Goal: Information Seeking & Learning: Find specific fact

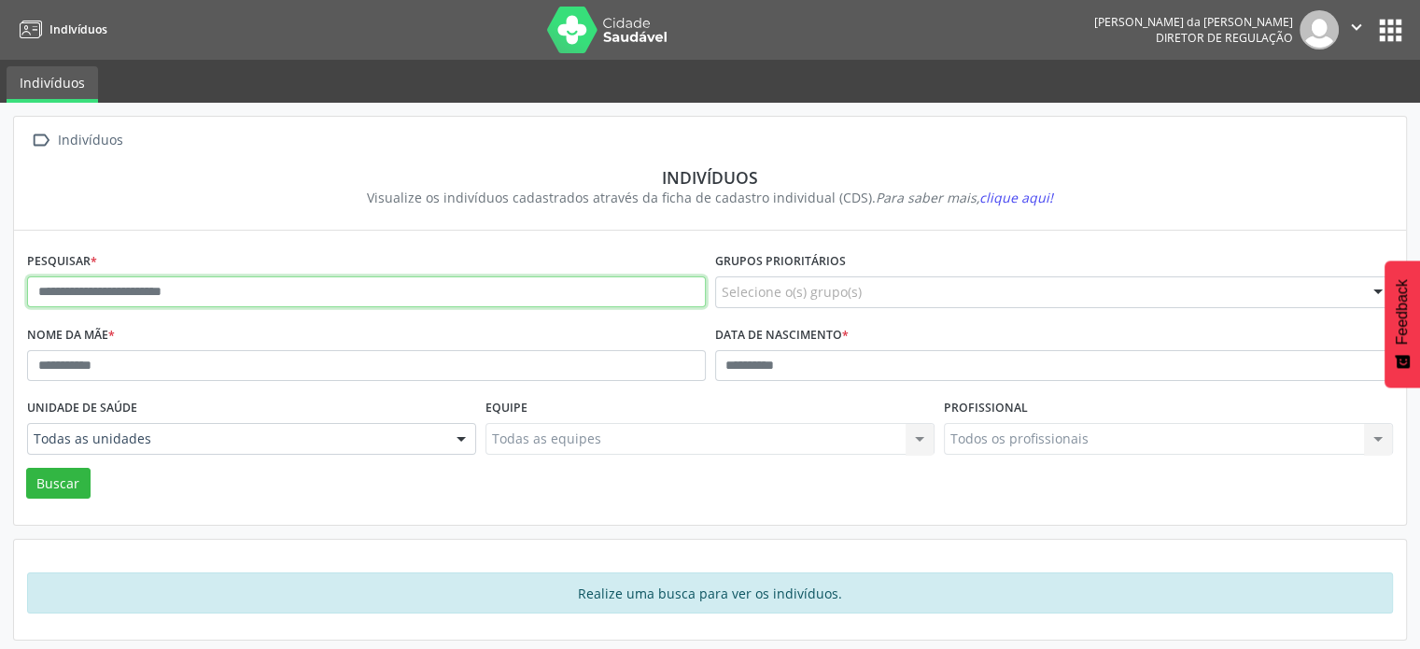
click at [459, 290] on input "text" at bounding box center [366, 292] width 679 height 32
type input "*"
click at [26, 468] on button "Buscar" at bounding box center [58, 484] width 64 height 32
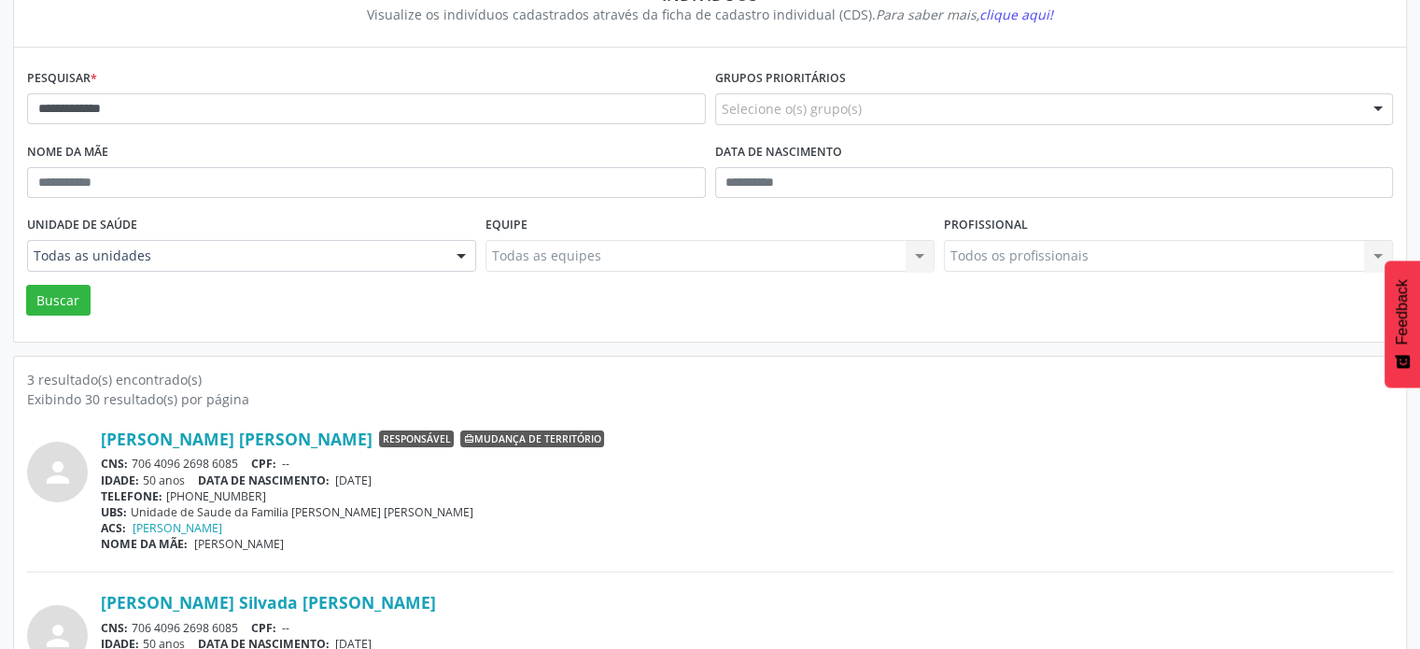
scroll to position [187, 0]
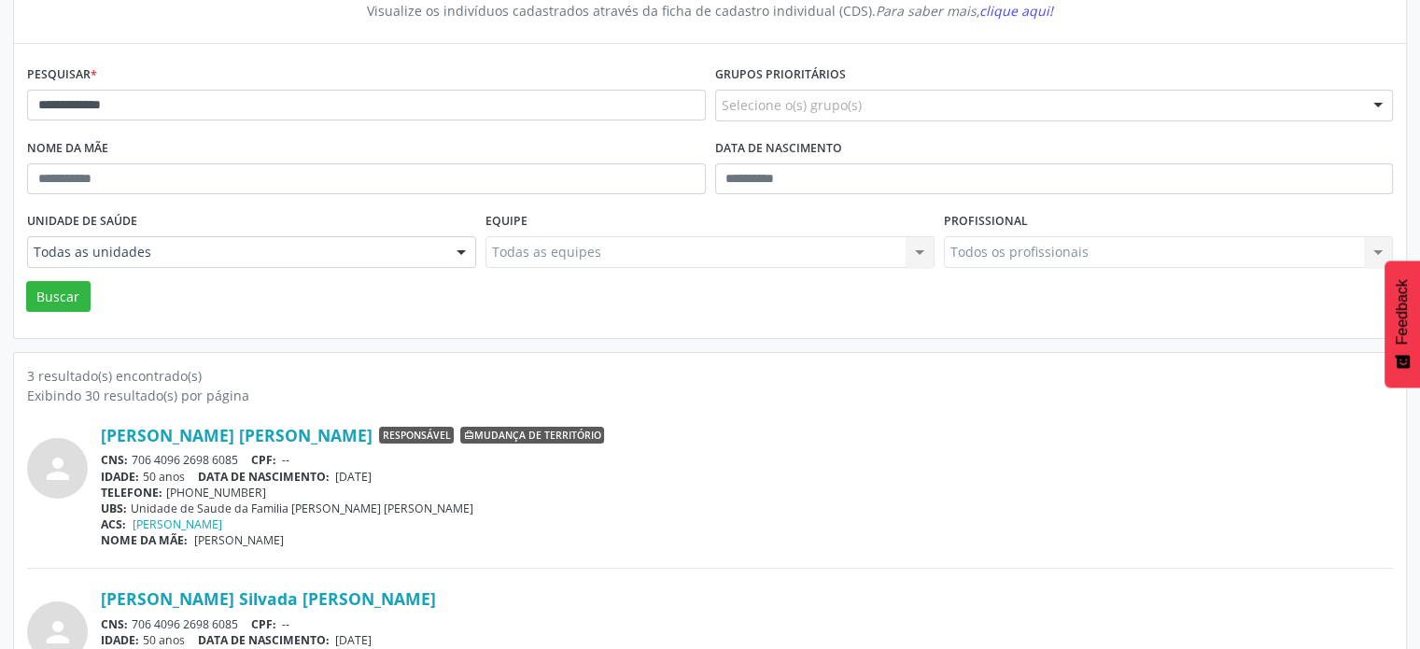
drag, startPoint x: 241, startPoint y: 453, endPoint x: 134, endPoint y: 452, distance: 106.5
click at [134, 452] on div "CNS: 706 4096 2698 6085 CPF: --" at bounding box center [747, 460] width 1292 height 16
copy div "706 4096 2698 6085"
click at [131, 106] on input "**********" at bounding box center [366, 106] width 679 height 32
type input "*"
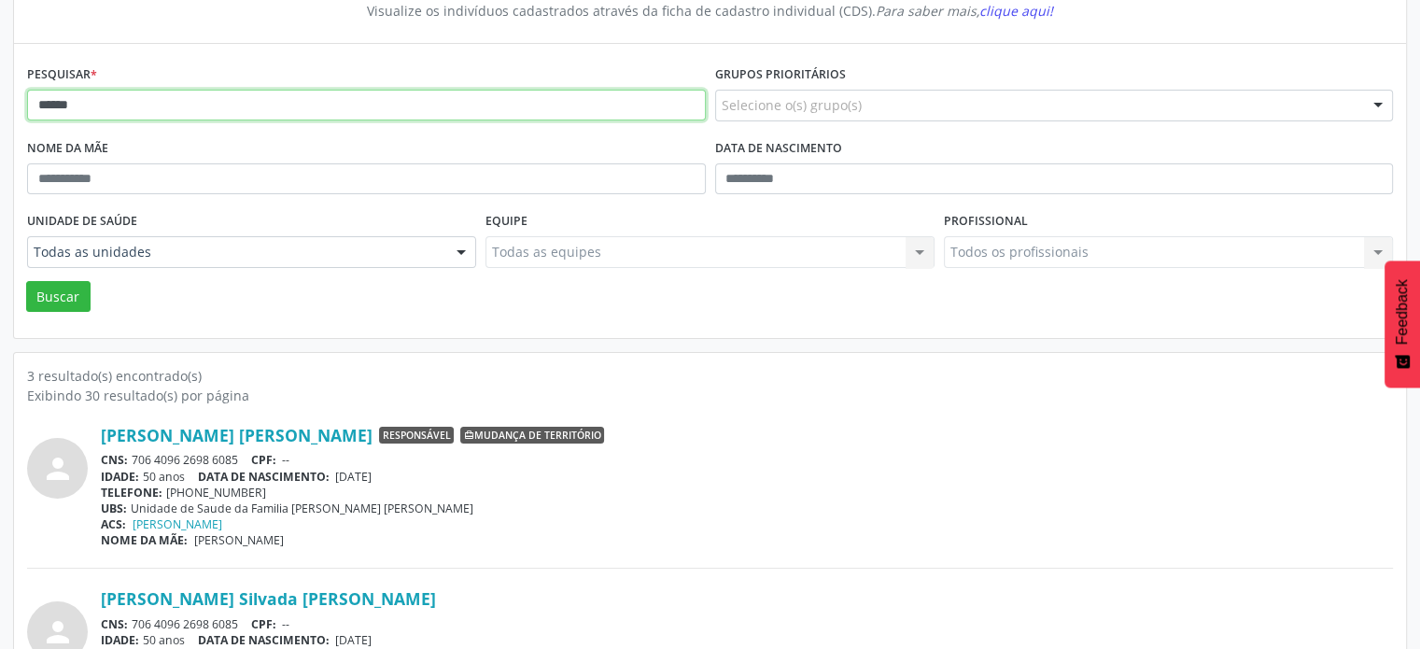
click at [26, 281] on button "Buscar" at bounding box center [58, 297] width 64 height 32
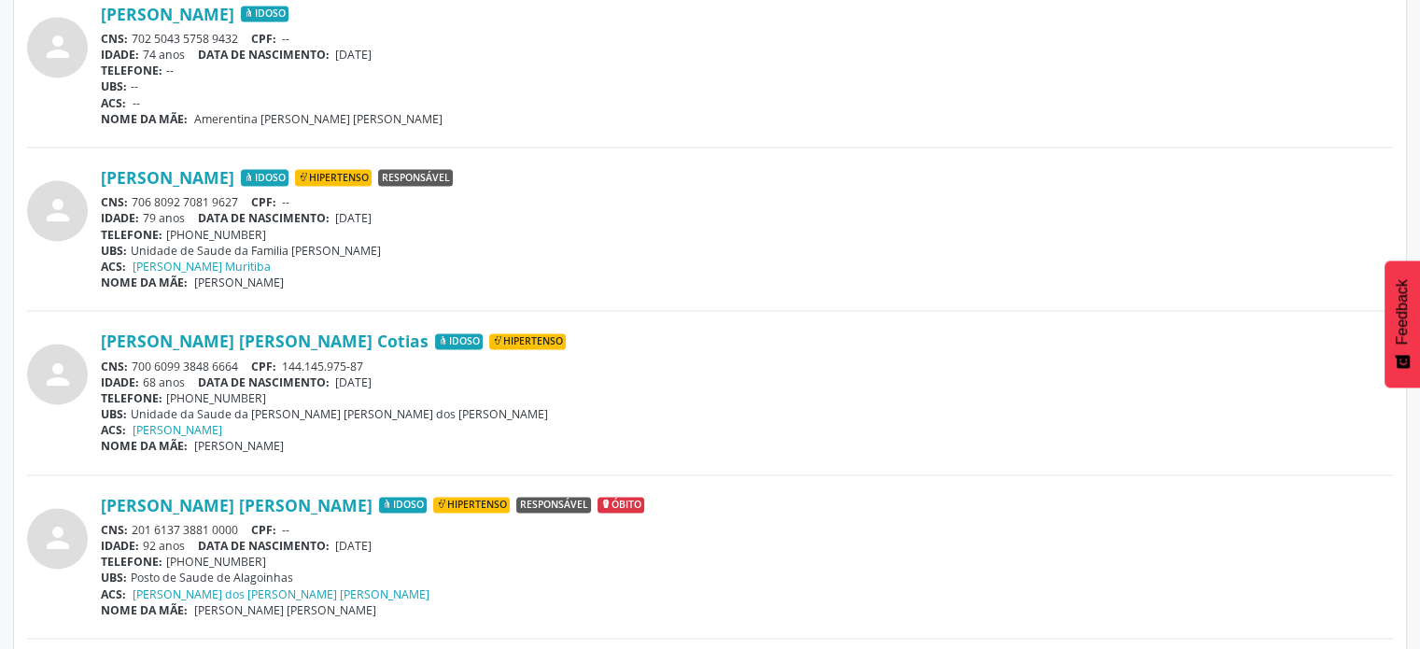
scroll to position [2988, 0]
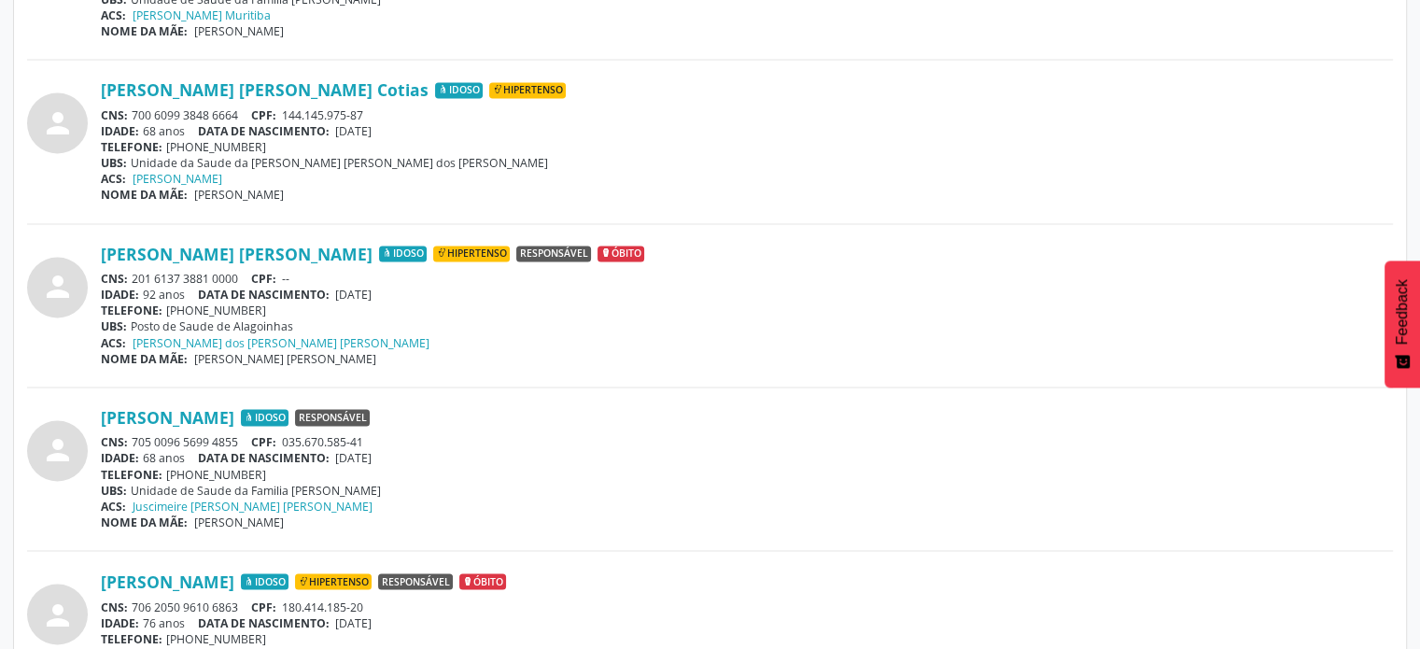
drag, startPoint x: 240, startPoint y: 432, endPoint x: 133, endPoint y: 442, distance: 107.8
click at [133, 442] on div "CNS: 705 0096 5699 4855 CPF: 035.670.585-41" at bounding box center [747, 442] width 1292 height 16
copy div "705 0096 5699 4855"
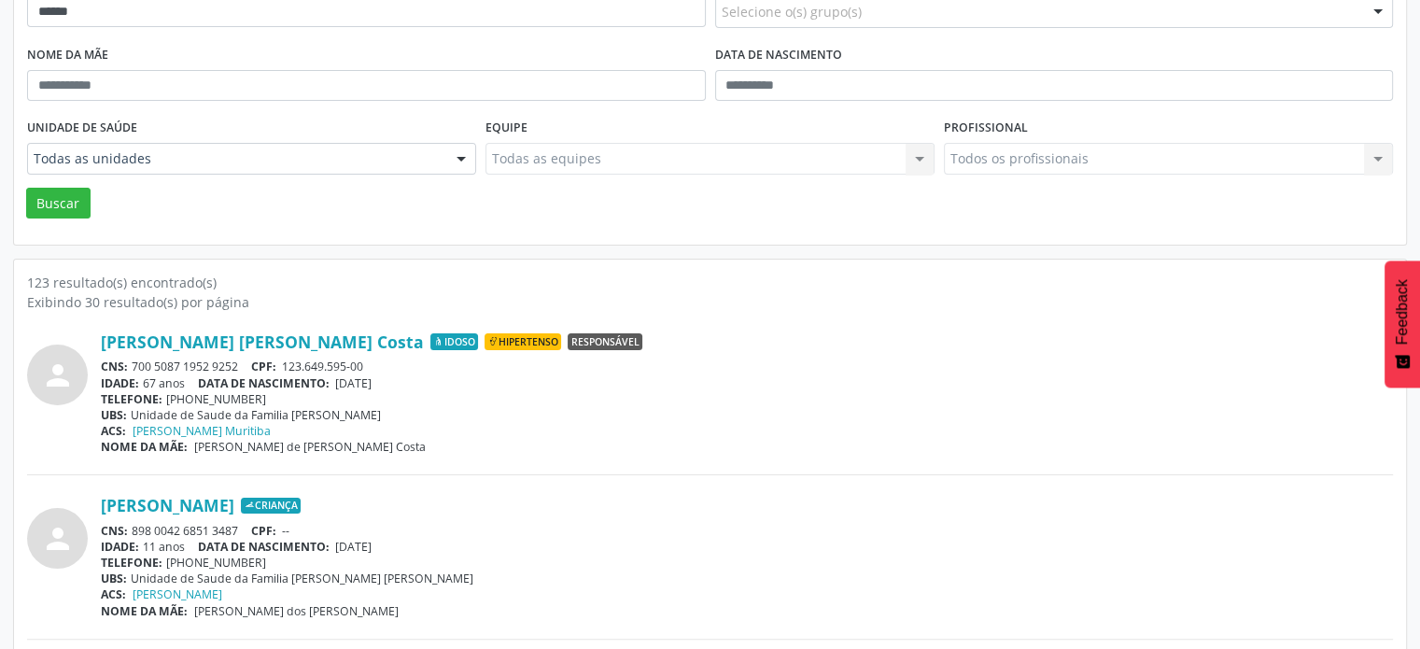
scroll to position [0, 0]
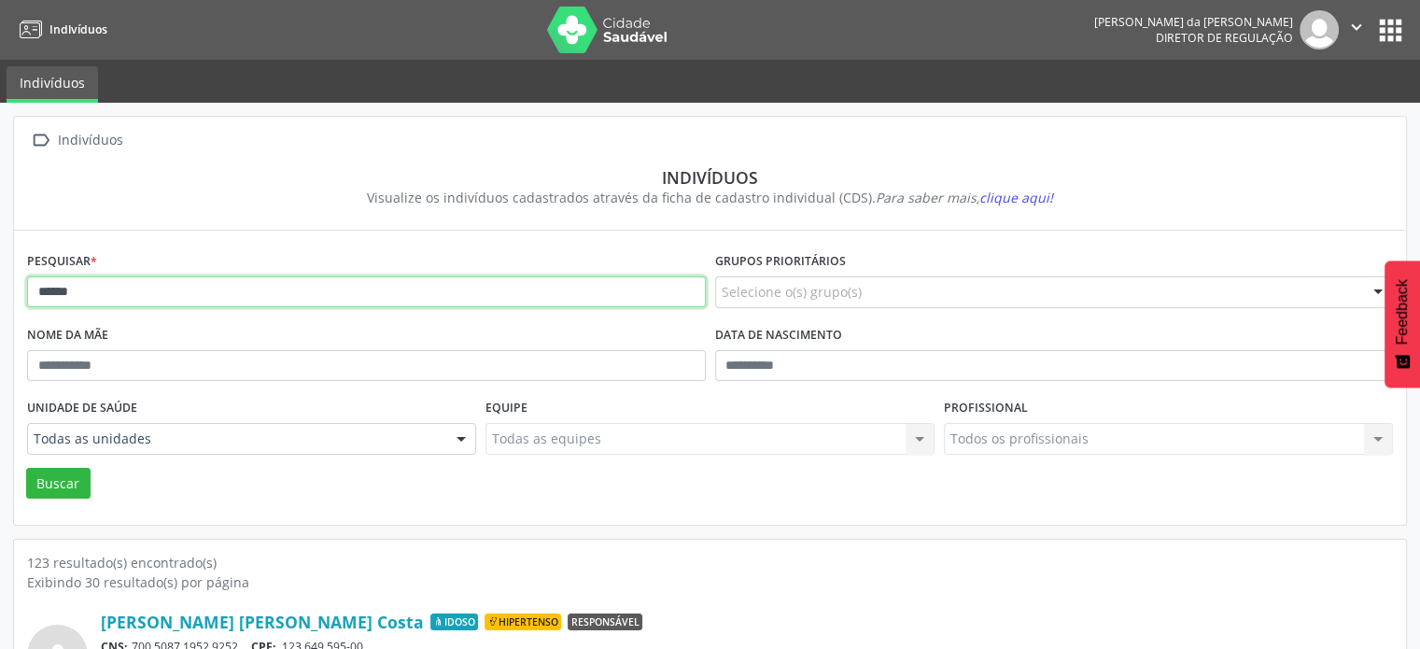
click at [138, 304] on input "******" at bounding box center [366, 292] width 679 height 32
type input "*"
click at [26, 468] on button "Buscar" at bounding box center [58, 484] width 64 height 32
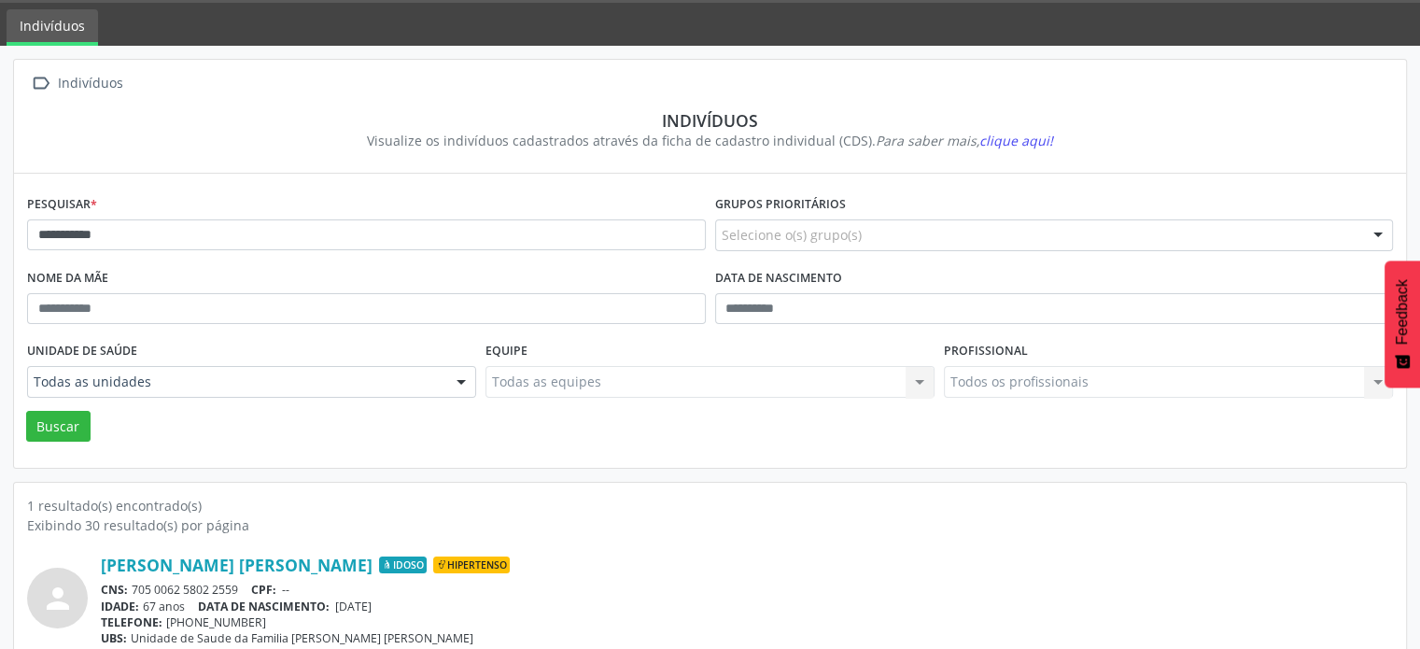
scroll to position [111, 0]
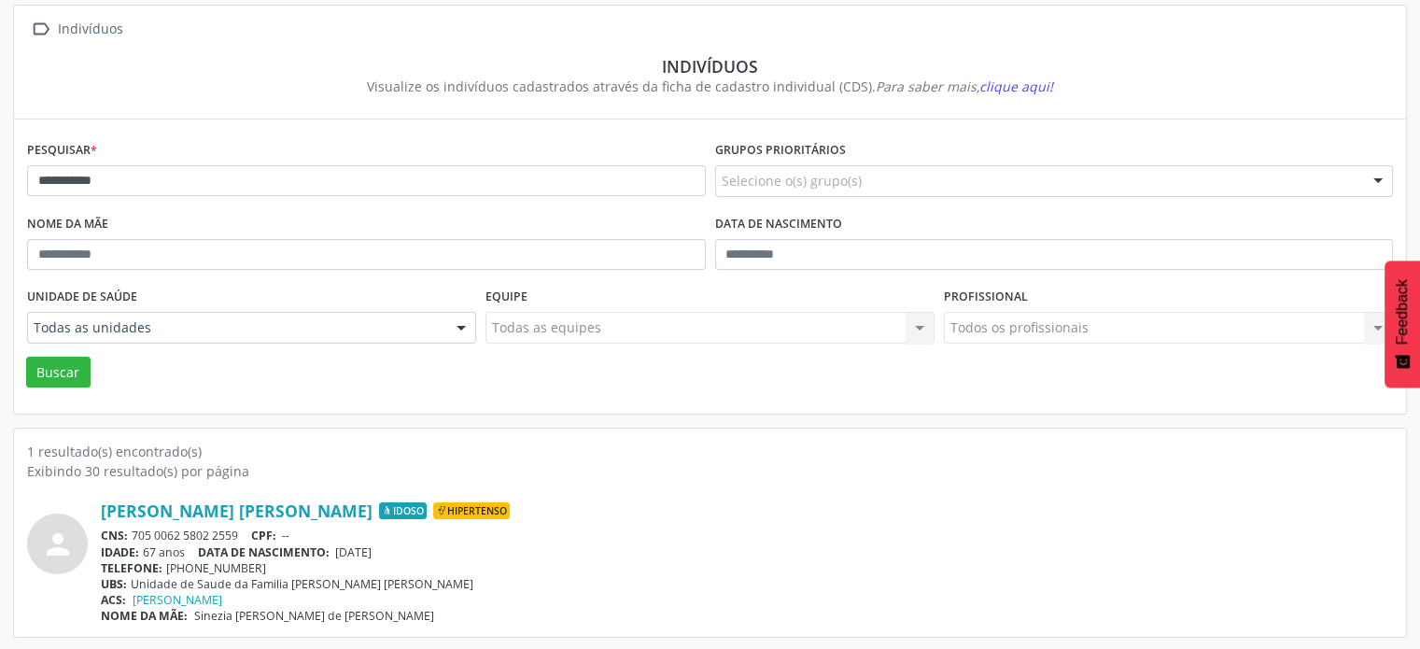
drag, startPoint x: 249, startPoint y: 528, endPoint x: 131, endPoint y: 540, distance: 119.2
click at [128, 541] on div "CNS: 705 0062 5802 2559 CPF: --" at bounding box center [747, 536] width 1292 height 16
copy div "705 0062 5802 2559"
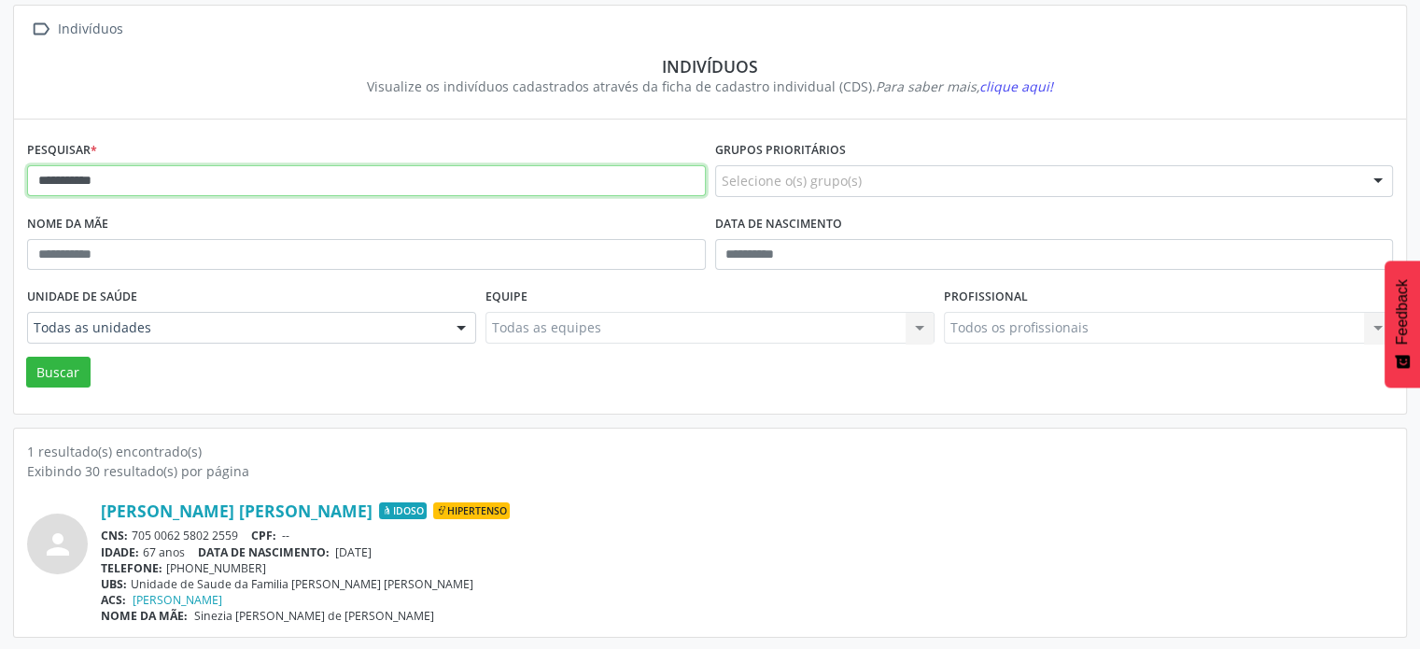
click at [202, 166] on input "**********" at bounding box center [366, 181] width 679 height 32
type input "*"
click at [26, 357] on button "Buscar" at bounding box center [58, 373] width 64 height 32
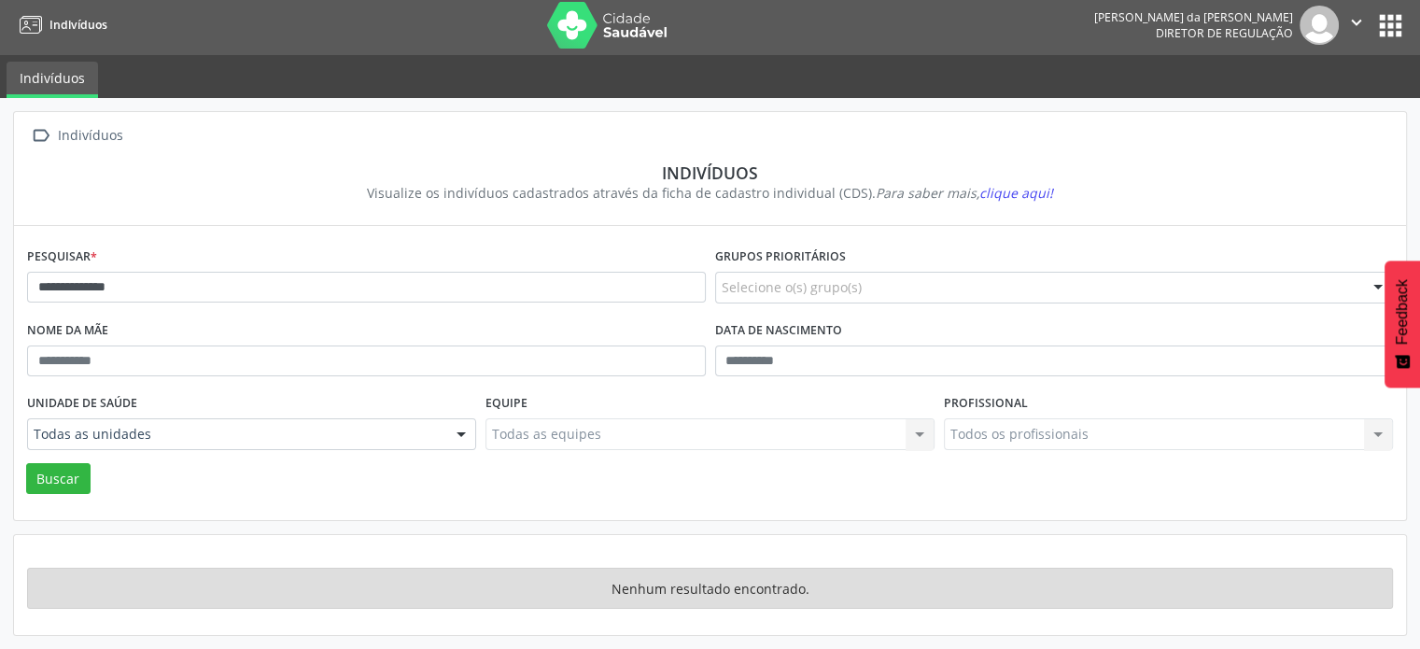
scroll to position [2, 0]
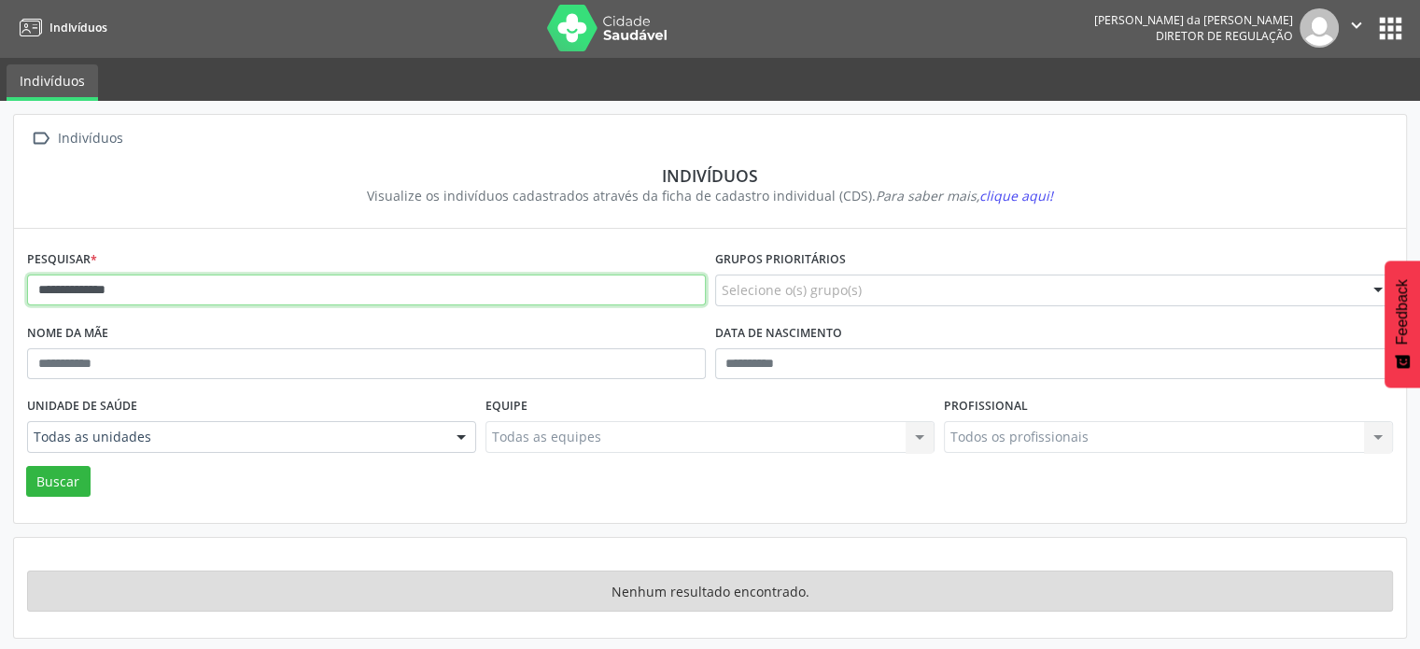
click at [170, 275] on input "**********" at bounding box center [366, 291] width 679 height 32
click at [26, 466] on button "Buscar" at bounding box center [58, 482] width 64 height 32
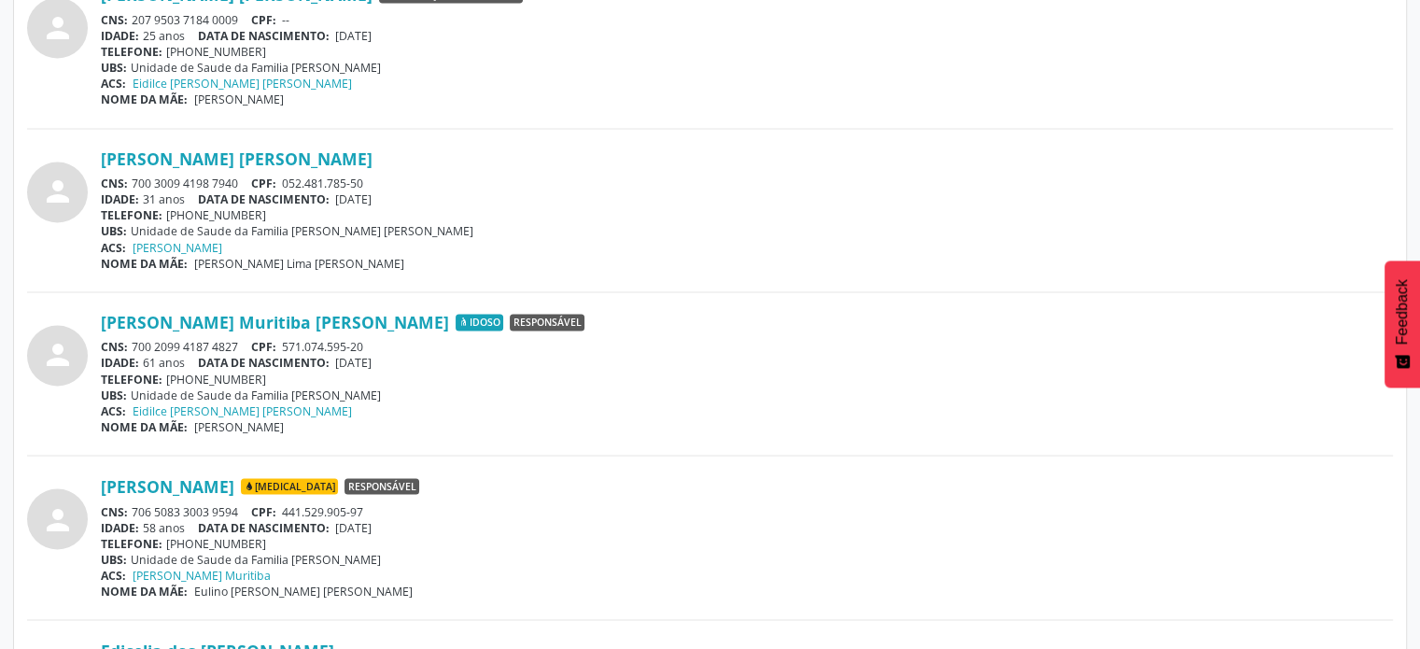
scroll to position [3177, 0]
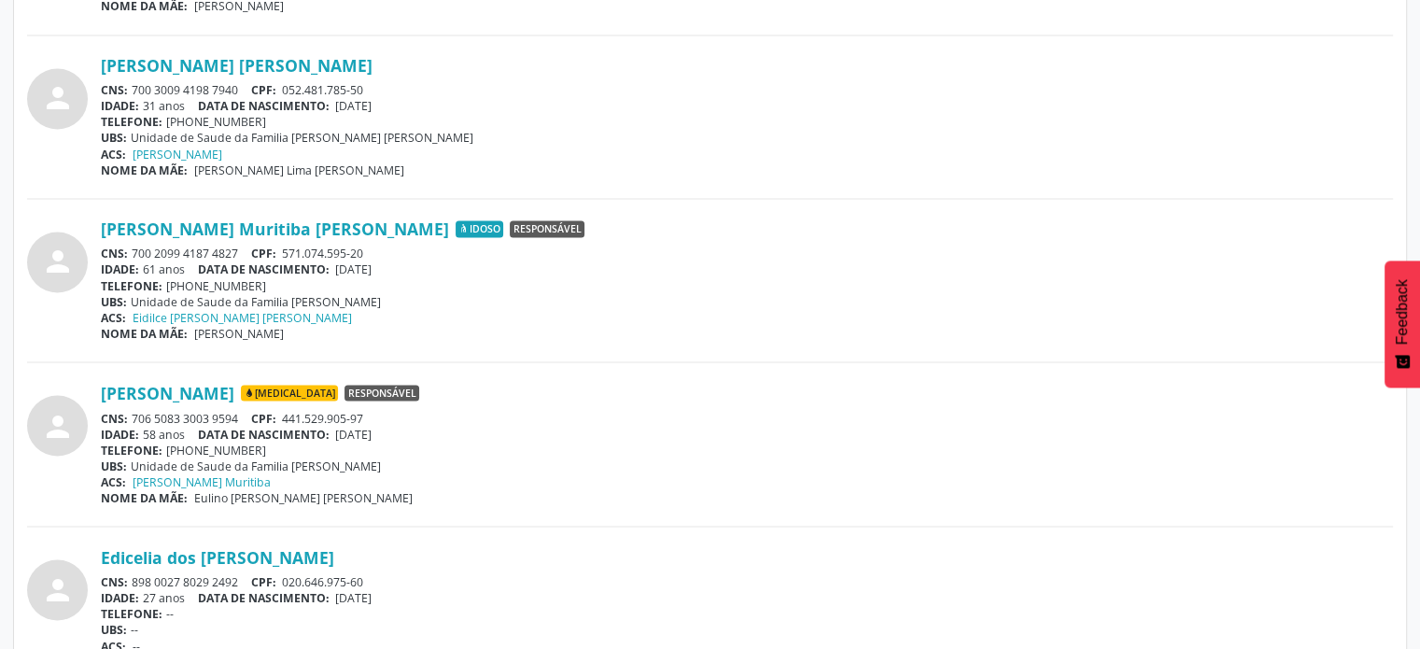
drag, startPoint x: 242, startPoint y: 244, endPoint x: 129, endPoint y: 253, distance: 113.4
click at [129, 253] on div "CNS: 700 2099 4187 4827 CPF: 571.074.595-20" at bounding box center [747, 254] width 1292 height 16
copy div "700 2099 4187 4827"
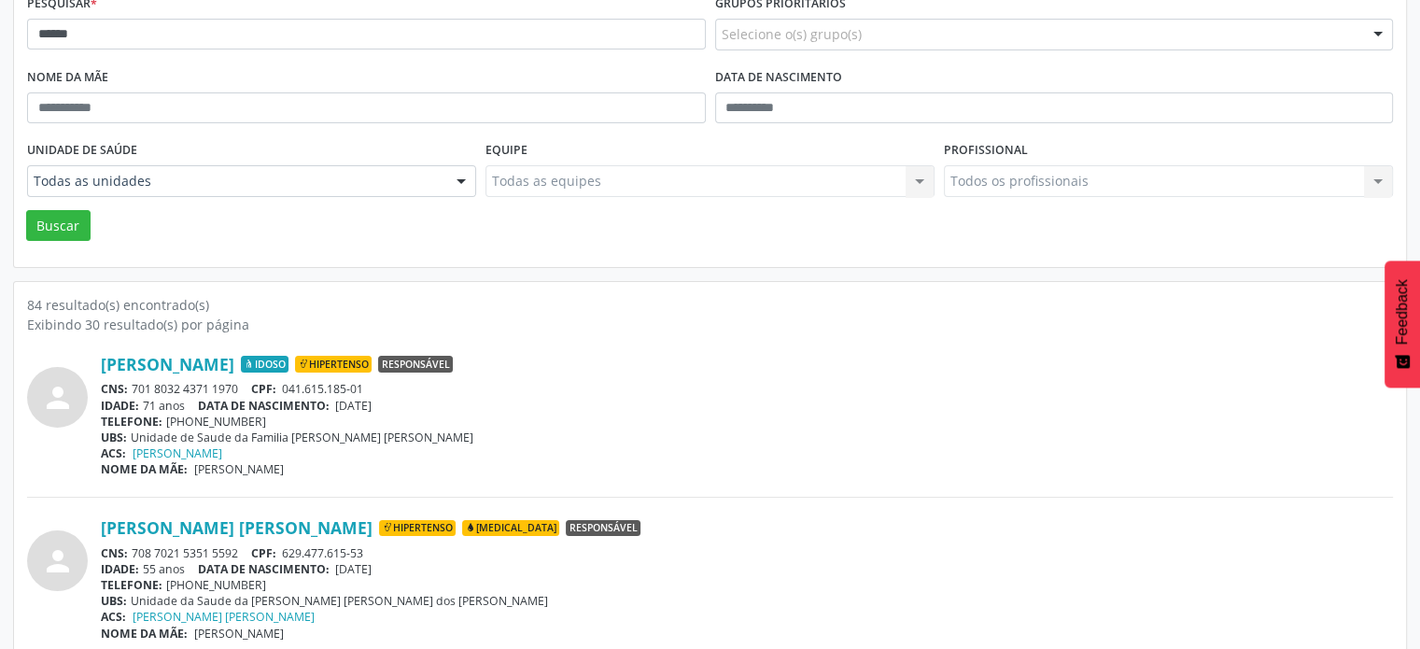
scroll to position [0, 0]
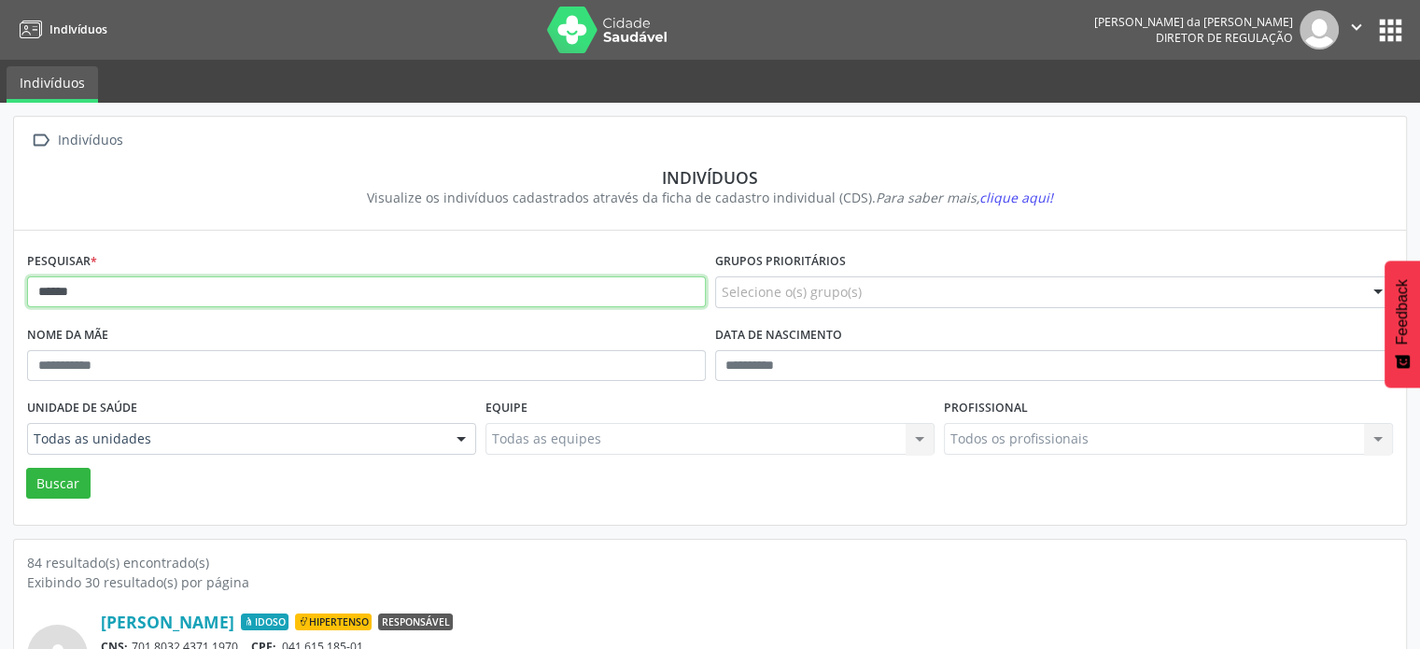
click at [188, 292] on input "*****" at bounding box center [366, 292] width 679 height 32
type input "*"
click at [26, 468] on button "Buscar" at bounding box center [58, 484] width 64 height 32
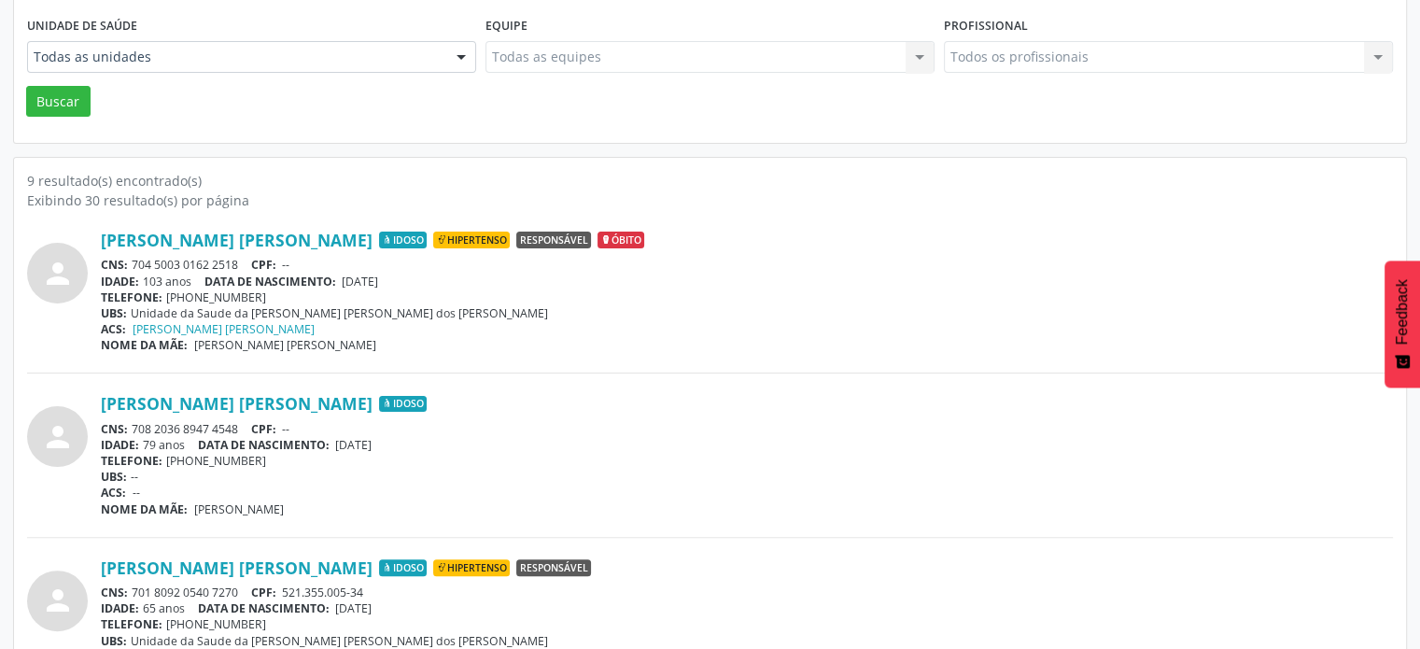
scroll to position [560, 0]
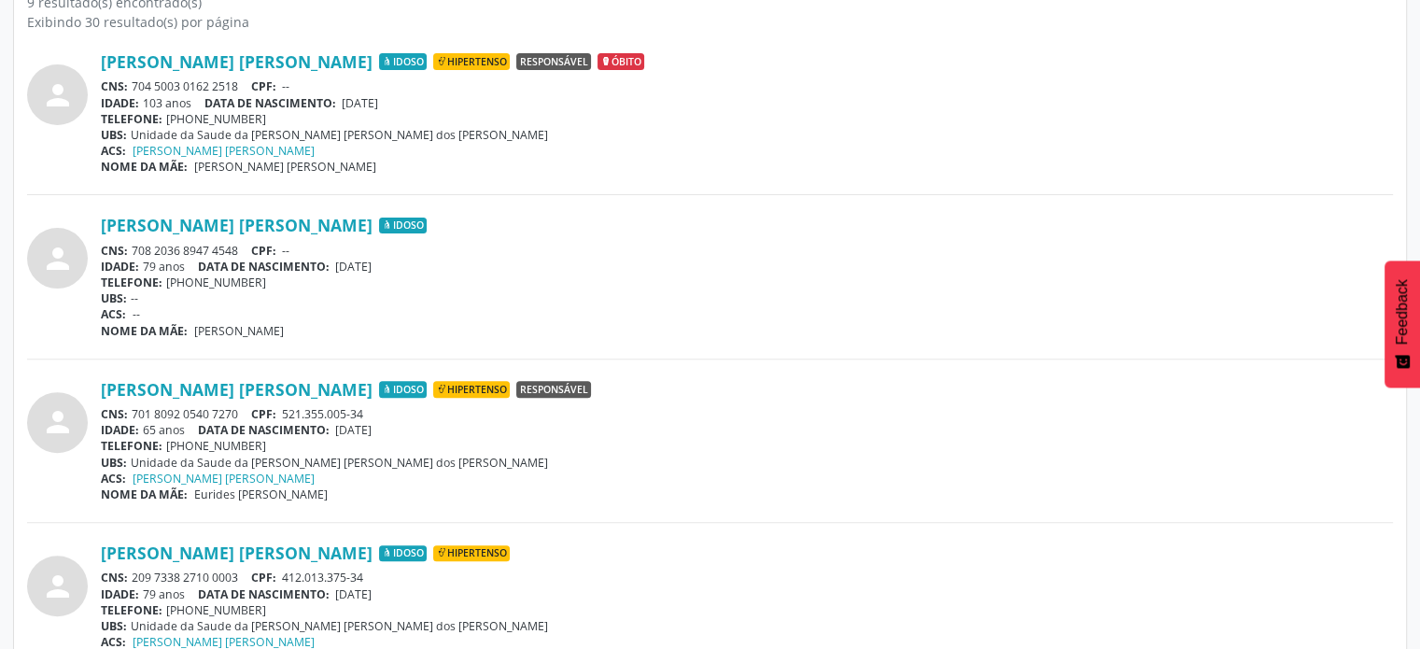
drag, startPoint x: 239, startPoint y: 408, endPoint x: 129, endPoint y: 410, distance: 110.2
click at [129, 410] on div "CNS: 701 8092 0540 7270 CPF: 521.355.005-34" at bounding box center [747, 414] width 1292 height 16
copy div "701 8092 0540 7270"
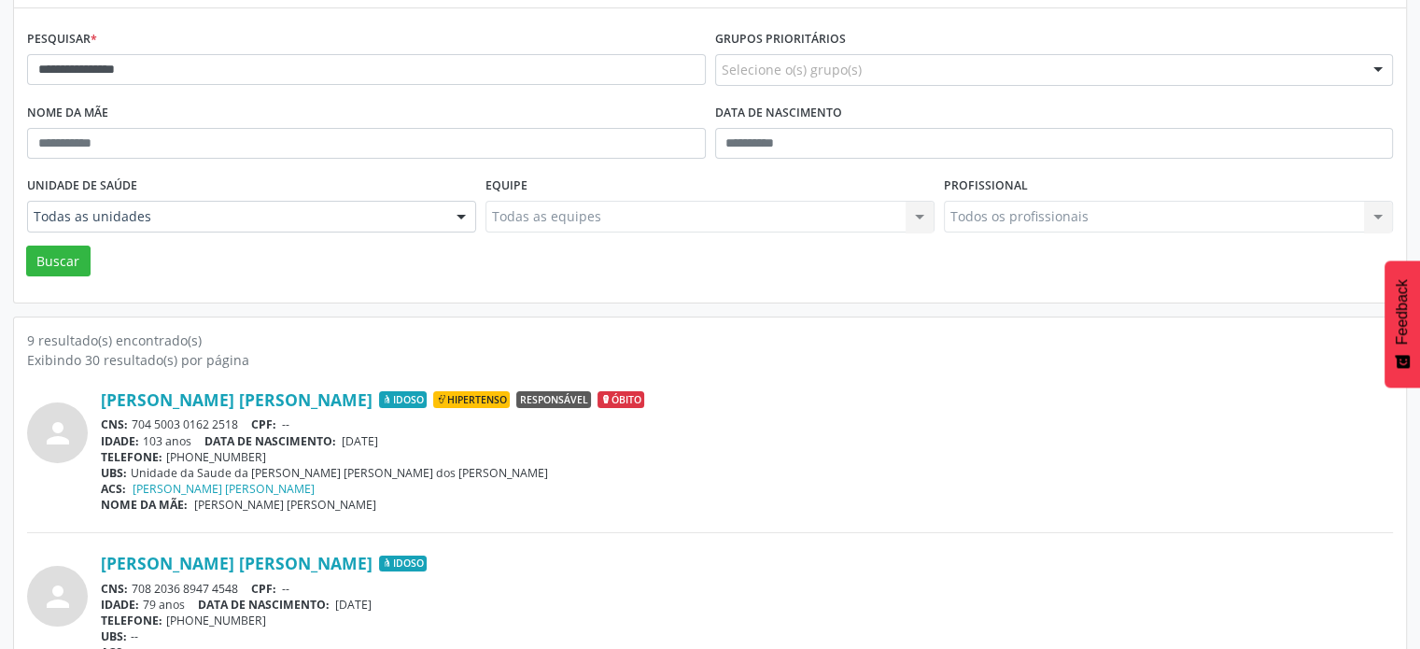
scroll to position [0, 0]
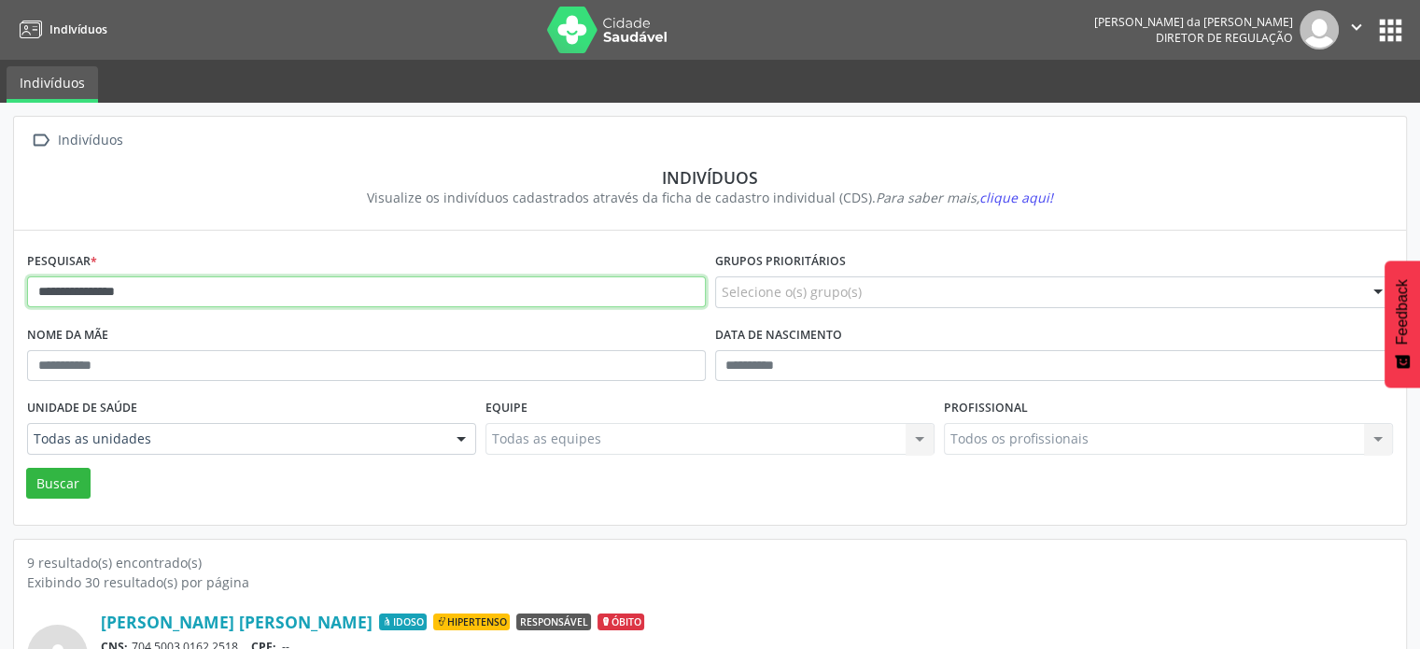
click at [319, 289] on input "**********" at bounding box center [366, 292] width 679 height 32
type input "*"
click at [26, 468] on button "Buscar" at bounding box center [58, 484] width 64 height 32
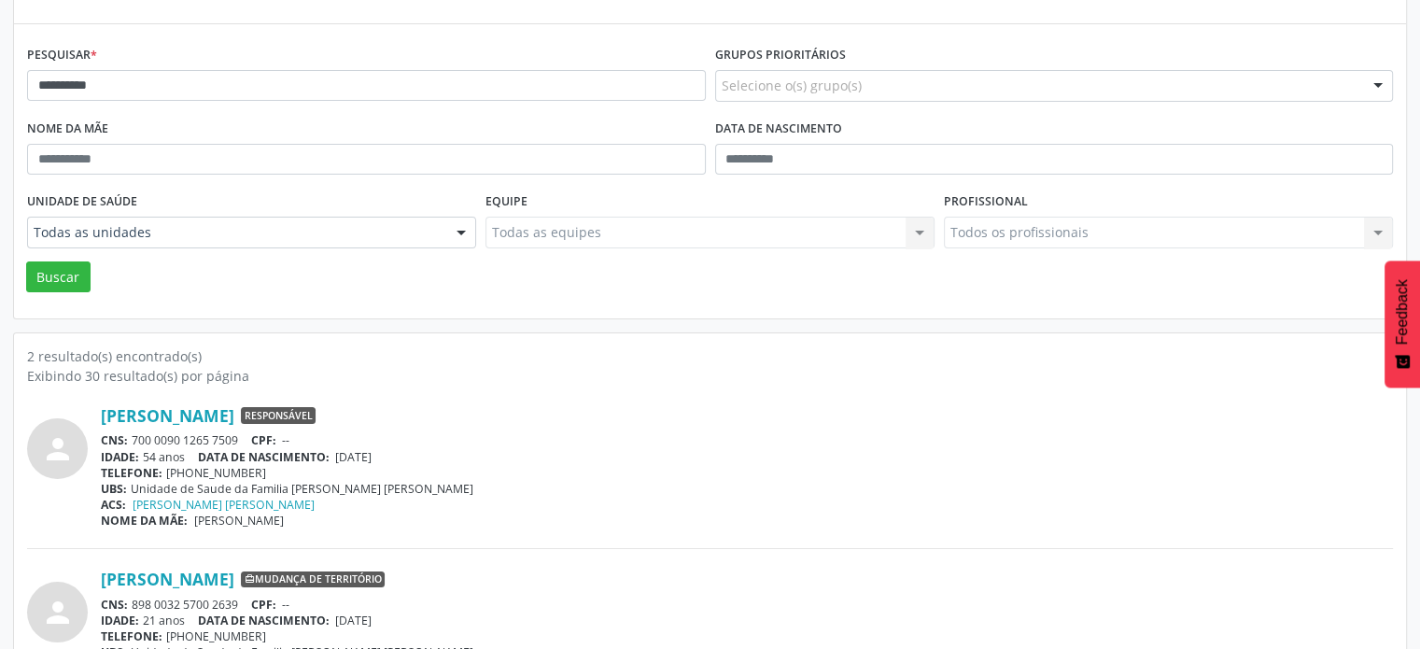
scroll to position [275, 0]
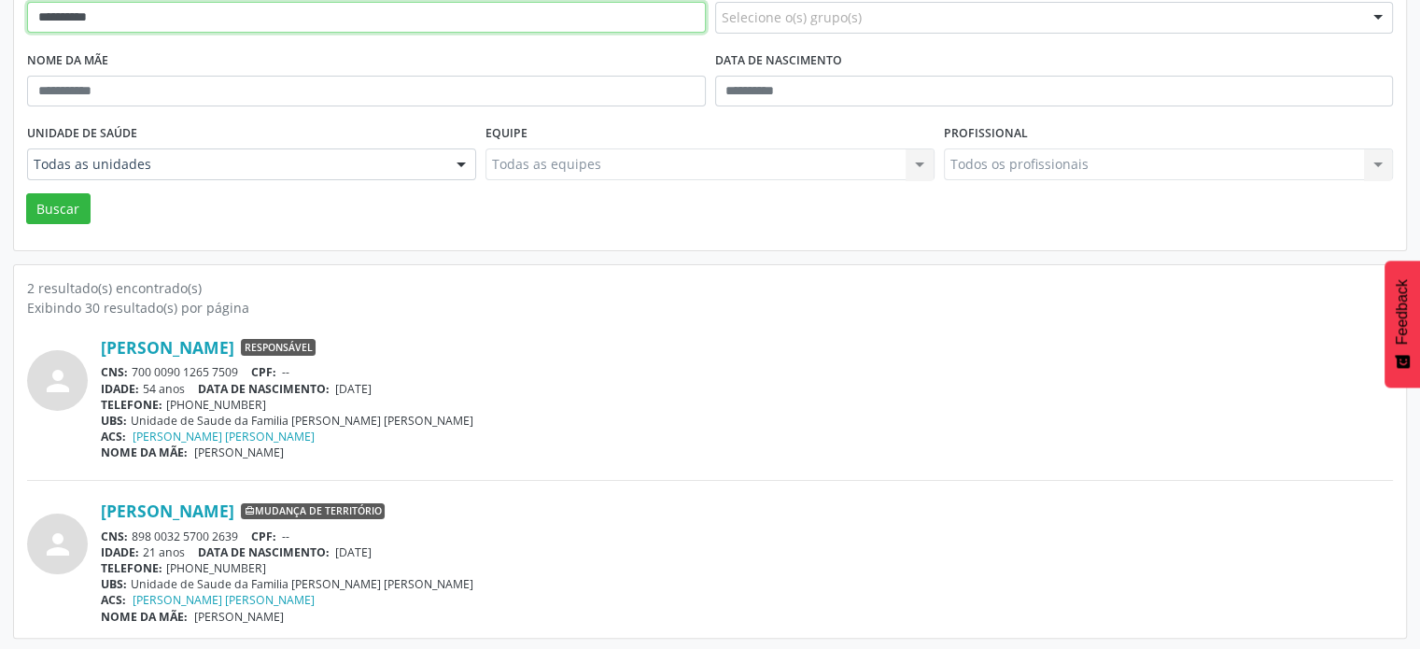
click at [160, 23] on input "**********" at bounding box center [366, 18] width 679 height 32
click at [26, 193] on button "Buscar" at bounding box center [58, 209] width 64 height 32
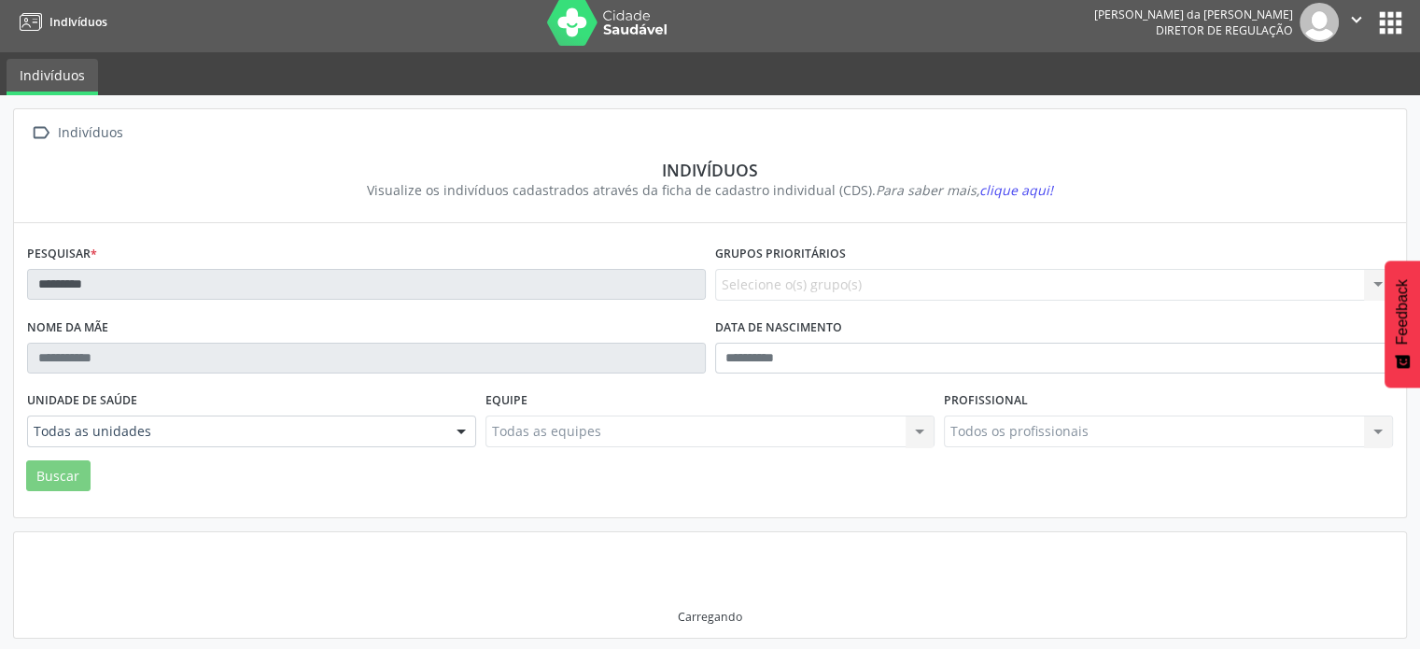
scroll to position [111, 0]
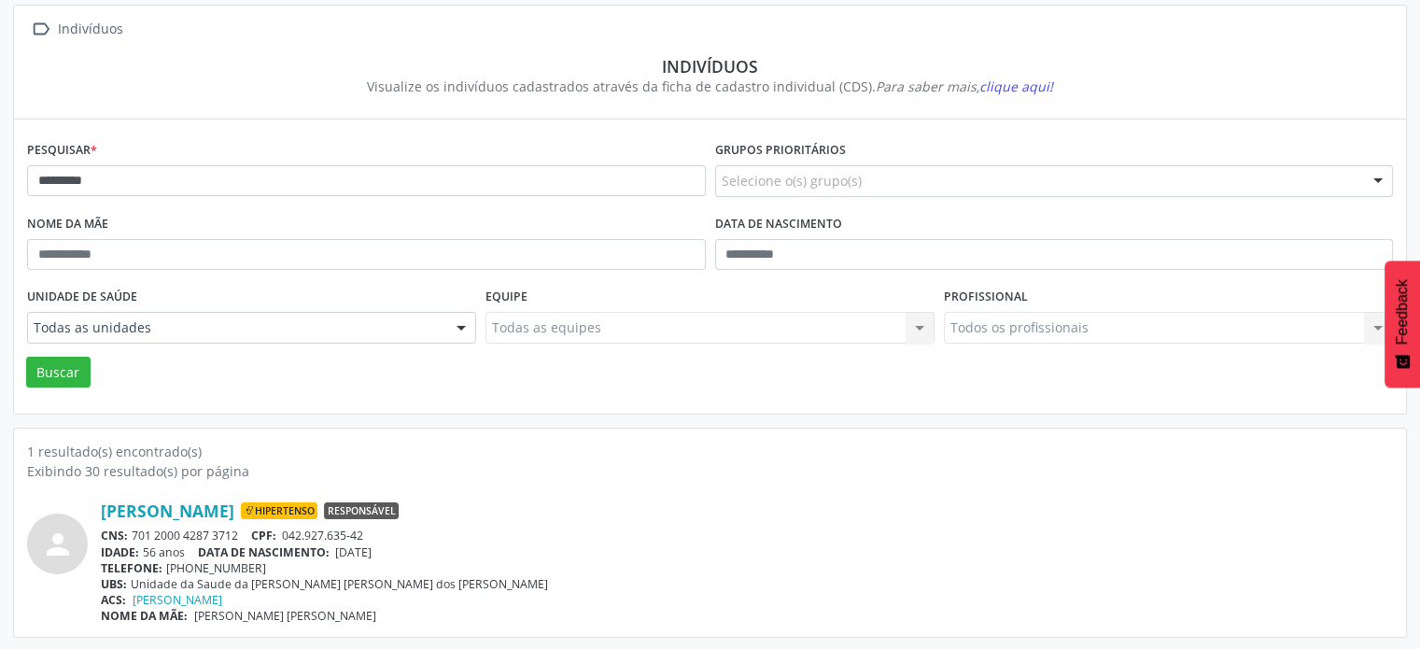
drag, startPoint x: 248, startPoint y: 530, endPoint x: 133, endPoint y: 529, distance: 115.8
click at [133, 529] on div "CNS: 701 2000 4287 3712 CPF: 042.927.635-42" at bounding box center [747, 536] width 1292 height 16
copy div "701 2000 4287 3712"
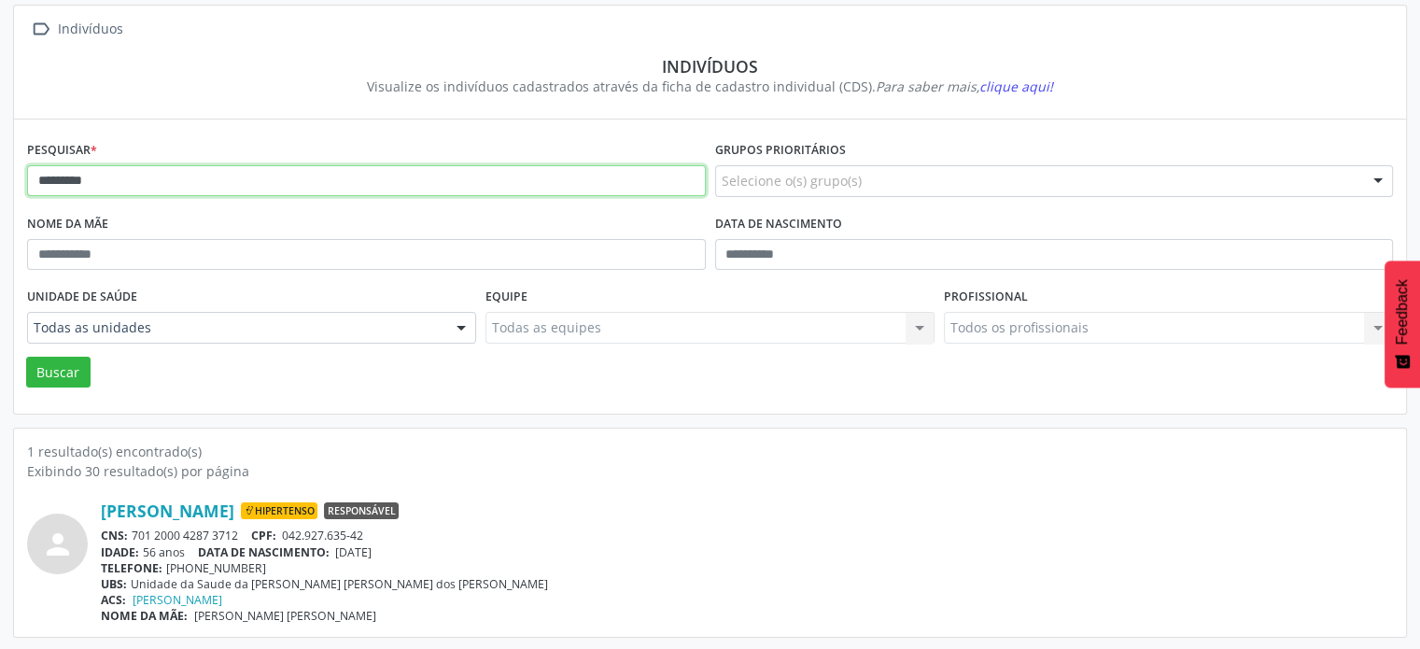
click at [247, 185] on input "*********" at bounding box center [366, 181] width 679 height 32
type input "*"
click at [26, 357] on button "Buscar" at bounding box center [58, 373] width 64 height 32
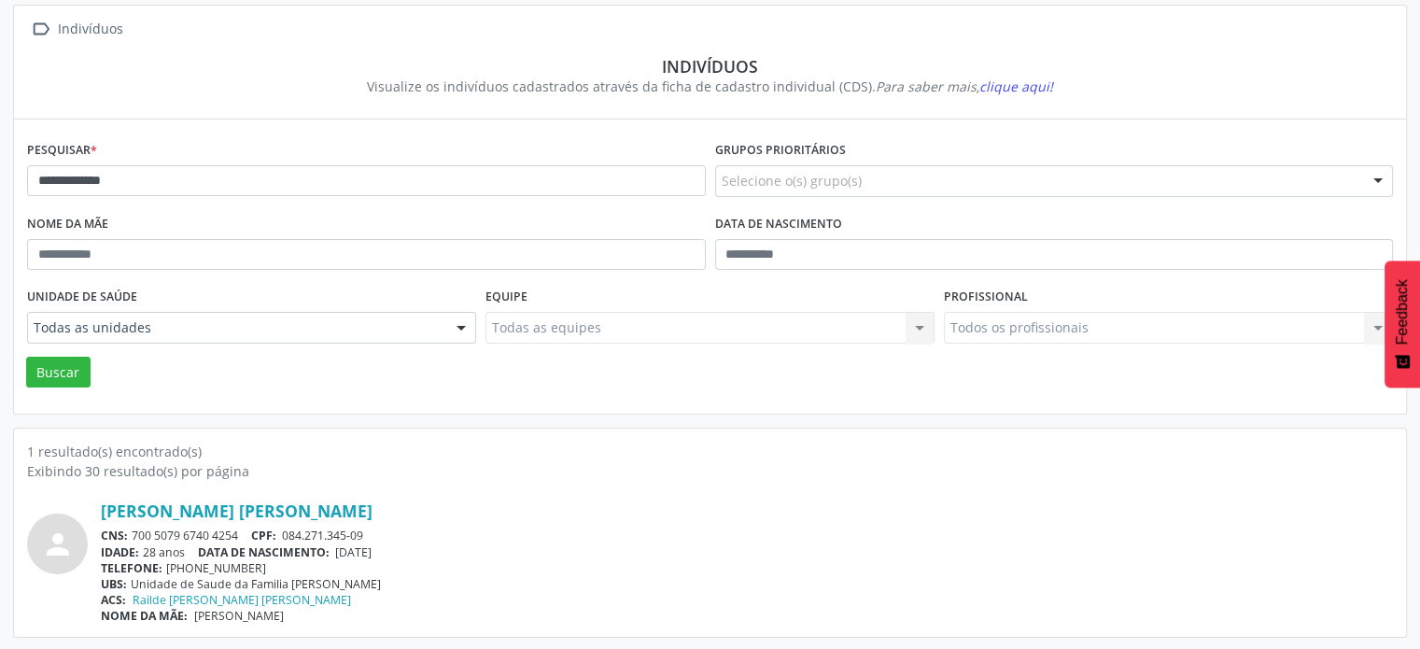
drag, startPoint x: 243, startPoint y: 529, endPoint x: 134, endPoint y: 541, distance: 108.9
click at [134, 541] on div "CNS: 700 5079 6740 4254 CPF: 084.271.345-09" at bounding box center [747, 536] width 1292 height 16
copy div "700 5079 6740 4254"
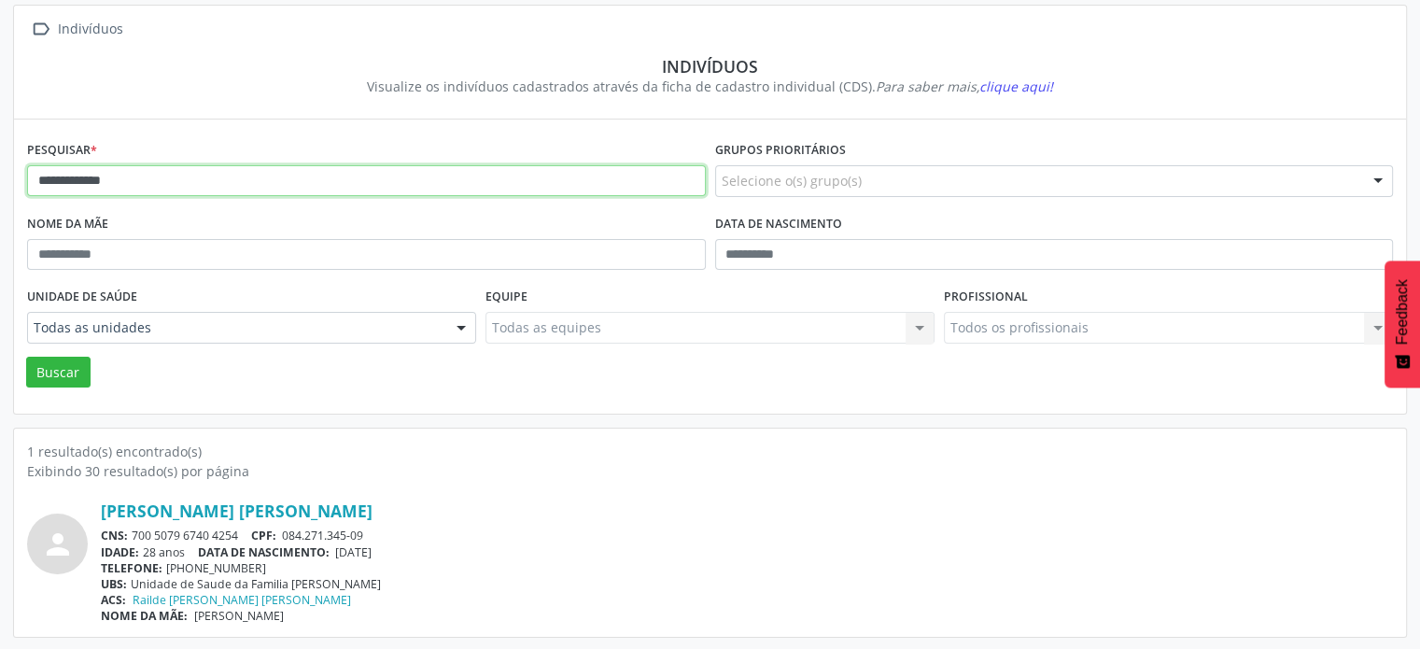
click at [156, 183] on input "**********" at bounding box center [366, 181] width 679 height 32
type input "*"
click at [26, 357] on button "Buscar" at bounding box center [58, 373] width 64 height 32
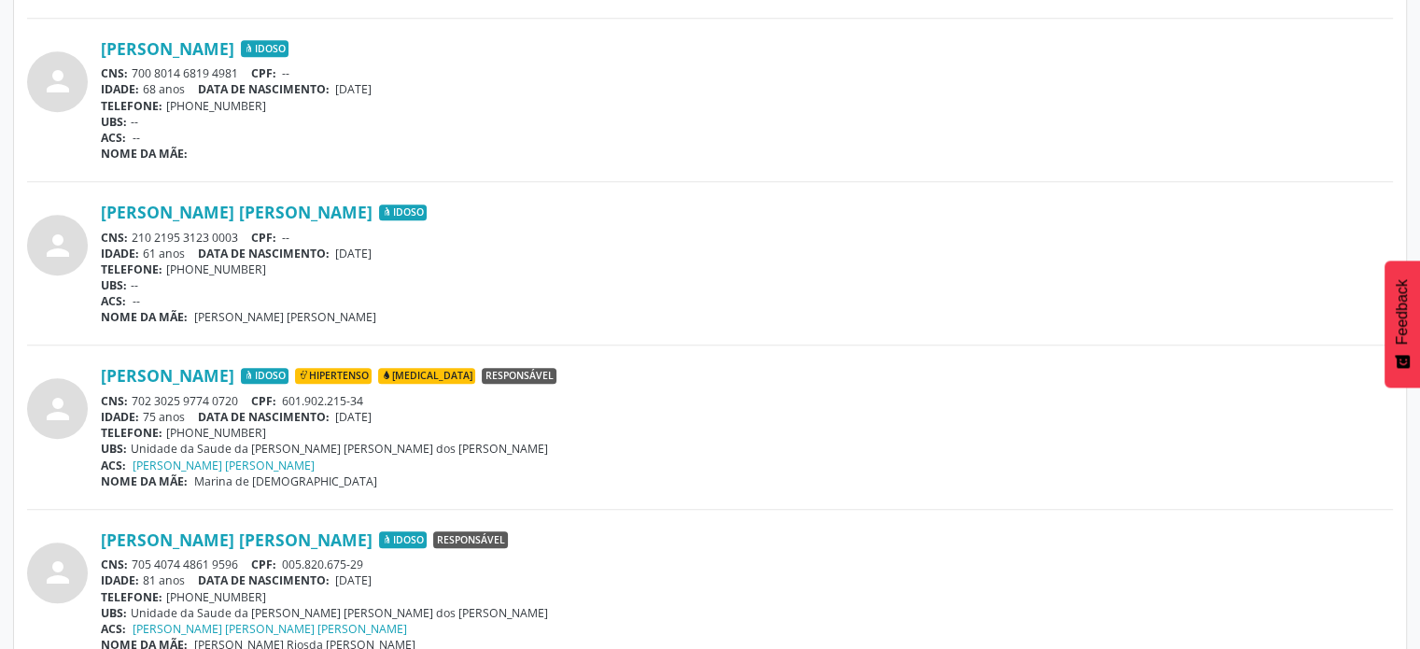
scroll to position [1885, 0]
drag, startPoint x: 246, startPoint y: 228, endPoint x: 136, endPoint y: 231, distance: 109.3
click at [136, 232] on div "CNS: 210 2195 3123 0003 CPF: --" at bounding box center [747, 236] width 1292 height 16
click at [702, 205] on div "[PERSON_NAME] [PERSON_NAME] Idoso" at bounding box center [747, 210] width 1292 height 21
drag, startPoint x: 241, startPoint y: 228, endPoint x: 128, endPoint y: 228, distance: 113.0
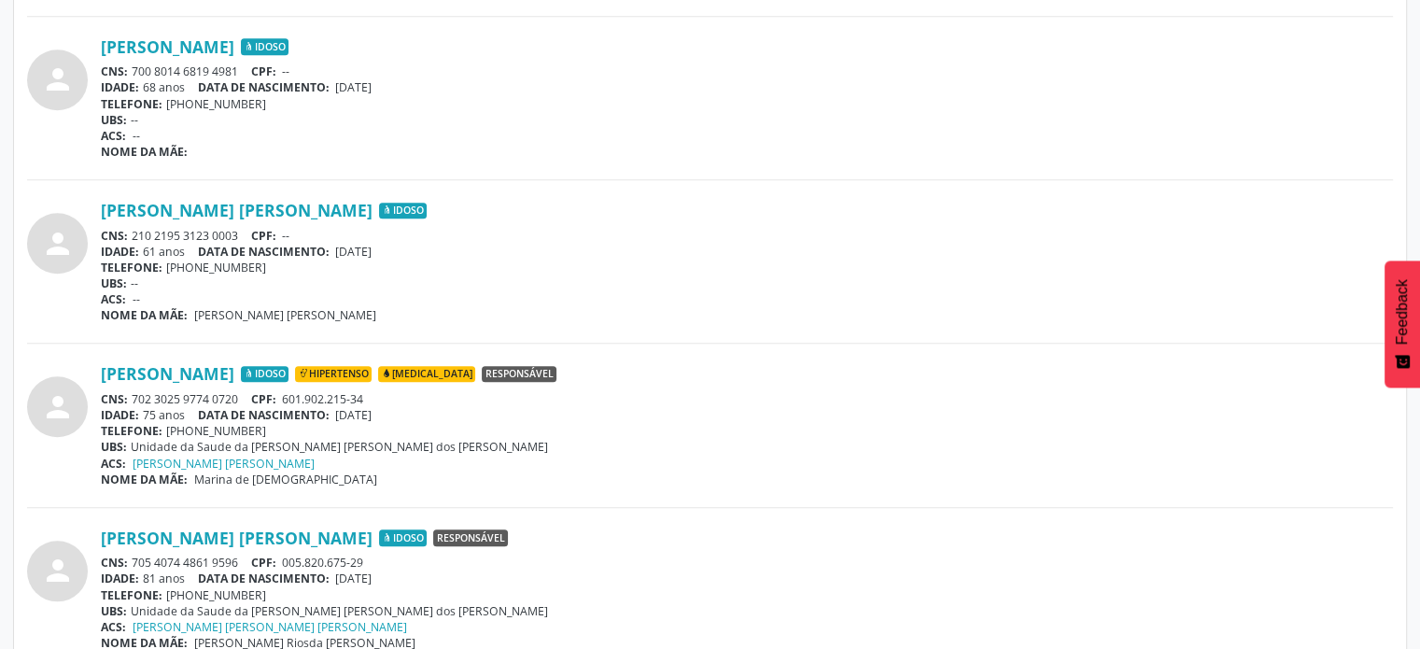
click at [127, 228] on div "CNS: 210 2195 3123 0003 CPF: --" at bounding box center [747, 236] width 1292 height 16
copy div "210 2195 3123 0003"
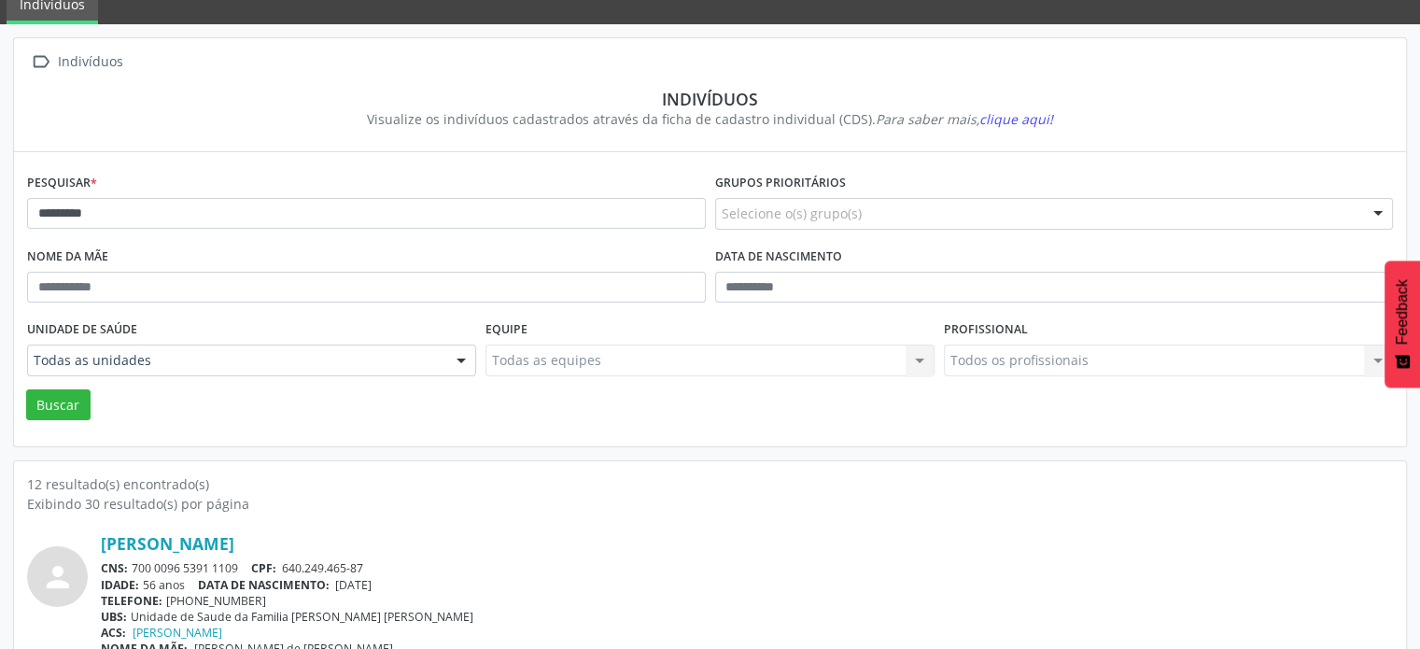
scroll to position [0, 0]
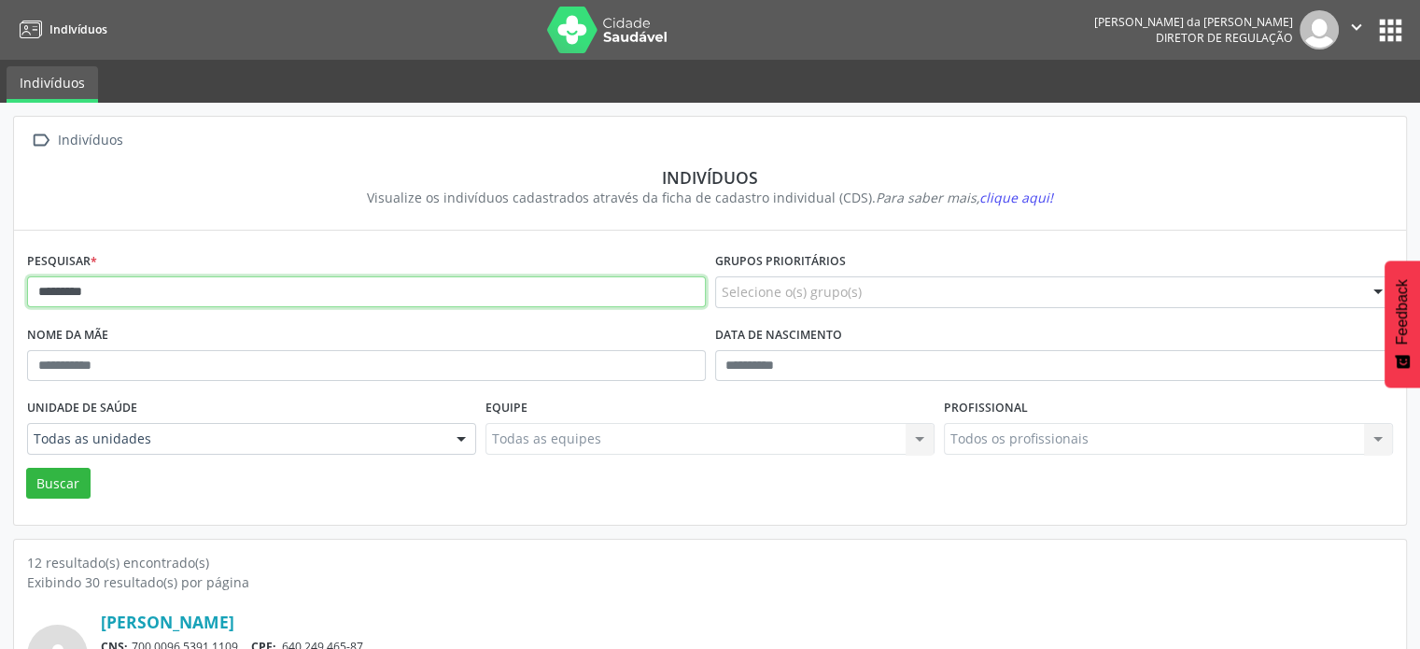
click at [231, 290] on input "*********" at bounding box center [366, 292] width 679 height 32
type input "*"
click at [26, 468] on button "Buscar" at bounding box center [58, 484] width 64 height 32
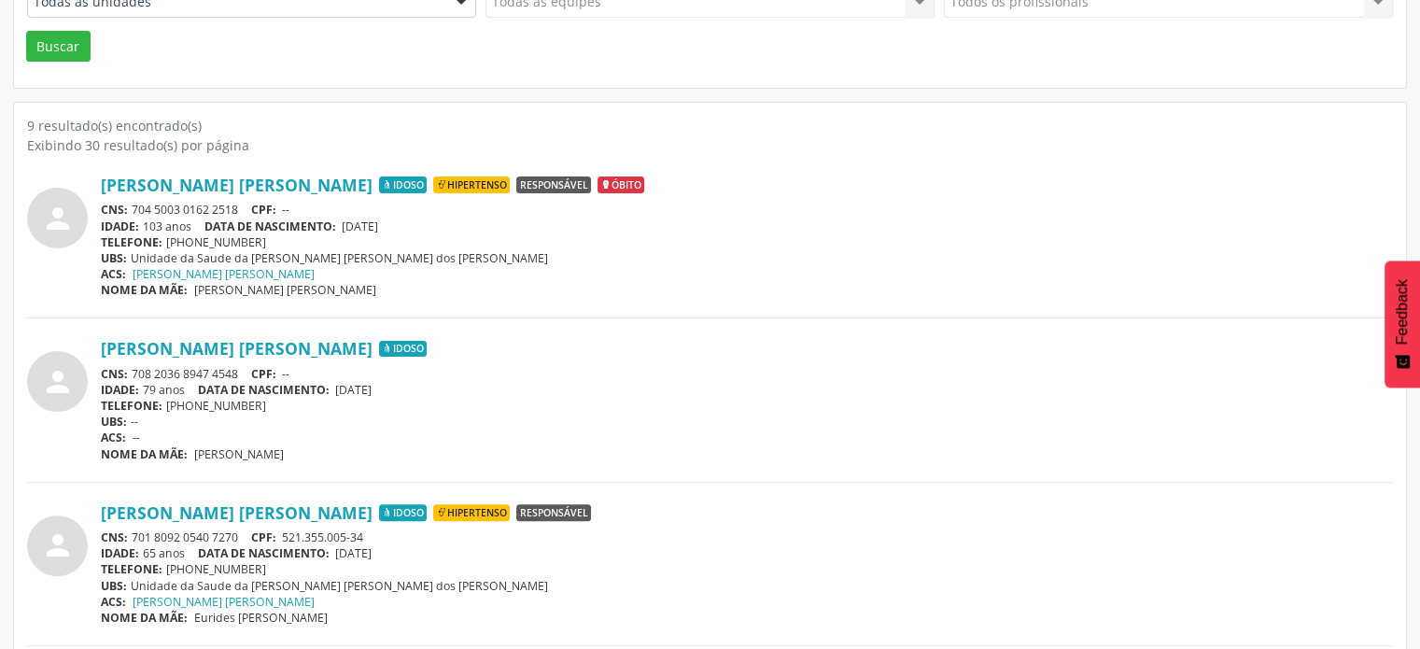
scroll to position [560, 0]
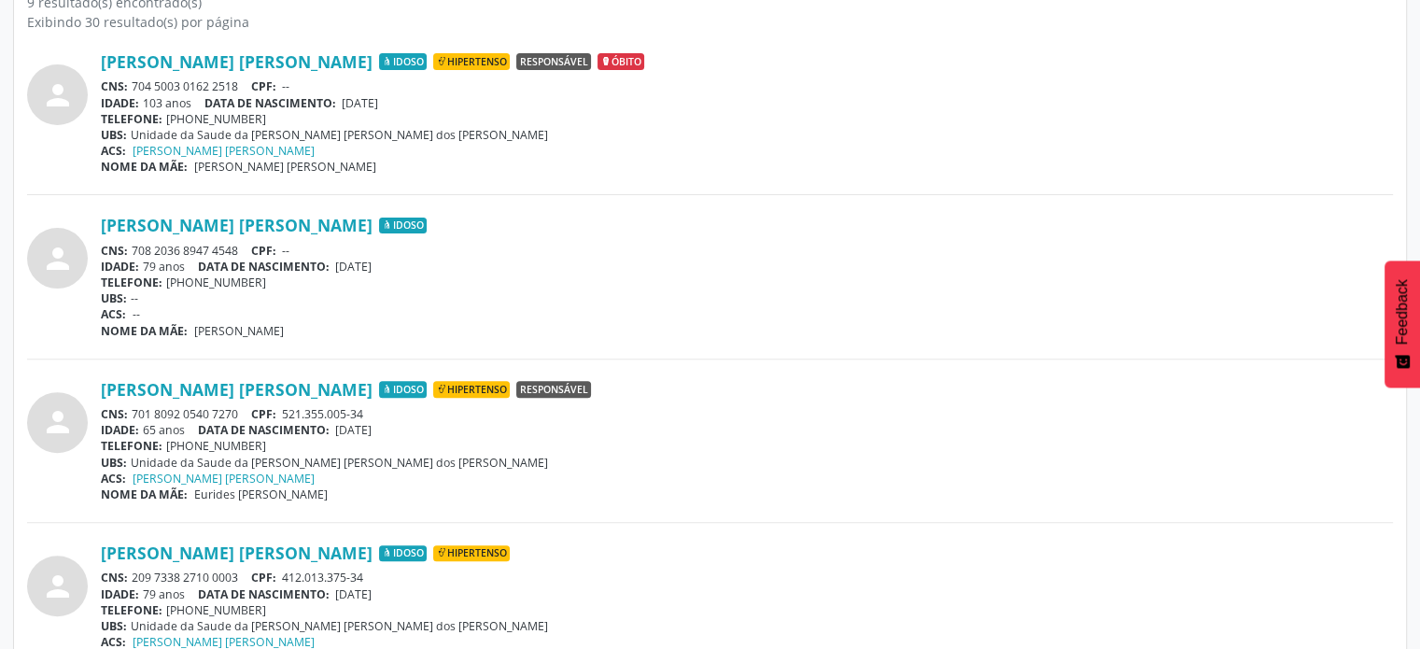
drag, startPoint x: 245, startPoint y: 405, endPoint x: 132, endPoint y: 410, distance: 113.1
click at [132, 410] on div "CNS: 701 8092 0540 7270 CPF: 521.355.005-34" at bounding box center [747, 414] width 1292 height 16
copy div "701 8092 0540 7270"
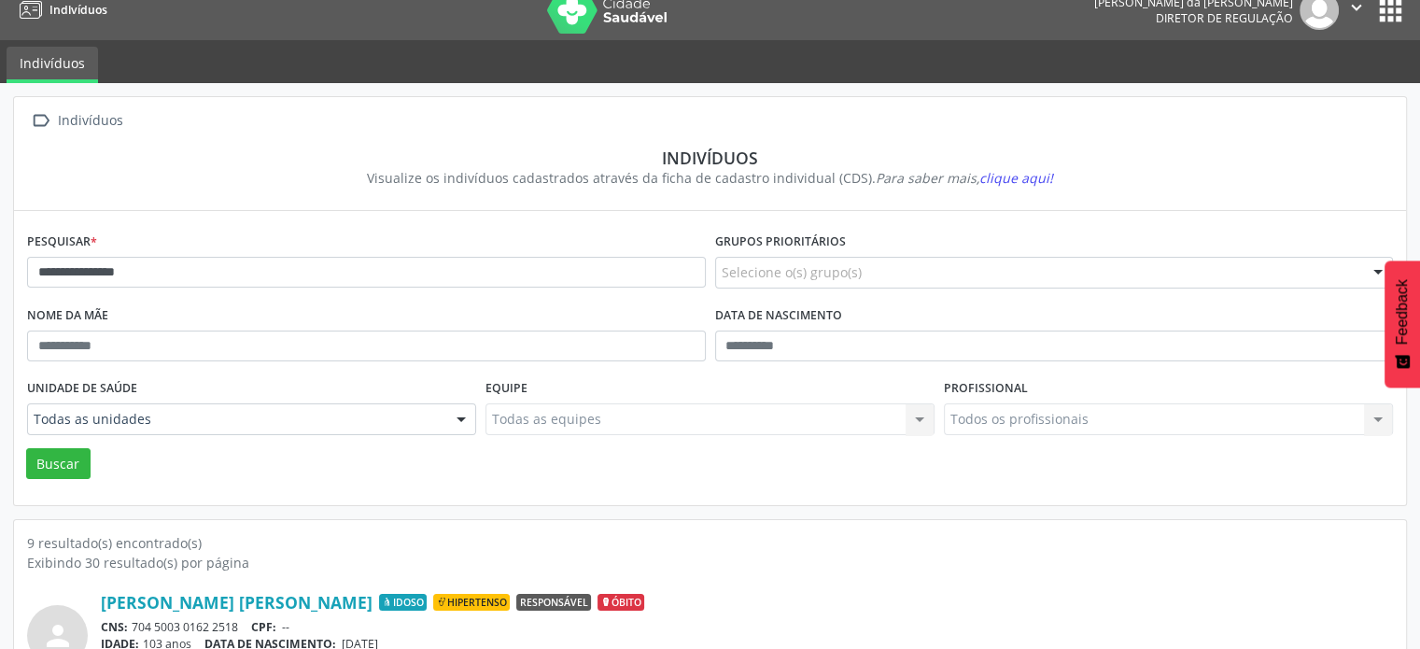
scroll to position [0, 0]
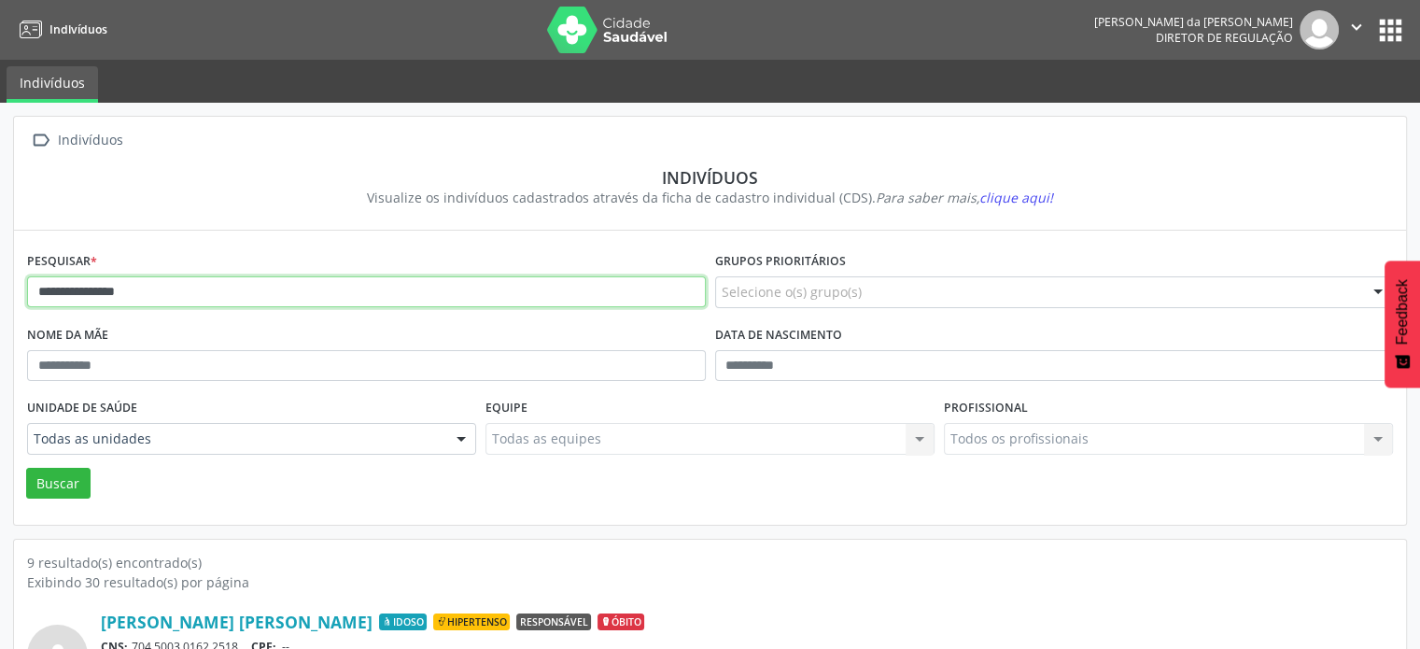
click at [370, 294] on input "**********" at bounding box center [366, 292] width 679 height 32
type input "*"
click at [26, 468] on button "Buscar" at bounding box center [58, 484] width 64 height 32
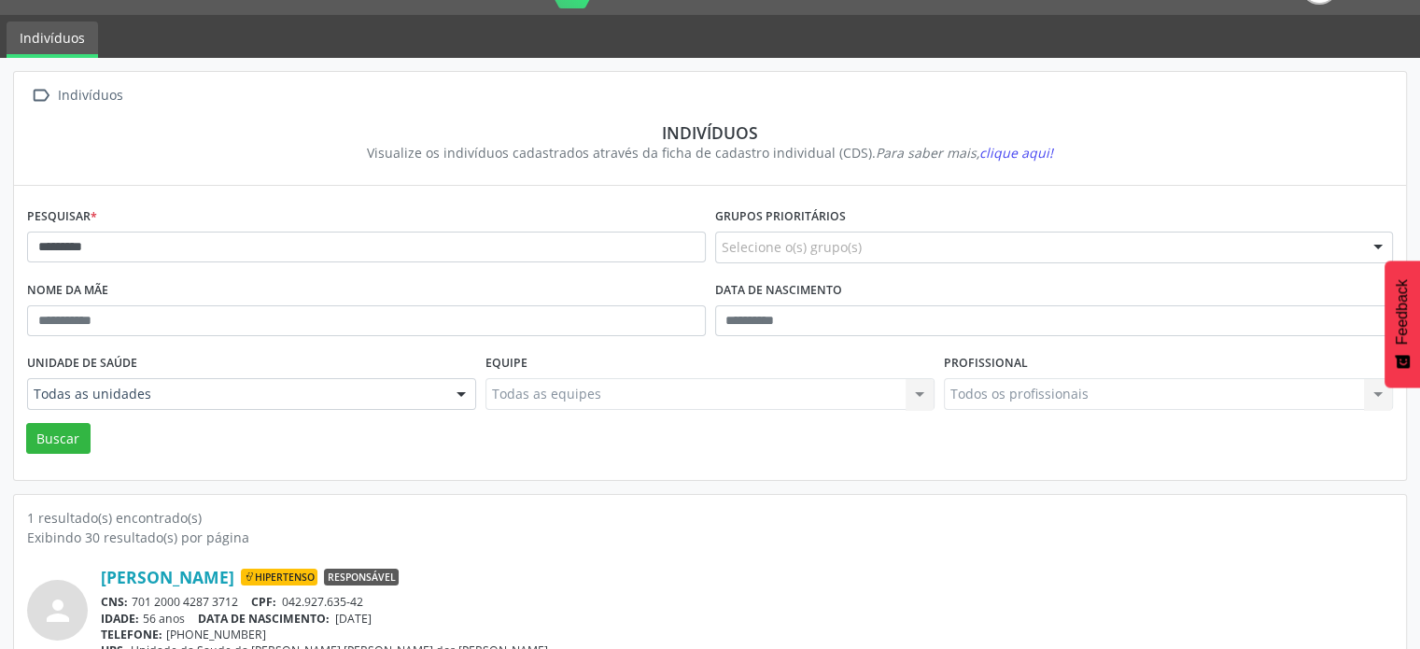
scroll to position [111, 0]
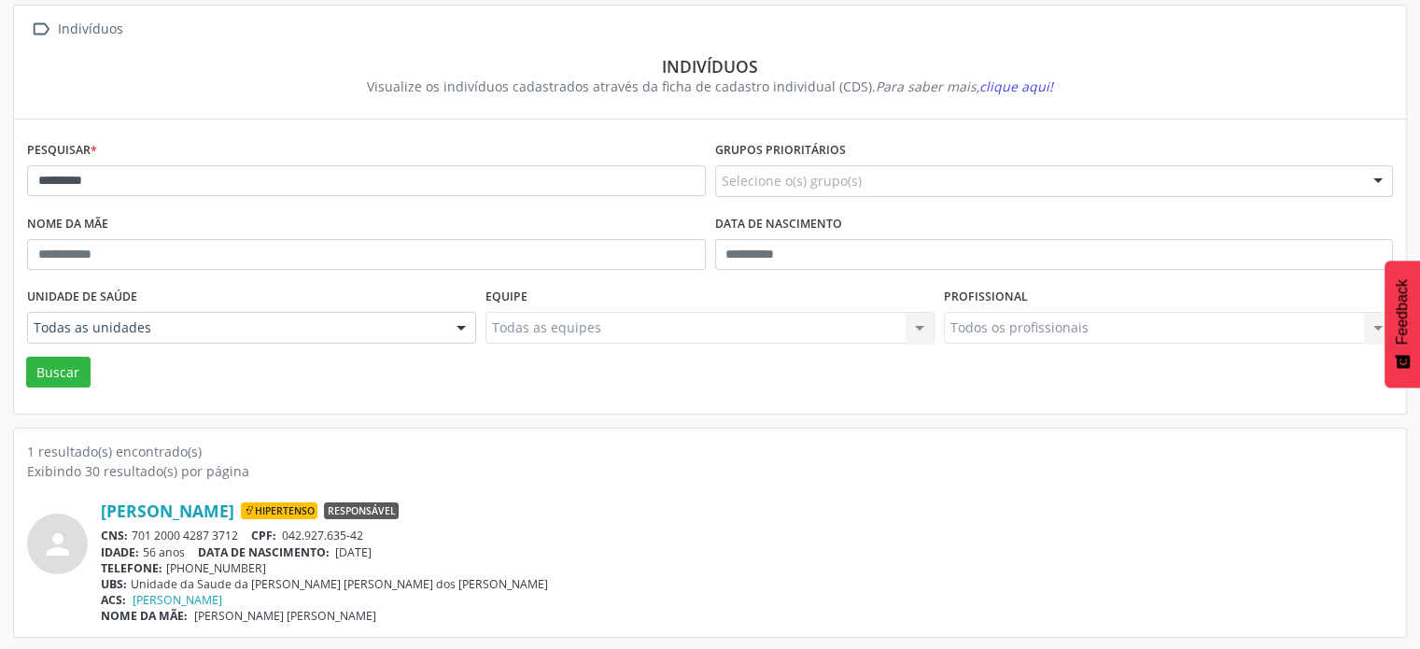
drag, startPoint x: 240, startPoint y: 532, endPoint x: 129, endPoint y: 533, distance: 111.1
click at [129, 532] on div "CNS: 701 2000 4287 3712 CPF: 042.927.635-42" at bounding box center [747, 536] width 1292 height 16
copy div "701 2000 4287 3712"
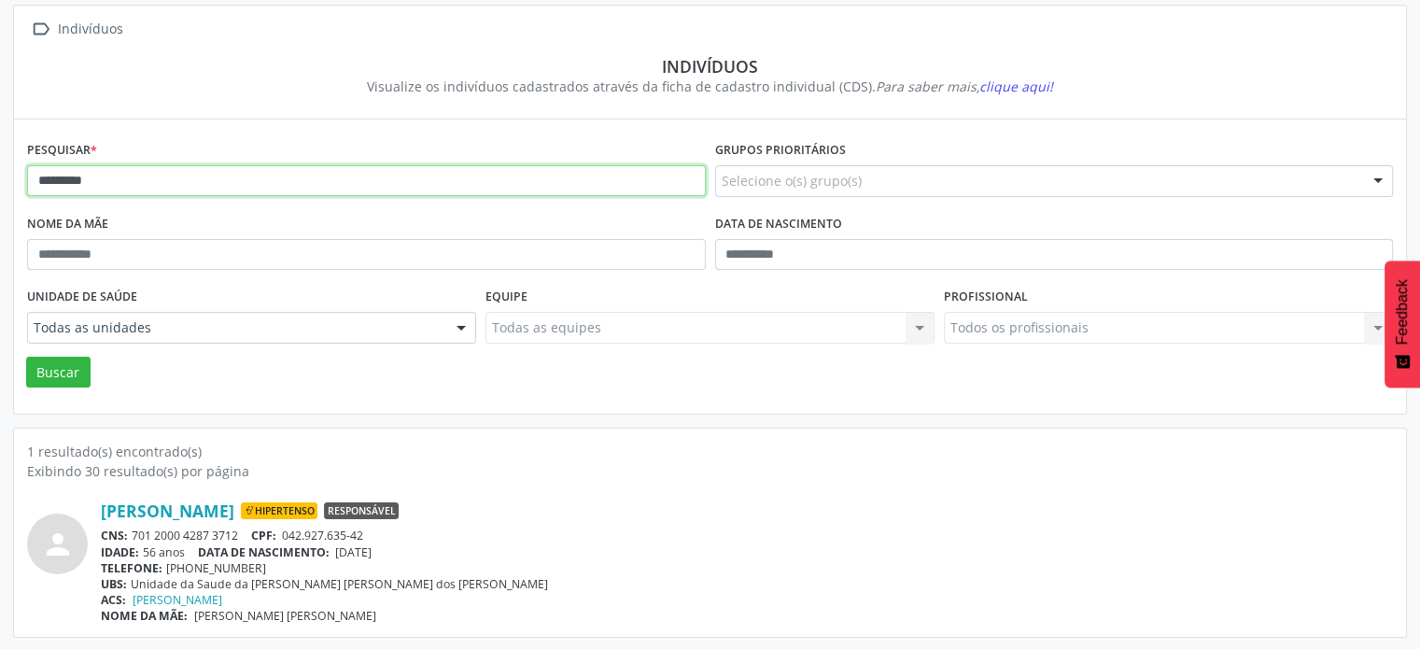
click at [246, 182] on input "*********" at bounding box center [366, 181] width 679 height 32
type input "*"
click at [26, 357] on button "Buscar" at bounding box center [58, 373] width 64 height 32
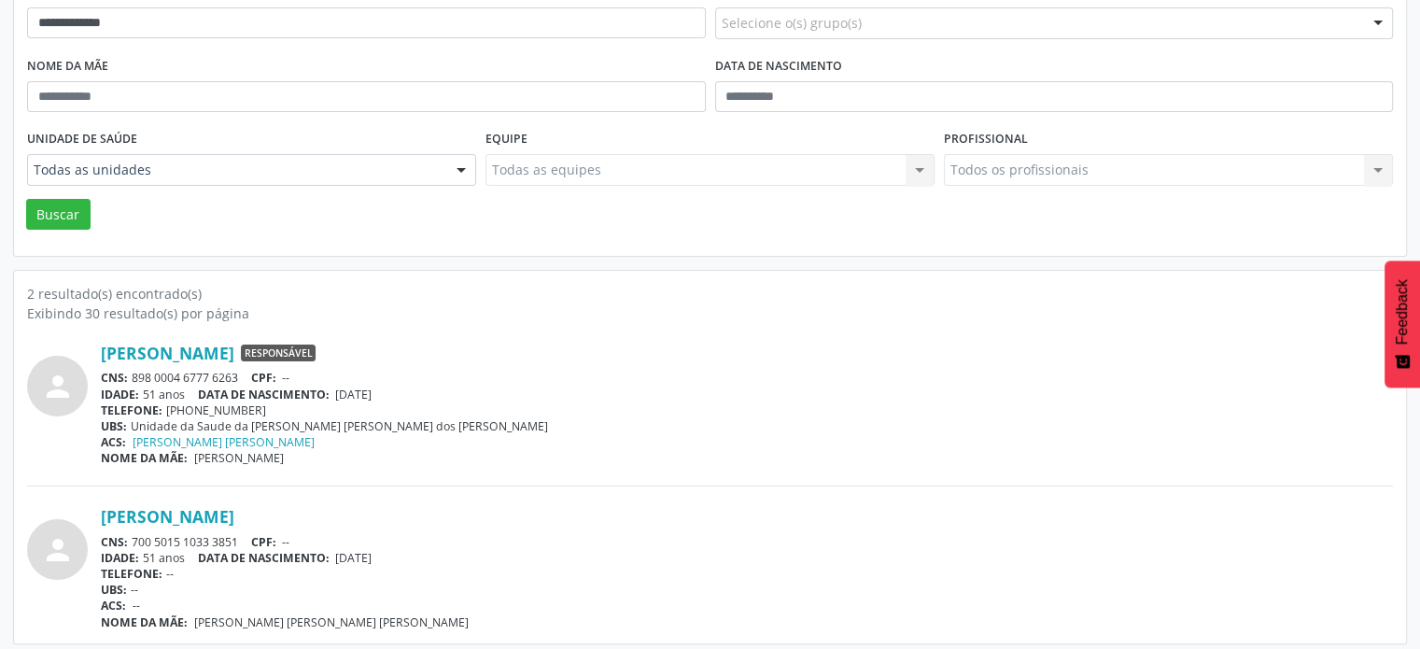
scroll to position [275, 0]
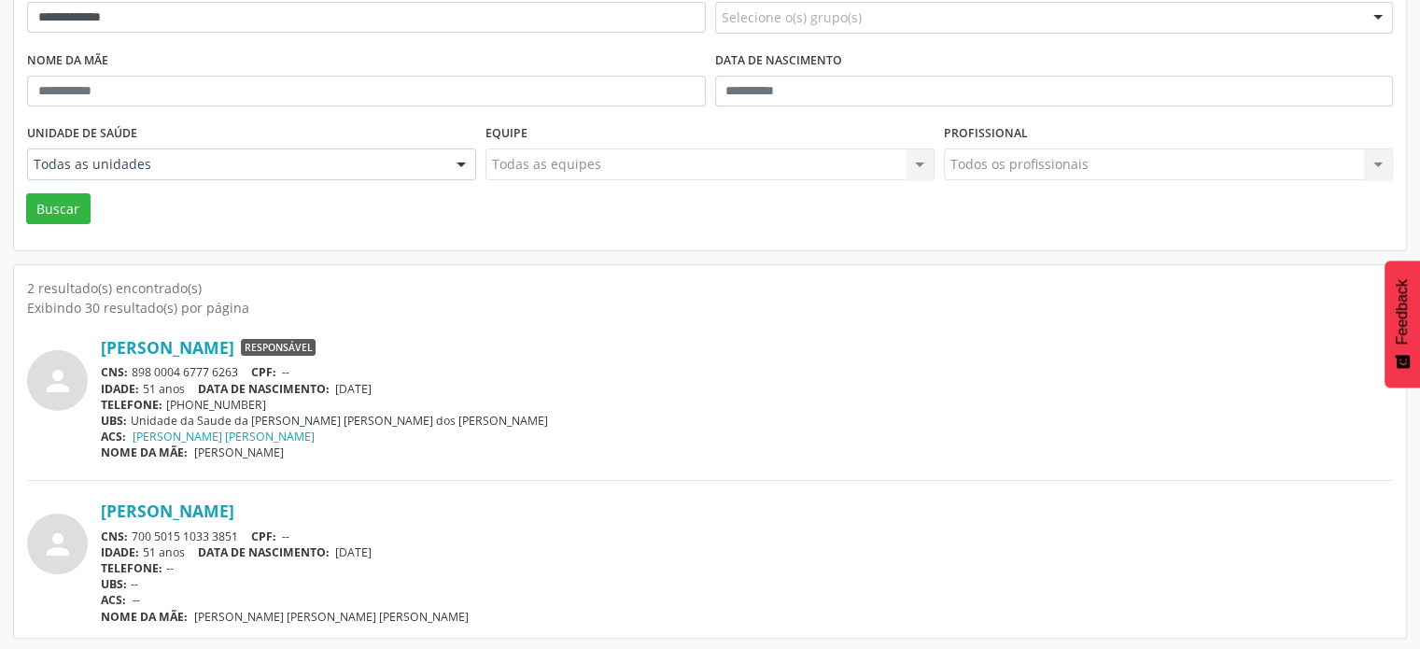
drag, startPoint x: 243, startPoint y: 365, endPoint x: 128, endPoint y: 361, distance: 114.9
click at [128, 364] on div "CNS: 898 0004 6777 6263 CPF: --" at bounding box center [747, 372] width 1292 height 16
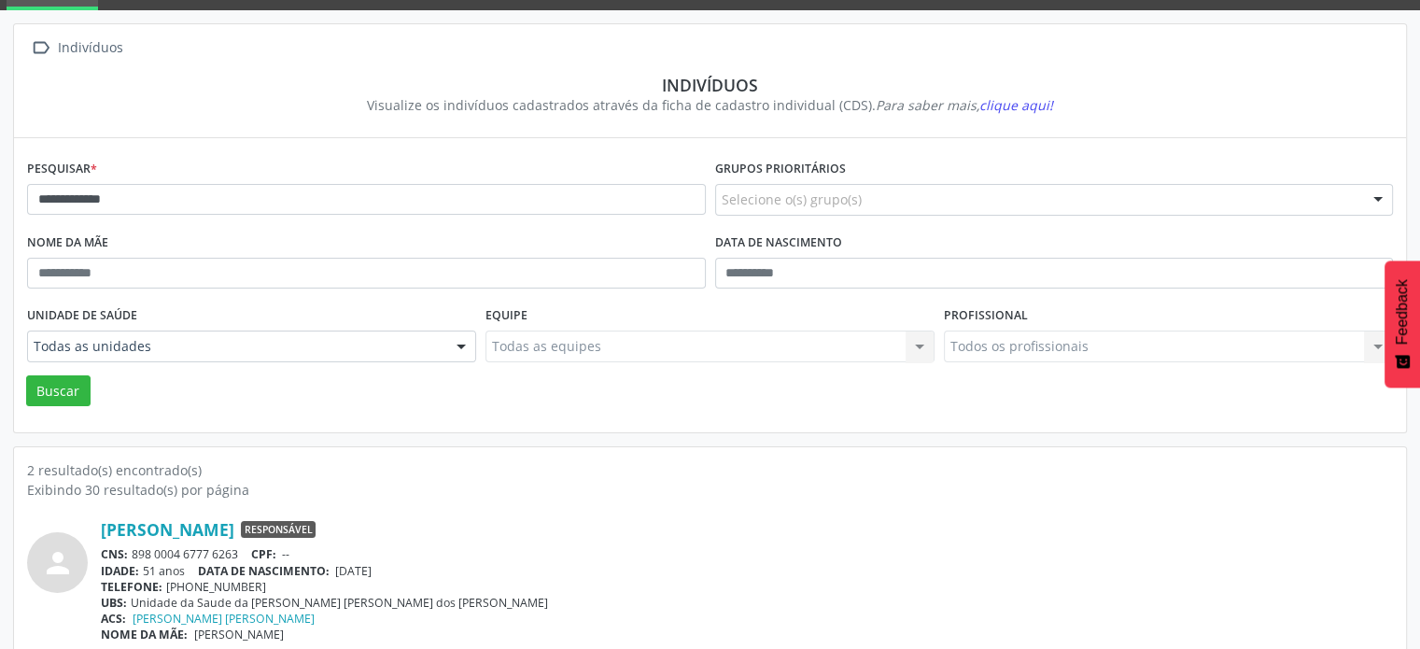
scroll to position [0, 0]
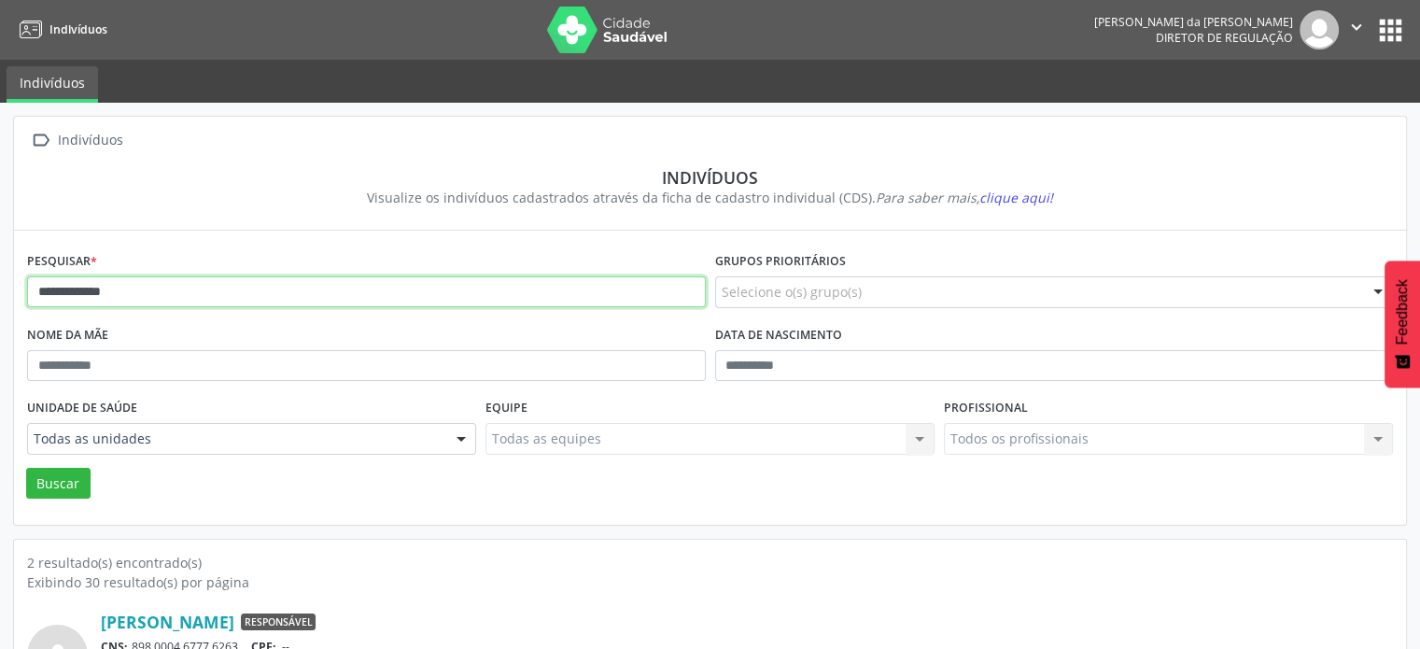
click at [137, 293] on input "**********" at bounding box center [366, 292] width 679 height 32
type input "*"
click at [26, 468] on button "Buscar" at bounding box center [58, 484] width 64 height 32
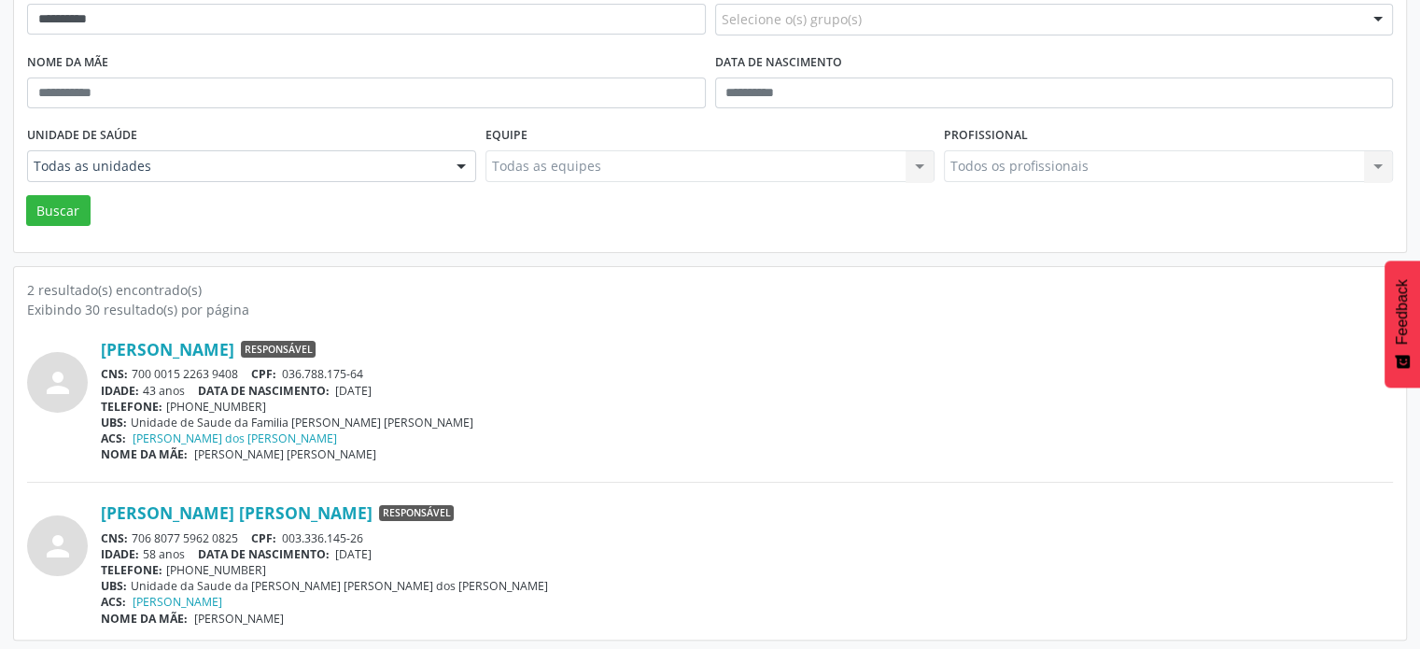
scroll to position [275, 0]
drag, startPoint x: 248, startPoint y: 529, endPoint x: 130, endPoint y: 531, distance: 118.6
click at [130, 531] on div "CNS: 706 8077 5962 0825 CPF: 003.336.145-26" at bounding box center [747, 537] width 1292 height 16
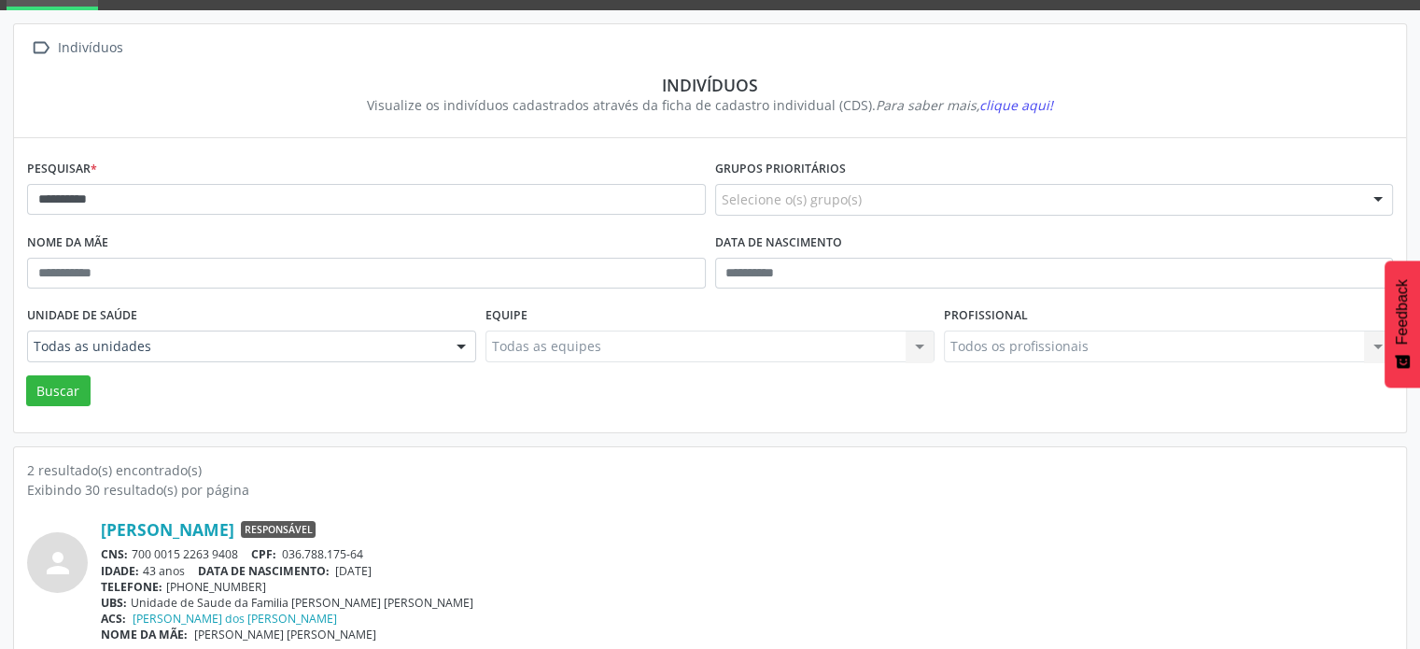
scroll to position [0, 0]
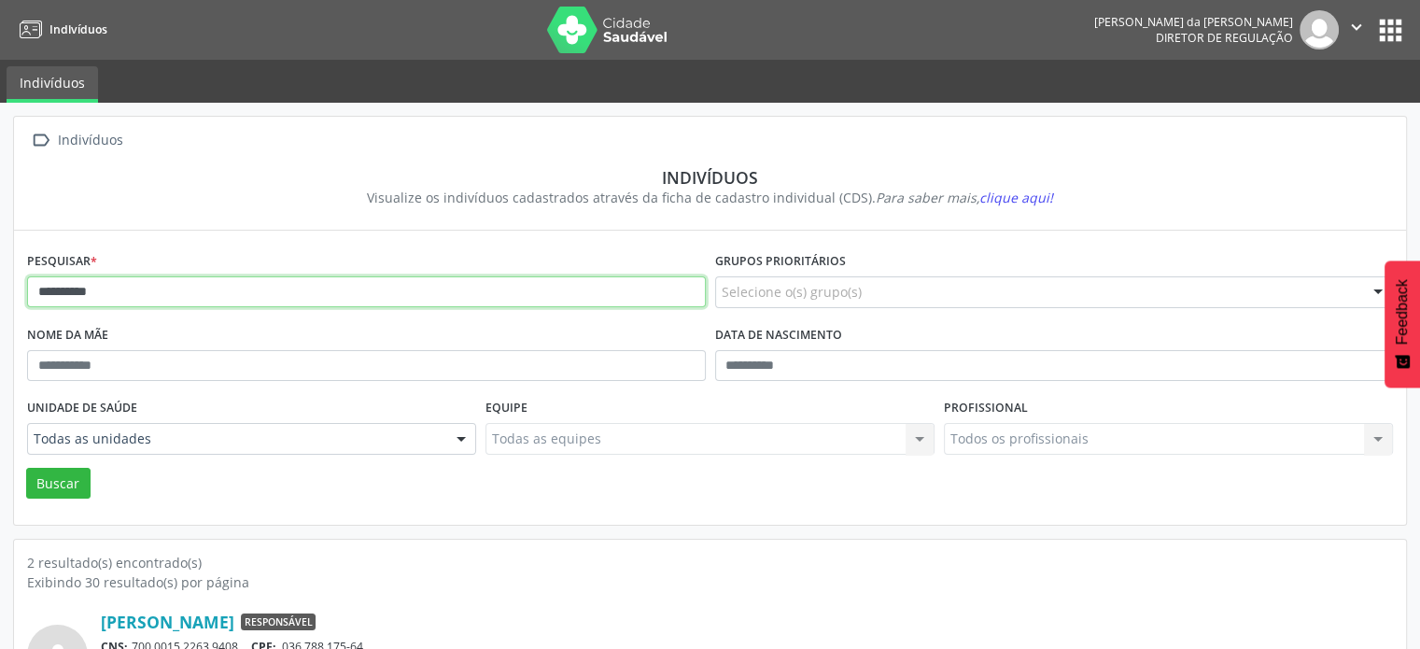
click at [188, 283] on input "*********" at bounding box center [366, 292] width 679 height 32
type input "*"
click at [26, 468] on button "Buscar" at bounding box center [58, 484] width 64 height 32
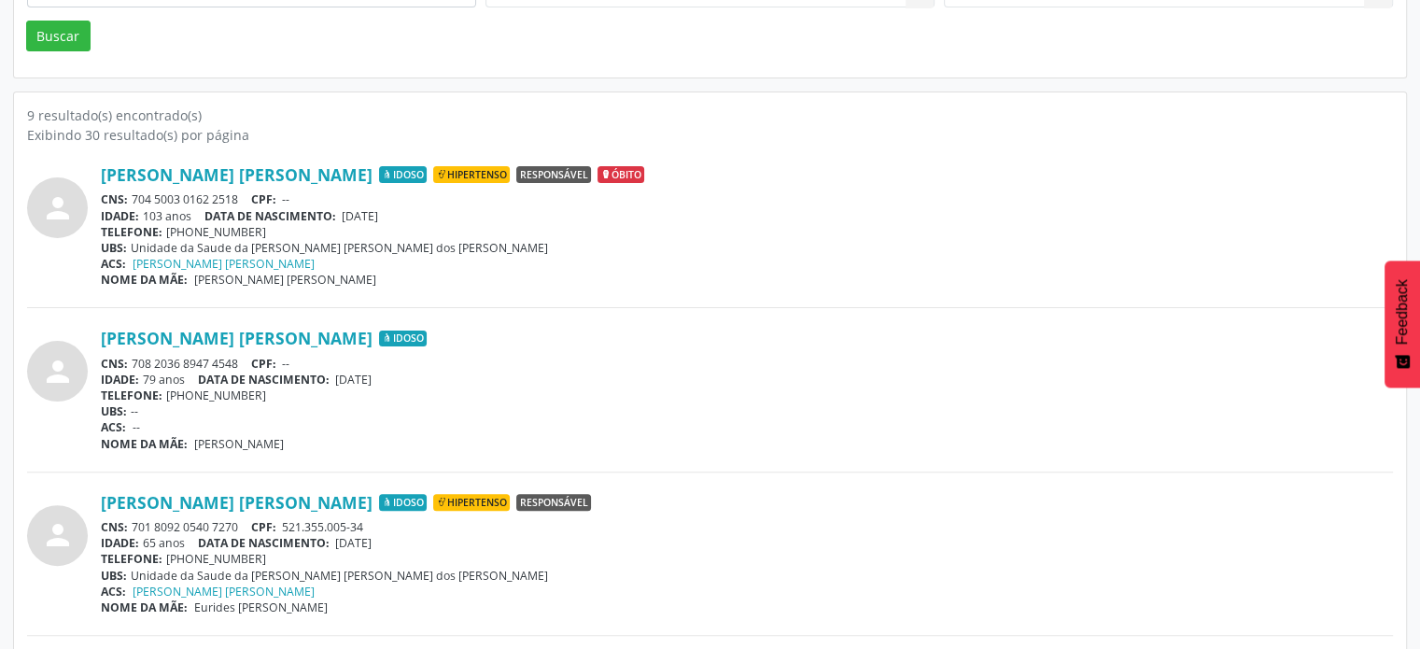
scroll to position [560, 0]
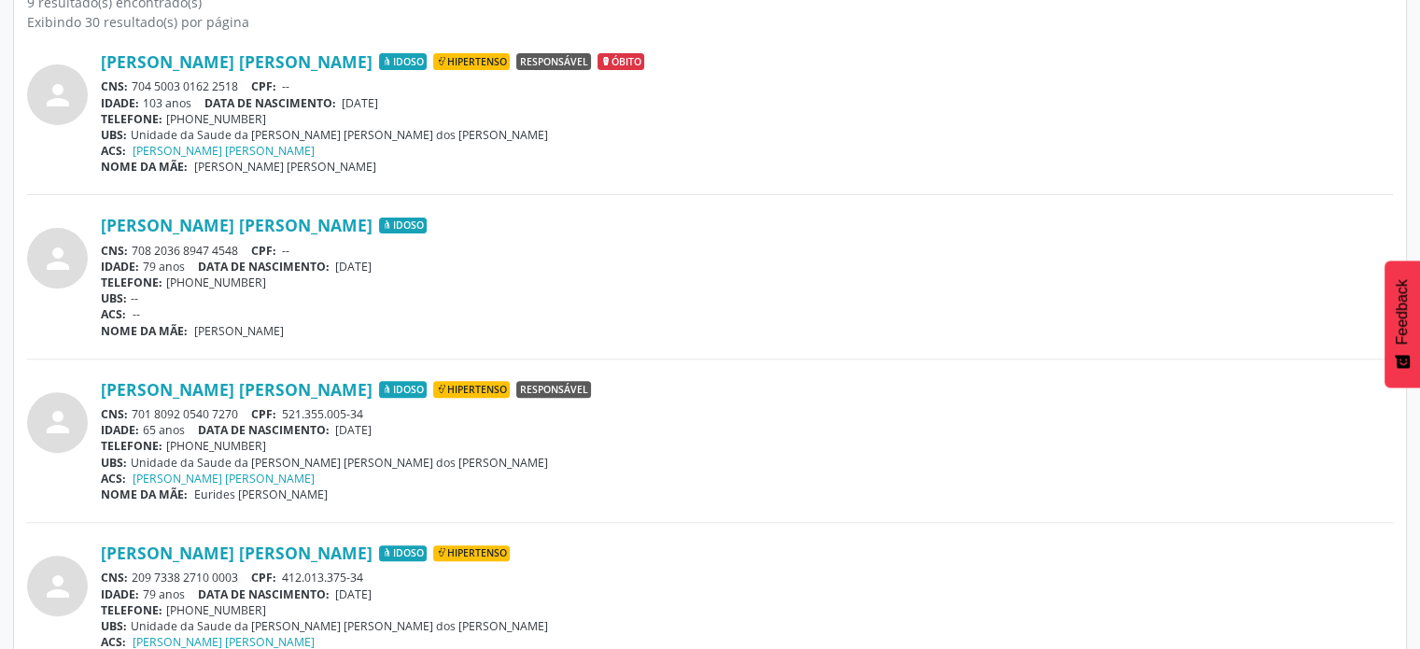
drag, startPoint x: 244, startPoint y: 405, endPoint x: 135, endPoint y: 414, distance: 108.7
click at [135, 414] on div "CNS: 701 8092 0540 7270 CPF: 521.355.005-34" at bounding box center [747, 414] width 1292 height 16
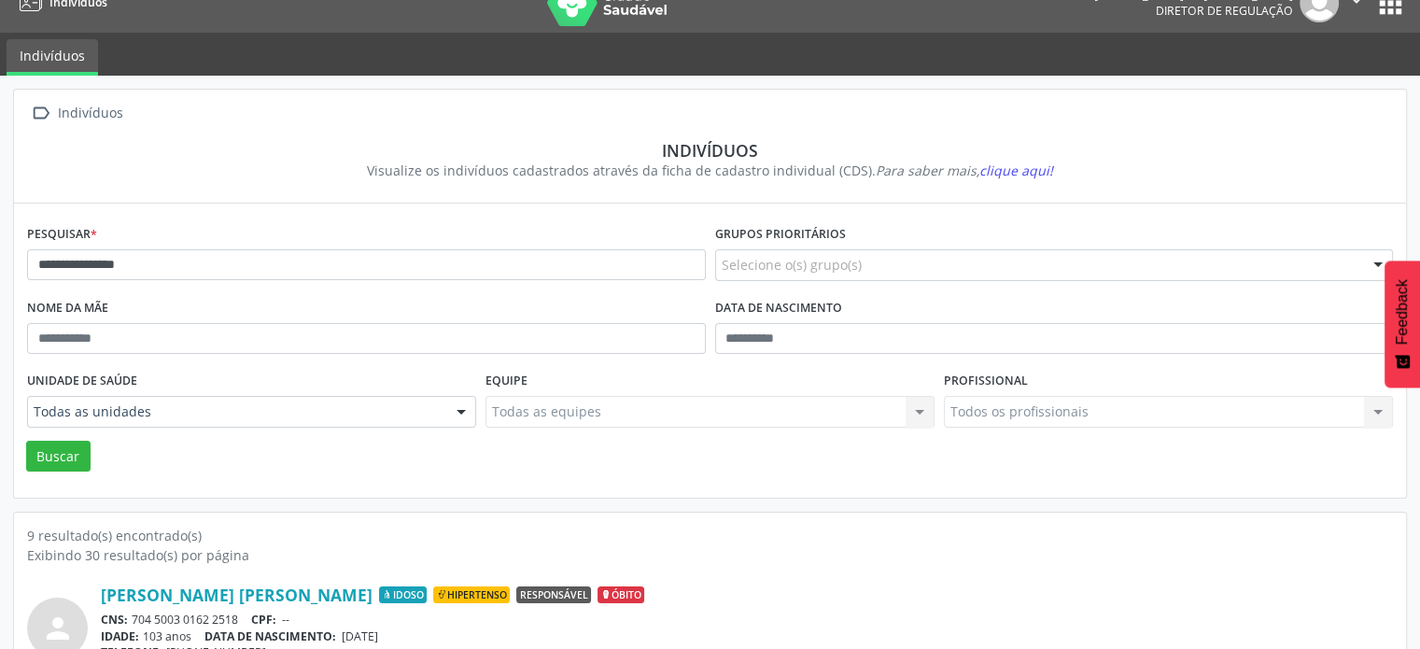
scroll to position [0, 0]
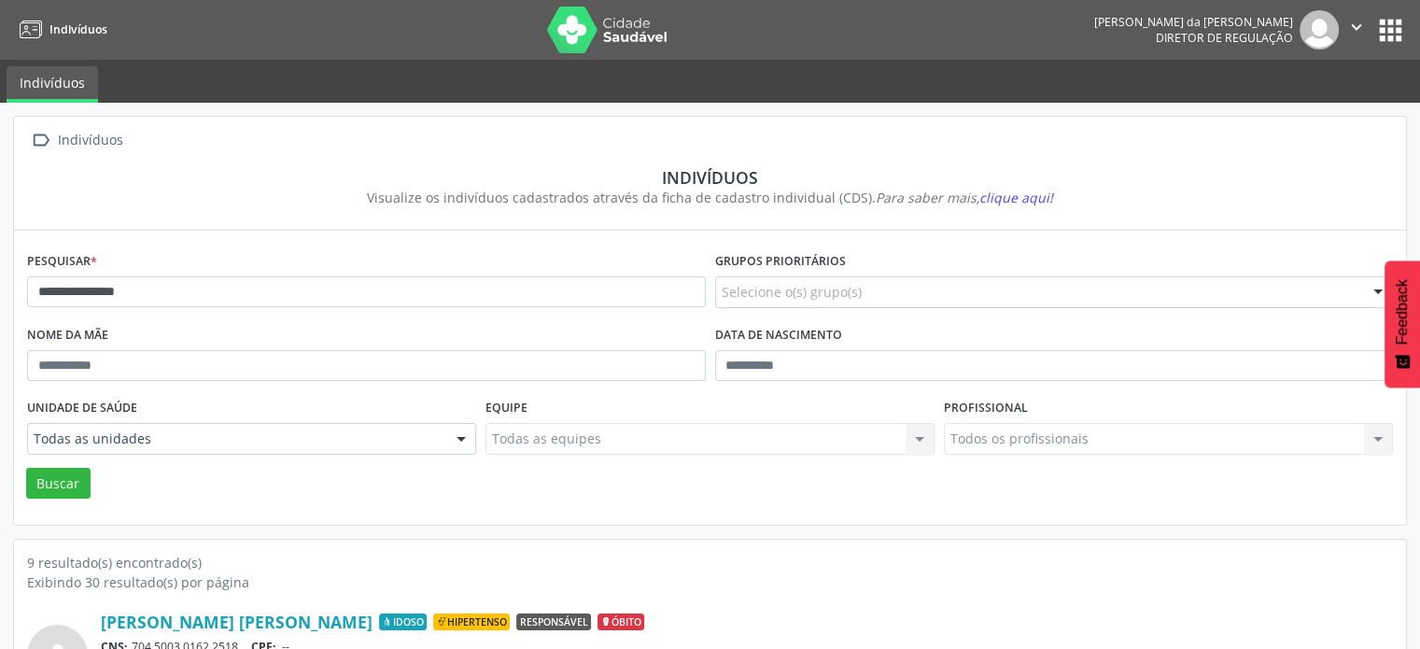
click at [258, 308] on div "**********" at bounding box center [366, 284] width 688 height 74
click at [257, 293] on input "**********" at bounding box center [366, 292] width 679 height 32
type input "*"
click at [26, 468] on button "Buscar" at bounding box center [58, 484] width 64 height 32
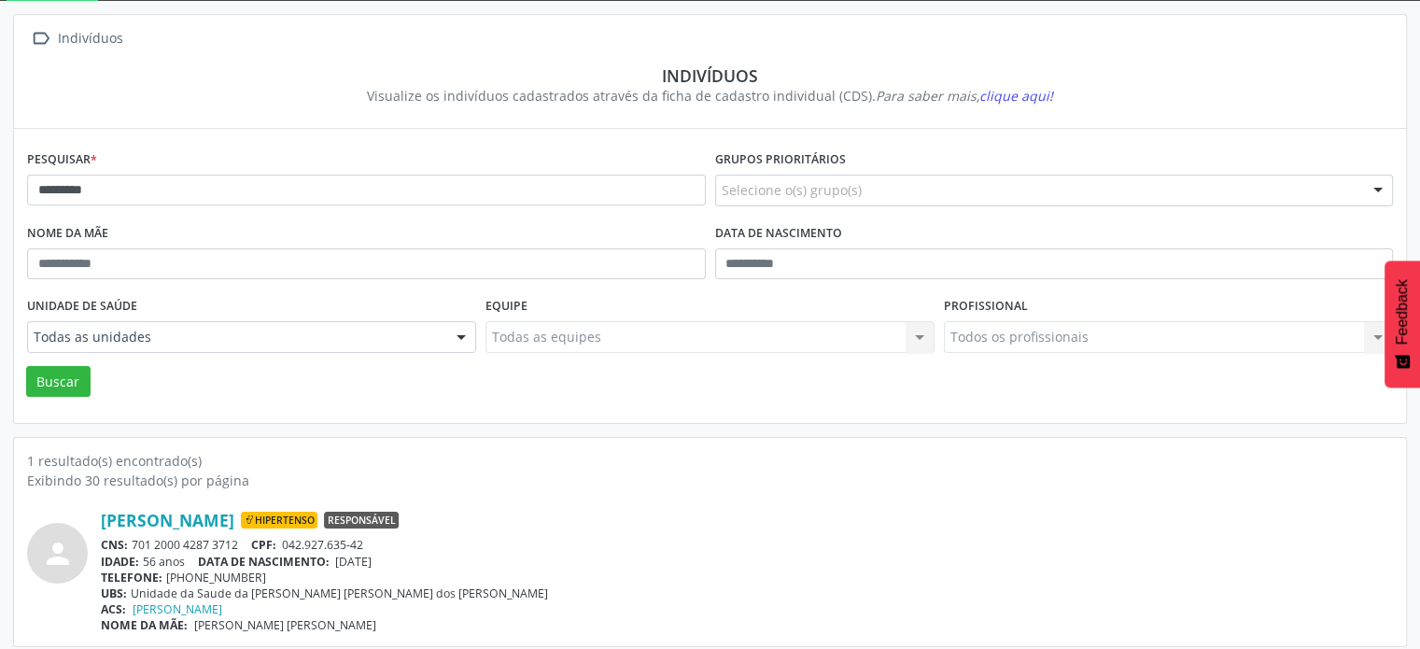
scroll to position [111, 0]
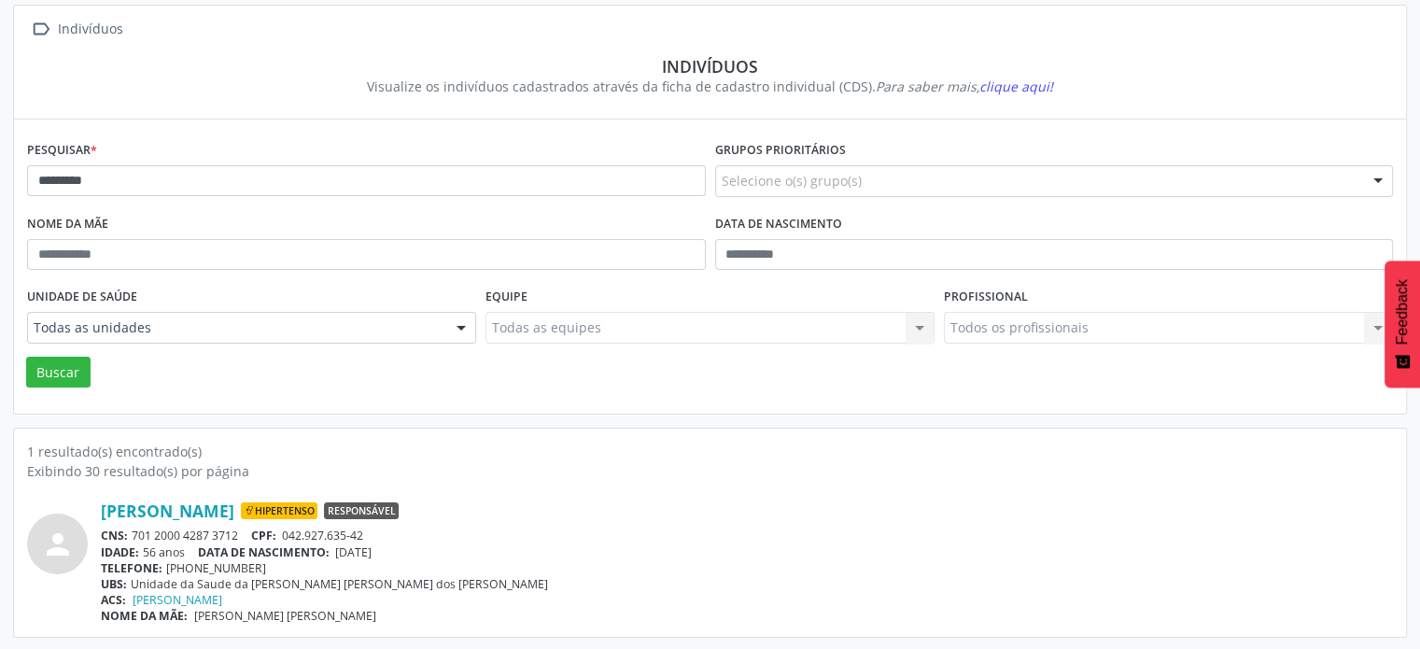
drag, startPoint x: 246, startPoint y: 534, endPoint x: 127, endPoint y: 537, distance: 118.6
click at [127, 537] on div "CNS: 701 2000 4287 3712 CPF: 042.927.635-42" at bounding box center [747, 536] width 1292 height 16
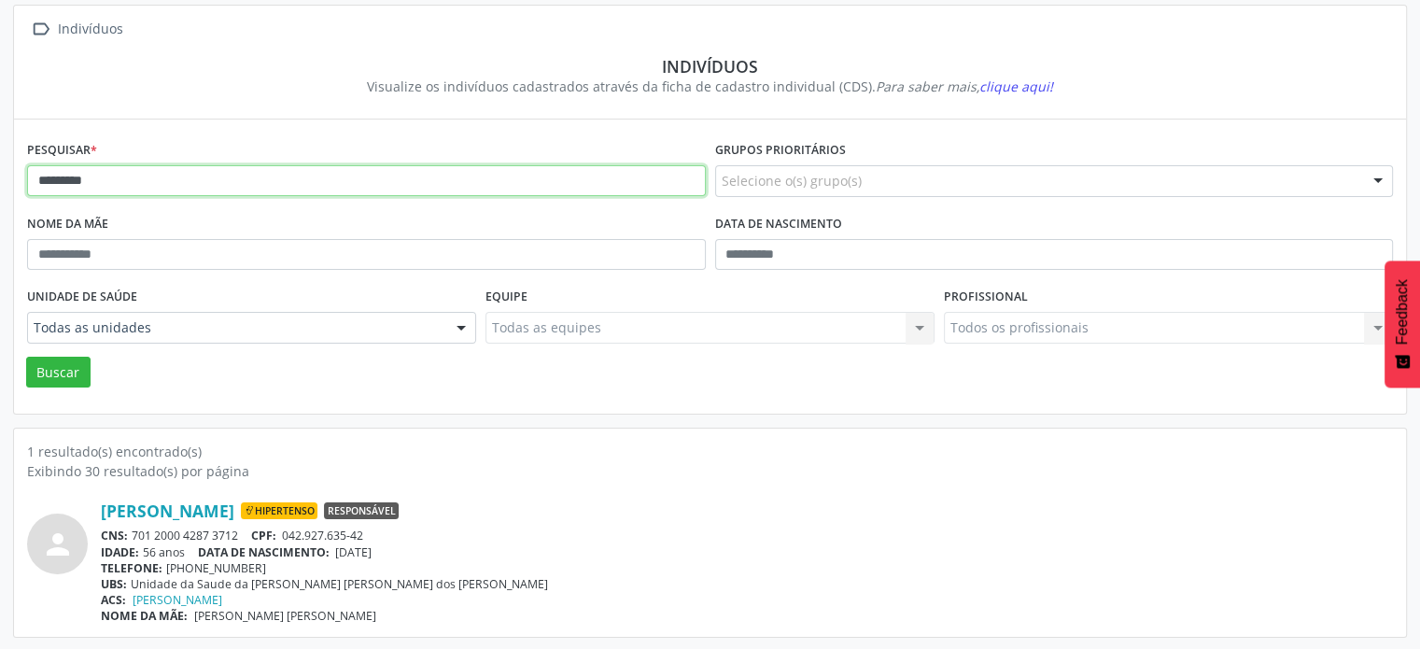
click at [116, 182] on input "*********" at bounding box center [366, 181] width 679 height 32
type input "*"
click at [26, 357] on button "Buscar" at bounding box center [58, 373] width 64 height 32
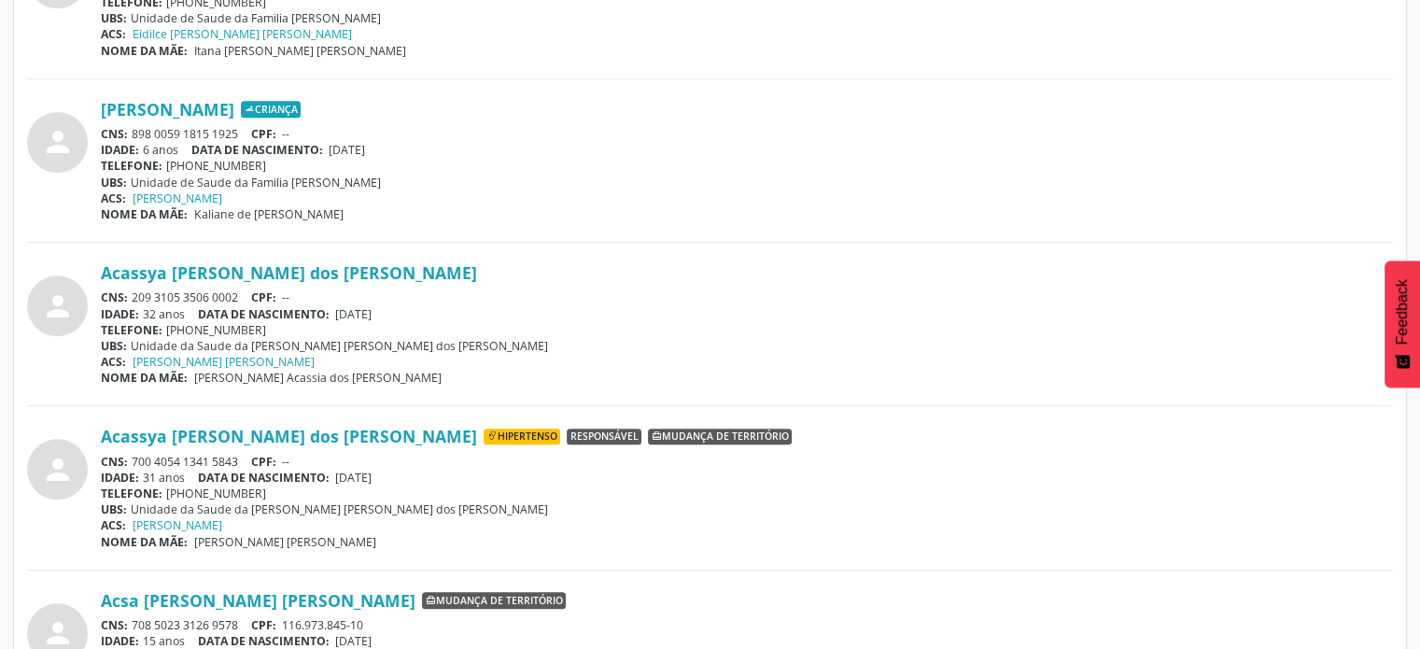
scroll to position [952, 0]
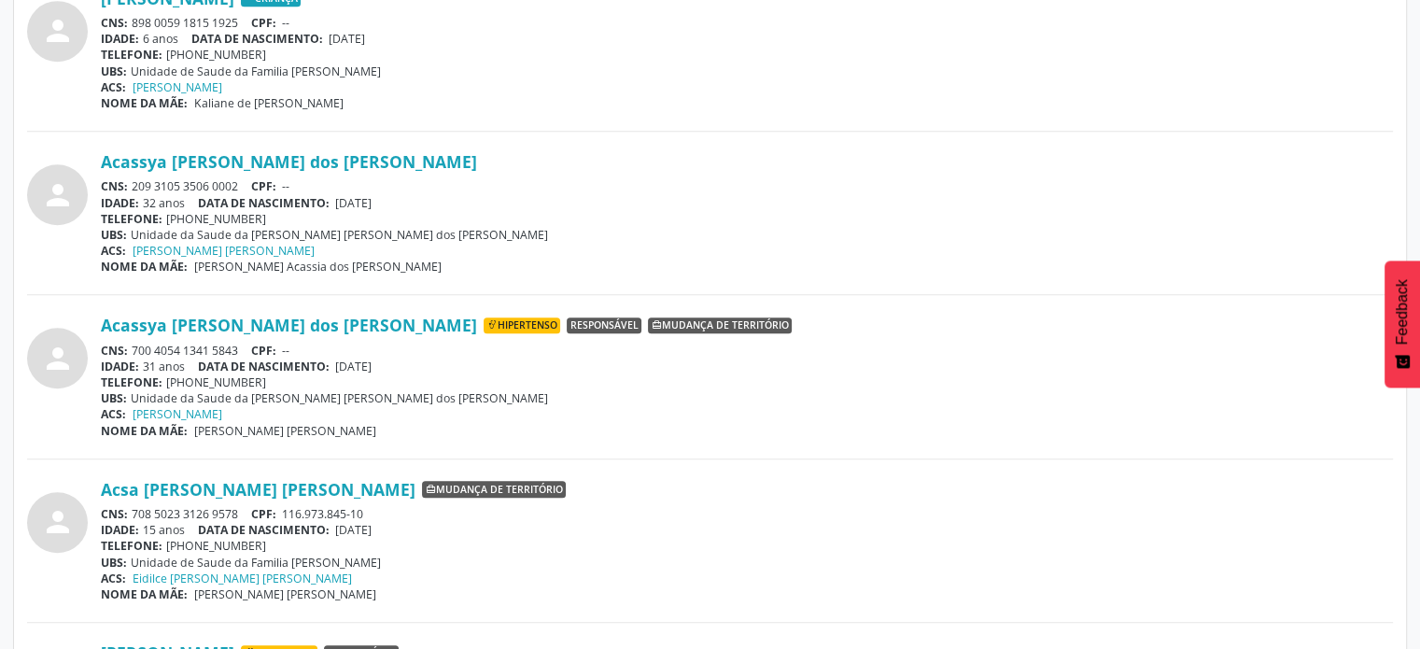
drag, startPoint x: 245, startPoint y: 343, endPoint x: 133, endPoint y: 341, distance: 112.1
click at [133, 343] on div "CNS: 700 4054 1341 5843 CPF: --" at bounding box center [747, 351] width 1292 height 16
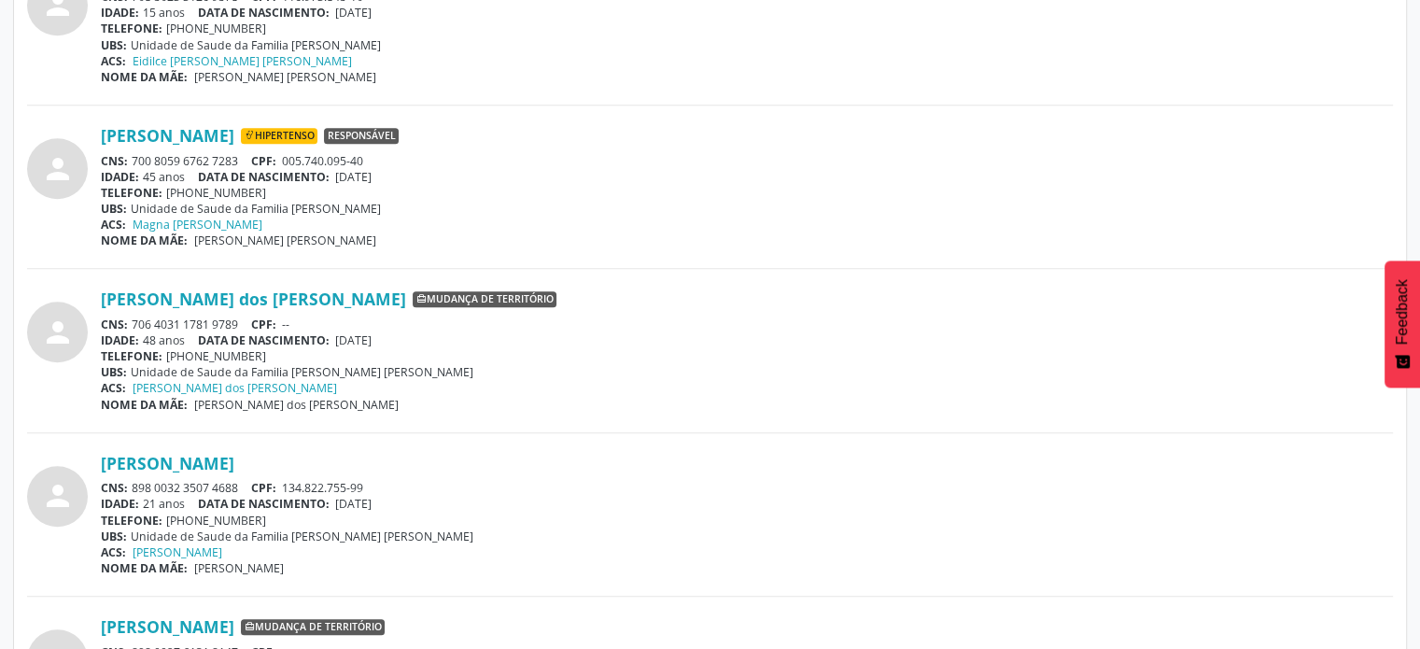
scroll to position [1512, 0]
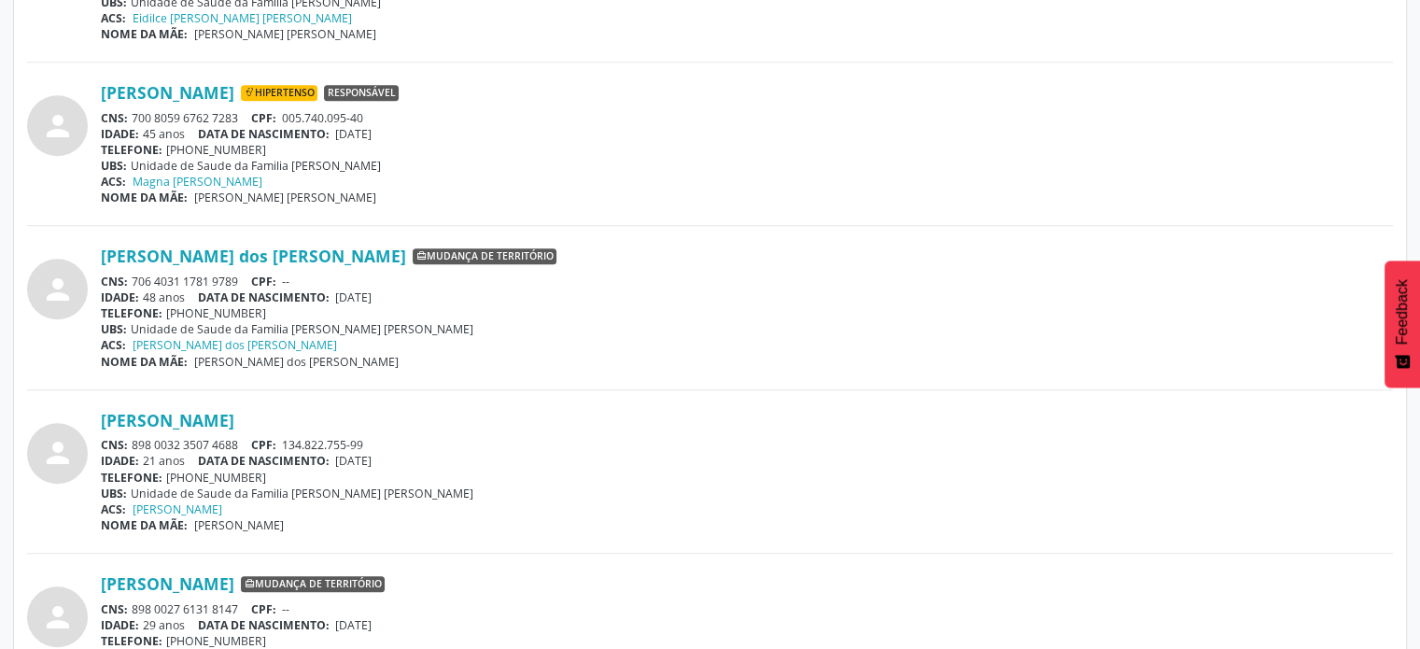
drag, startPoint x: 243, startPoint y: 275, endPoint x: 135, endPoint y: 275, distance: 107.4
click at [134, 275] on div "CNS: 706 4031 1781 9789 CPF: --" at bounding box center [747, 282] width 1292 height 16
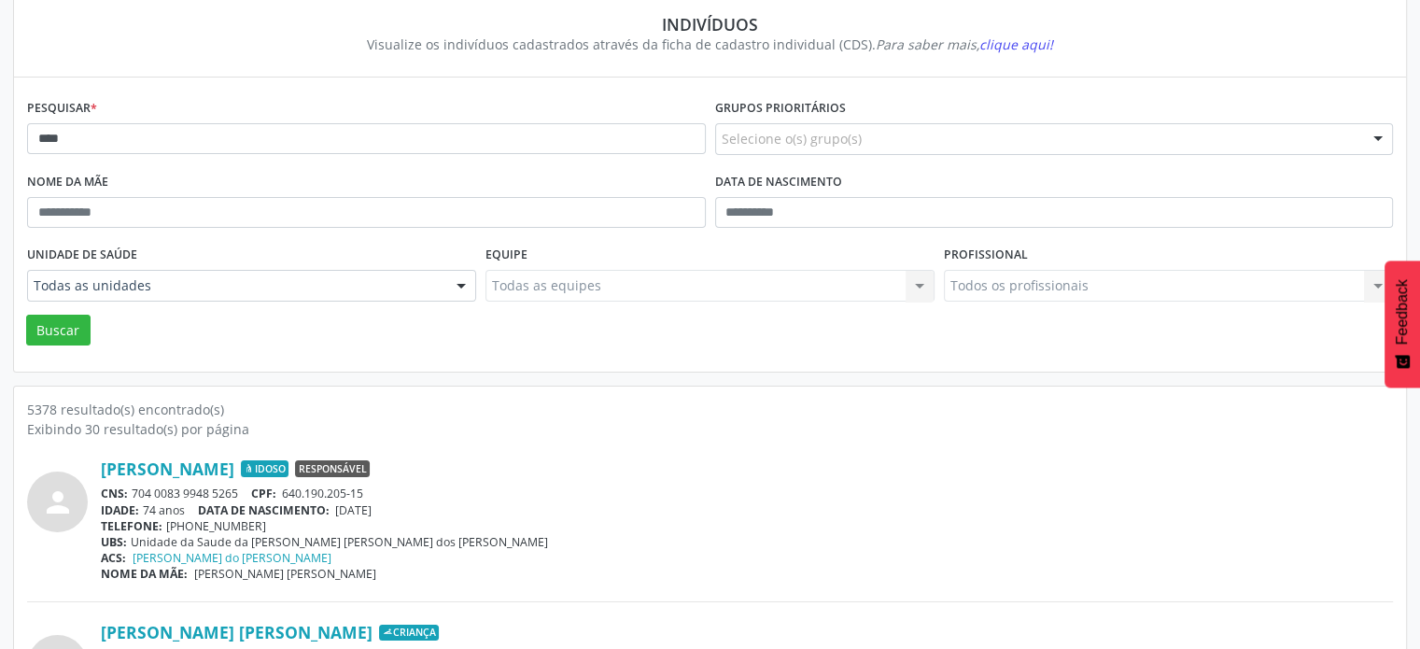
scroll to position [0, 0]
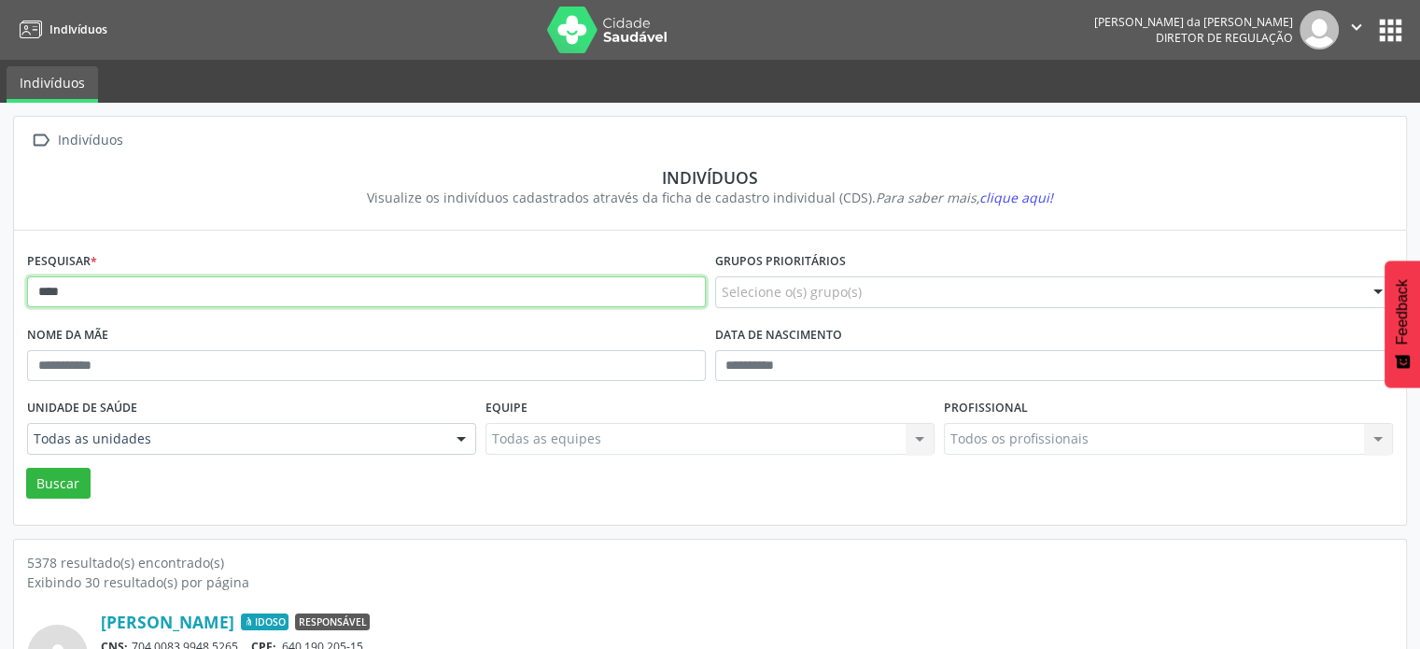
click at [175, 288] on input "****" at bounding box center [366, 292] width 679 height 32
type input "*"
click at [26, 468] on button "Buscar" at bounding box center [58, 484] width 64 height 32
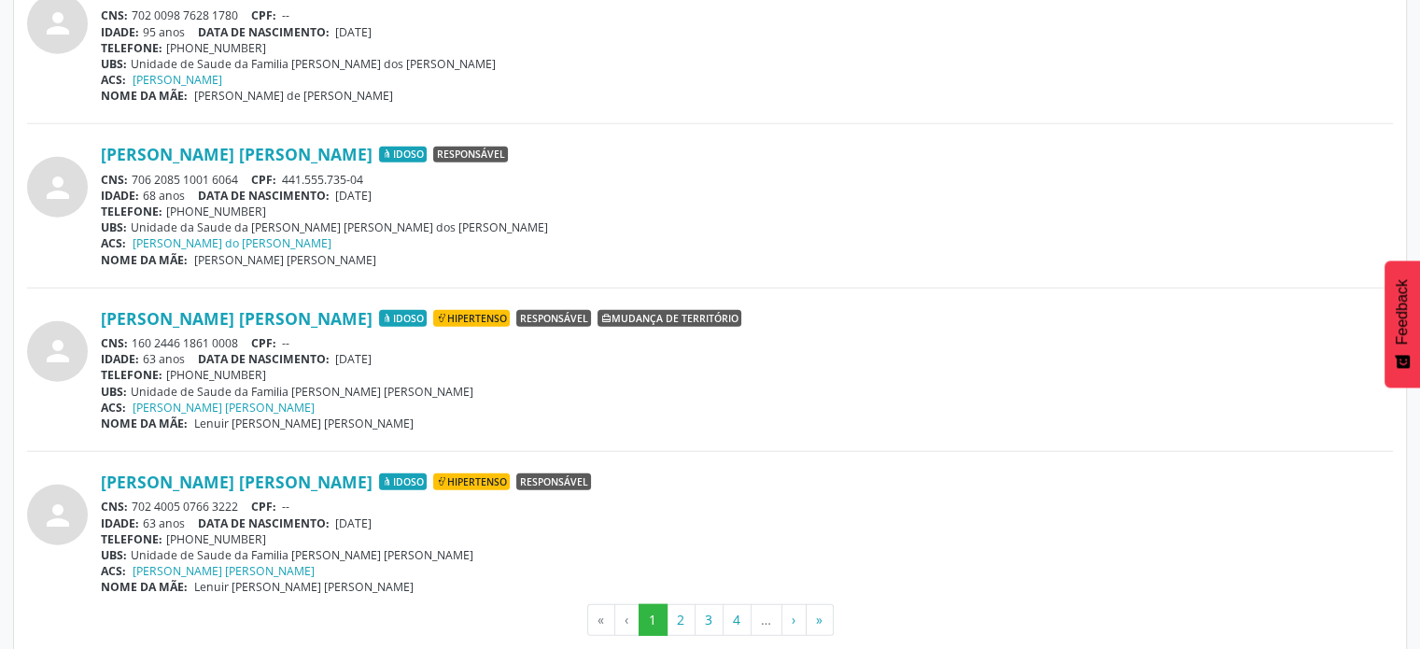
scroll to position [4906, 0]
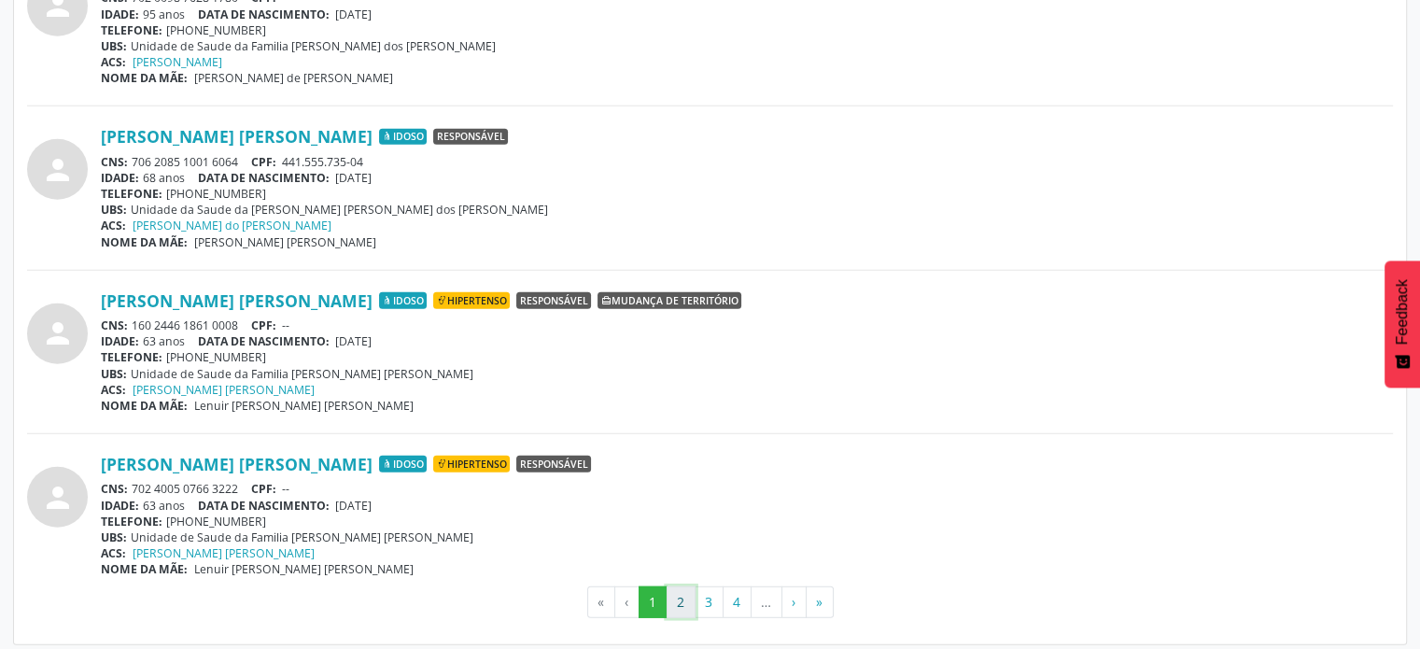
click at [686, 591] on button "2" at bounding box center [681, 602] width 29 height 32
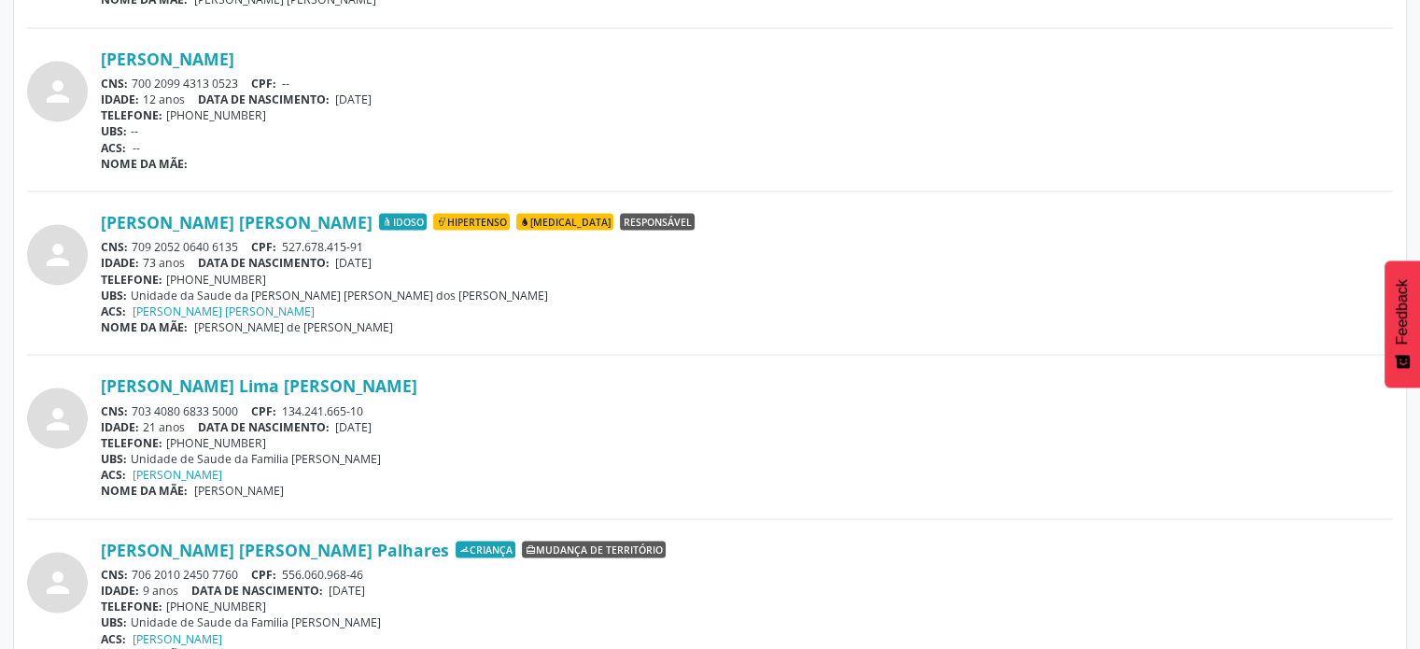
scroll to position [3692, 0]
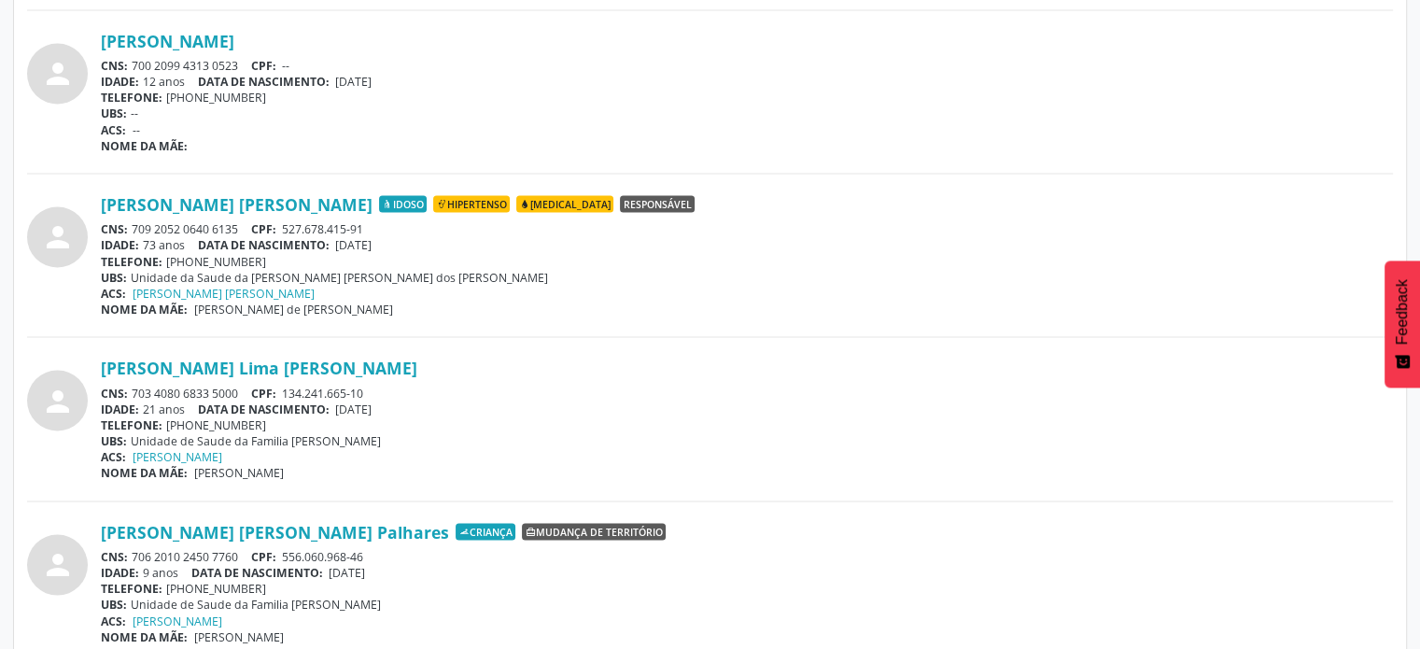
drag, startPoint x: 242, startPoint y: 223, endPoint x: 127, endPoint y: 223, distance: 114.9
click at [127, 223] on div "CNS: 709 2052 0640 6135 CPF: 527.678.415-91" at bounding box center [747, 229] width 1292 height 16
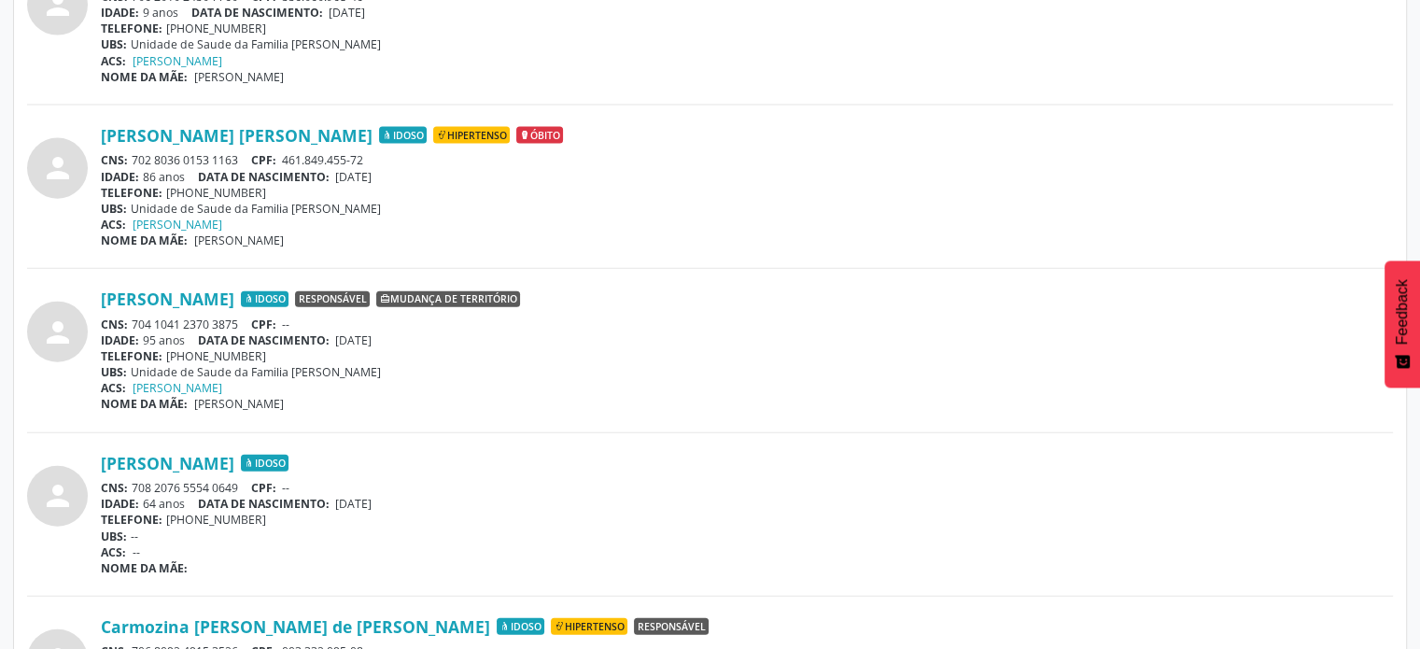
scroll to position [4346, 0]
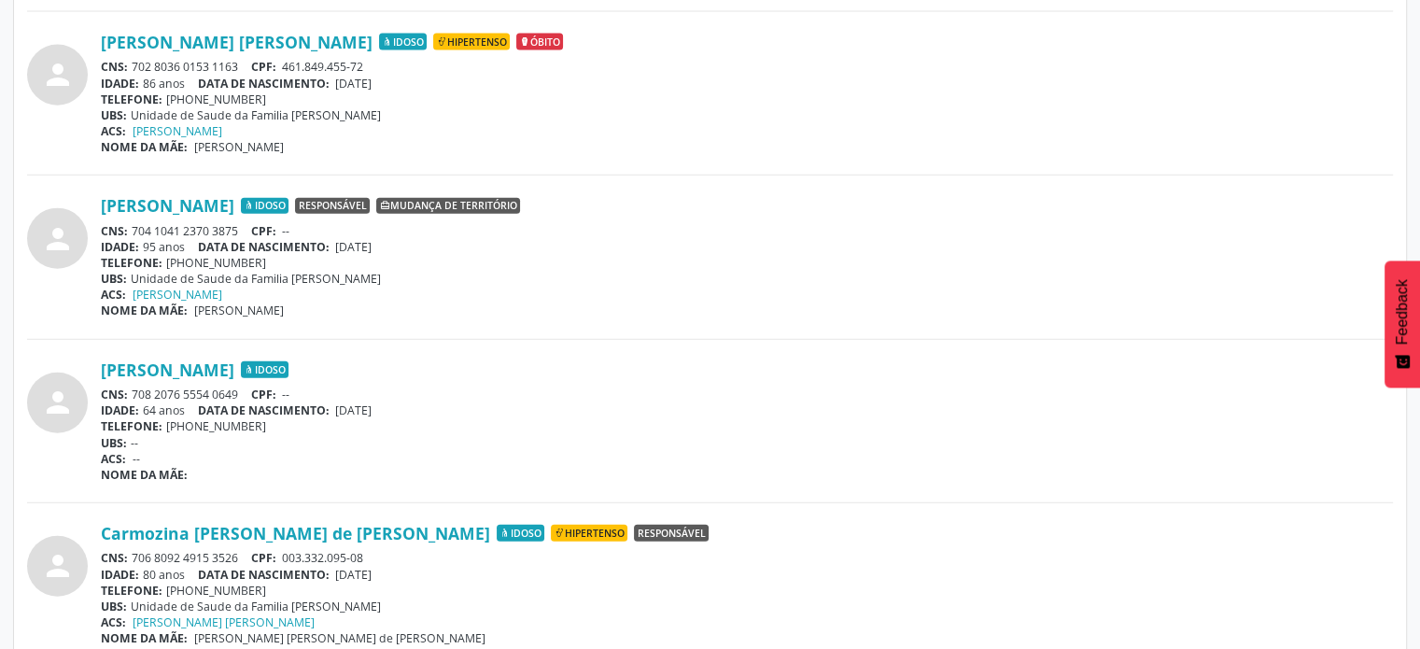
drag, startPoint x: 243, startPoint y: 382, endPoint x: 134, endPoint y: 386, distance: 108.4
click at [134, 387] on div "CNS: 708 2076 5554 0649 CPF: --" at bounding box center [747, 395] width 1292 height 16
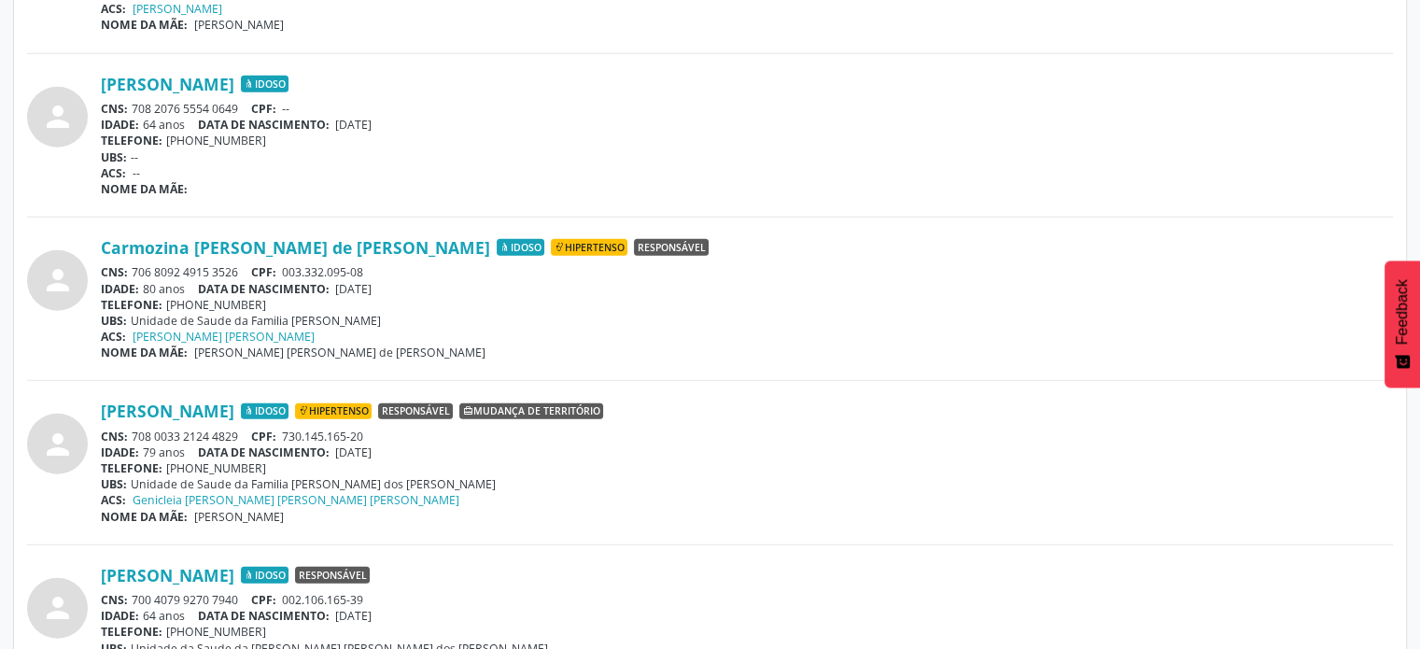
scroll to position [4906, 0]
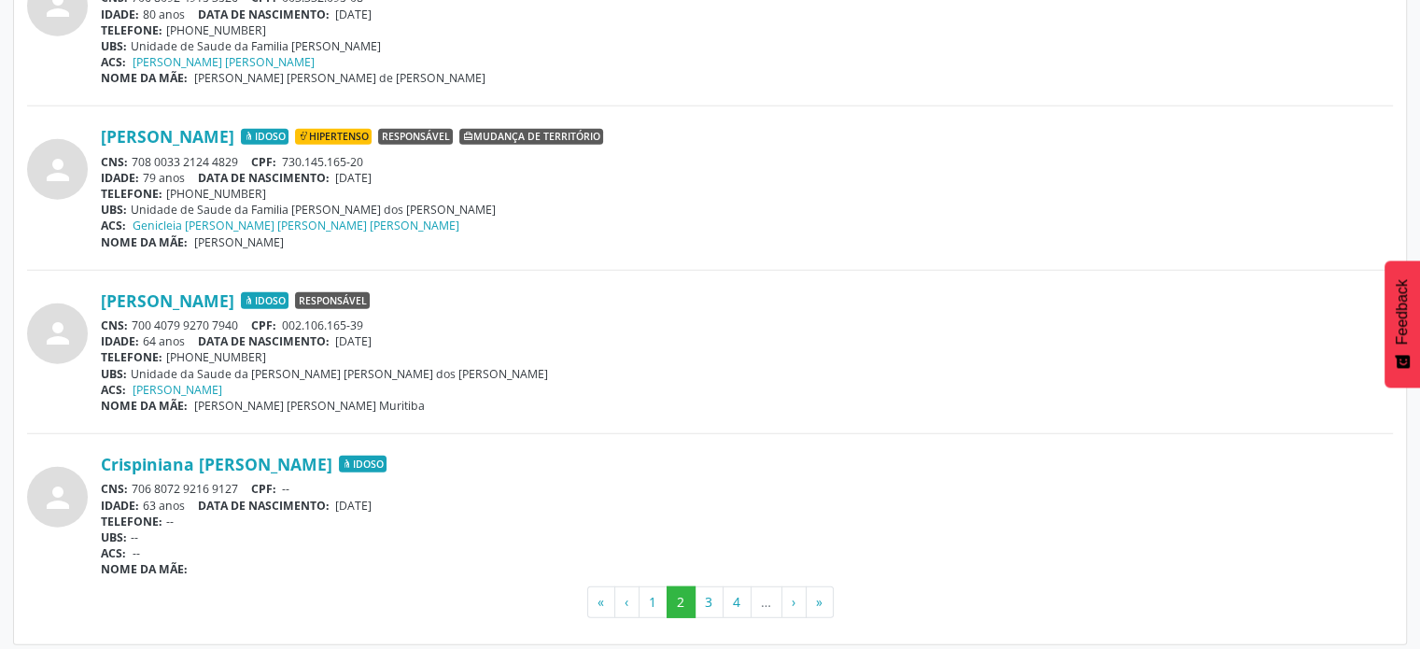
drag, startPoint x: 247, startPoint y: 148, endPoint x: 134, endPoint y: 154, distance: 112.3
click at [132, 155] on div "CNS: 708 0033 2124 4829 CPF: 730.145.165-20" at bounding box center [747, 162] width 1292 height 16
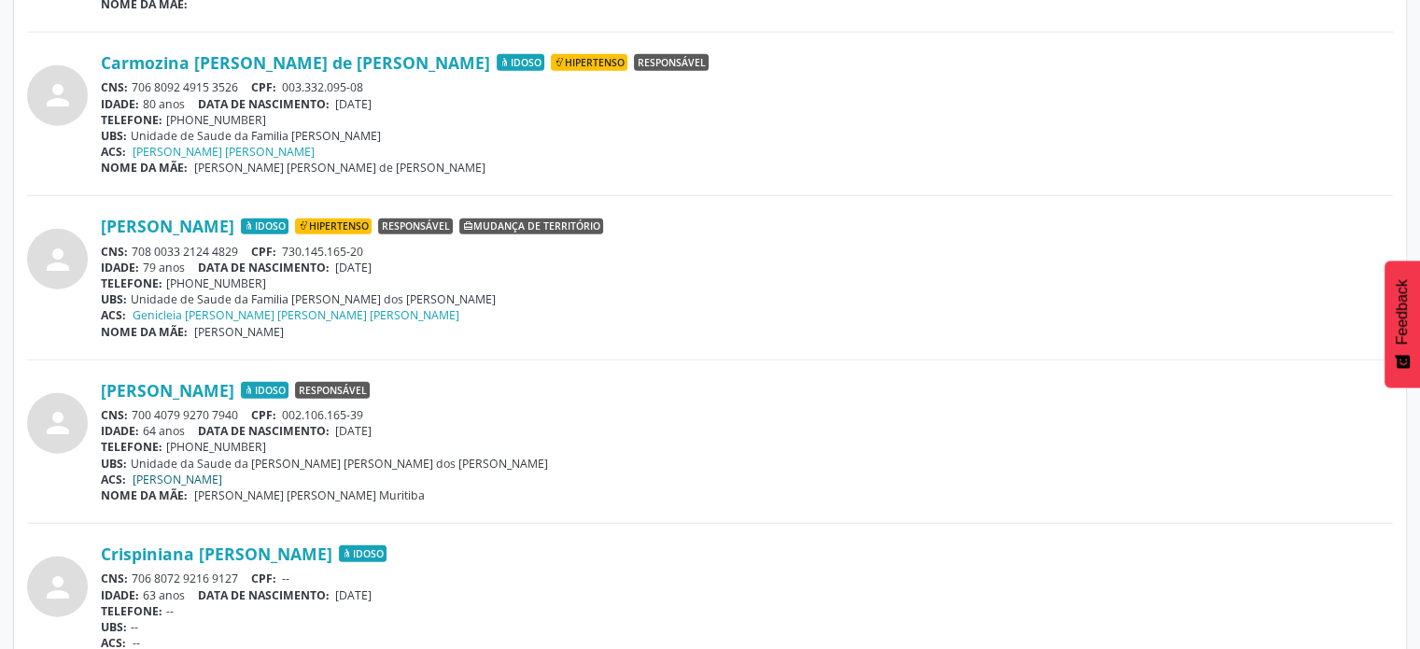
scroll to position [4720, 0]
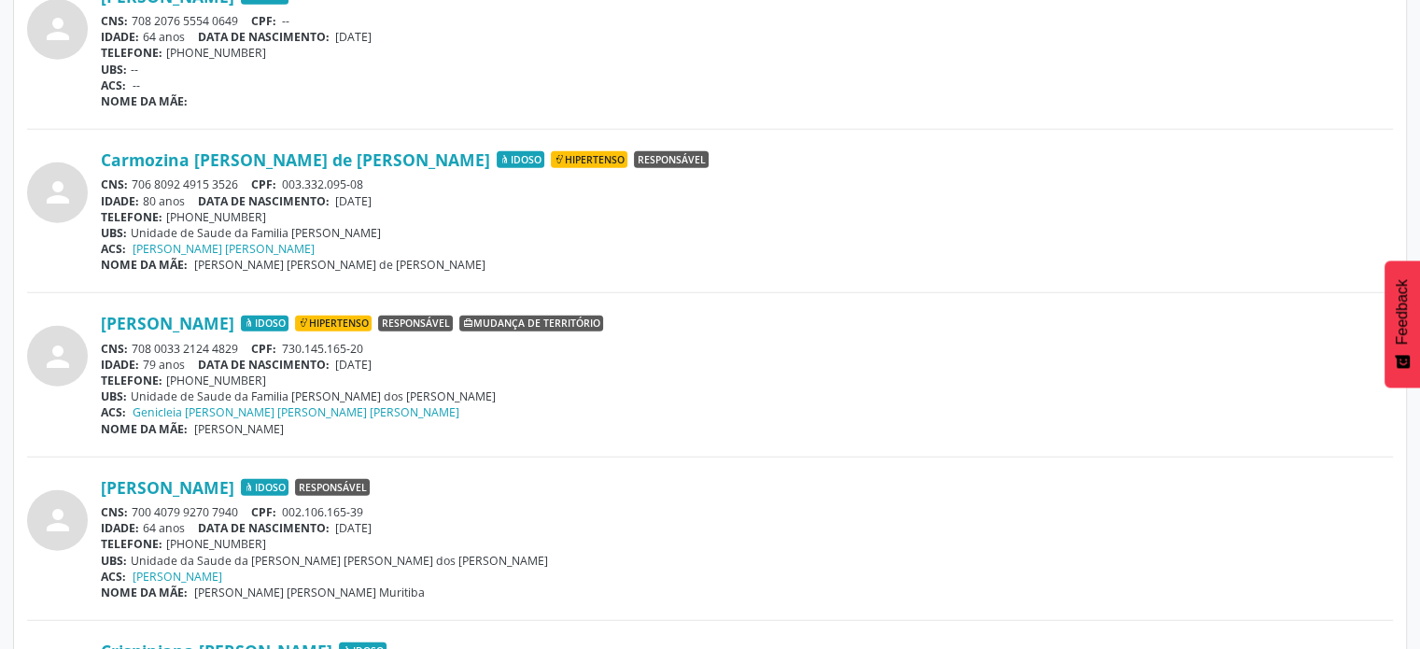
drag, startPoint x: 242, startPoint y: 171, endPoint x: 135, endPoint y: 172, distance: 106.5
click at [135, 176] on div "CNS: 706 8092 4915 3526 CPF: 003.332.095-08" at bounding box center [747, 184] width 1292 height 16
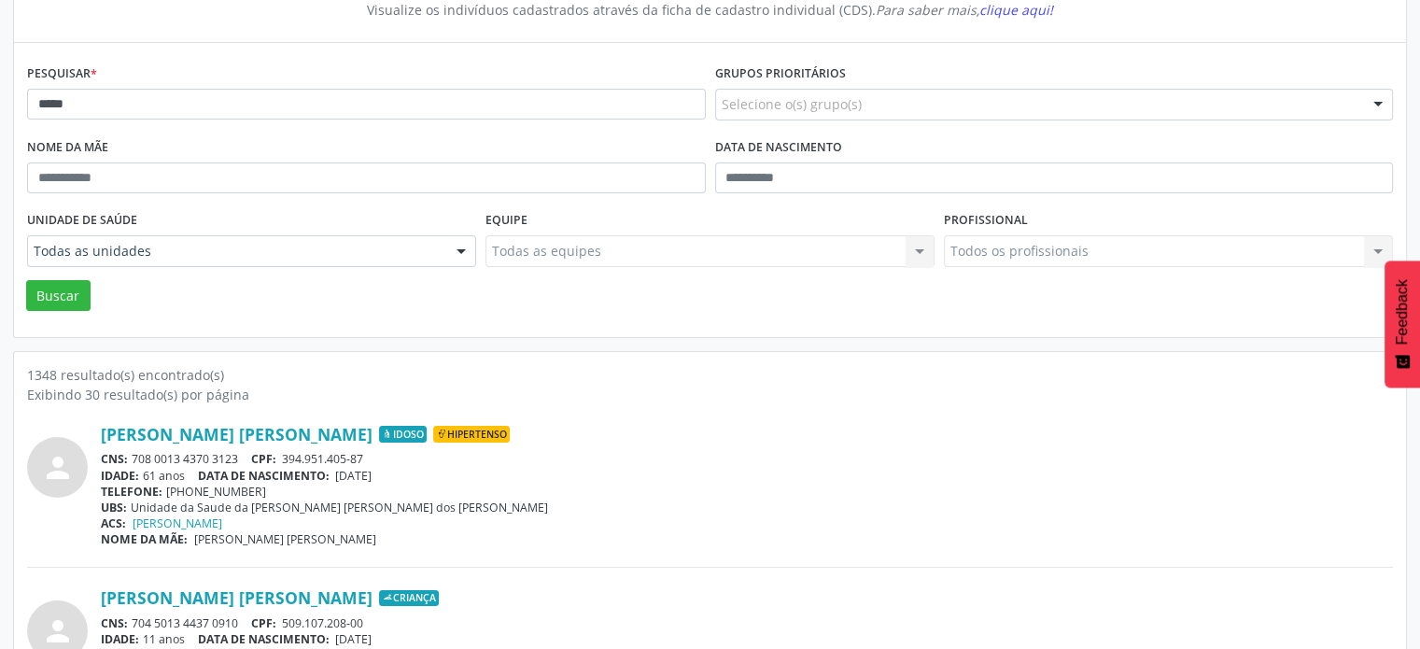
scroll to position [0, 0]
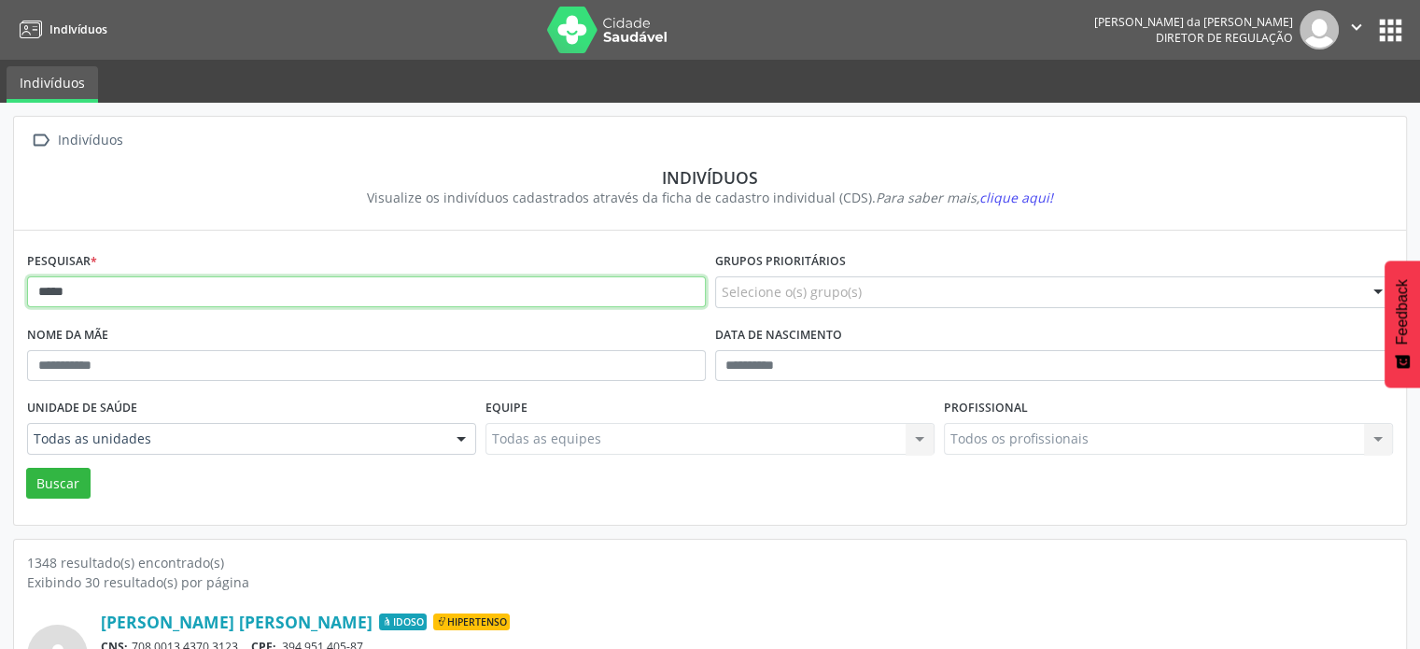
click at [162, 289] on input "*****" at bounding box center [366, 292] width 679 height 32
type input "*"
click at [26, 468] on button "Buscar" at bounding box center [58, 484] width 64 height 32
click at [162, 289] on input "********" at bounding box center [366, 292] width 679 height 32
type input "*"
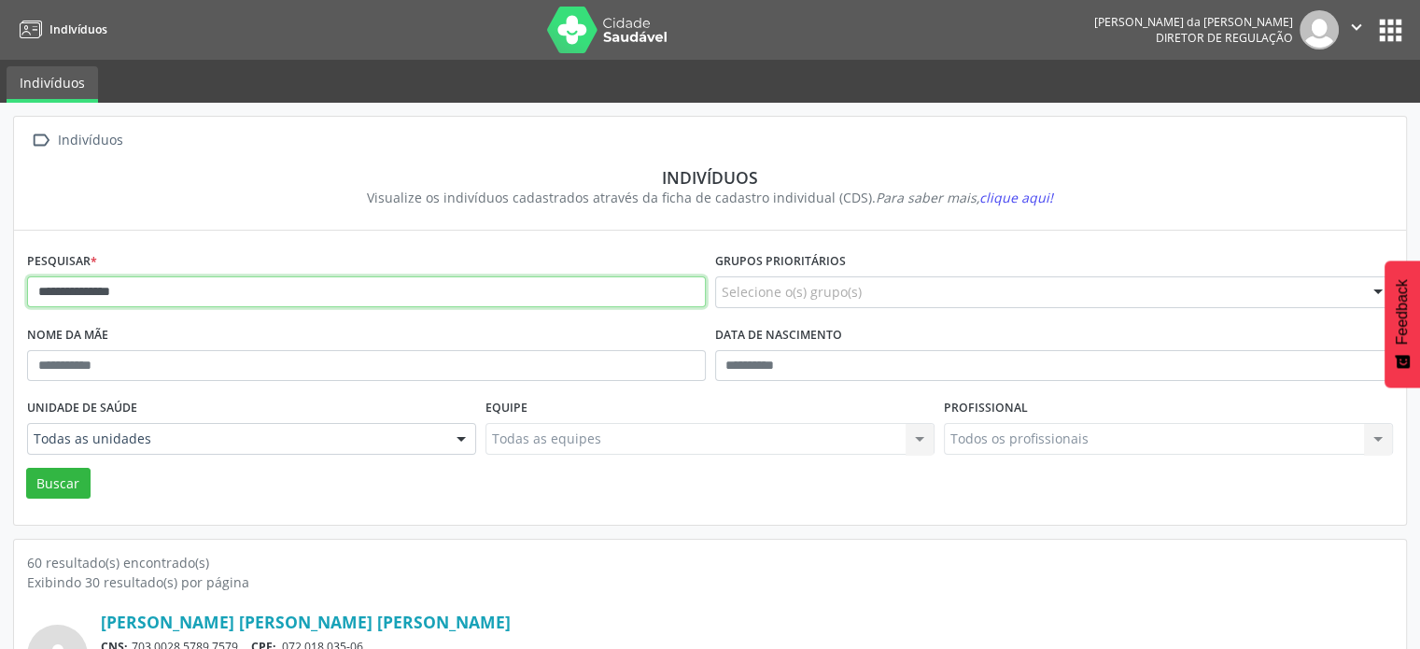
click at [26, 468] on button "Buscar" at bounding box center [58, 484] width 64 height 32
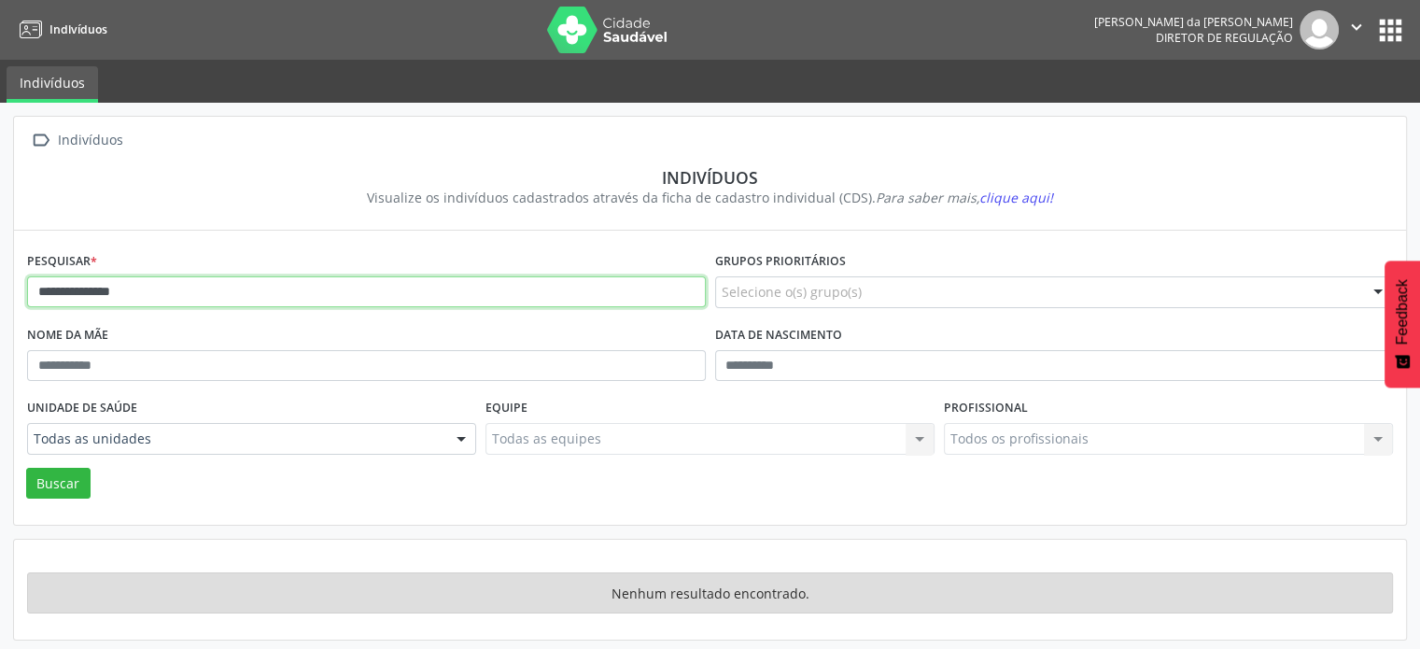
click at [162, 289] on input "**********" at bounding box center [366, 292] width 679 height 32
click at [26, 468] on button "Buscar" at bounding box center [58, 484] width 64 height 32
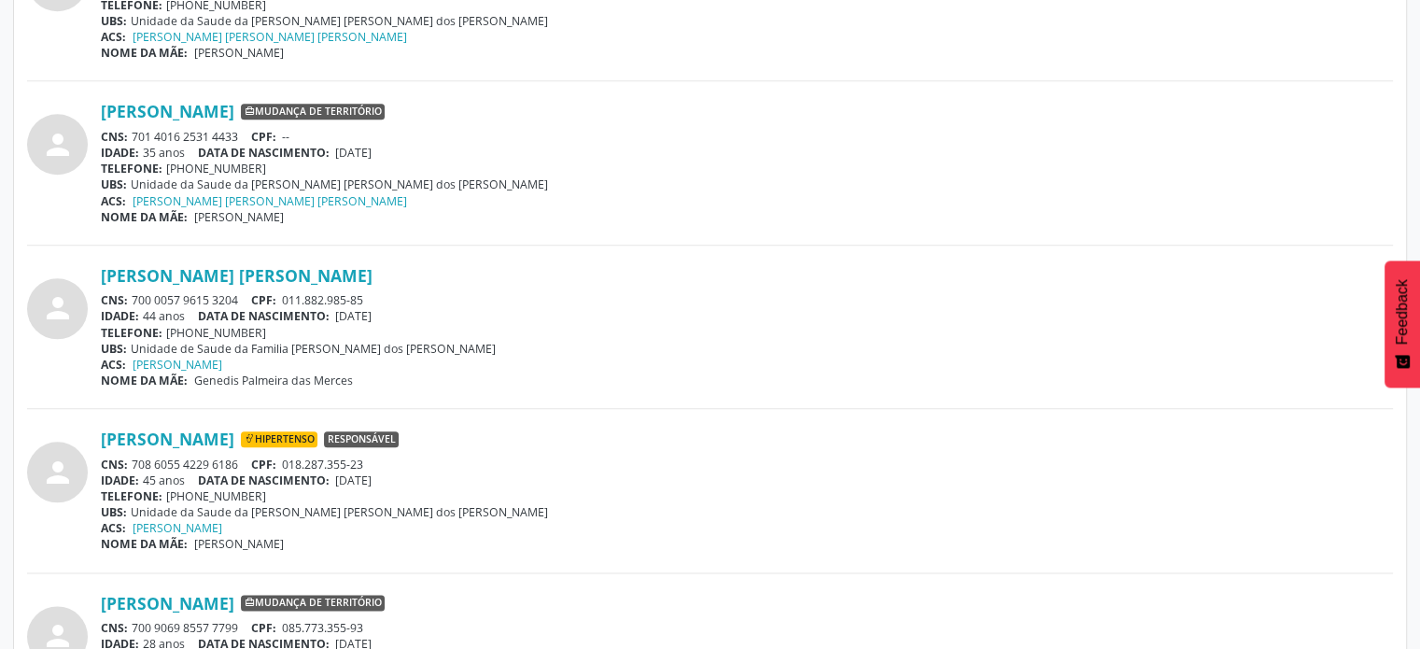
scroll to position [2238, 0]
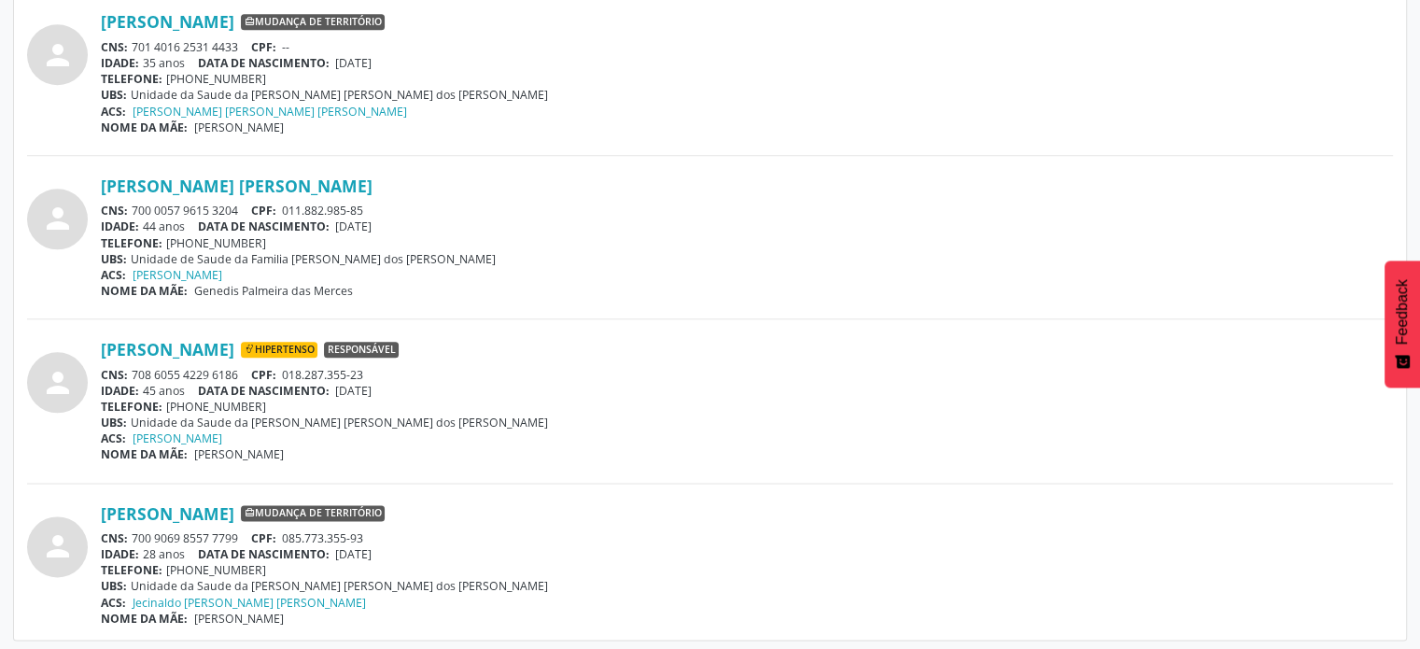
drag, startPoint x: 243, startPoint y: 369, endPoint x: 135, endPoint y: 369, distance: 107.4
click at [134, 369] on div "CNS: 708 6055 4229 6186 CPF: 018.287.355-23" at bounding box center [747, 375] width 1292 height 16
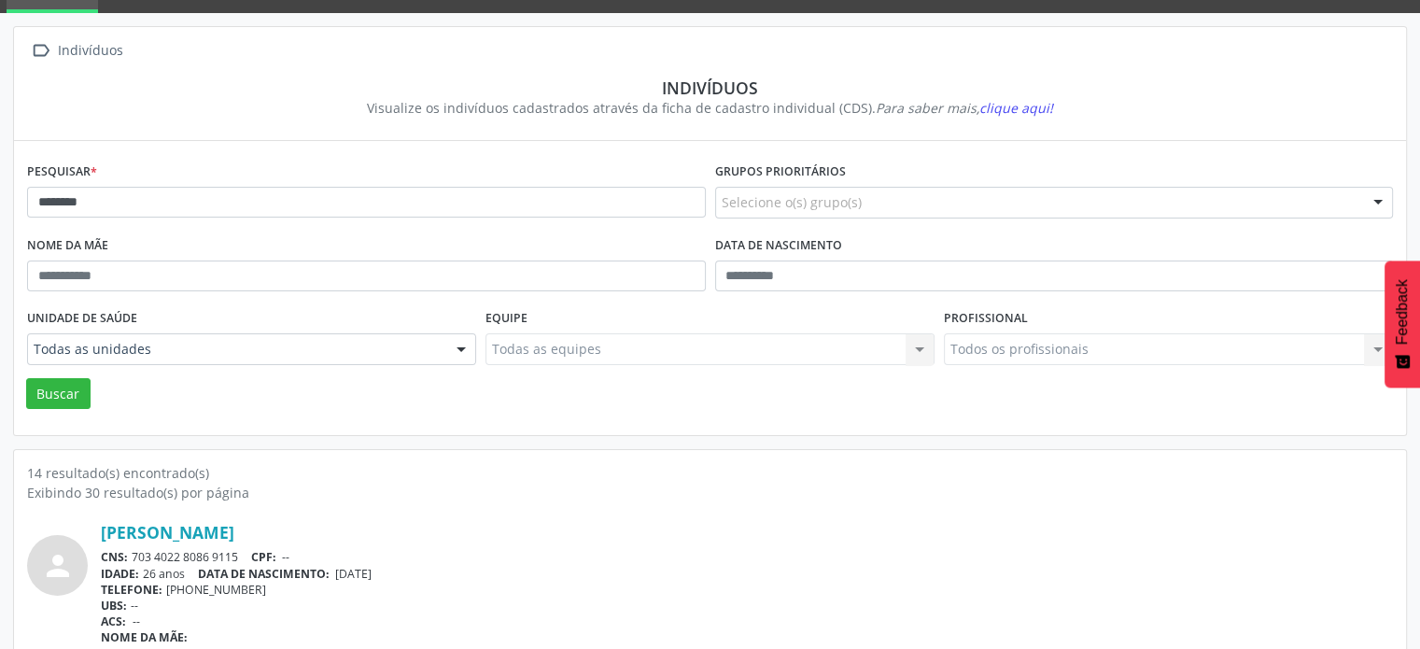
scroll to position [0, 0]
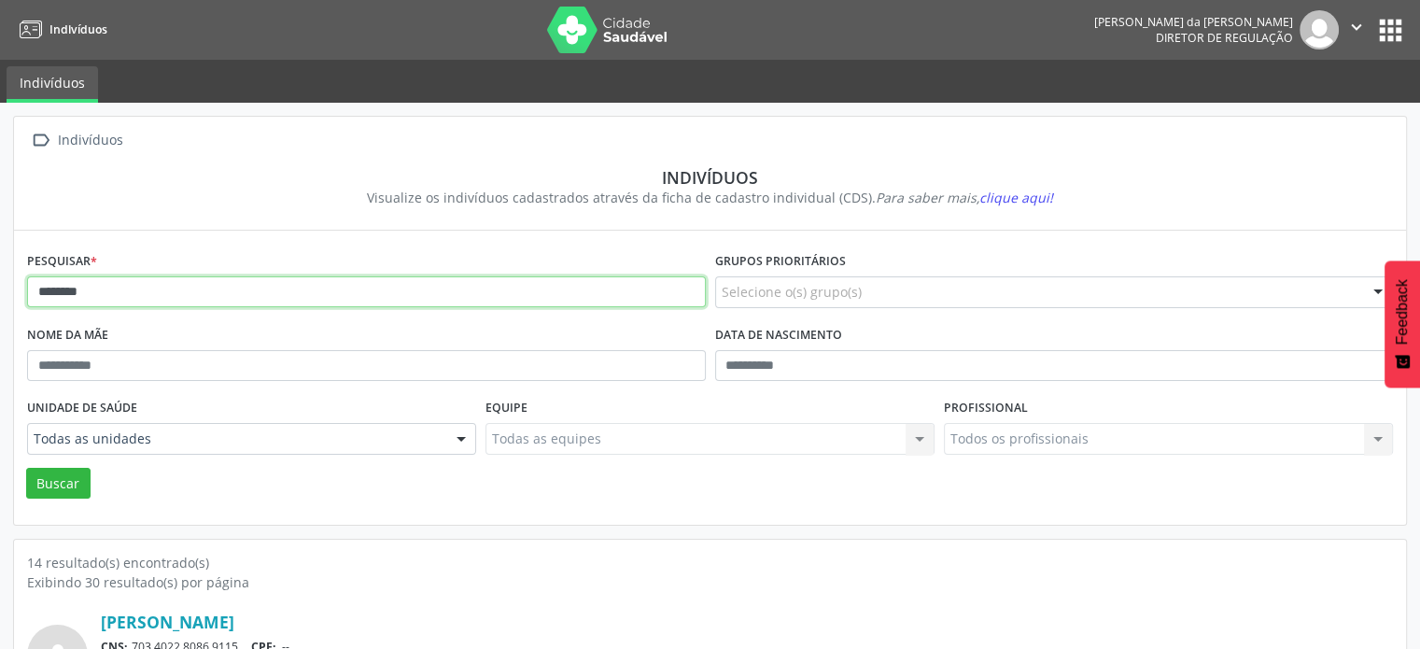
click at [120, 291] on input "*******" at bounding box center [366, 292] width 679 height 32
type input "*"
click at [26, 468] on button "Buscar" at bounding box center [58, 484] width 64 height 32
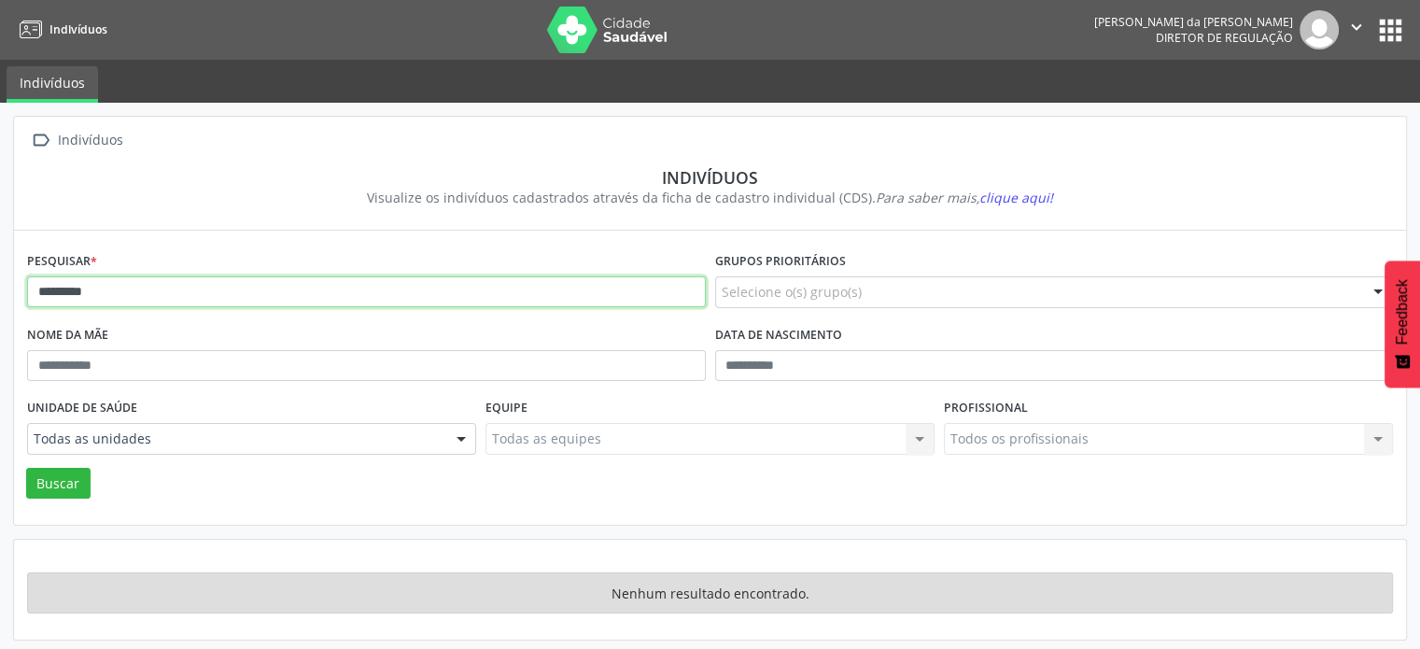
click at [131, 299] on input "*********" at bounding box center [366, 292] width 679 height 32
click at [26, 468] on button "Buscar" at bounding box center [58, 484] width 64 height 32
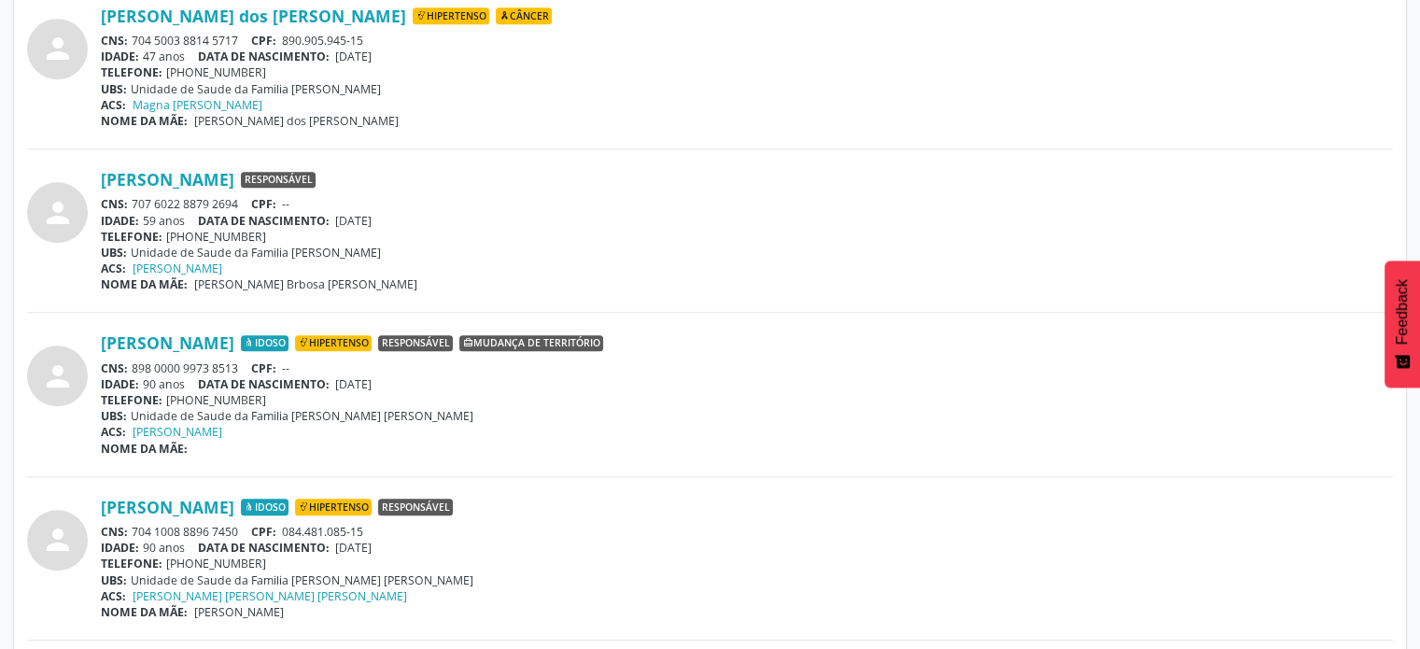
scroll to position [975, 0]
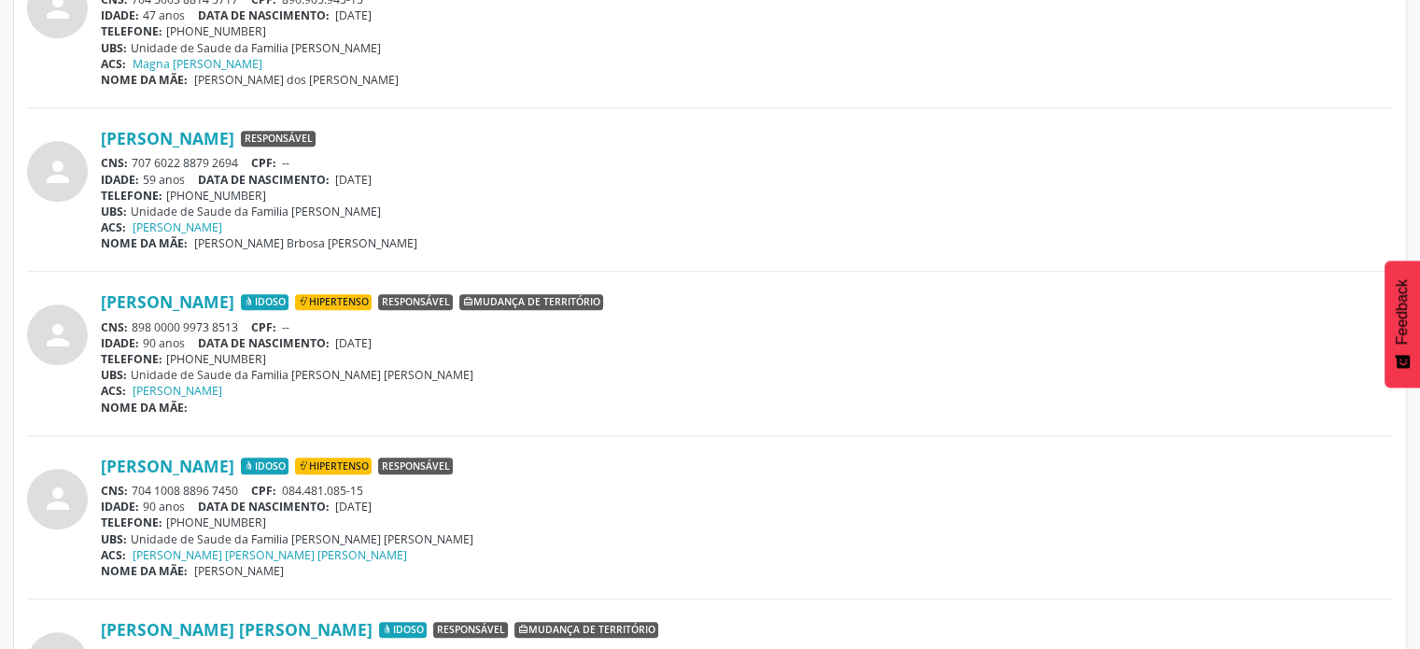
drag, startPoint x: 244, startPoint y: 483, endPoint x: 138, endPoint y: 485, distance: 105.5
click at [136, 486] on div "CNS: 704 1008 8896 7450 CPF: 084.481.085-15" at bounding box center [747, 491] width 1292 height 16
click at [665, 499] on div "IDADE: 90 anos DATA [PERSON_NAME]: [DEMOGRAPHIC_DATA]" at bounding box center [747, 507] width 1292 height 16
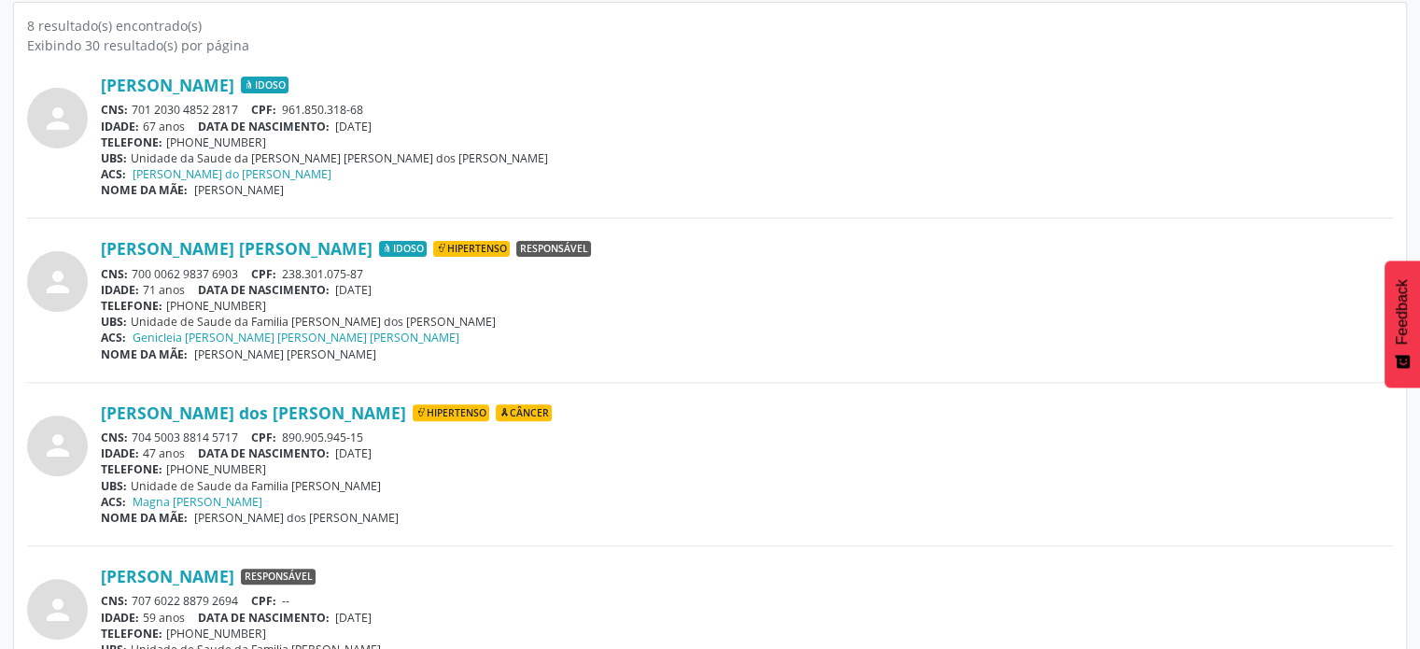
scroll to position [695, 0]
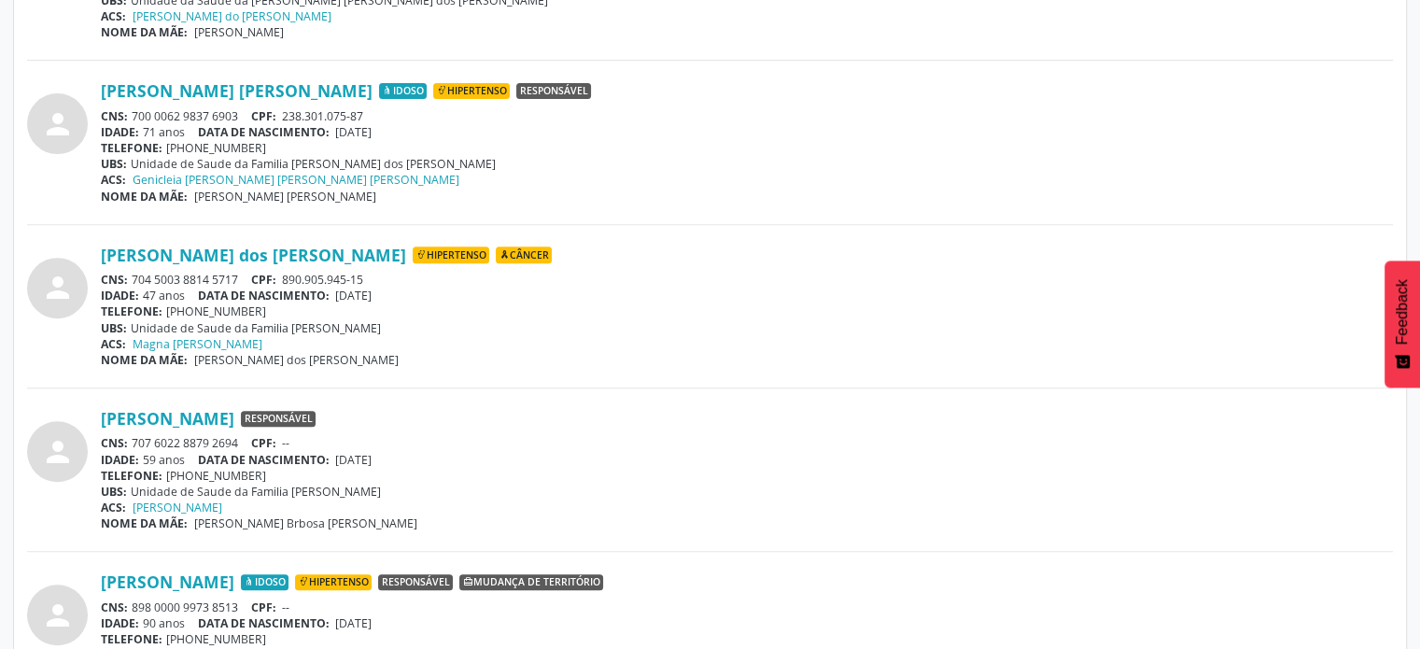
drag, startPoint x: 241, startPoint y: 274, endPoint x: 134, endPoint y: 266, distance: 106.7
click at [134, 266] on div "[PERSON_NAME] dos [PERSON_NAME] Hipertenso Câncer CNS: 704 5003 8814 5717 CPF: …" at bounding box center [747, 306] width 1292 height 123
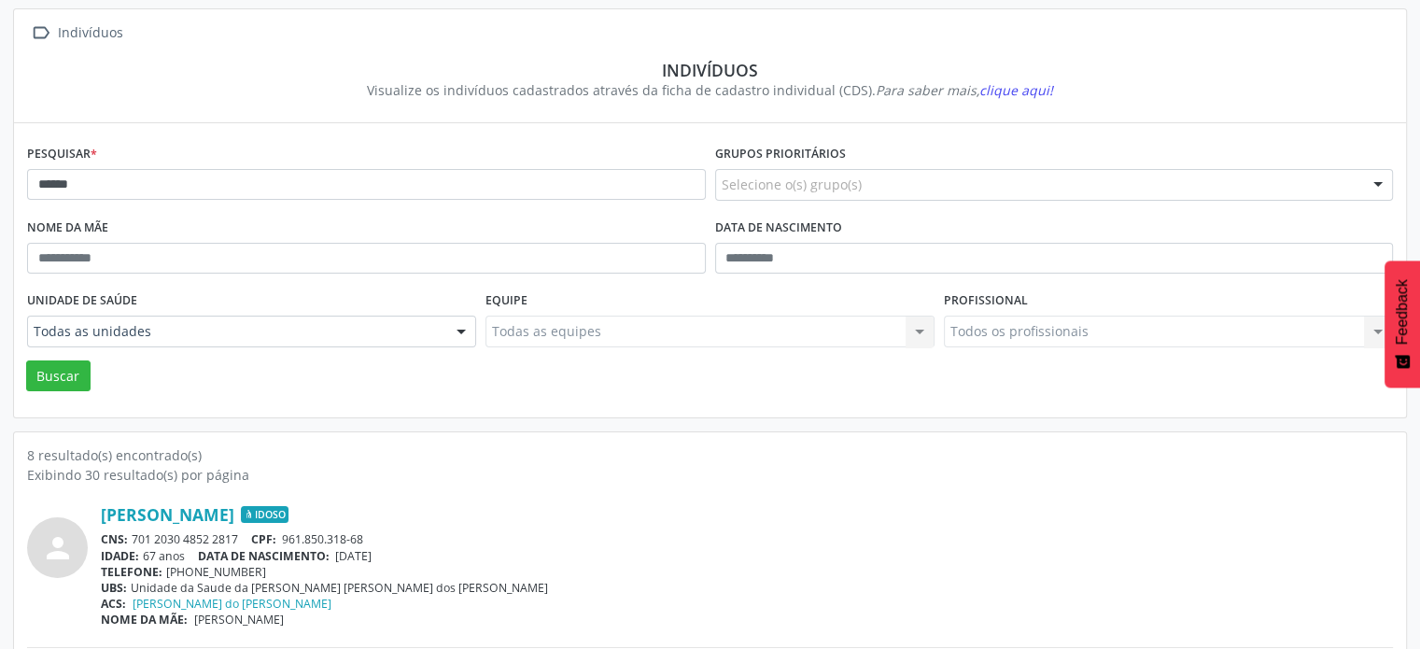
scroll to position [0, 0]
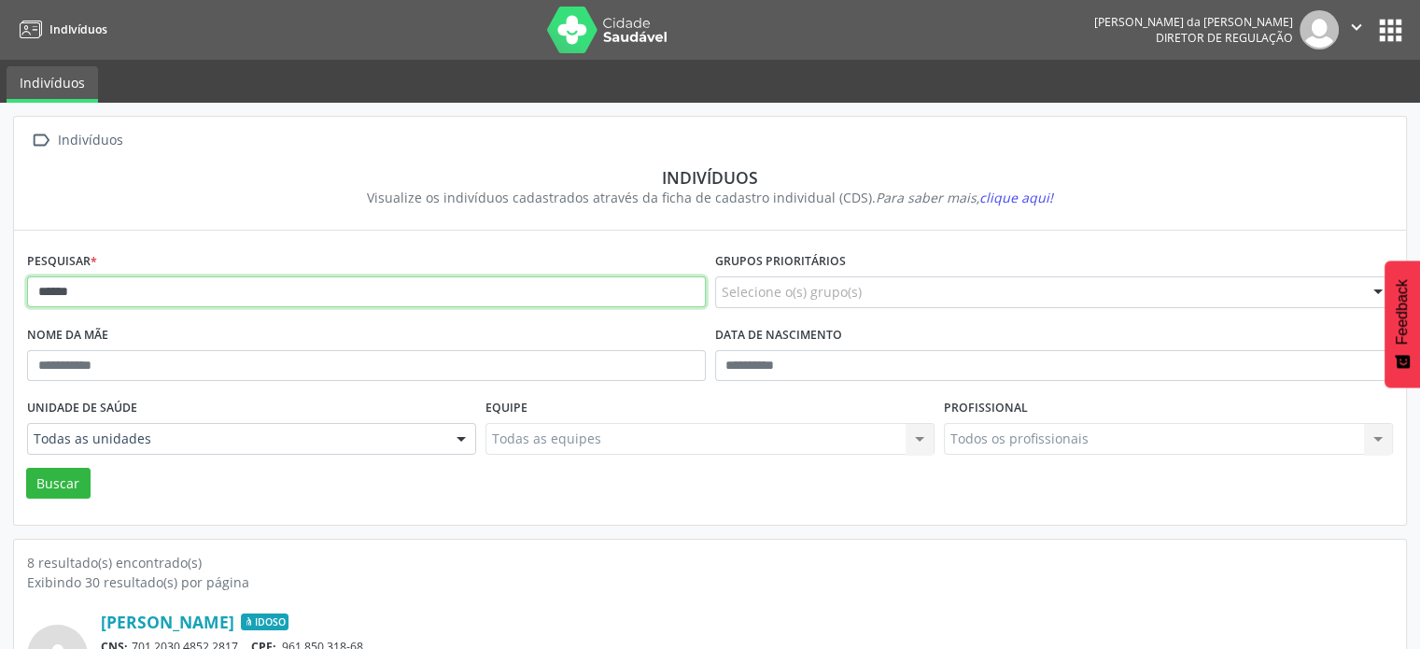
click at [172, 302] on input "*****" at bounding box center [366, 292] width 679 height 32
type input "*"
click at [26, 468] on button "Buscar" at bounding box center [58, 484] width 64 height 32
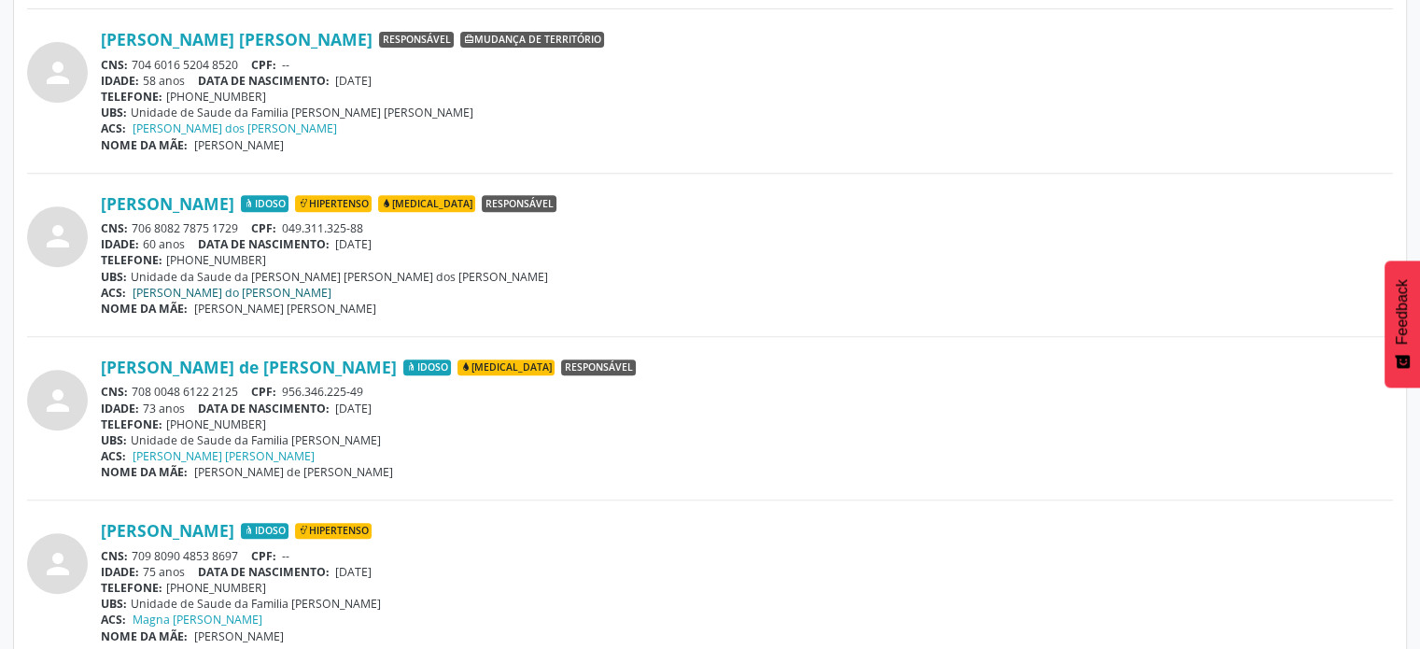
scroll to position [747, 0]
drag, startPoint x: 249, startPoint y: 385, endPoint x: 135, endPoint y: 381, distance: 114.0
click at [135, 383] on div "CNS: 708 0048 6122 2125 CPF: 956.346.225-49" at bounding box center [747, 391] width 1292 height 16
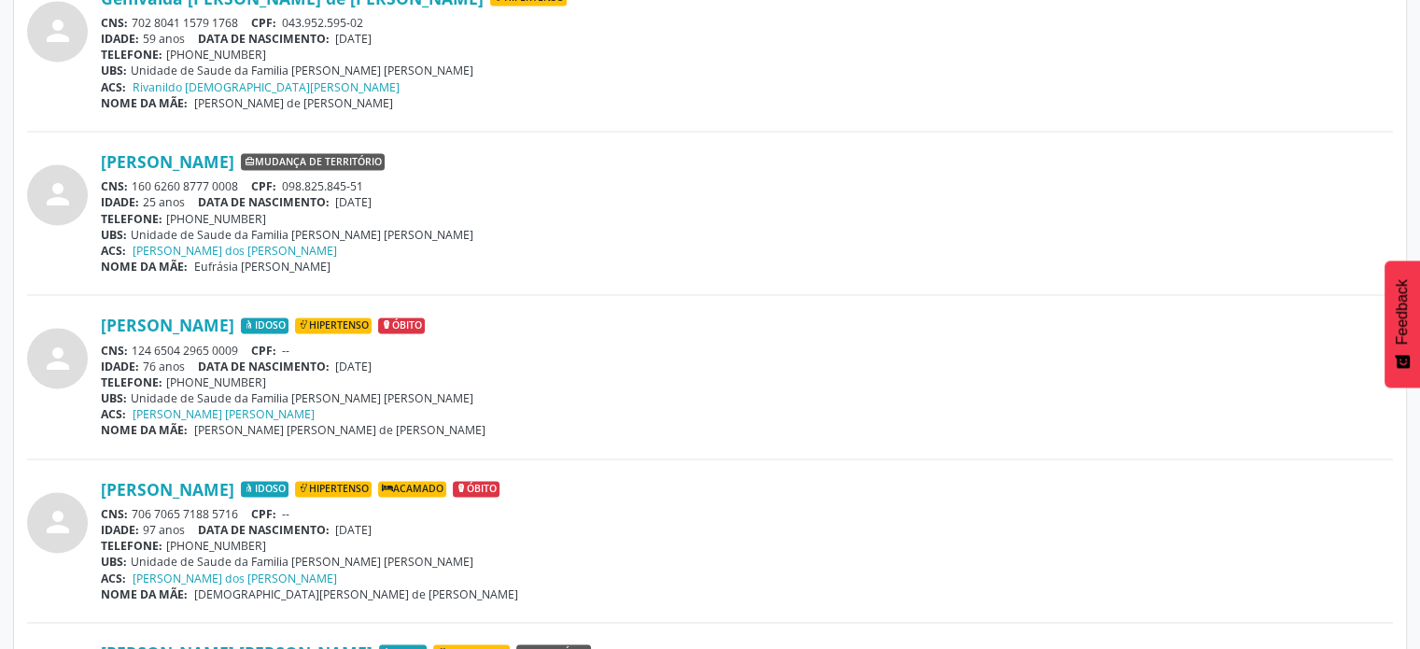
scroll to position [2988, 0]
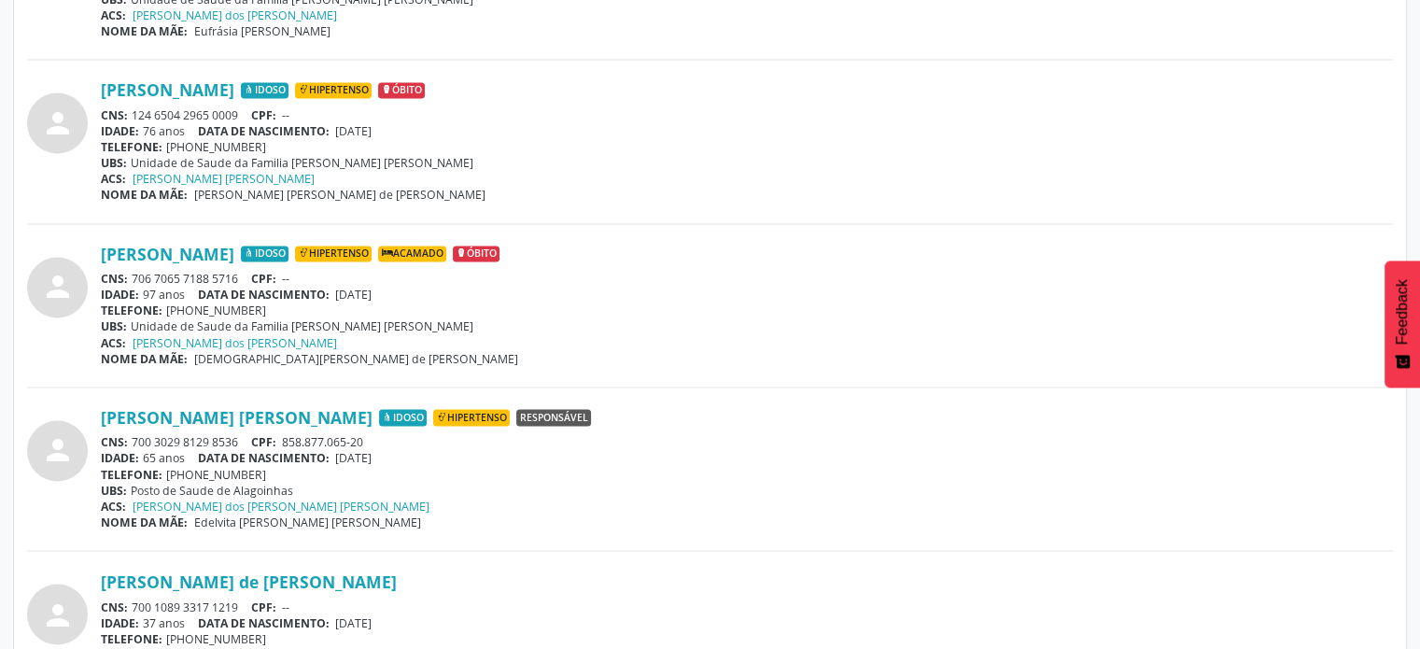
drag, startPoint x: 246, startPoint y: 268, endPoint x: 132, endPoint y: 260, distance: 114.2
click at [132, 260] on div "[PERSON_NAME] Idoso Hipertenso Acamado Óbito CNS: 706 7065 7188 5716 CPF: -- ID…" at bounding box center [747, 305] width 1292 height 123
drag, startPoint x: 240, startPoint y: 434, endPoint x: 127, endPoint y: 427, distance: 113.2
click at [127, 427] on div "[PERSON_NAME] [PERSON_NAME] Idoso Hipertenso Responsável CNS: 700 3029 8129 853…" at bounding box center [747, 468] width 1292 height 123
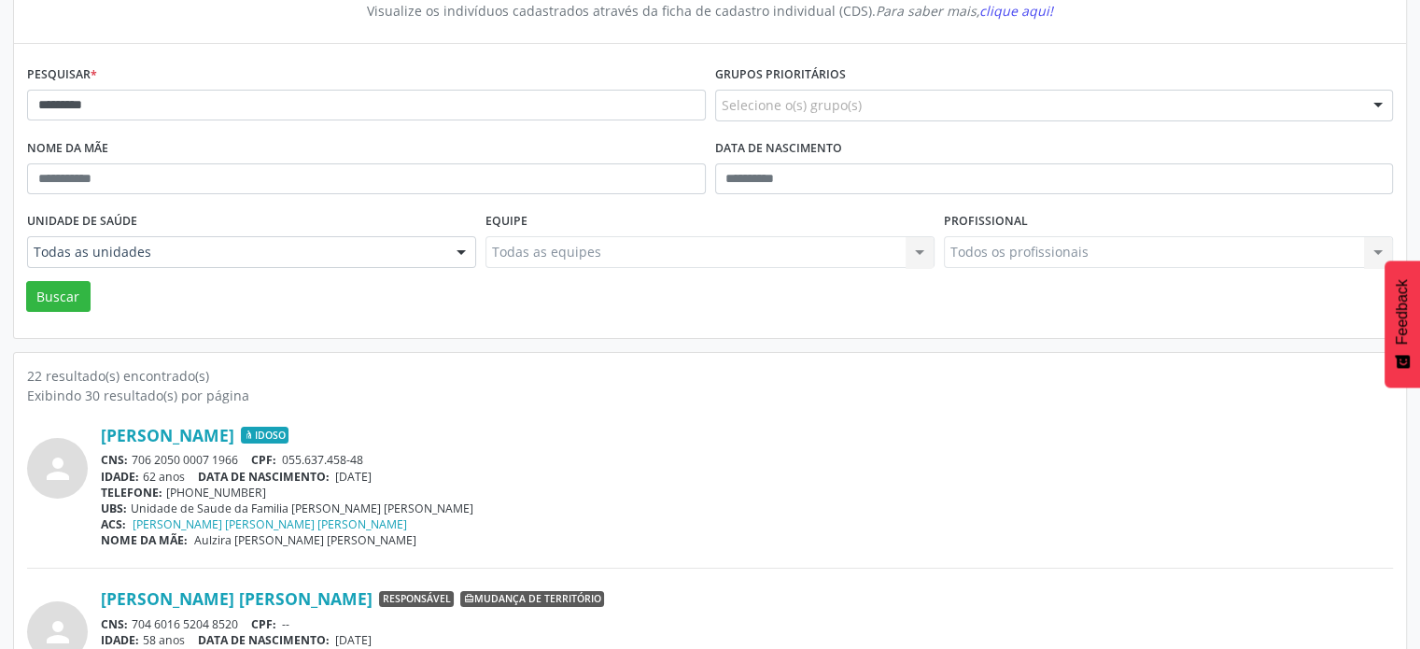
scroll to position [0, 0]
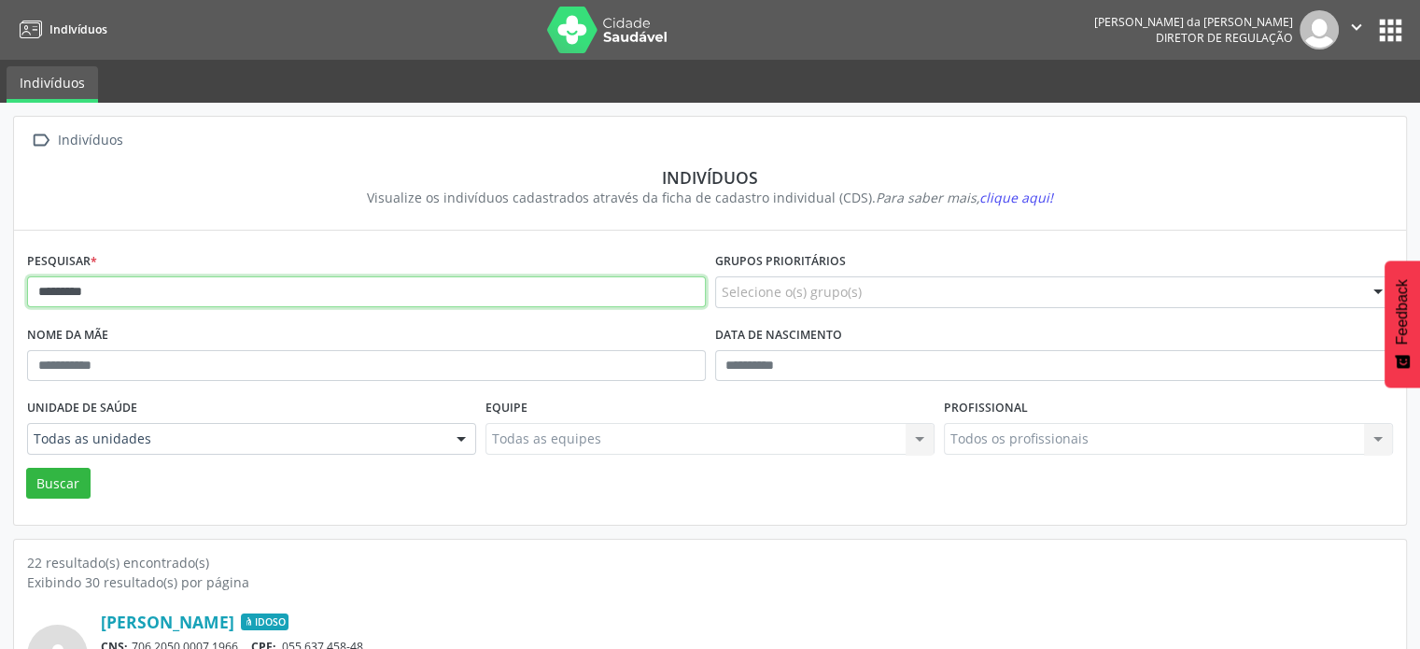
click at [161, 284] on input "*********" at bounding box center [366, 292] width 679 height 32
type input "*"
click at [26, 468] on button "Buscar" at bounding box center [58, 484] width 64 height 32
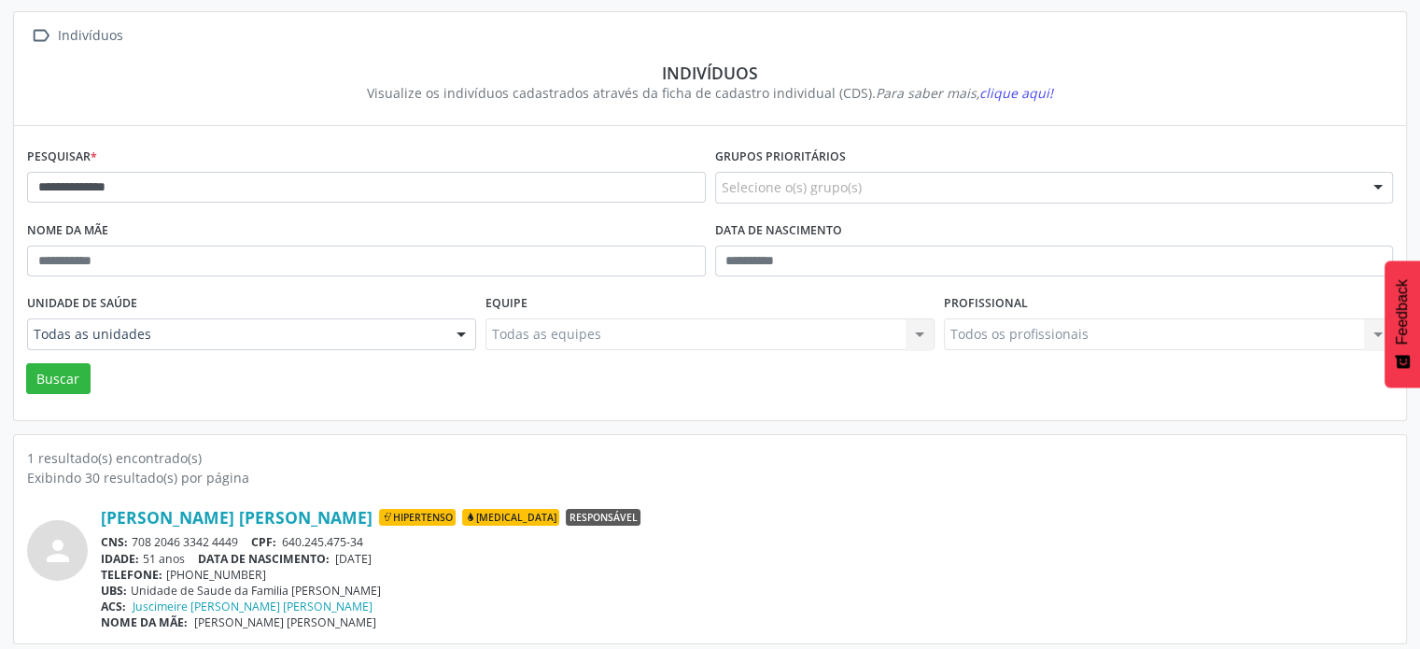
scroll to position [111, 0]
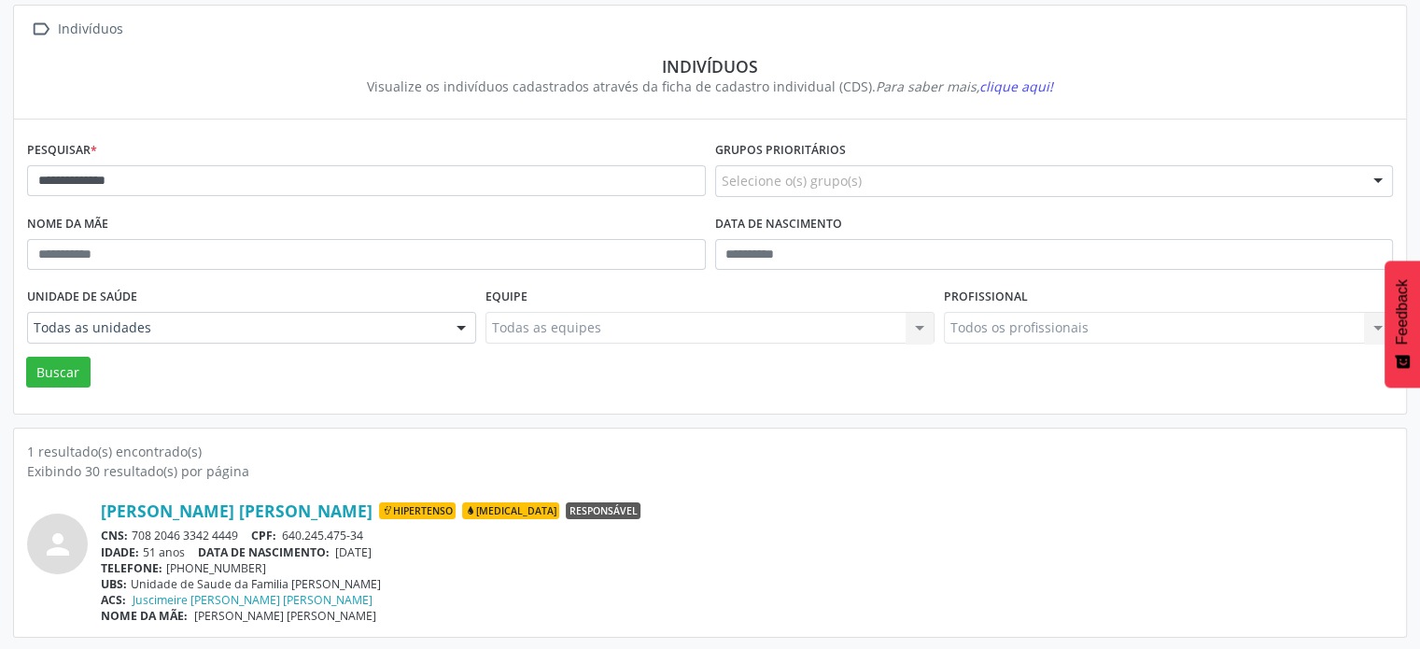
drag, startPoint x: 244, startPoint y: 529, endPoint x: 137, endPoint y: 529, distance: 106.5
click at [134, 529] on div "CNS: 708 2046 3342 4449 CPF: 640.245.475-34" at bounding box center [747, 536] width 1292 height 16
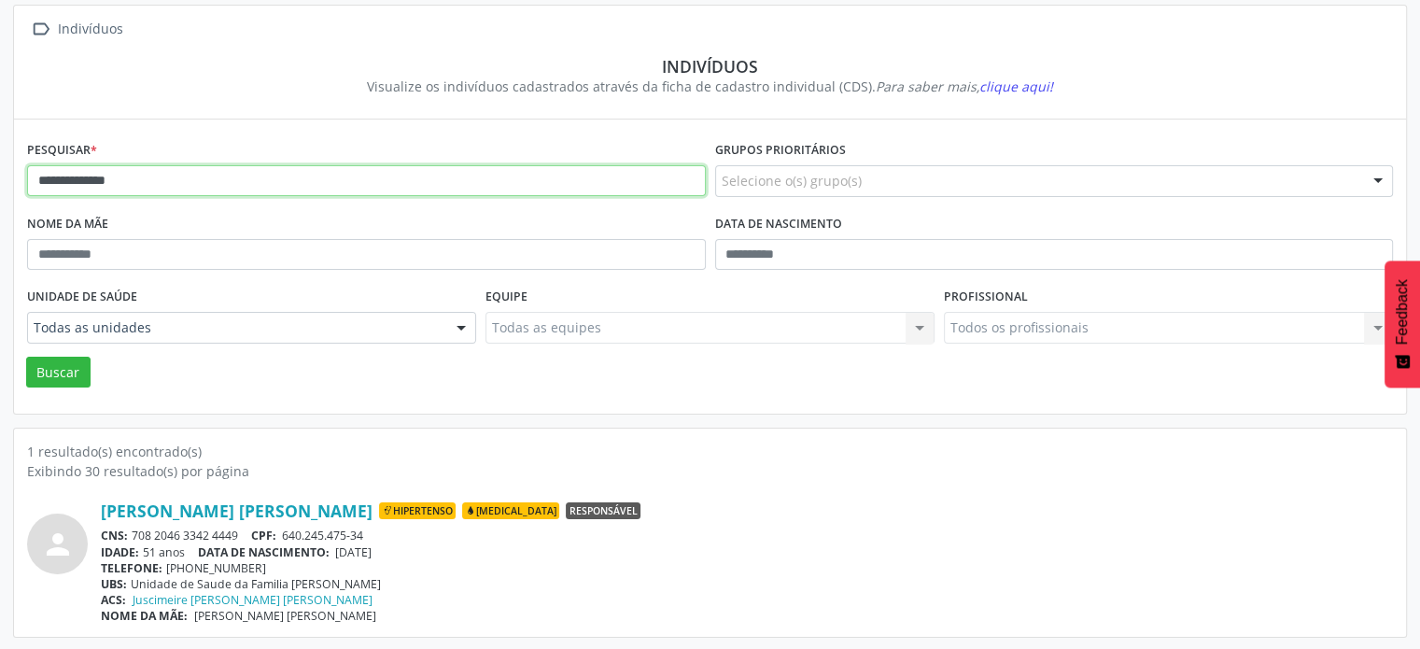
click at [291, 176] on input "**********" at bounding box center [366, 181] width 679 height 32
type input "*"
click at [26, 357] on button "Buscar" at bounding box center [58, 373] width 64 height 32
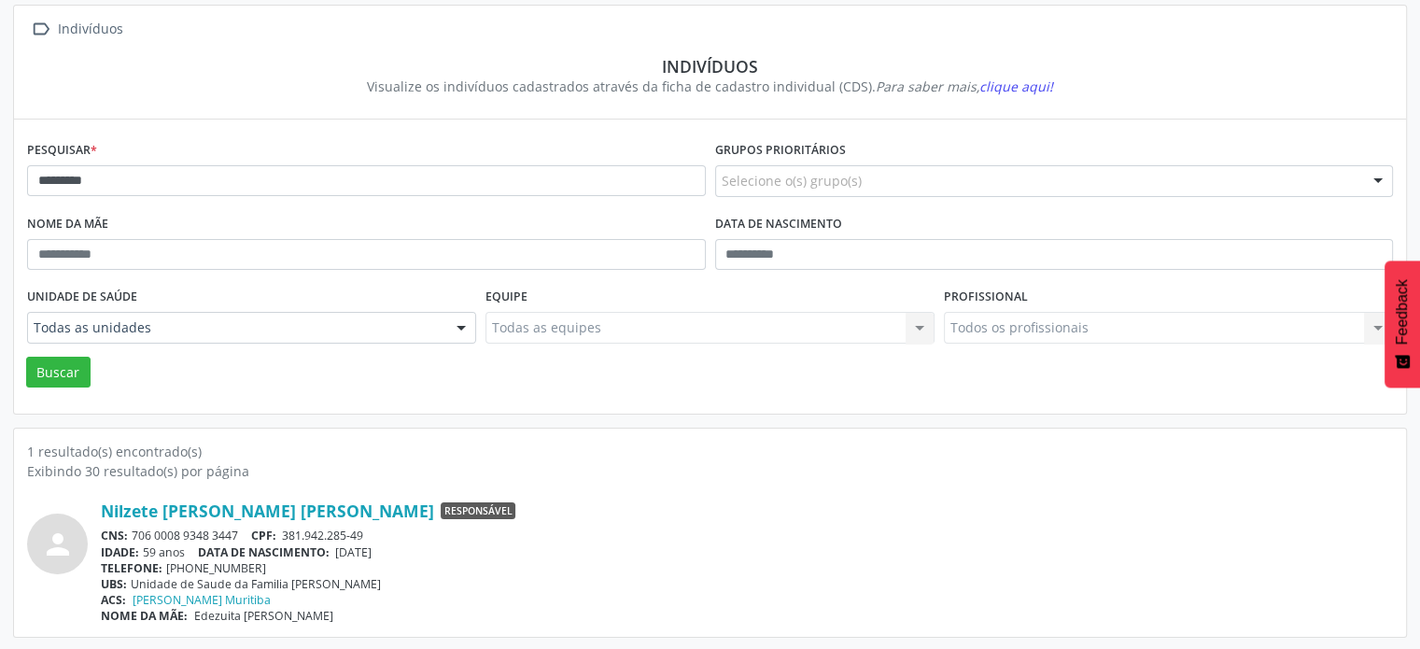
drag, startPoint x: 240, startPoint y: 531, endPoint x: 136, endPoint y: 530, distance: 103.7
click at [132, 535] on div "CNS: 706 0008 9348 3447 CPF: 381.942.285-49" at bounding box center [747, 536] width 1292 height 16
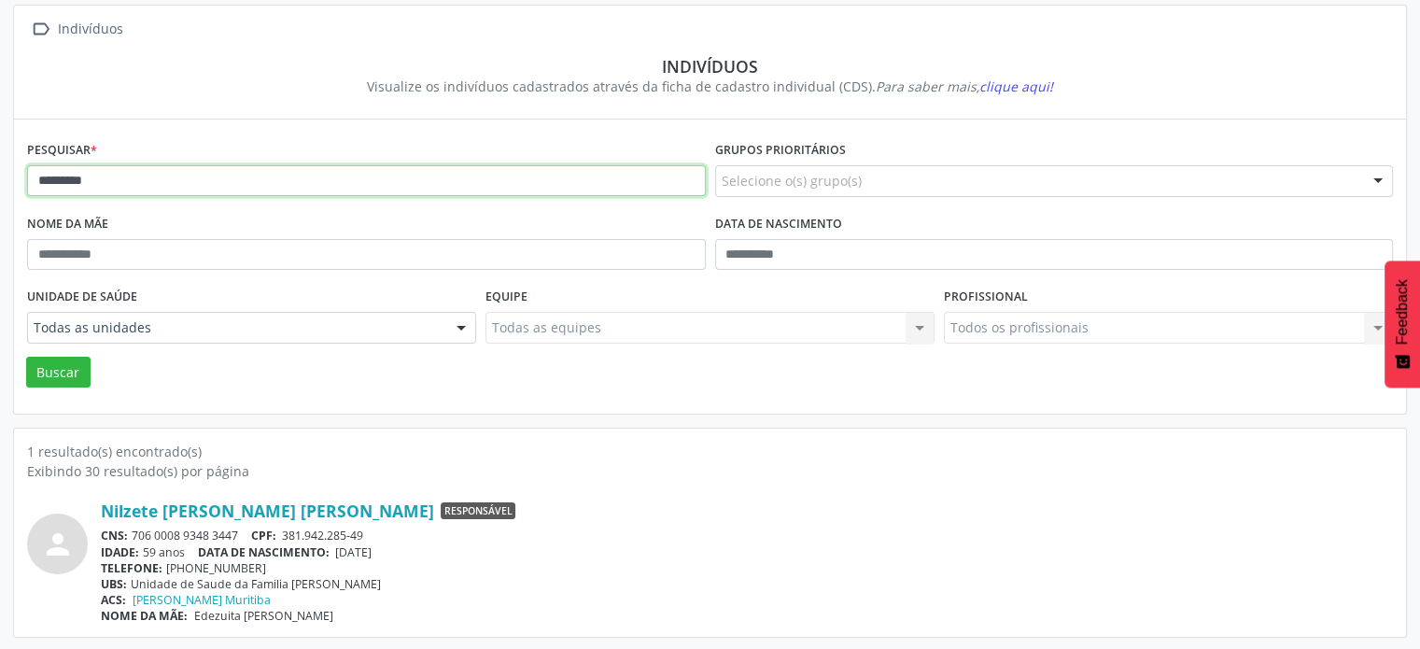
click at [310, 190] on input "*********" at bounding box center [366, 181] width 679 height 32
type input "*"
click at [26, 357] on button "Buscar" at bounding box center [58, 373] width 64 height 32
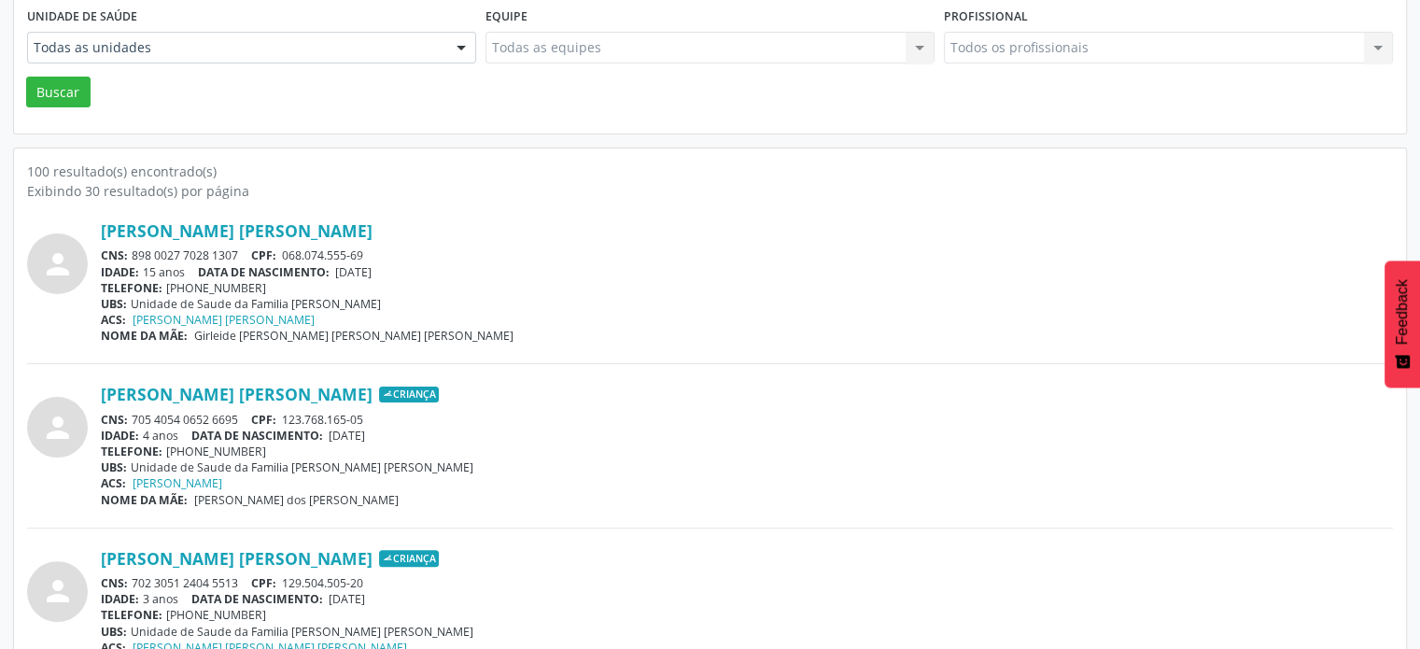
scroll to position [0, 0]
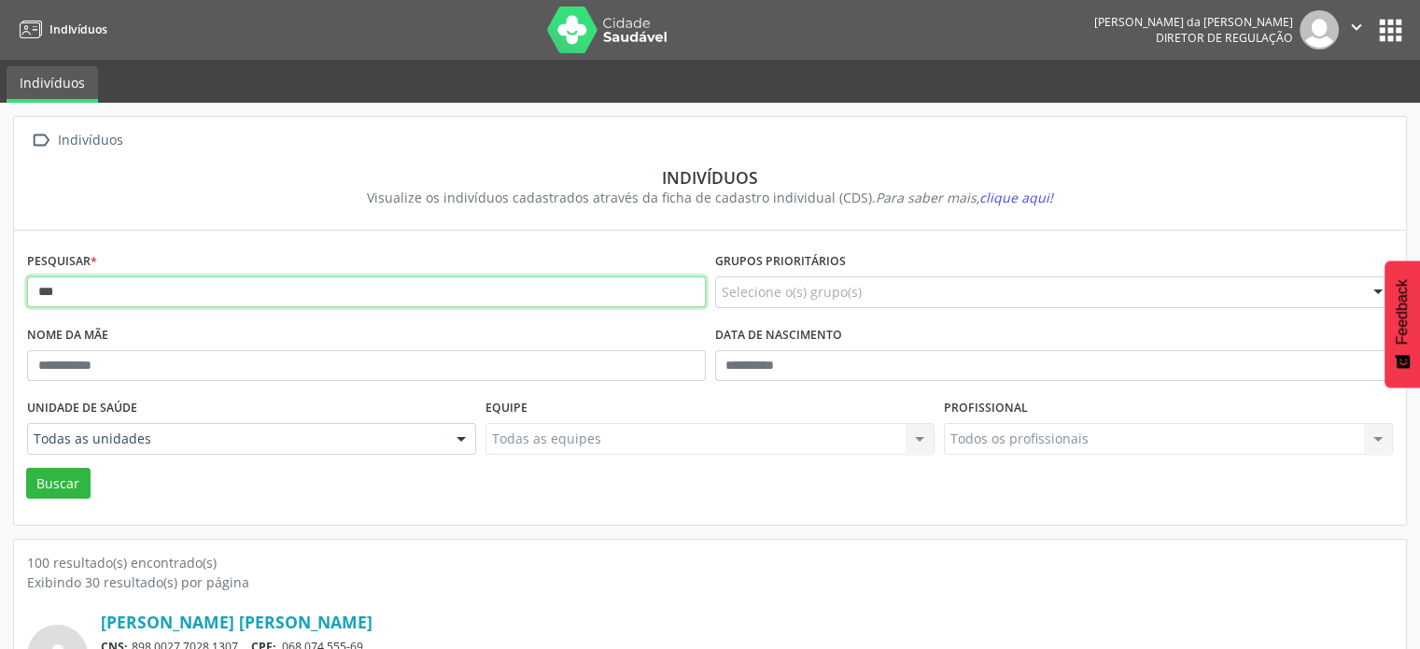
click at [161, 297] on input "***" at bounding box center [366, 292] width 679 height 32
type input "*"
click at [26, 468] on button "Buscar" at bounding box center [58, 484] width 64 height 32
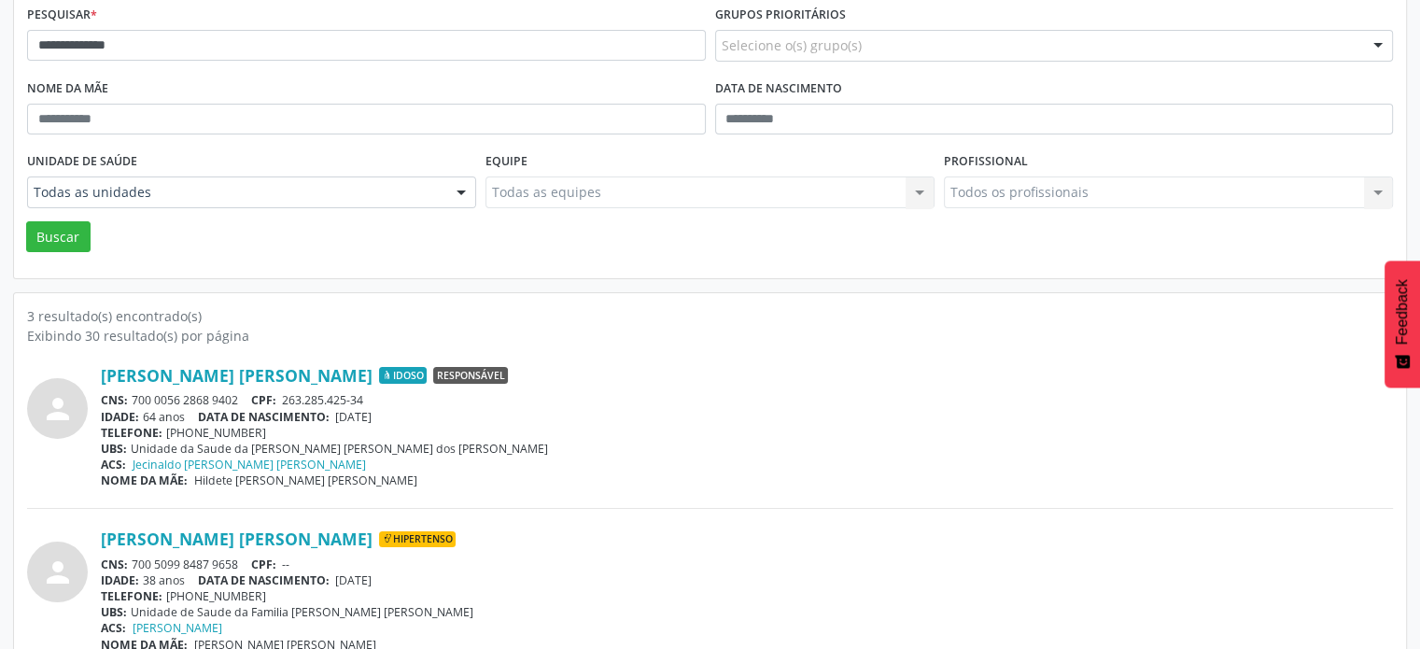
scroll to position [280, 0]
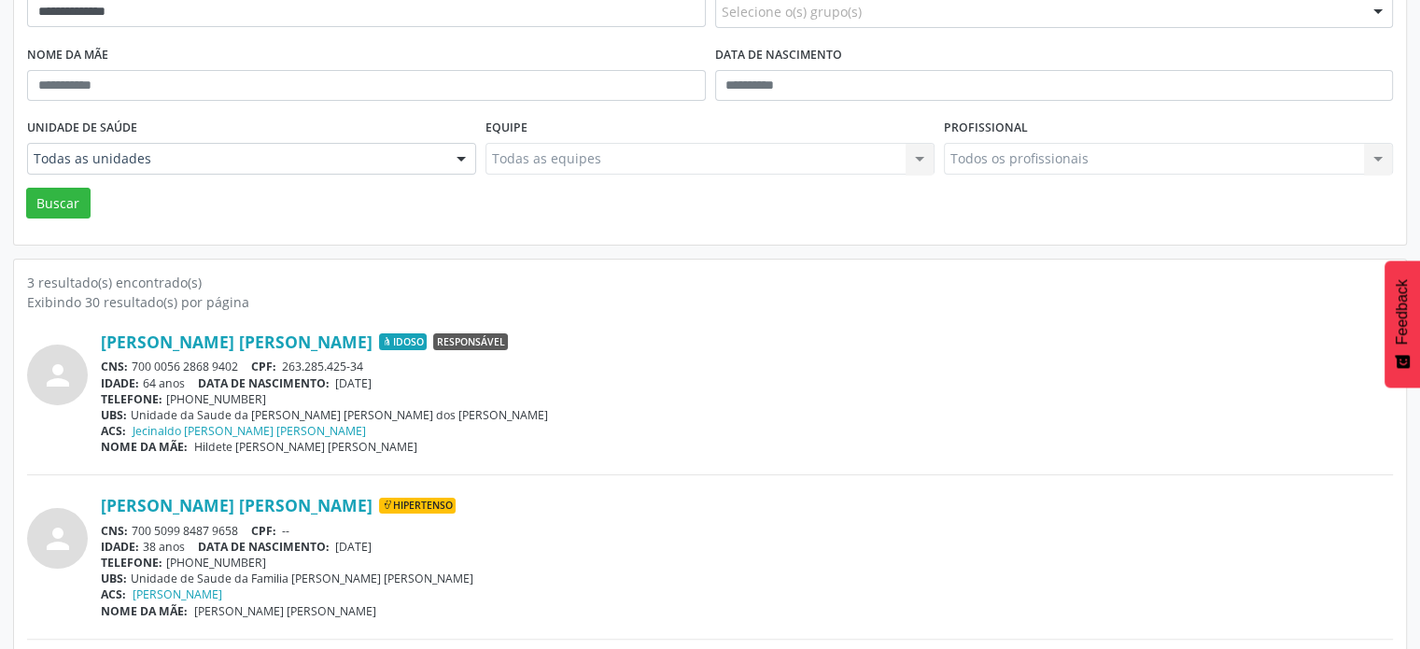
drag, startPoint x: 250, startPoint y: 365, endPoint x: 134, endPoint y: 368, distance: 116.8
click at [134, 368] on div "CNS: 700 0056 2868 9402 CPF: 263.285.425-34" at bounding box center [747, 367] width 1292 height 16
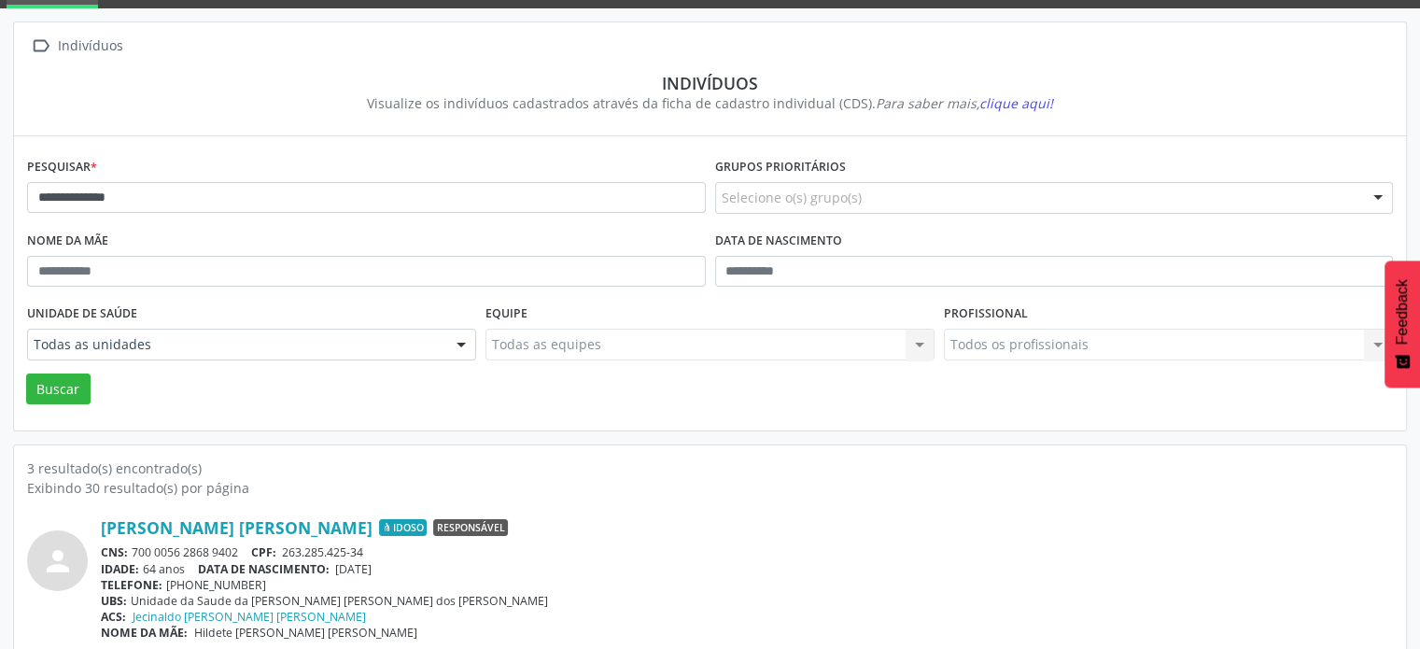
scroll to position [0, 0]
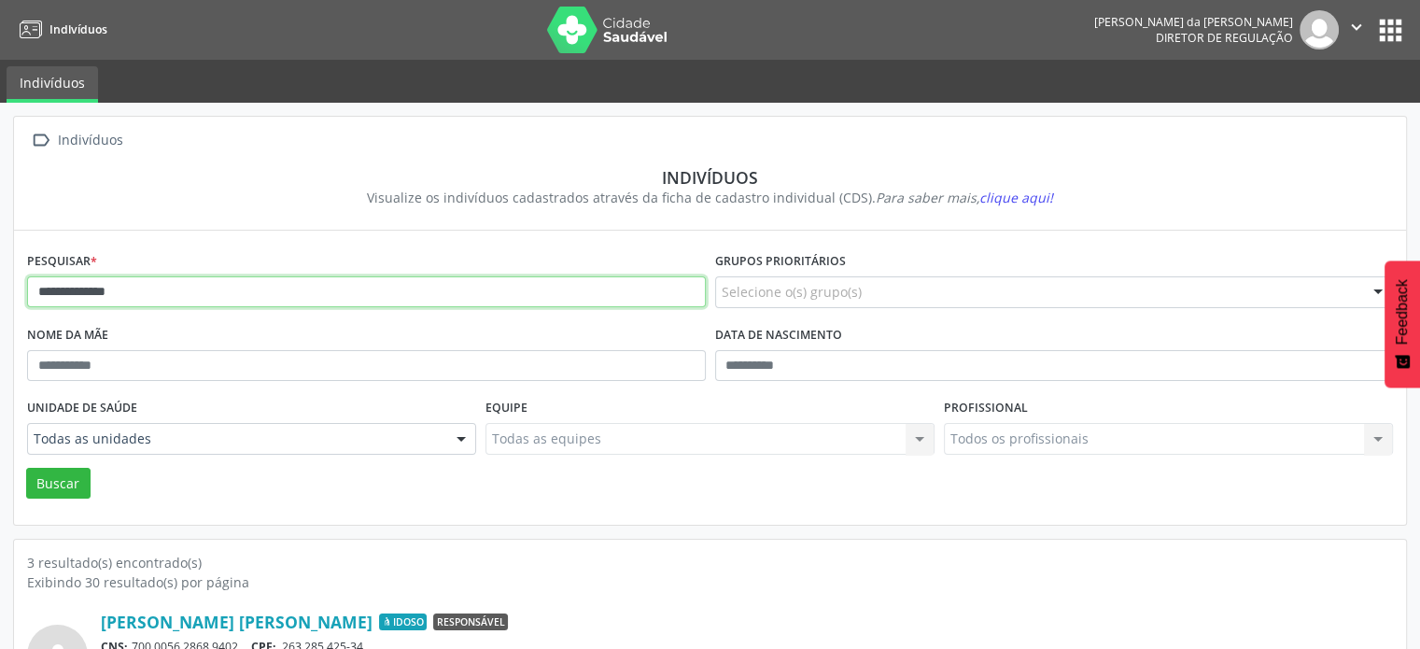
click at [286, 298] on input "**********" at bounding box center [366, 292] width 679 height 32
type input "*"
click at [26, 468] on button "Buscar" at bounding box center [58, 484] width 64 height 32
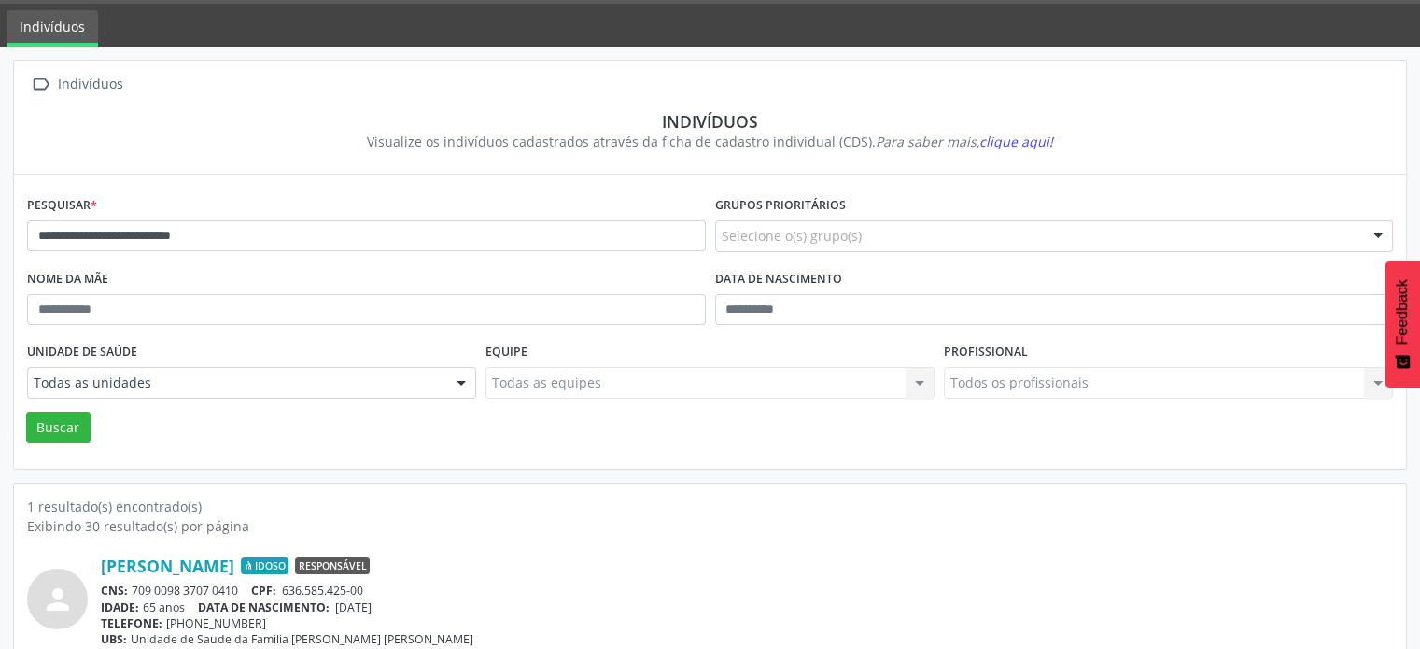
scroll to position [111, 0]
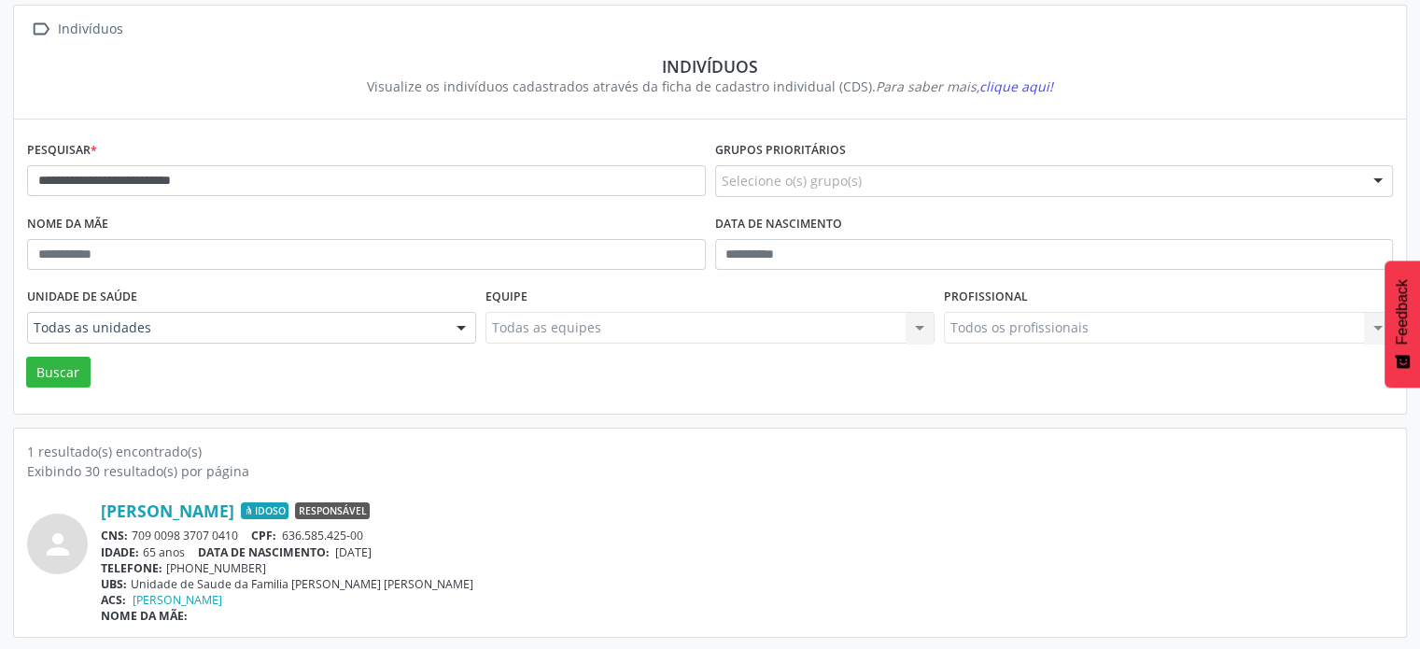
drag, startPoint x: 244, startPoint y: 531, endPoint x: 135, endPoint y: 534, distance: 108.4
click at [134, 534] on div "CNS: 709 0098 3707 0410 CPF: 636.585.425-00" at bounding box center [747, 536] width 1292 height 16
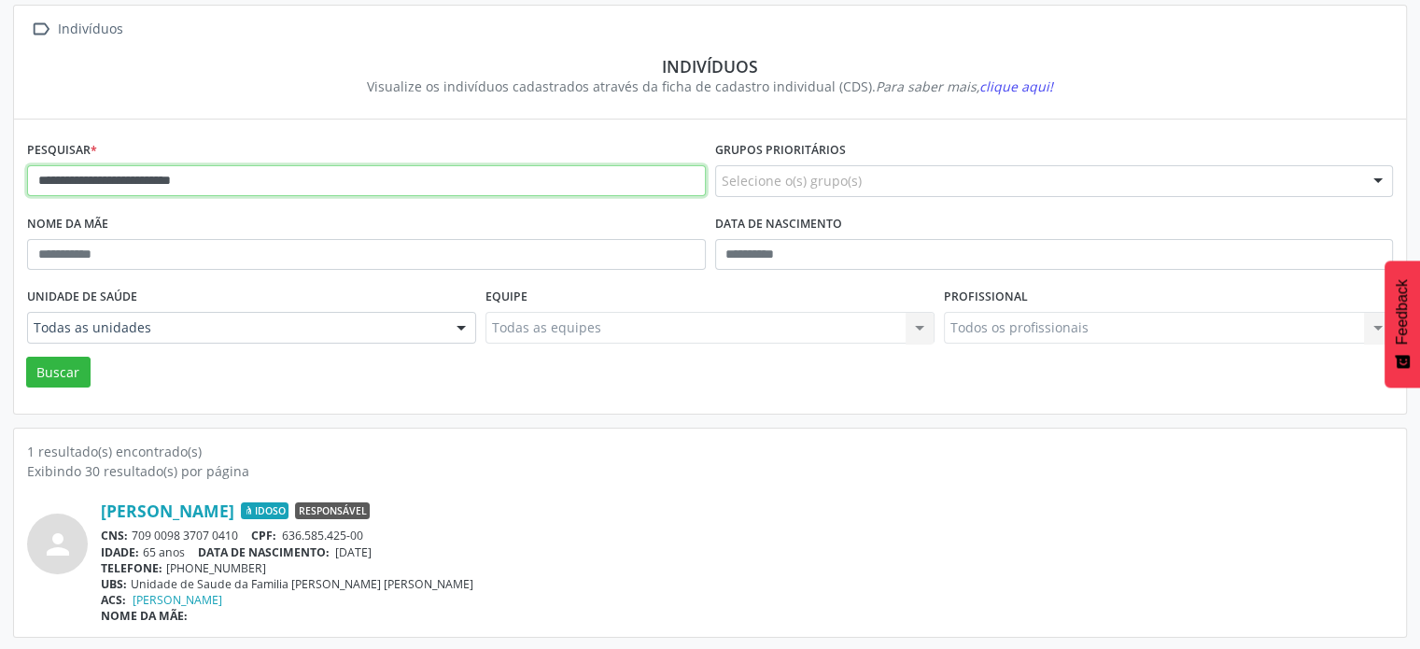
click at [336, 182] on input "**********" at bounding box center [366, 181] width 679 height 32
type input "*"
click at [26, 357] on button "Buscar" at bounding box center [58, 373] width 64 height 32
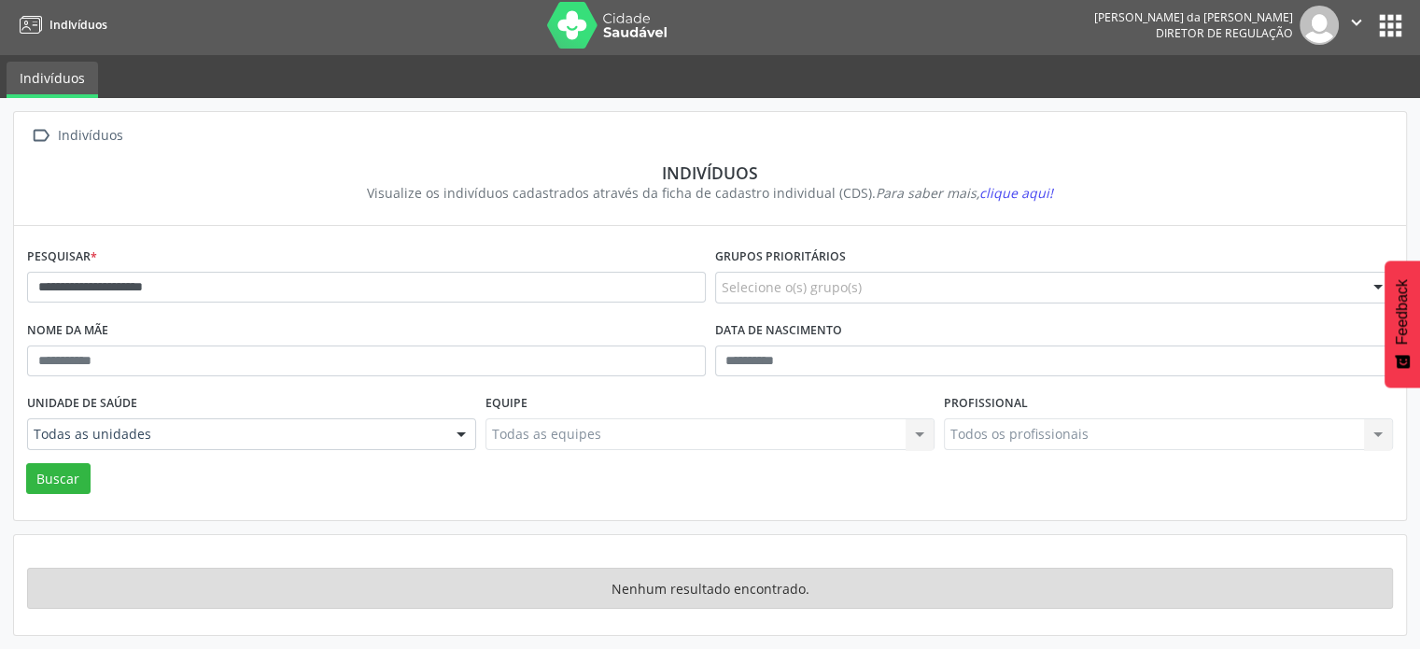
scroll to position [2, 0]
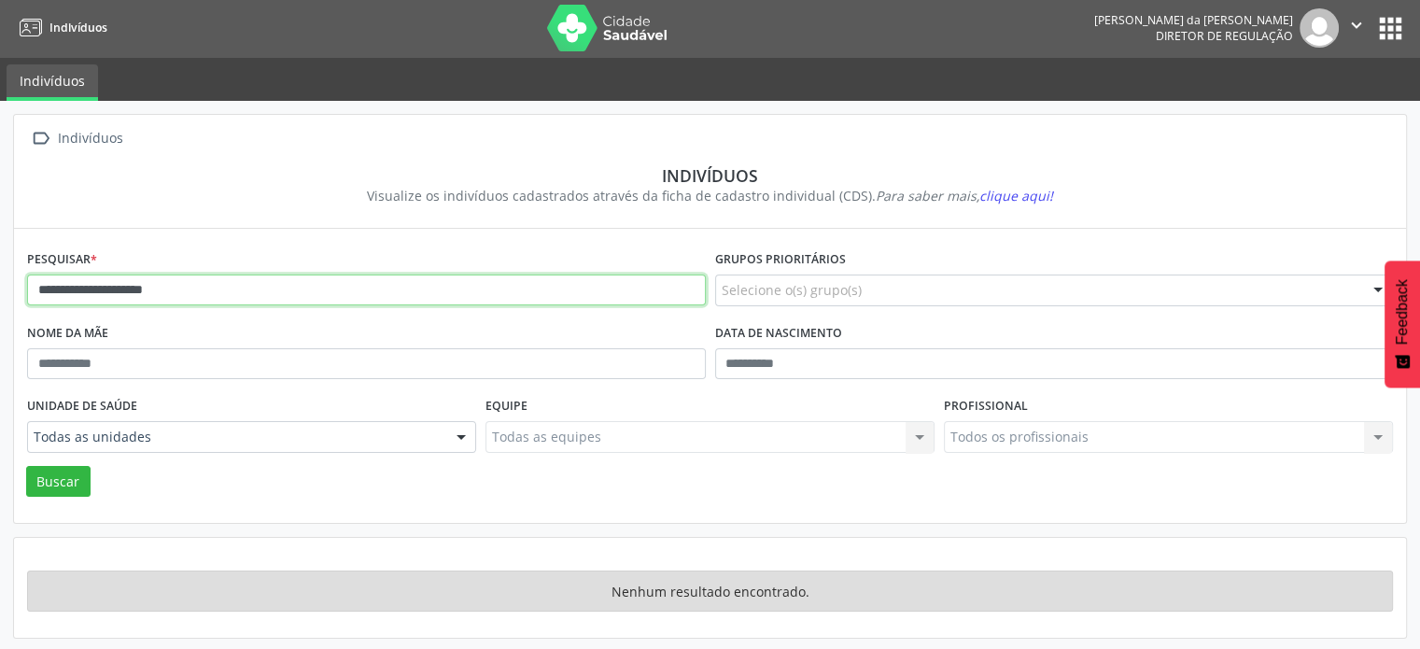
click at [258, 293] on input "**********" at bounding box center [366, 291] width 679 height 32
click at [26, 466] on button "Buscar" at bounding box center [58, 482] width 64 height 32
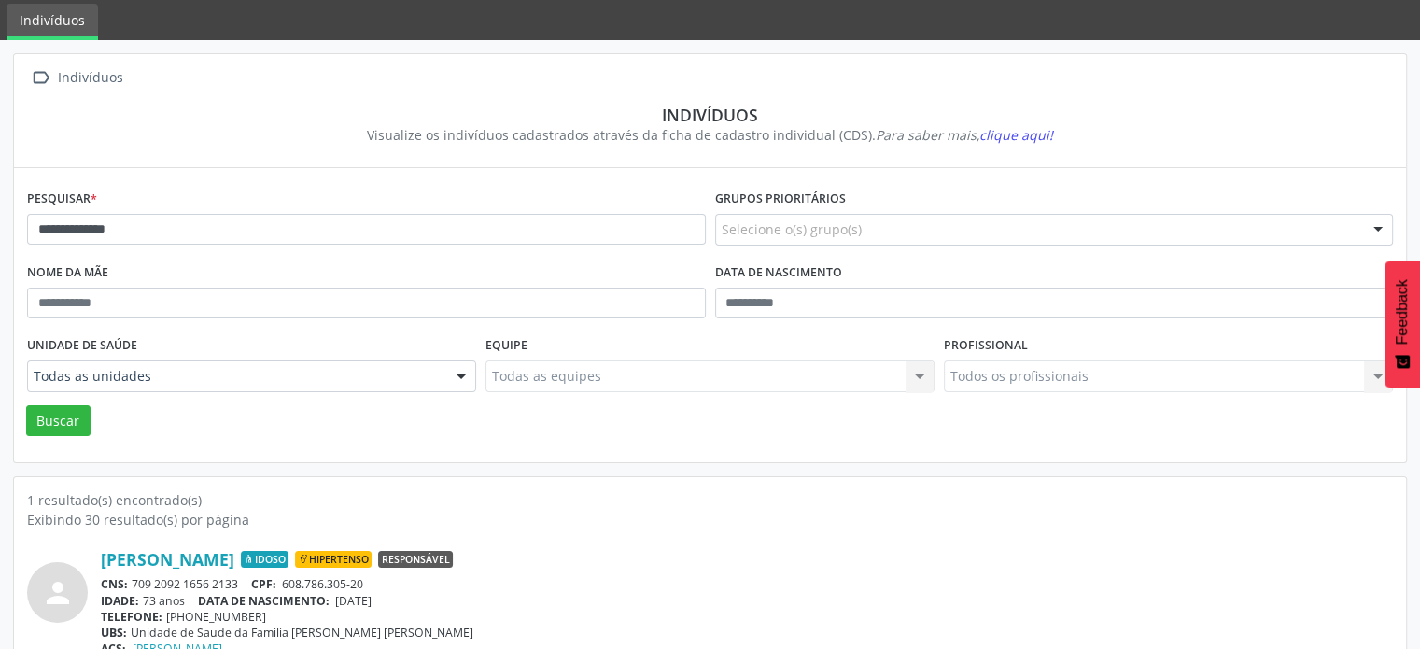
scroll to position [111, 0]
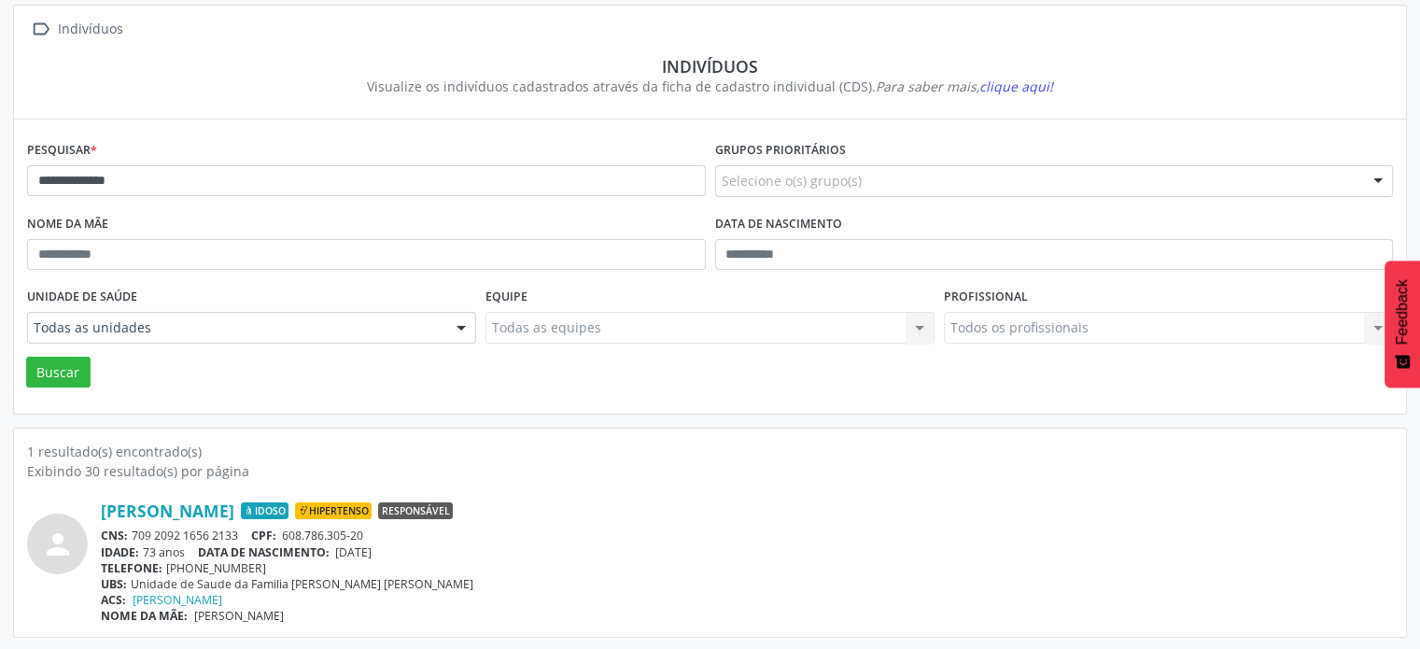
drag, startPoint x: 243, startPoint y: 529, endPoint x: 137, endPoint y: 529, distance: 105.5
click at [137, 529] on div "CNS: 709 2092 1656 2133 CPF: 608.786.305-20" at bounding box center [747, 536] width 1292 height 16
drag, startPoint x: 521, startPoint y: 544, endPoint x: 379, endPoint y: 545, distance: 141.9
click at [519, 546] on div "IDADE: 73 anos DATA [PERSON_NAME]: [DEMOGRAPHIC_DATA]" at bounding box center [747, 552] width 1292 height 16
drag, startPoint x: 246, startPoint y: 532, endPoint x: 134, endPoint y: 530, distance: 112.1
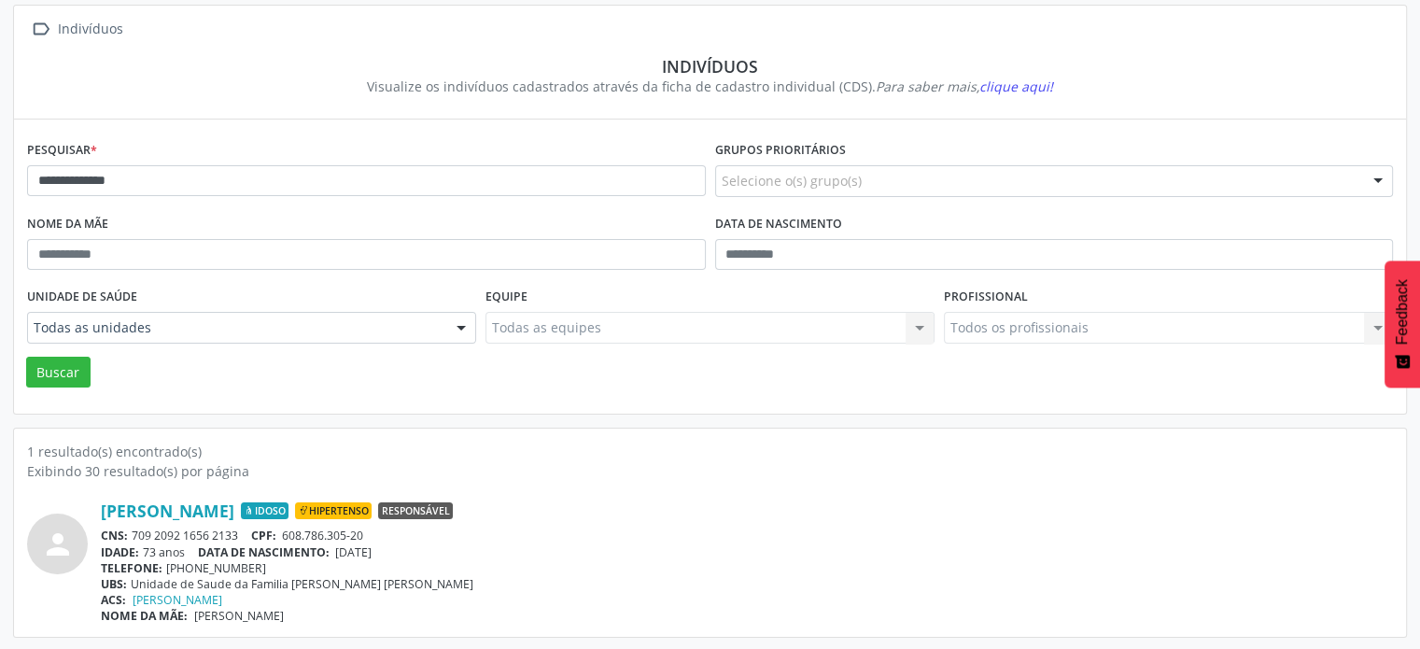
click at [134, 530] on div "CNS: 709 2092 1656 2133 CPF: 608.786.305-20" at bounding box center [747, 536] width 1292 height 16
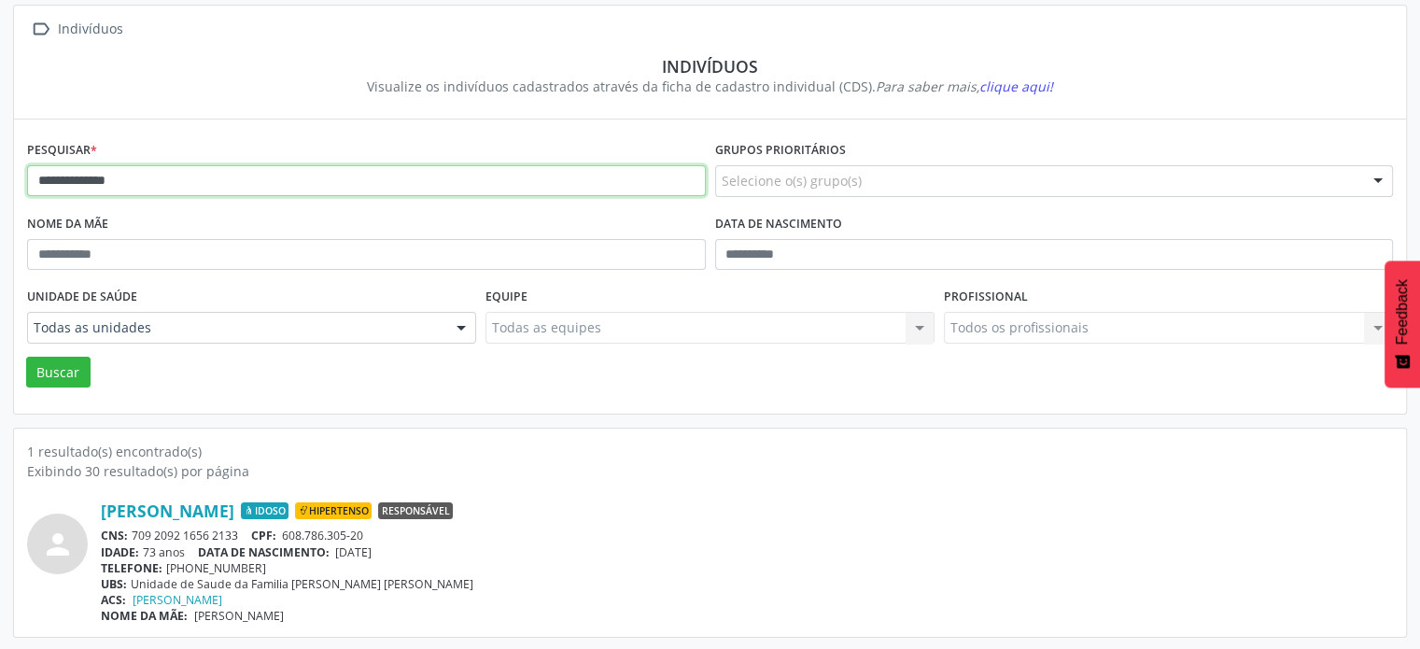
click at [167, 189] on input "**********" at bounding box center [366, 181] width 679 height 32
type input "*"
click at [26, 357] on button "Buscar" at bounding box center [58, 373] width 64 height 32
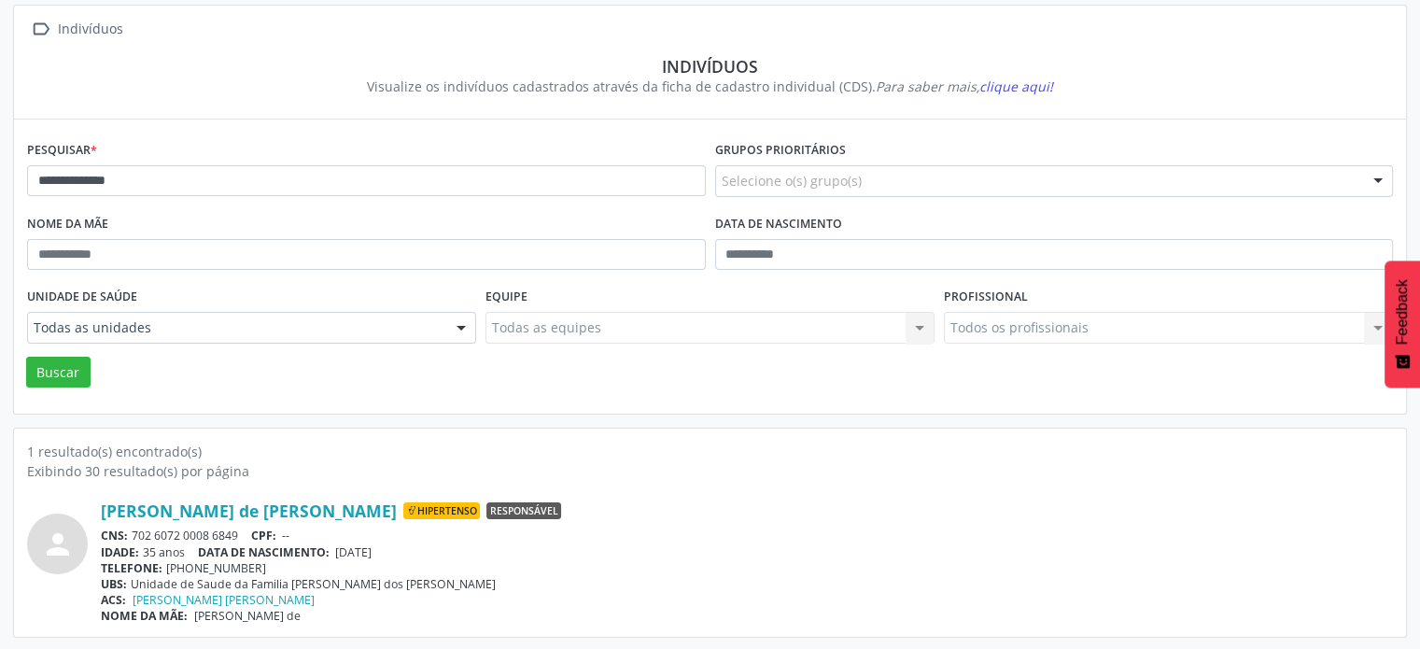
drag, startPoint x: 244, startPoint y: 533, endPoint x: 131, endPoint y: 533, distance: 113.0
click at [131, 533] on div "CNS: 702 6072 0008 6849 CPF: --" at bounding box center [747, 536] width 1292 height 16
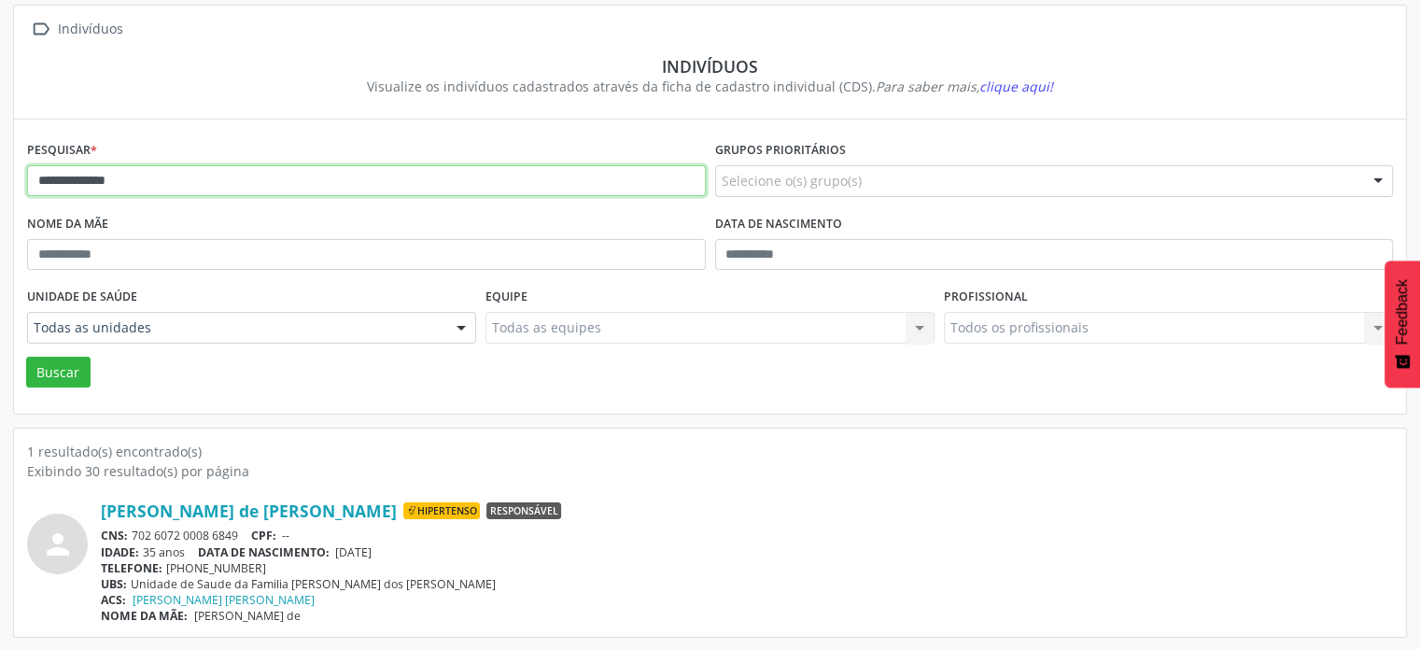
click at [144, 182] on input "**********" at bounding box center [366, 181] width 679 height 32
type input "*"
click at [26, 357] on button "Buscar" at bounding box center [58, 373] width 64 height 32
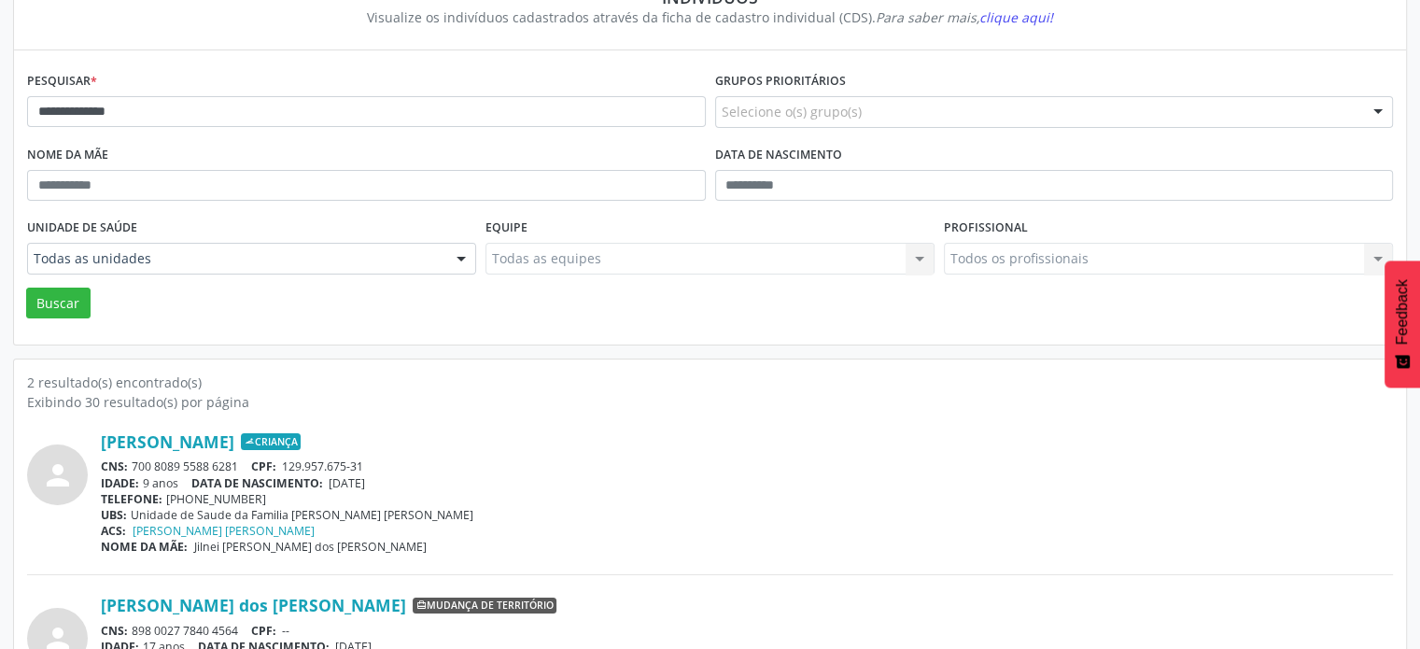
scroll to position [205, 0]
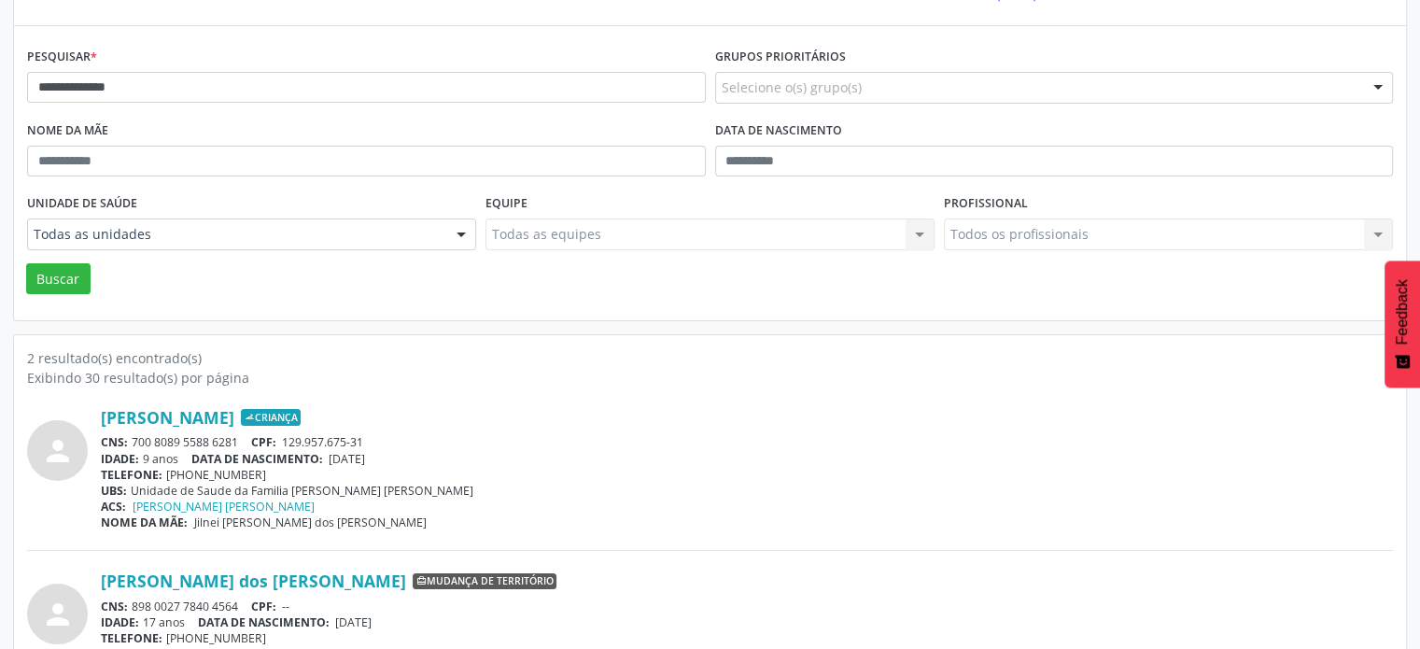
drag, startPoint x: 243, startPoint y: 437, endPoint x: 128, endPoint y: 441, distance: 114.9
click at [128, 441] on div "CNS: 700 8089 5588 6281 CPF: 129.957.675-31" at bounding box center [747, 442] width 1292 height 16
click at [174, 83] on input "**********" at bounding box center [366, 88] width 679 height 32
type input "*"
click at [26, 263] on button "Buscar" at bounding box center [58, 279] width 64 height 32
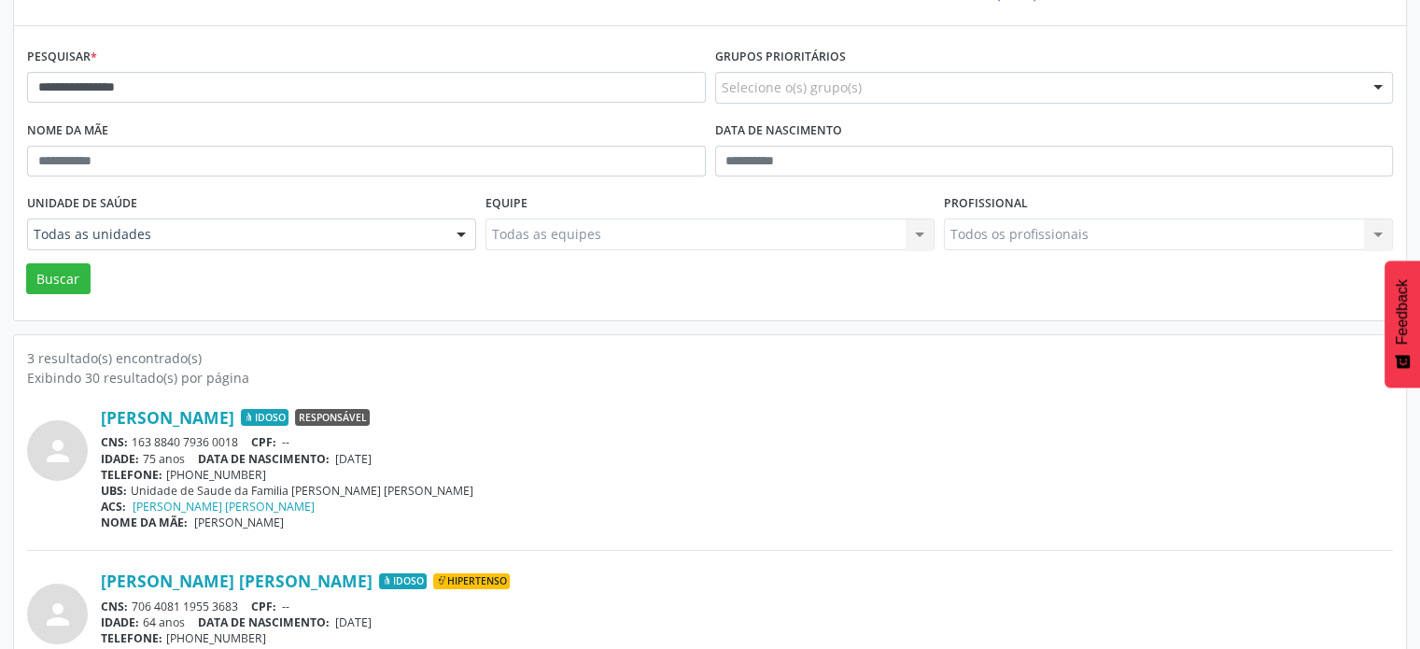
scroll to position [298, 0]
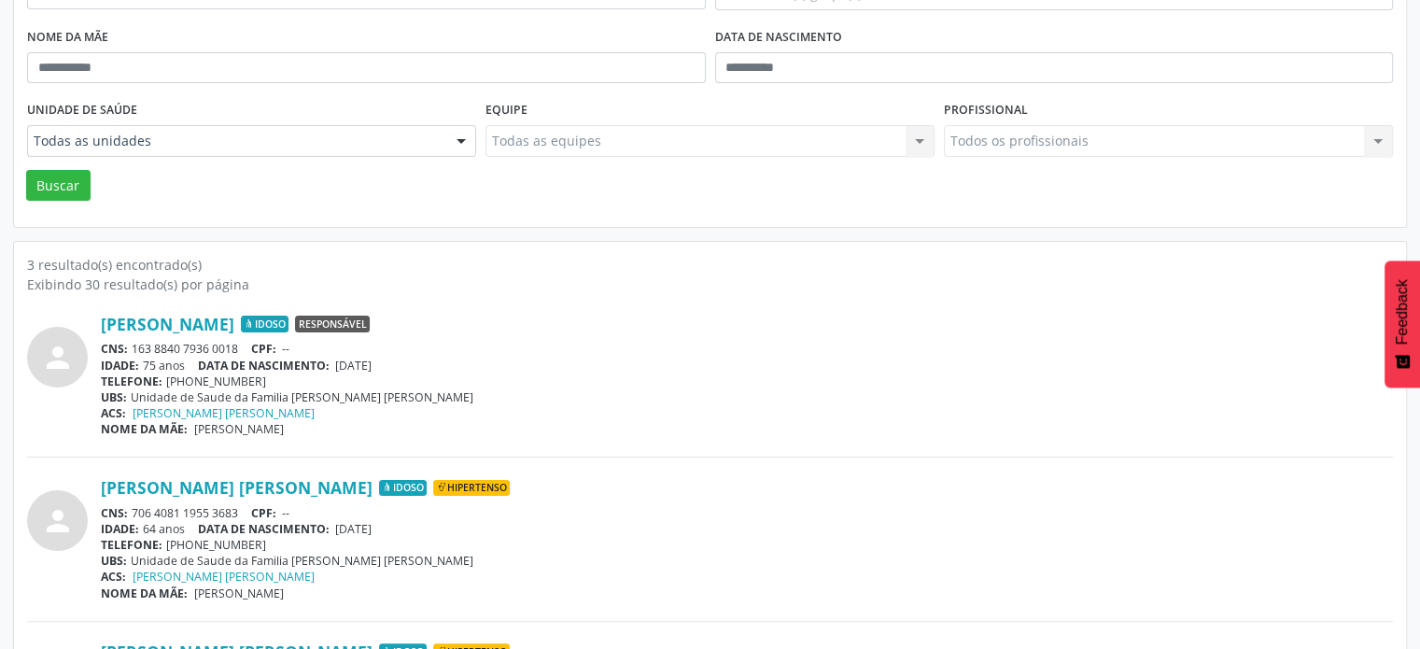
drag, startPoint x: 244, startPoint y: 343, endPoint x: 137, endPoint y: 345, distance: 106.5
click at [134, 346] on div "CNS: 163 8840 7936 0018 CPF: --" at bounding box center [747, 349] width 1292 height 16
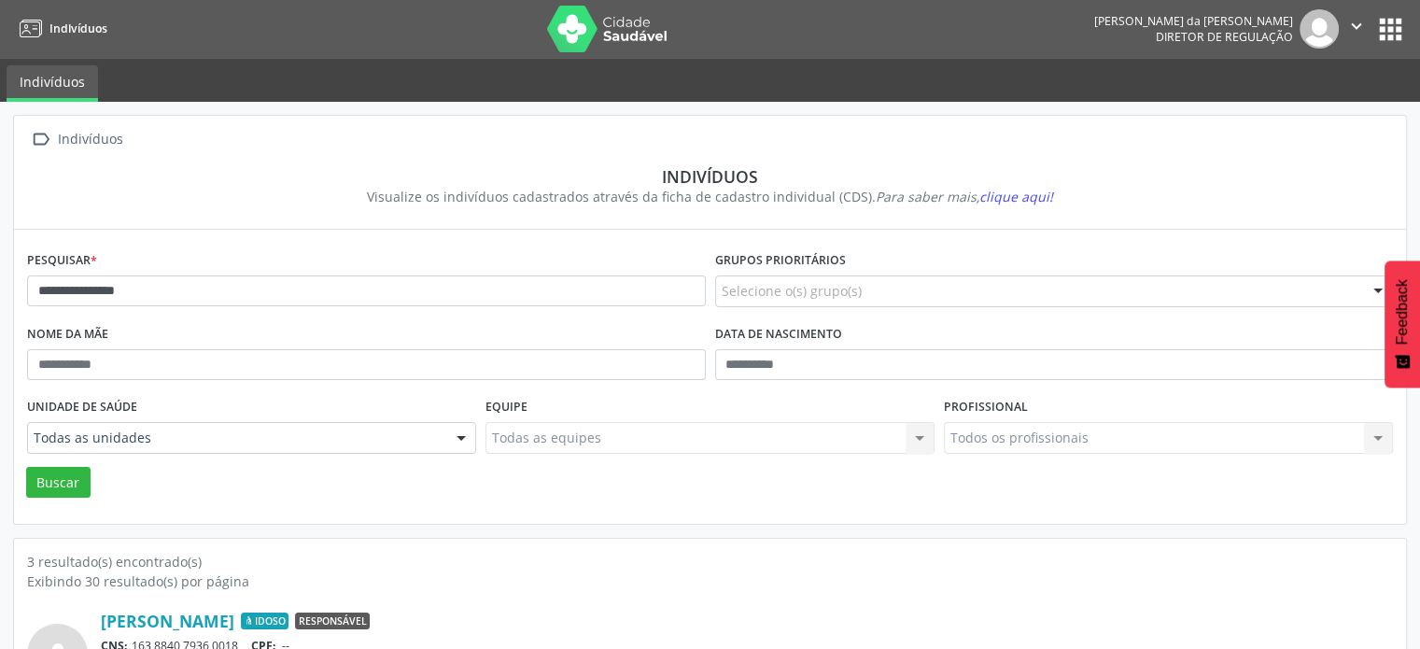
scroll to position [0, 0]
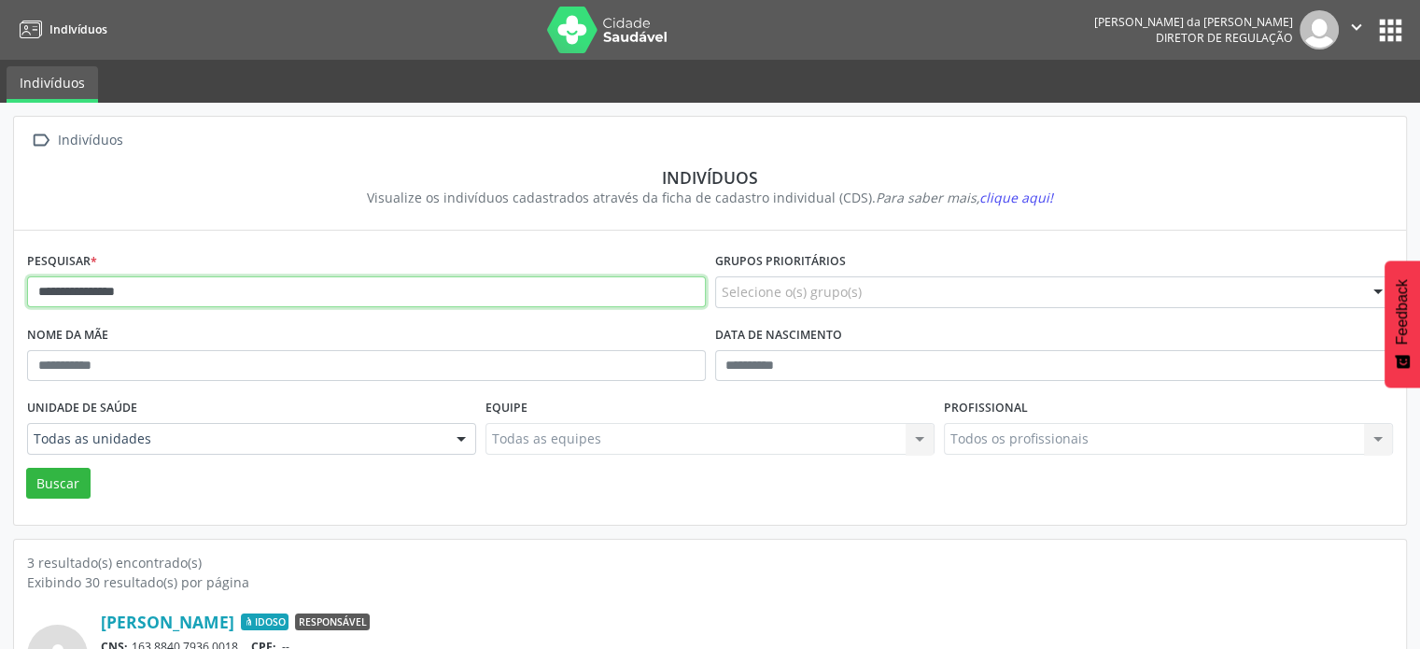
click at [212, 295] on input "**********" at bounding box center [366, 292] width 679 height 32
type input "*"
click at [26, 468] on button "Buscar" at bounding box center [58, 484] width 64 height 32
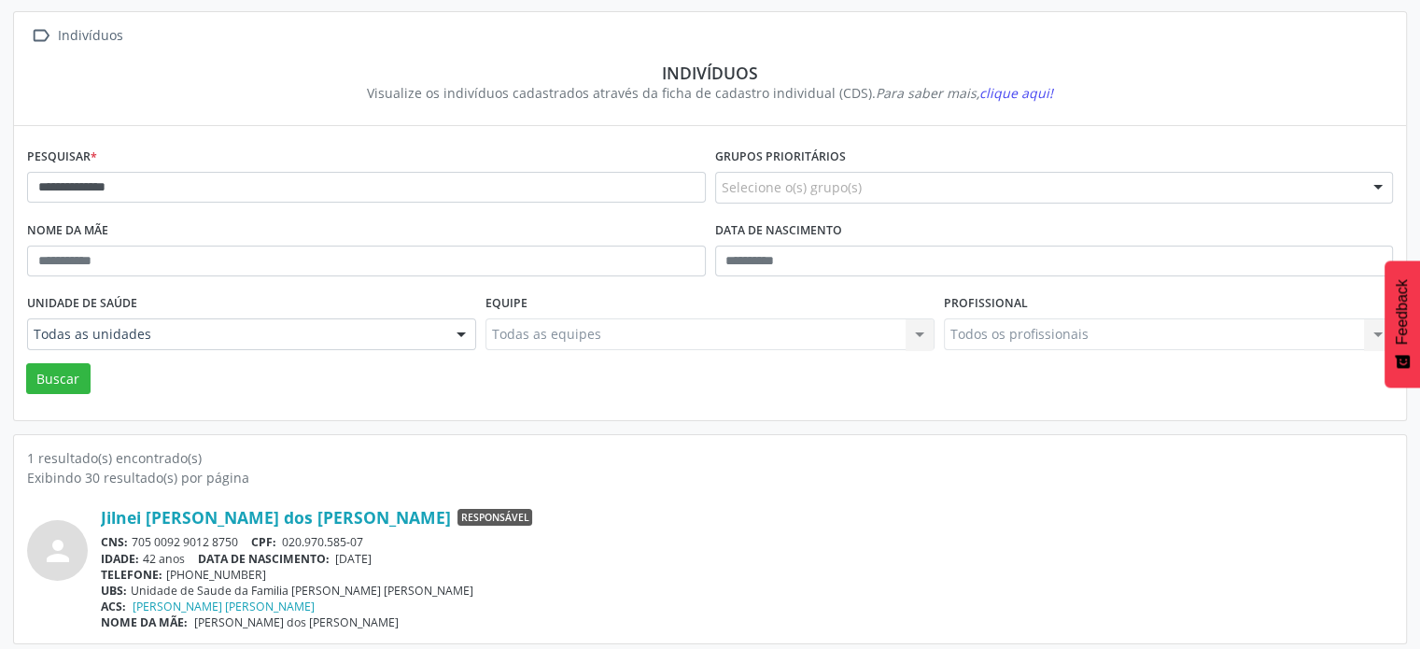
scroll to position [111, 0]
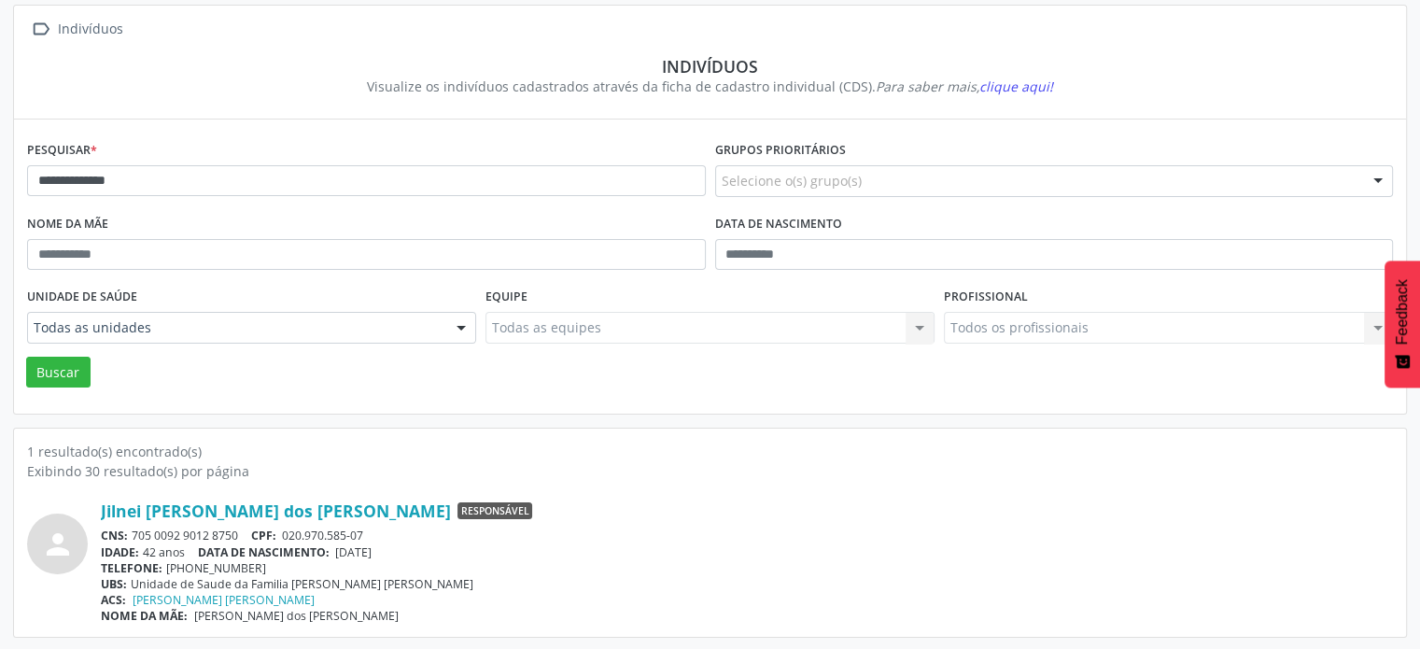
drag, startPoint x: 247, startPoint y: 533, endPoint x: 134, endPoint y: 538, distance: 112.2
click at [134, 538] on div "CNS: 705 0092 9012 8750 CPF: 020.970.585-07" at bounding box center [747, 536] width 1292 height 16
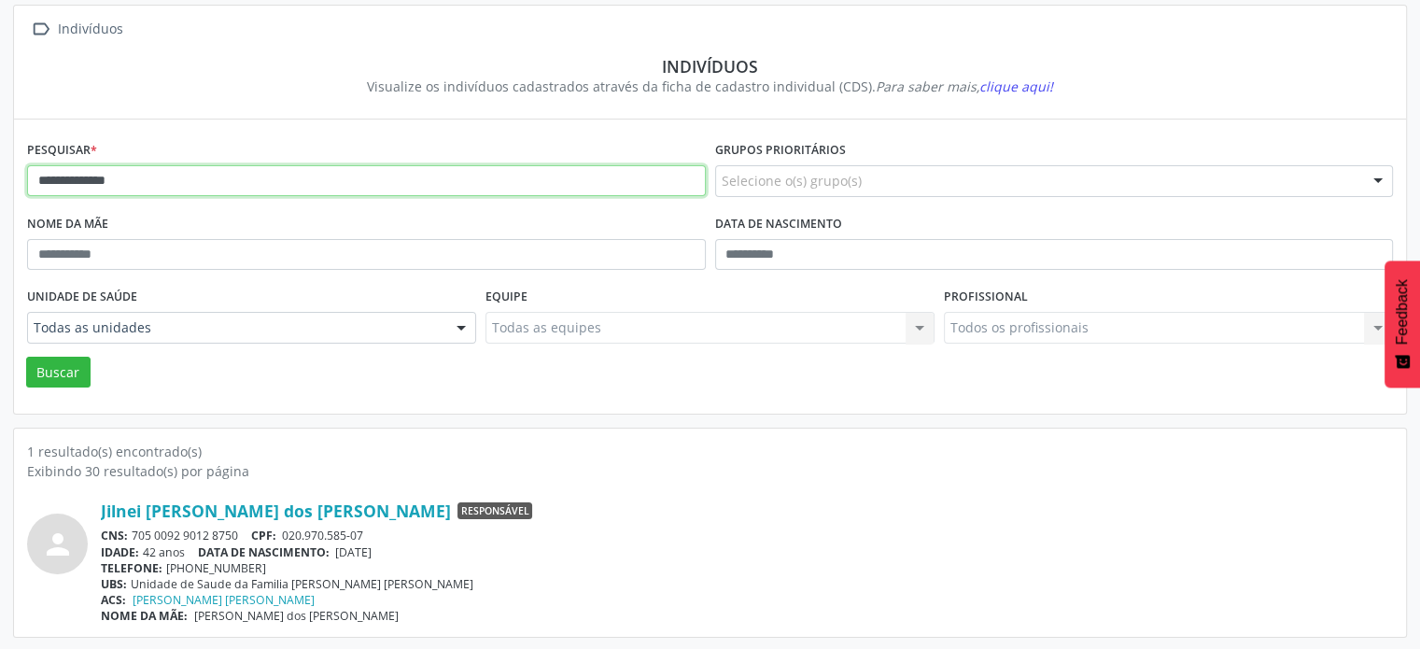
click at [178, 191] on input "**********" at bounding box center [366, 181] width 679 height 32
type input "*"
click at [26, 357] on button "Buscar" at bounding box center [58, 373] width 64 height 32
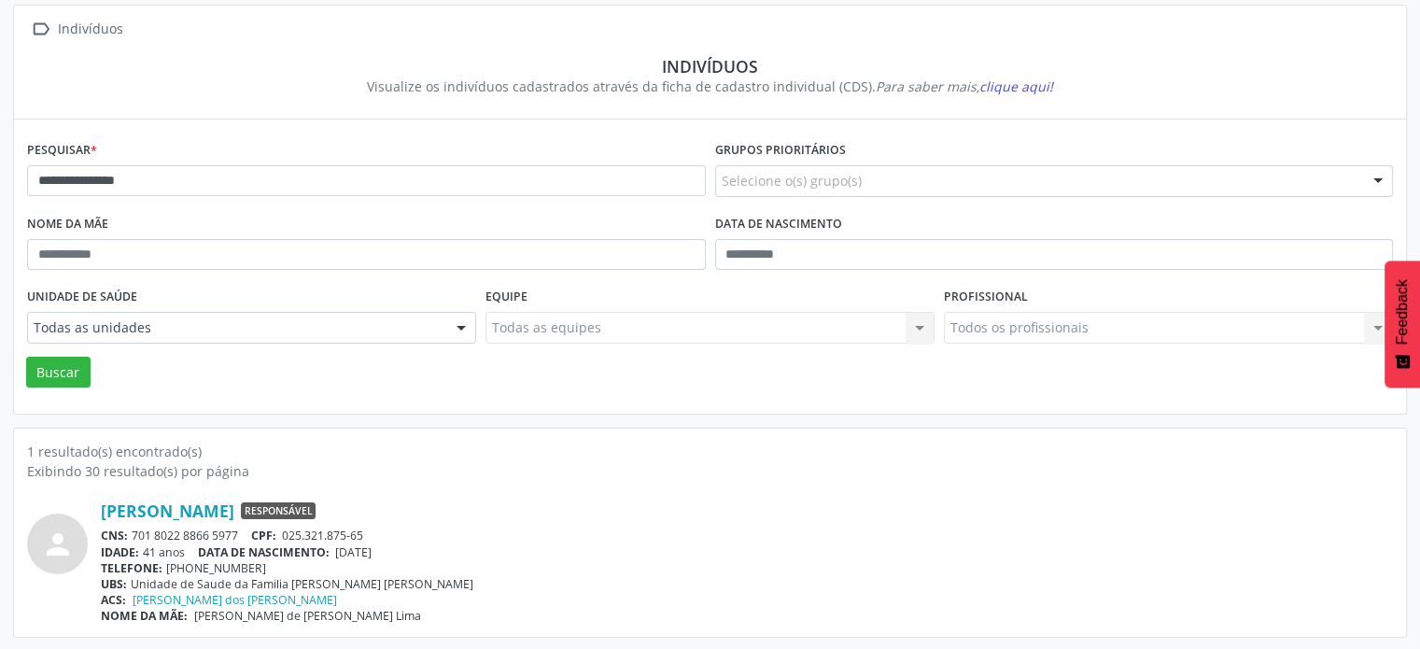
drag, startPoint x: 244, startPoint y: 532, endPoint x: 131, endPoint y: 536, distance: 113.1
click at [131, 536] on div "CNS: 701 8022 8866 5977 CPF: 025.321.875-65" at bounding box center [747, 536] width 1292 height 16
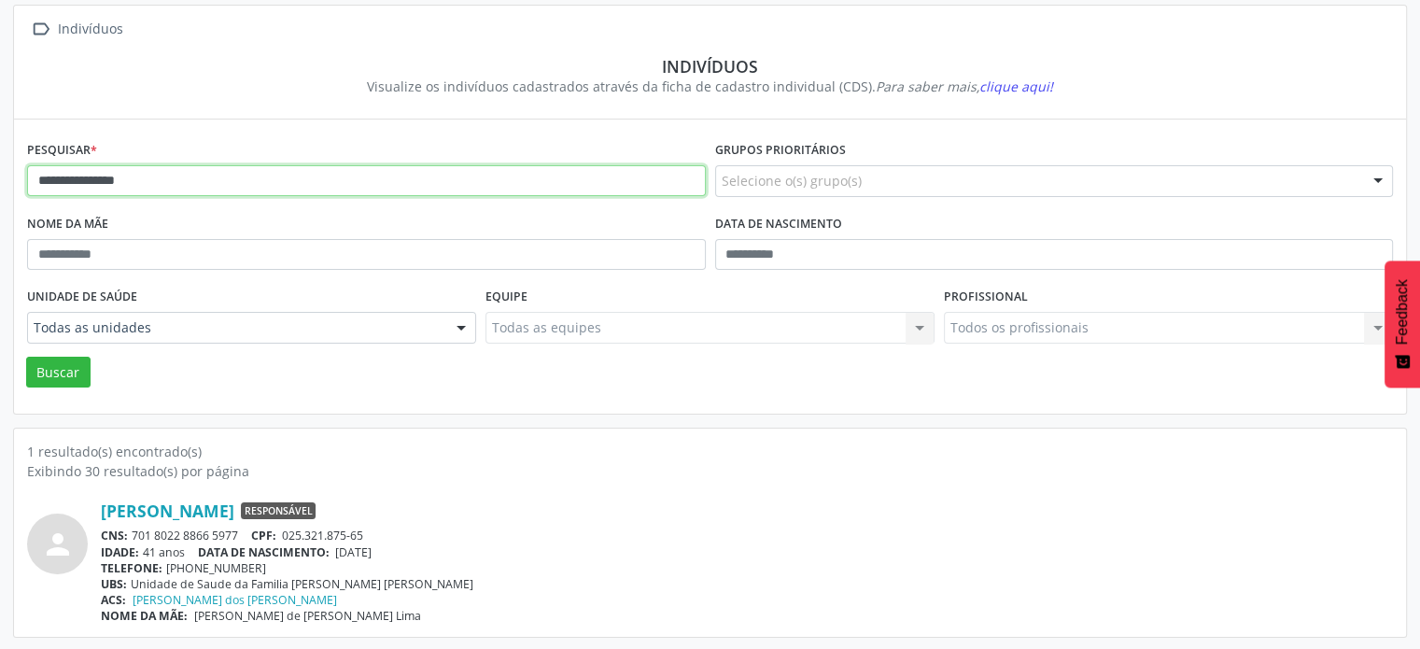
click at [276, 167] on input "**********" at bounding box center [366, 181] width 679 height 32
type input "*"
click at [26, 357] on button "Buscar" at bounding box center [58, 373] width 64 height 32
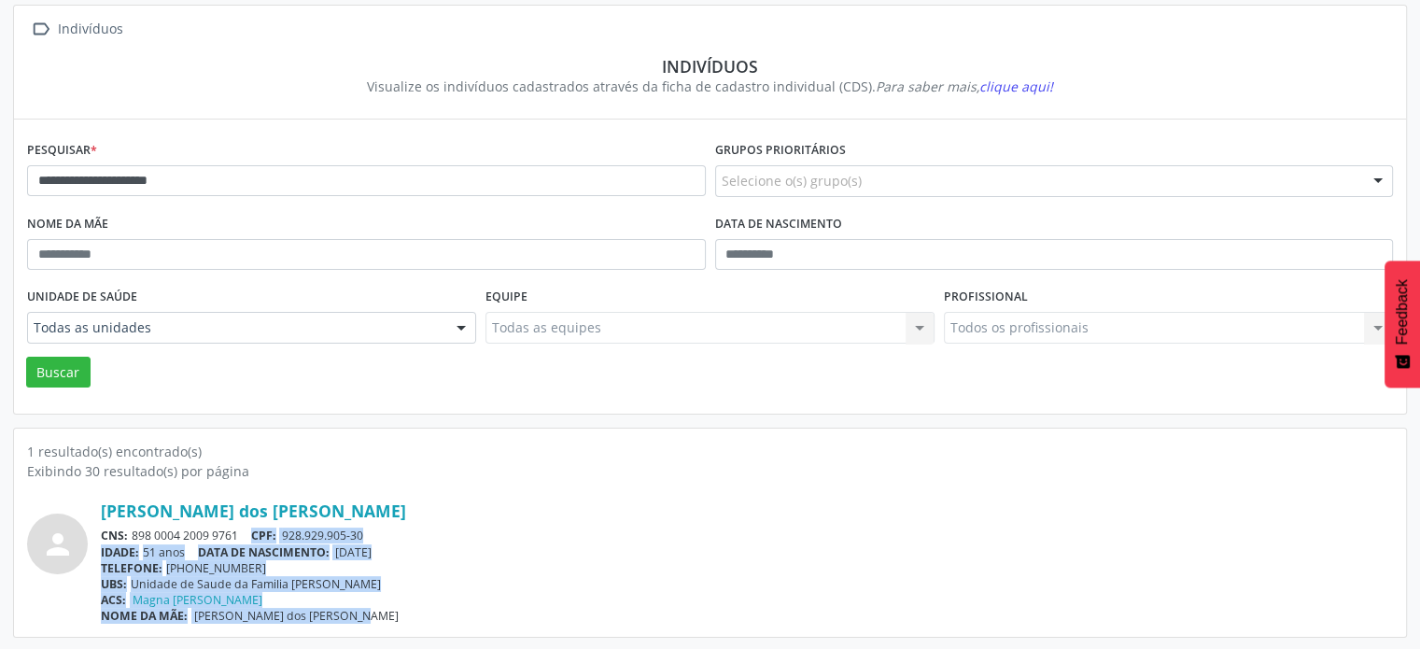
drag, startPoint x: 243, startPoint y: 529, endPoint x: 1132, endPoint y: 693, distance: 904.1
click at [1132, 538] on html "**********" at bounding box center [710, 213] width 1420 height 649
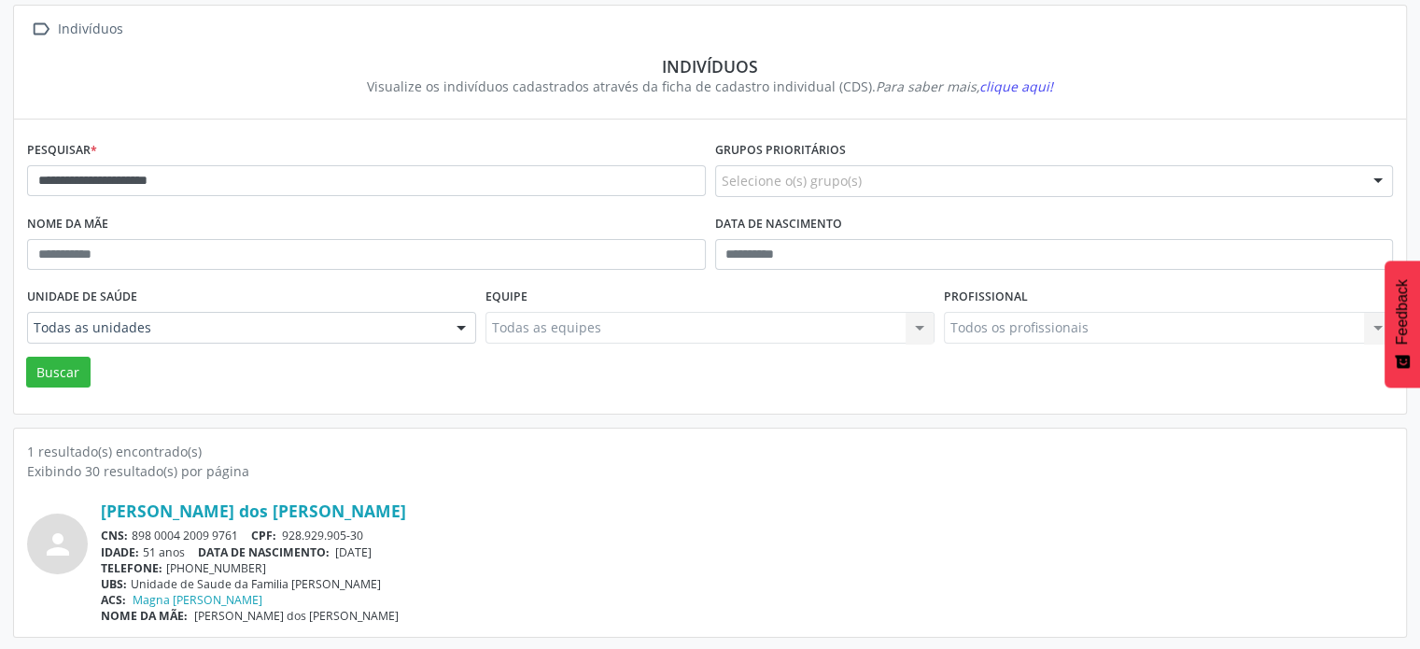
click at [721, 511] on div "[PERSON_NAME] dos [PERSON_NAME]" at bounding box center [747, 511] width 1292 height 21
drag, startPoint x: 224, startPoint y: 532, endPoint x: 129, endPoint y: 537, distance: 95.4
click at [129, 539] on div "CNS: 898 0004 2009 9761 CPF: 928.929.905-30" at bounding box center [747, 536] width 1292 height 16
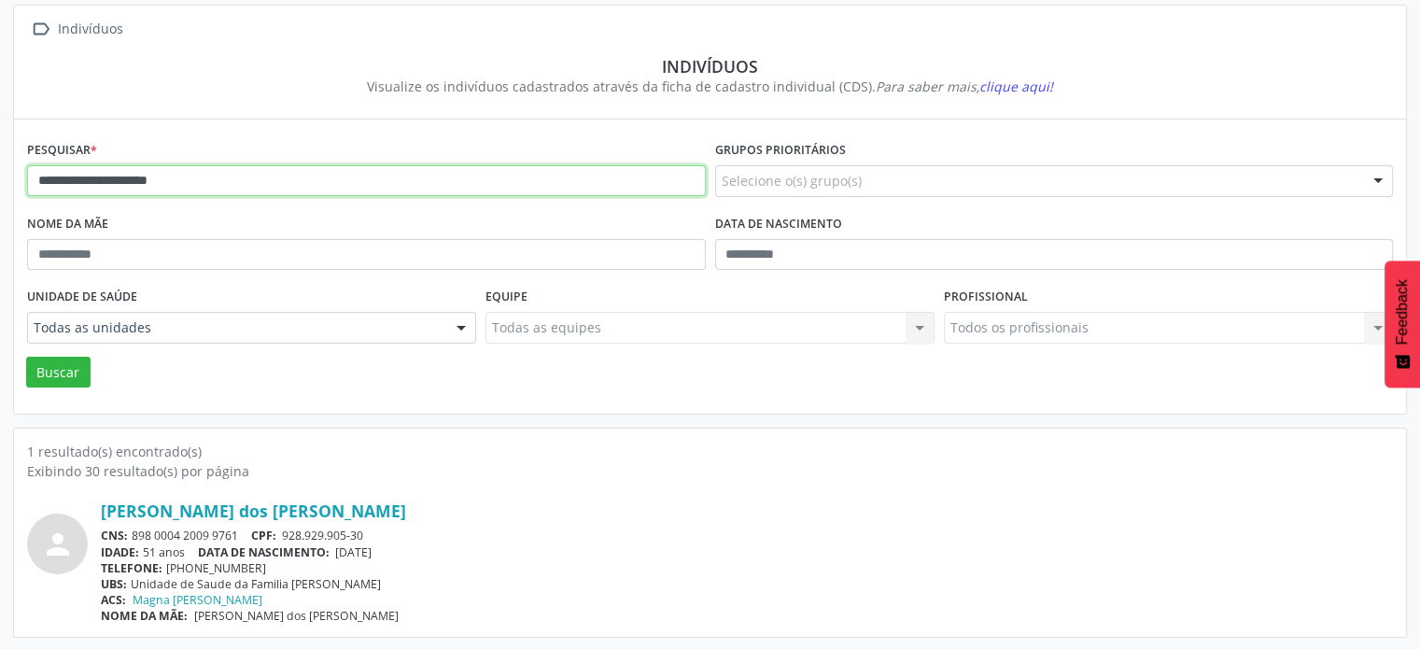
click at [241, 186] on input "**********" at bounding box center [366, 181] width 679 height 32
type input "*"
click at [26, 357] on button "Buscar" at bounding box center [58, 373] width 64 height 32
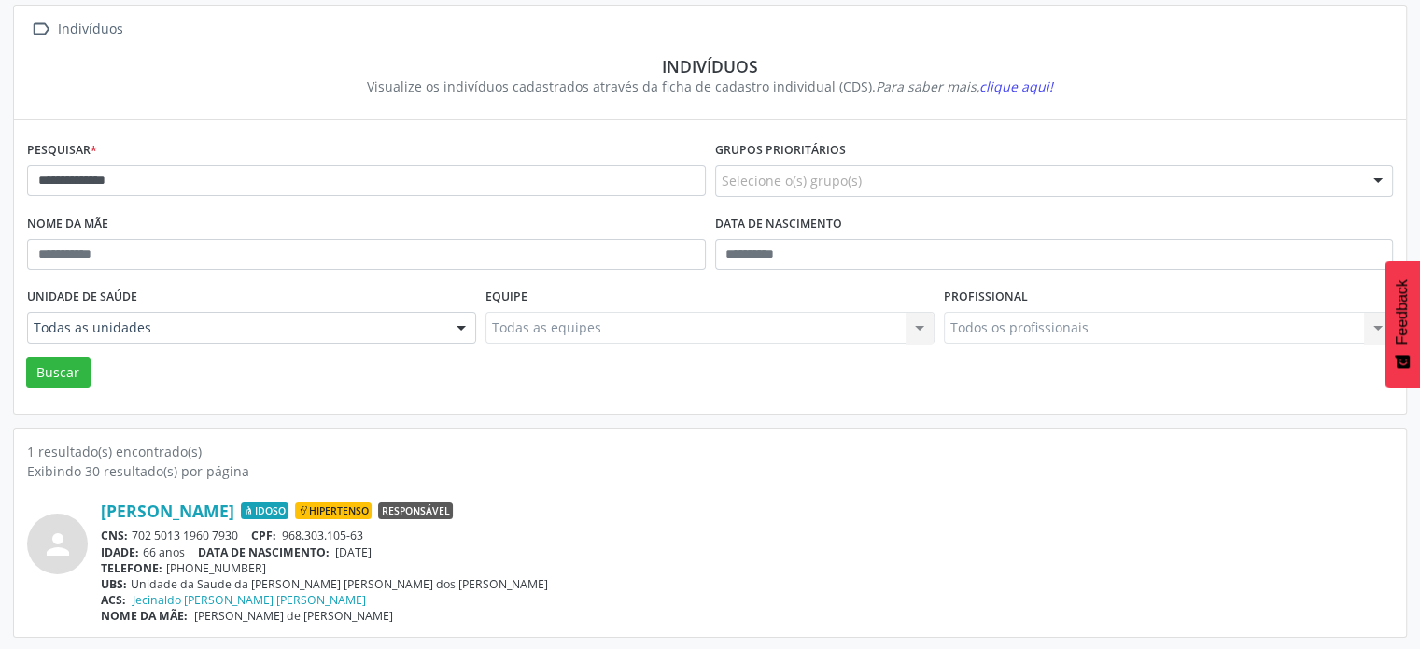
drag, startPoint x: 243, startPoint y: 529, endPoint x: 133, endPoint y: 536, distance: 110.4
click at [133, 536] on div "CNS: 702 5013 1960 7930 CPF: 968.303.105-63" at bounding box center [747, 536] width 1292 height 16
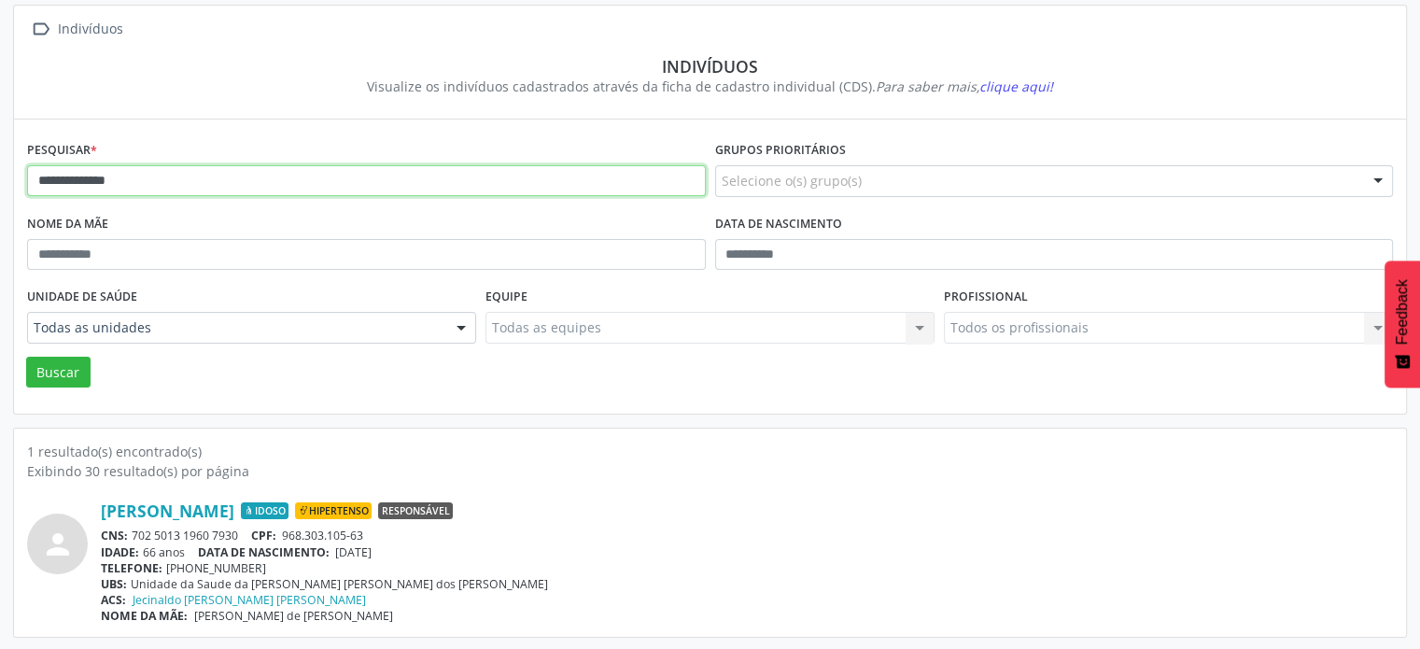
click at [232, 182] on input "**********" at bounding box center [366, 181] width 679 height 32
type input "*"
click at [26, 357] on button "Buscar" at bounding box center [58, 373] width 64 height 32
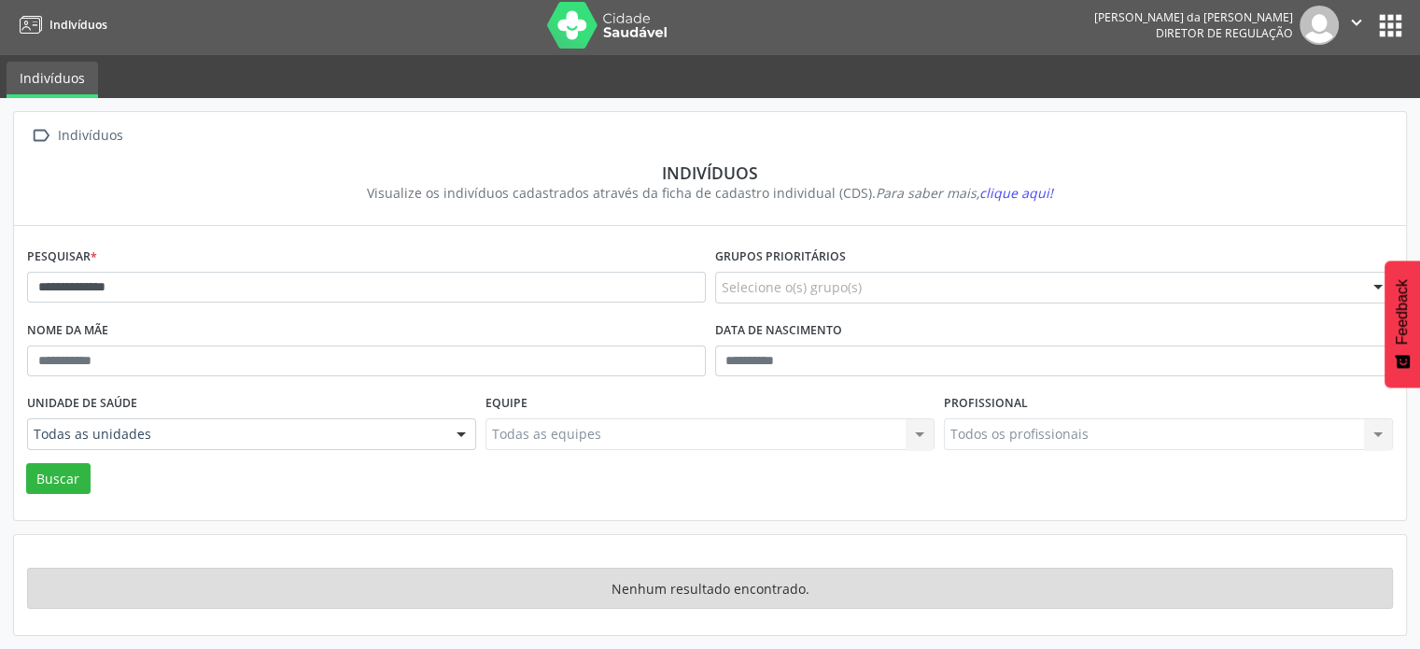
scroll to position [2, 0]
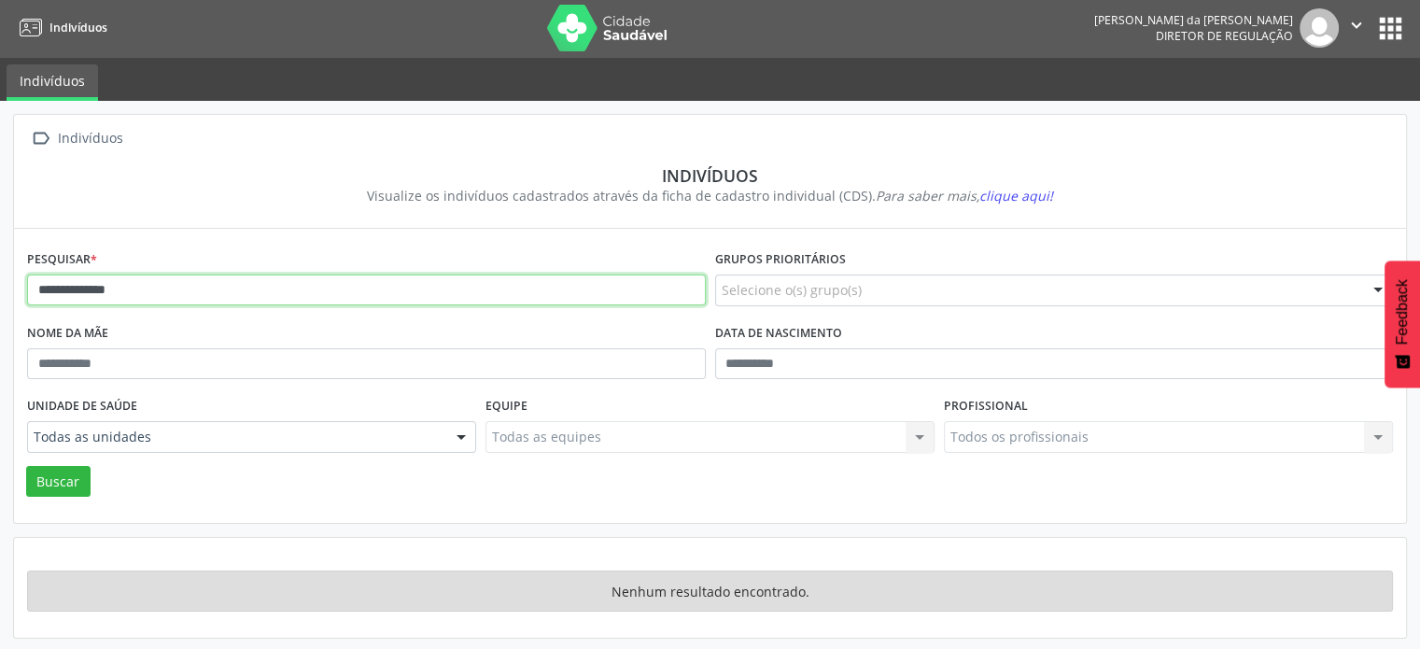
click at [172, 290] on input "**********" at bounding box center [366, 291] width 679 height 32
click at [26, 466] on button "Buscar" at bounding box center [58, 482] width 64 height 32
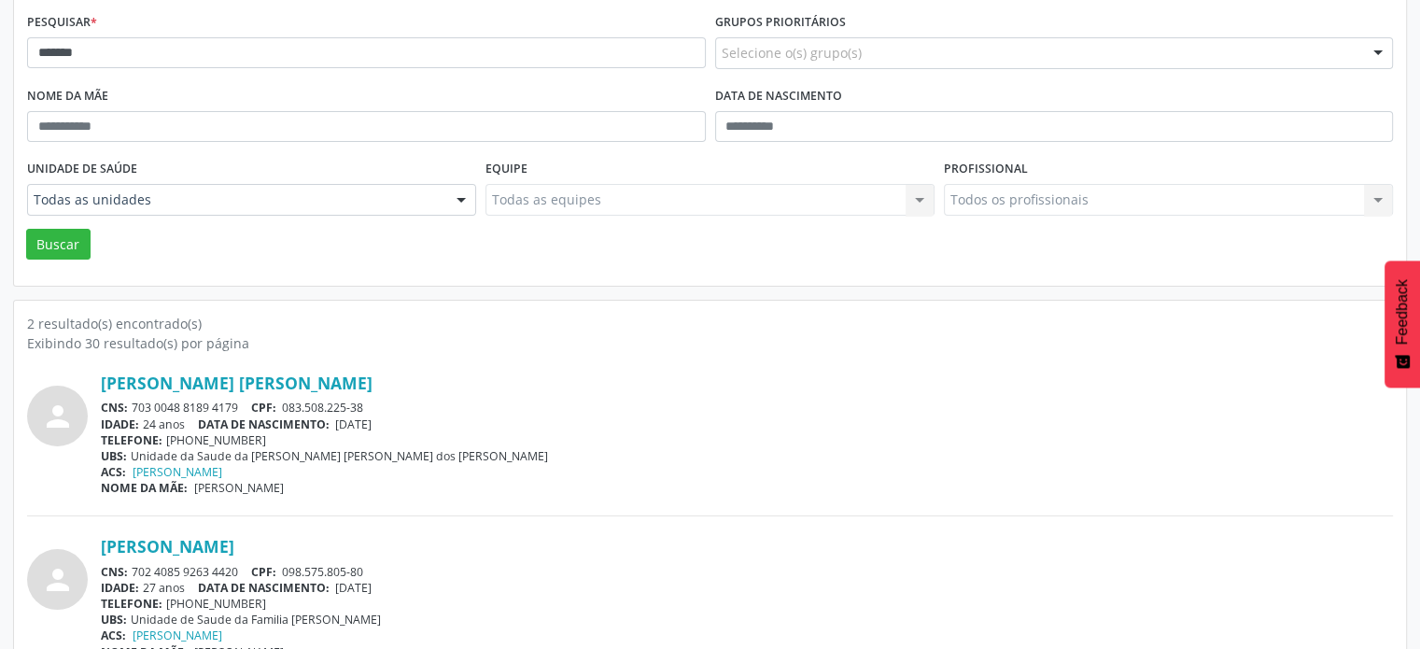
scroll to position [275, 0]
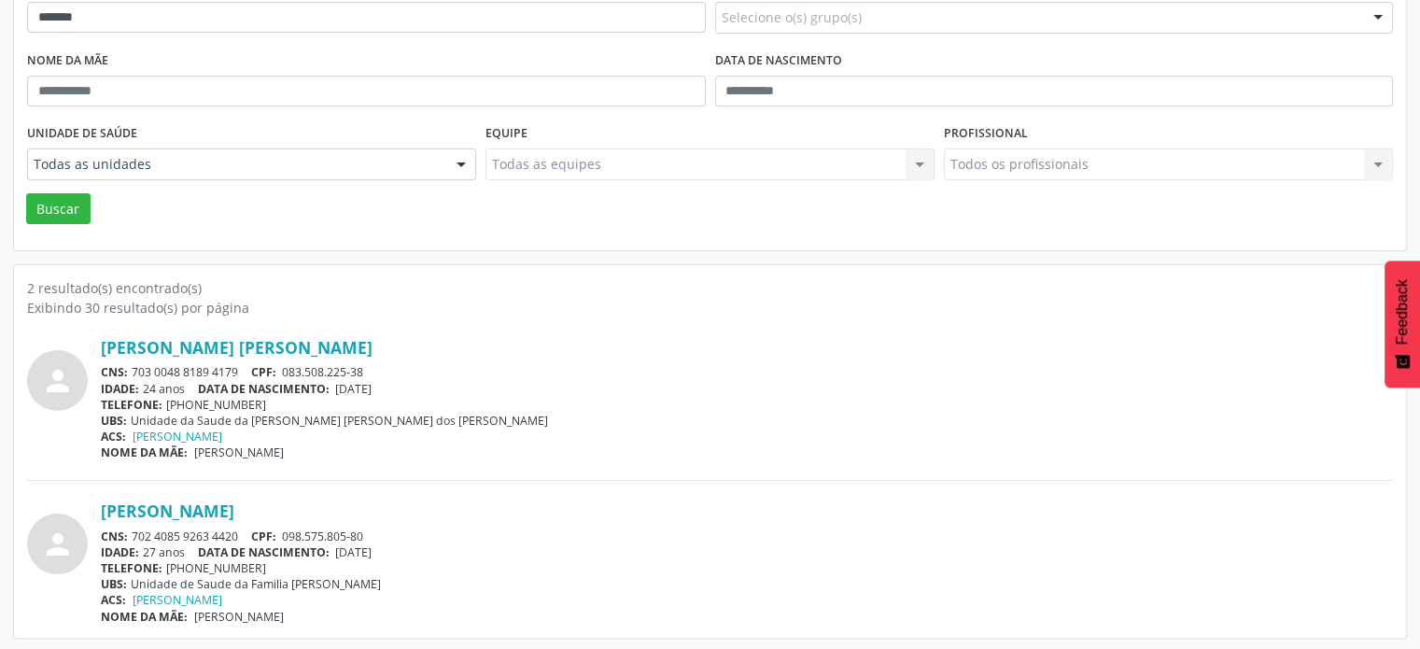
drag, startPoint x: 245, startPoint y: 365, endPoint x: 134, endPoint y: 364, distance: 111.1
click at [134, 364] on div "CNS: 703 0048 8189 4179 CPF: 083.508.225-38" at bounding box center [747, 372] width 1292 height 16
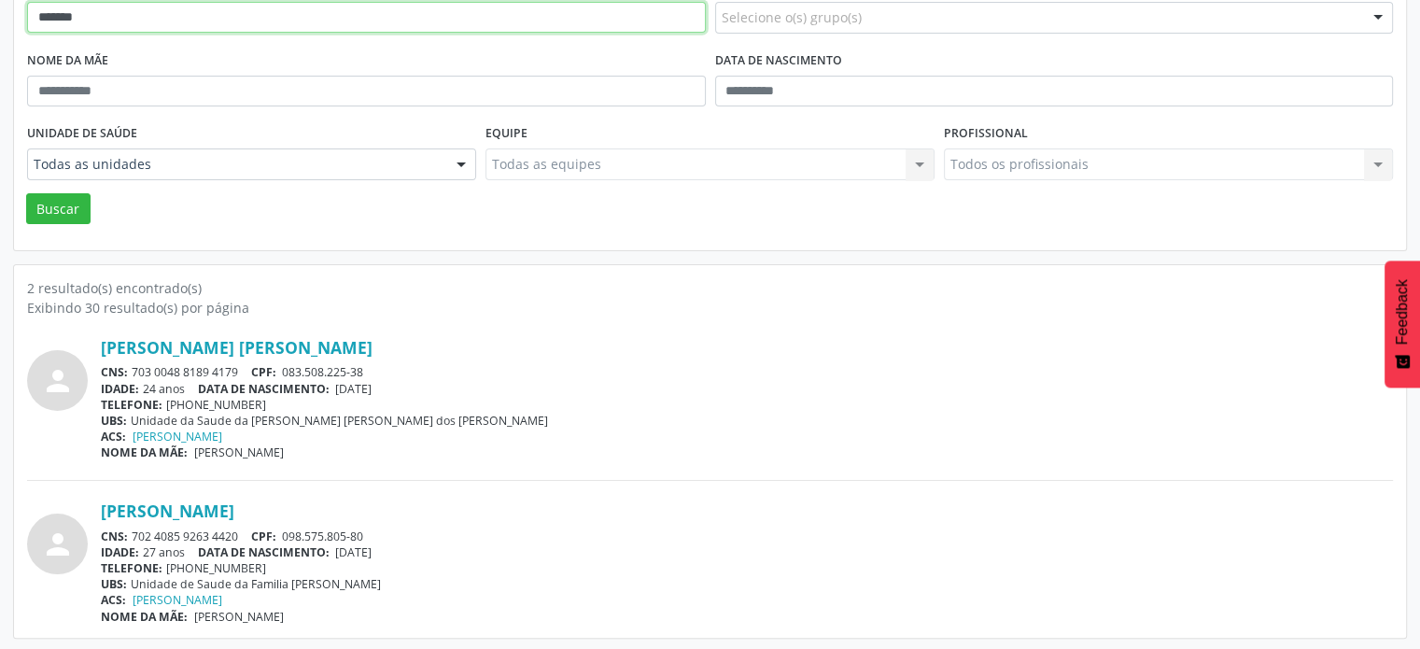
click at [131, 21] on input "******" at bounding box center [366, 18] width 679 height 32
type input "*"
click at [26, 193] on button "Buscar" at bounding box center [58, 209] width 64 height 32
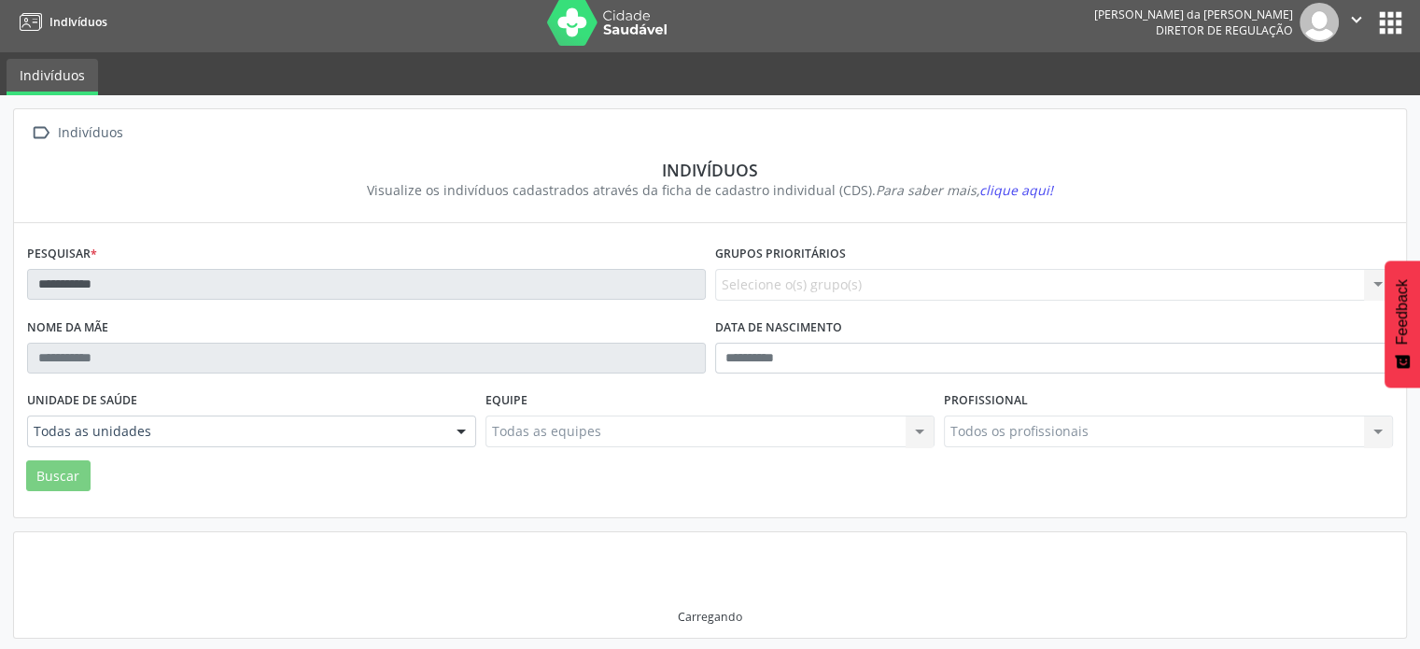
scroll to position [2, 0]
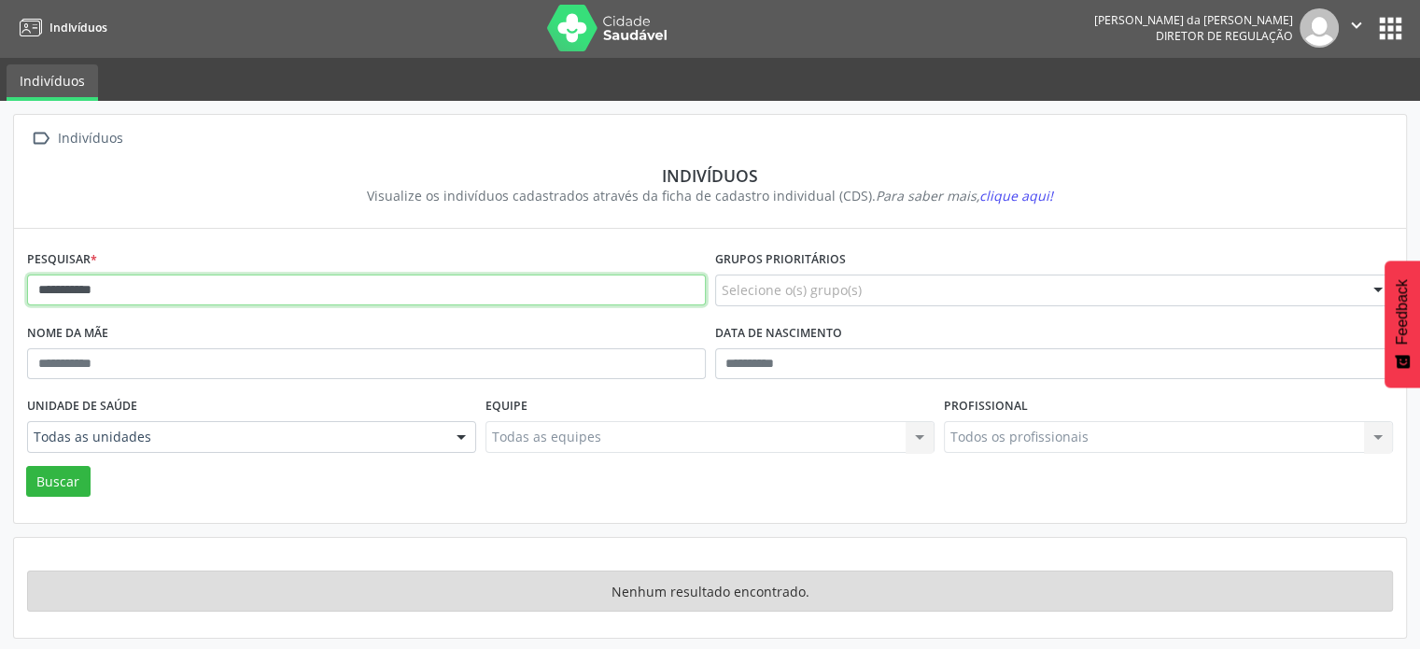
click at [146, 292] on input "**********" at bounding box center [366, 291] width 679 height 32
type input "*"
click at [26, 466] on button "Buscar" at bounding box center [58, 482] width 64 height 32
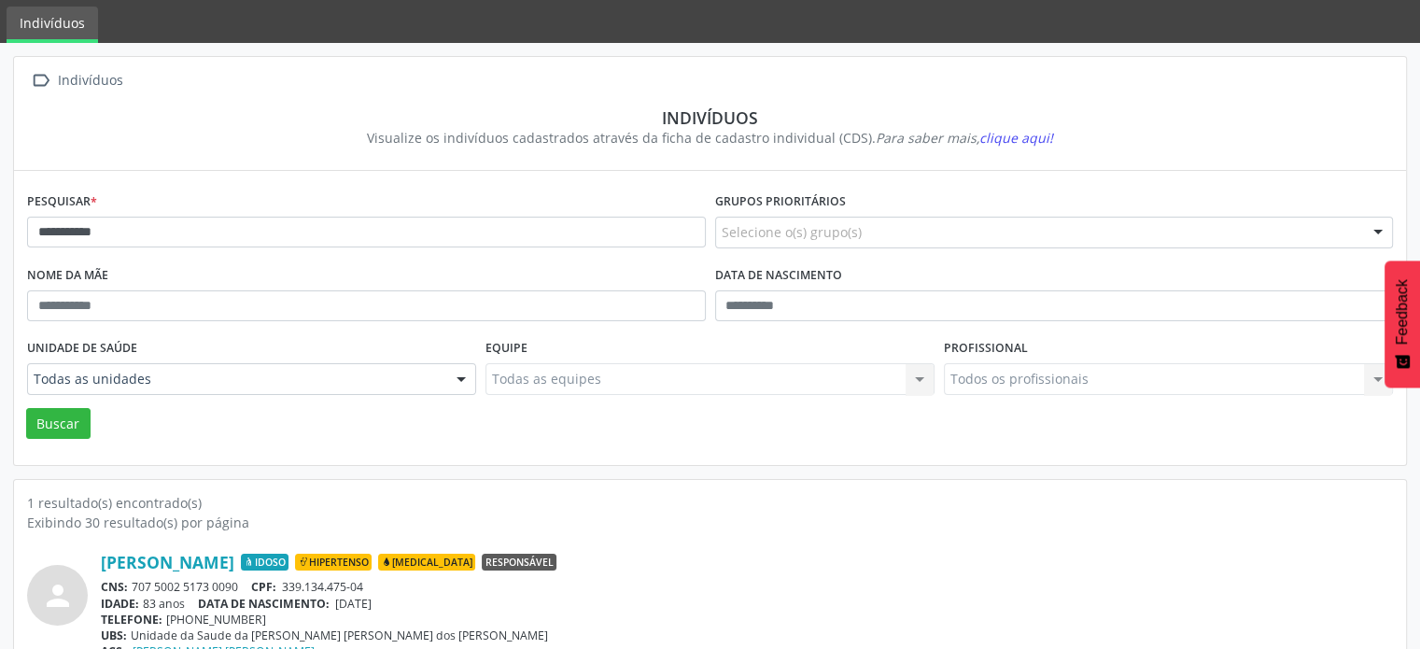
scroll to position [111, 0]
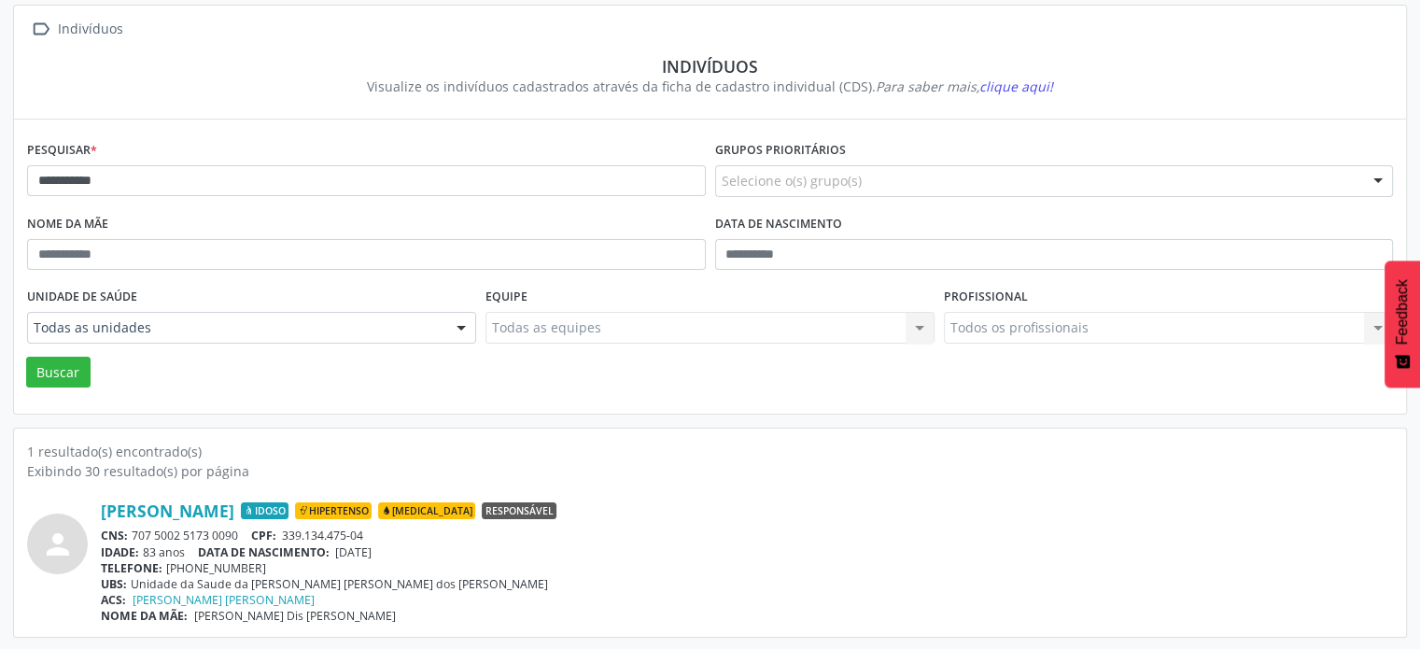
drag, startPoint x: 240, startPoint y: 530, endPoint x: 127, endPoint y: 533, distance: 113.0
click at [127, 533] on div "CNS: 707 5002 5173 0090 CPF: 339.134.475-04" at bounding box center [747, 536] width 1292 height 16
drag, startPoint x: 176, startPoint y: 518, endPoint x: 179, endPoint y: 530, distance: 12.7
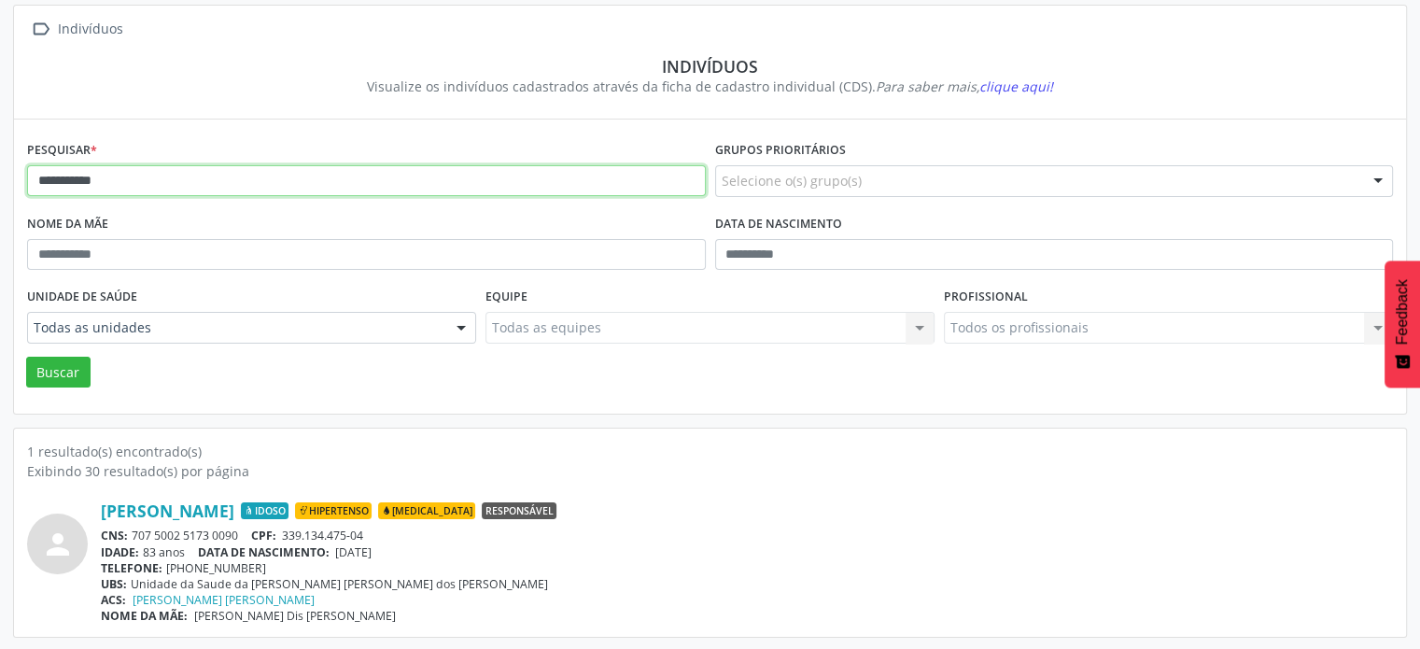
click at [123, 183] on input "**********" at bounding box center [366, 181] width 679 height 32
type input "*"
click at [26, 357] on button "Buscar" at bounding box center [58, 373] width 64 height 32
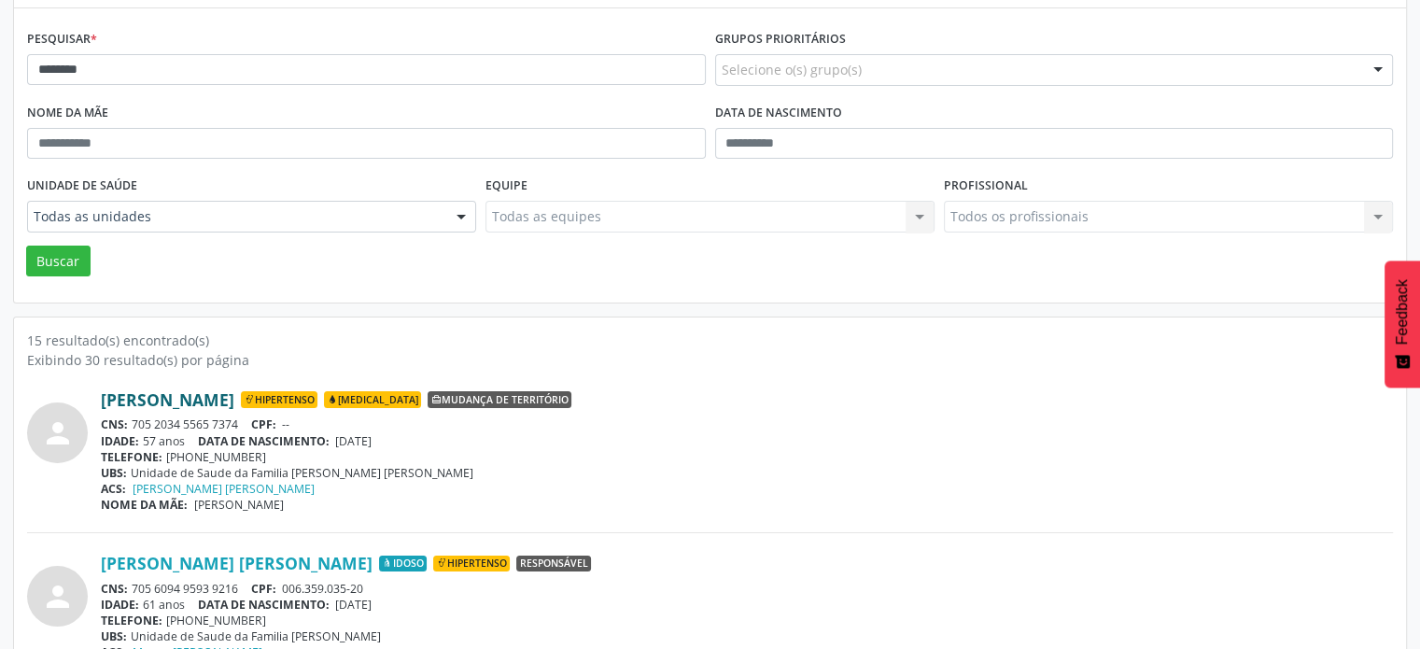
scroll to position [391, 0]
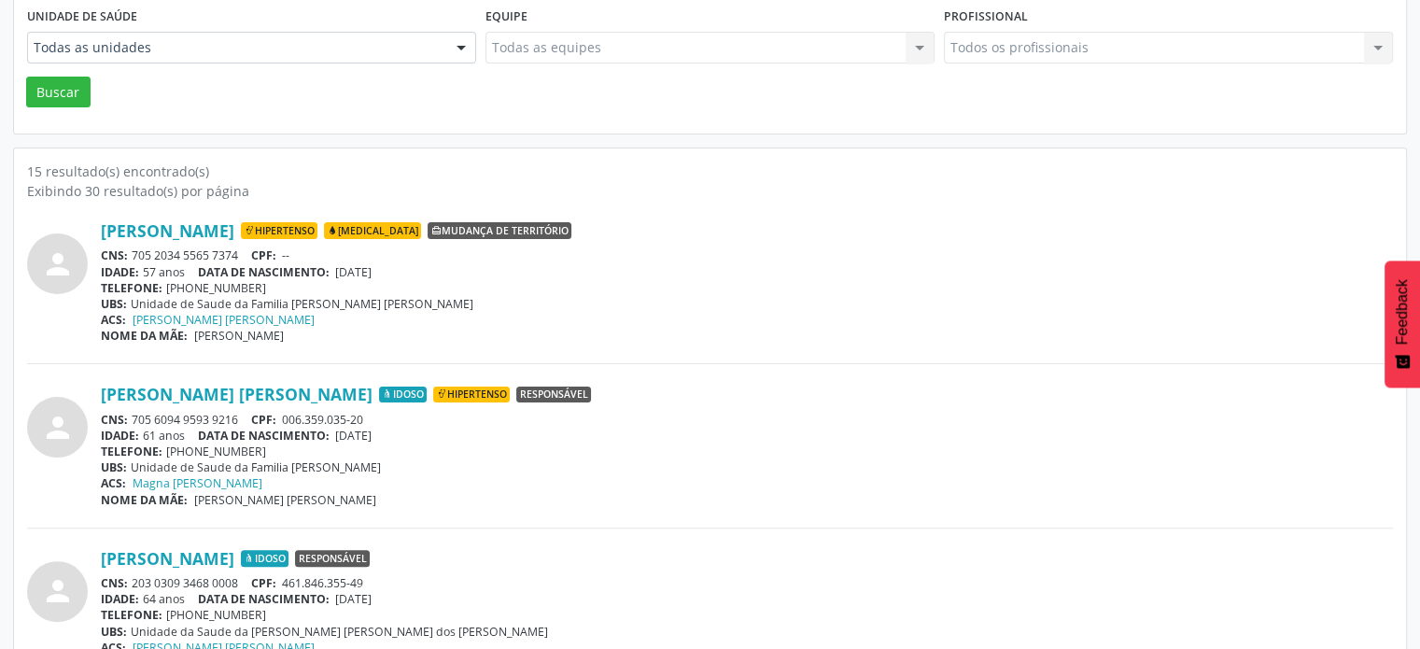
drag, startPoint x: 239, startPoint y: 250, endPoint x: 134, endPoint y: 250, distance: 104.6
click at [134, 250] on div "CNS: 705 2034 5565 7374 CPF: --" at bounding box center [747, 255] width 1292 height 16
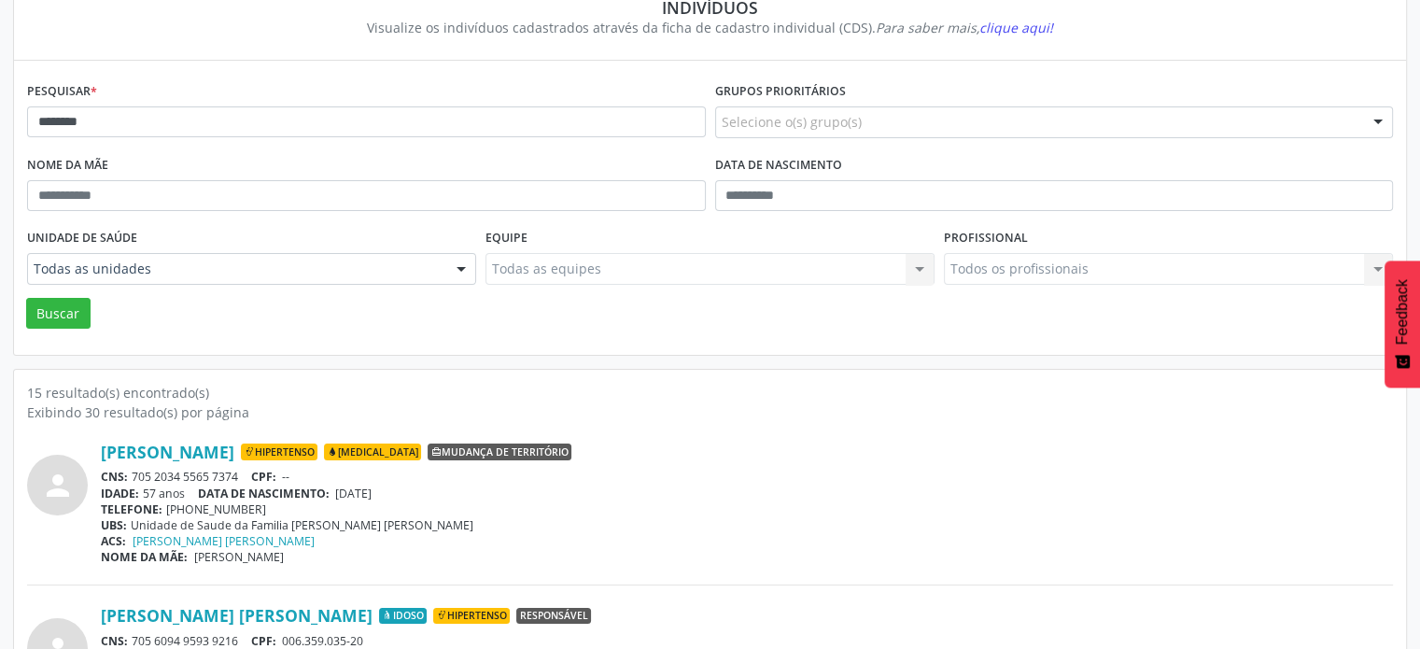
scroll to position [0, 0]
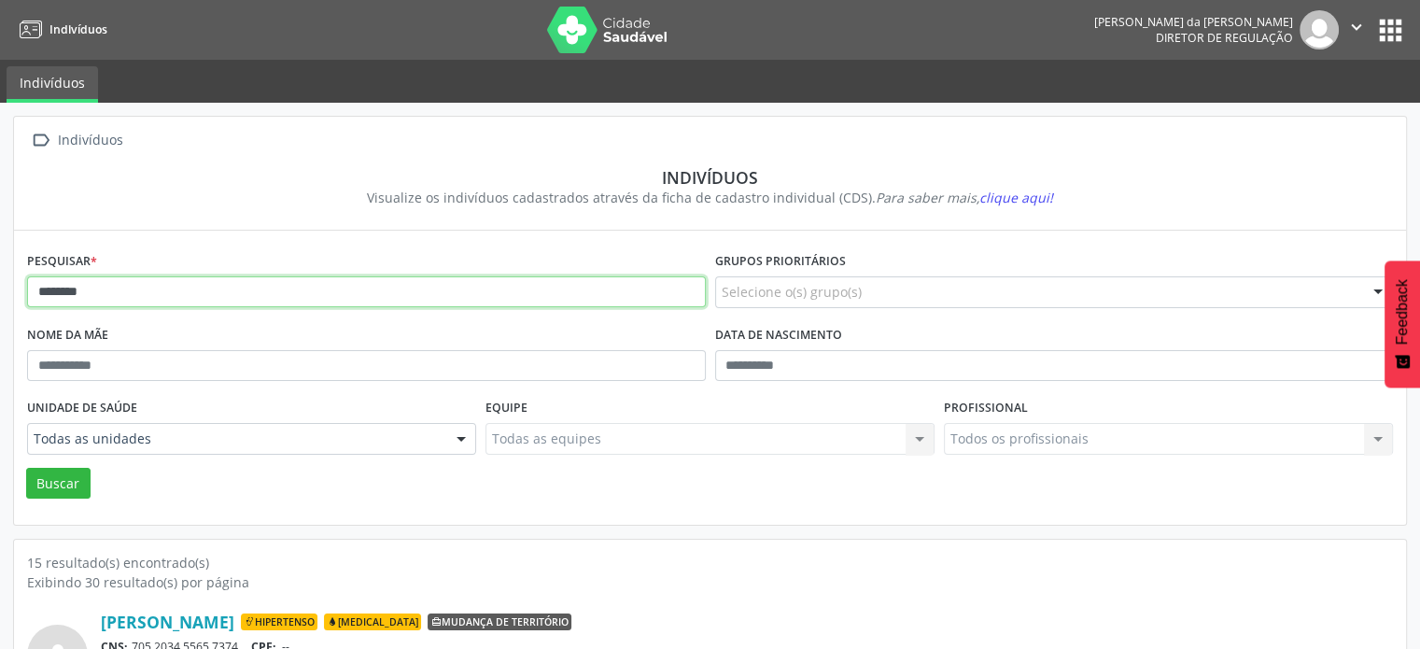
click at [176, 294] on input "********" at bounding box center [366, 292] width 679 height 32
type input "*"
click at [26, 468] on button "Buscar" at bounding box center [58, 484] width 64 height 32
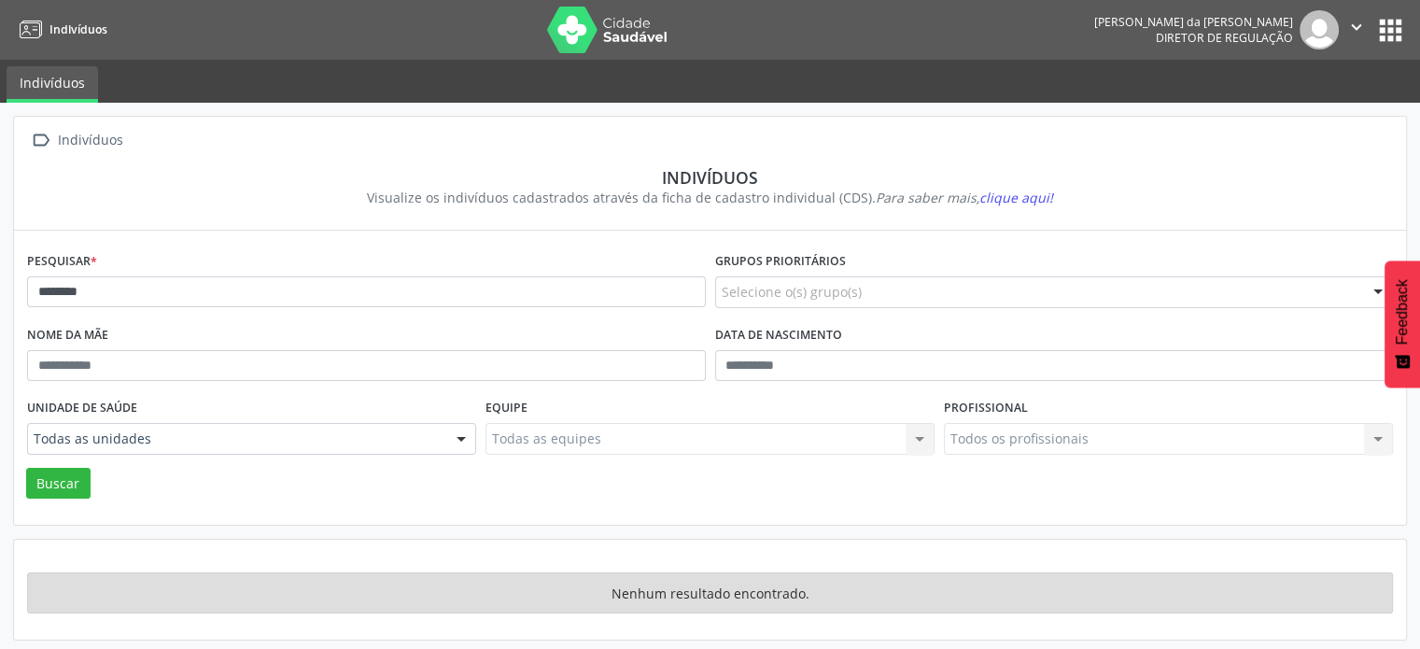
scroll to position [2, 0]
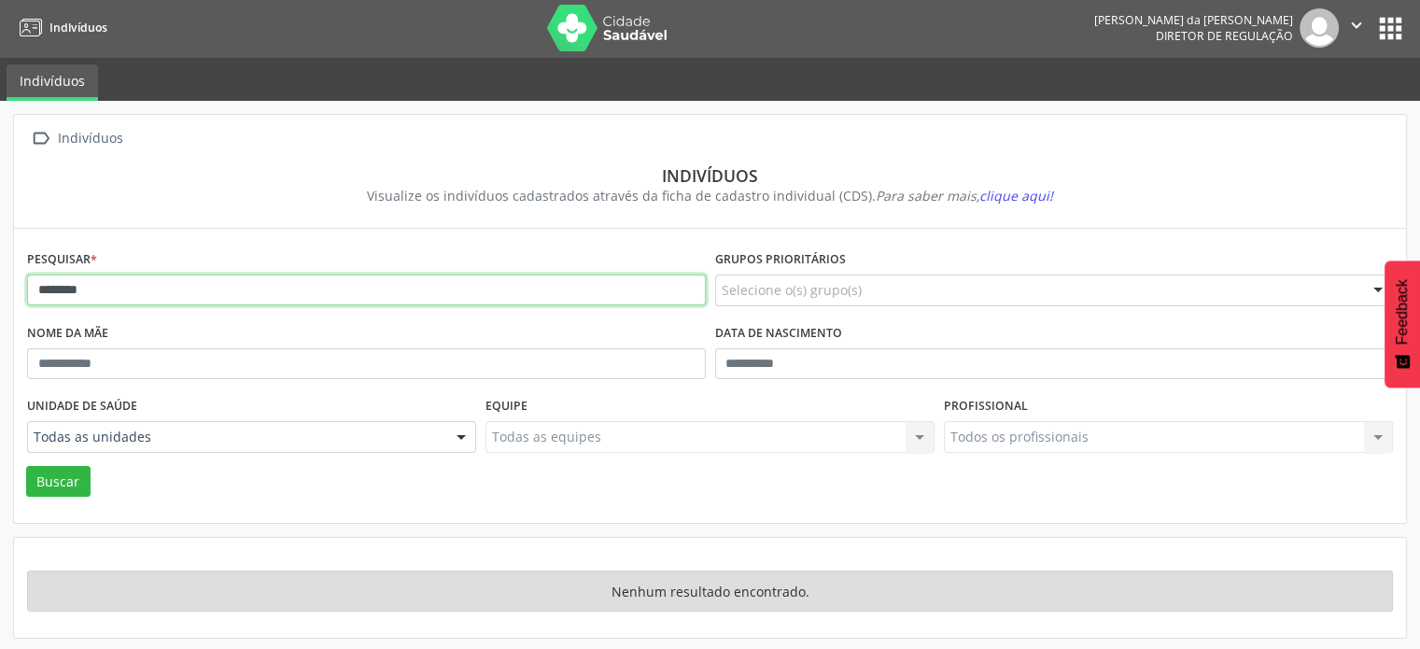
click at [175, 284] on input "********" at bounding box center [366, 291] width 679 height 32
click at [26, 466] on button "Buscar" at bounding box center [58, 482] width 64 height 32
click at [107, 294] on input "*******" at bounding box center [366, 291] width 679 height 32
click at [26, 466] on button "Buscar" at bounding box center [58, 482] width 64 height 32
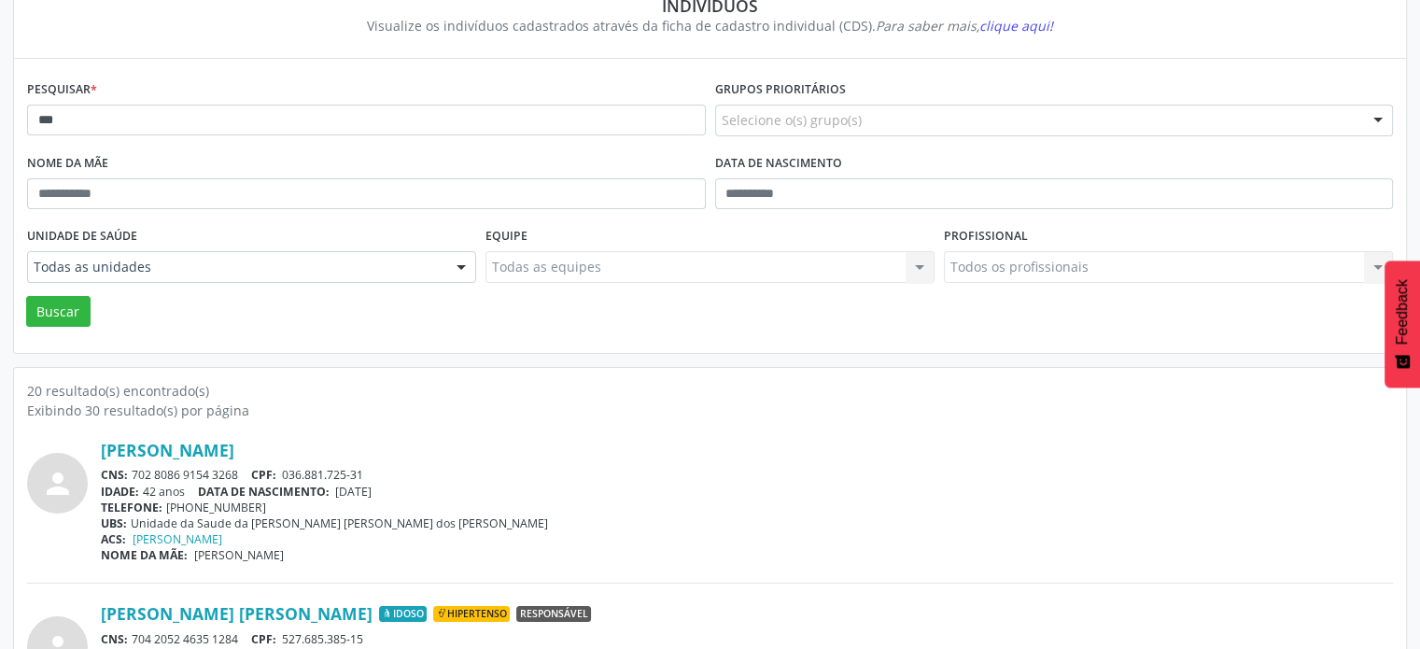
scroll to position [189, 0]
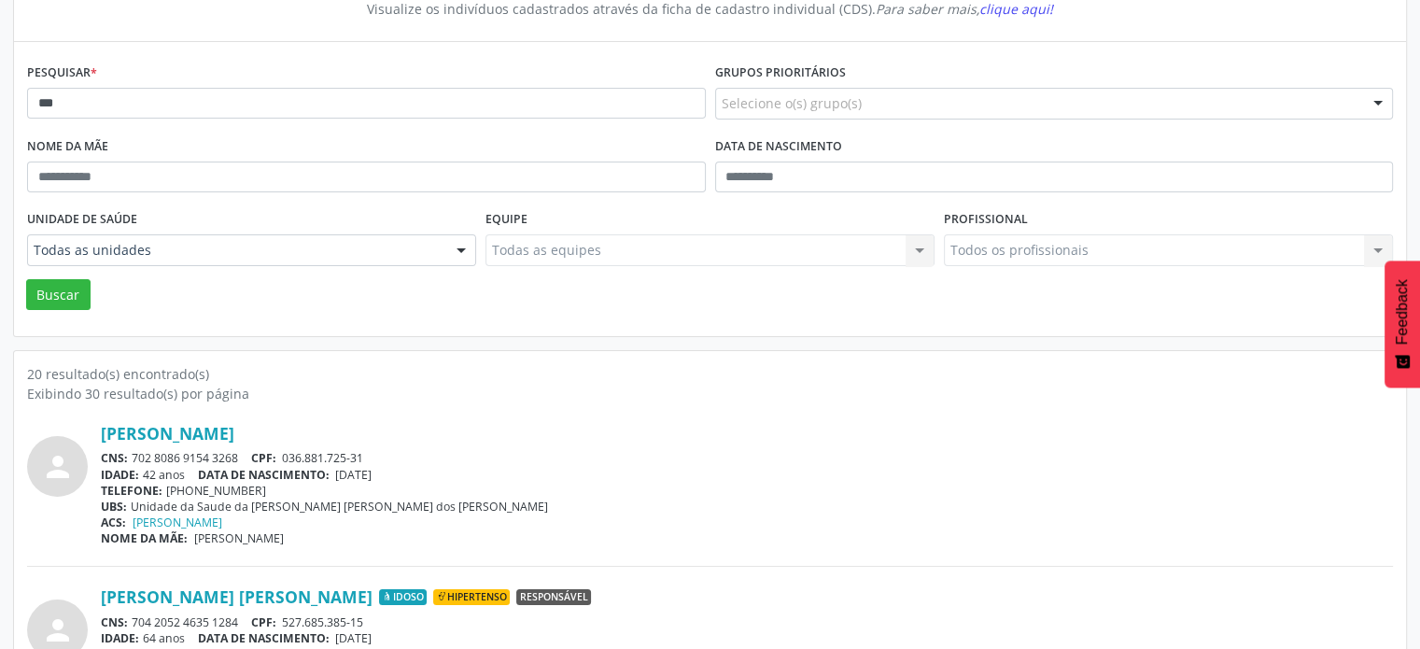
drag, startPoint x: 243, startPoint y: 448, endPoint x: 130, endPoint y: 459, distance: 113.5
click at [130, 459] on div "CNS: 702 8086 9154 3268 CPF: 036.881.725-31" at bounding box center [747, 458] width 1292 height 16
click at [136, 96] on input "***" at bounding box center [366, 104] width 679 height 32
type input "*"
click at [26, 279] on button "Buscar" at bounding box center [58, 295] width 64 height 32
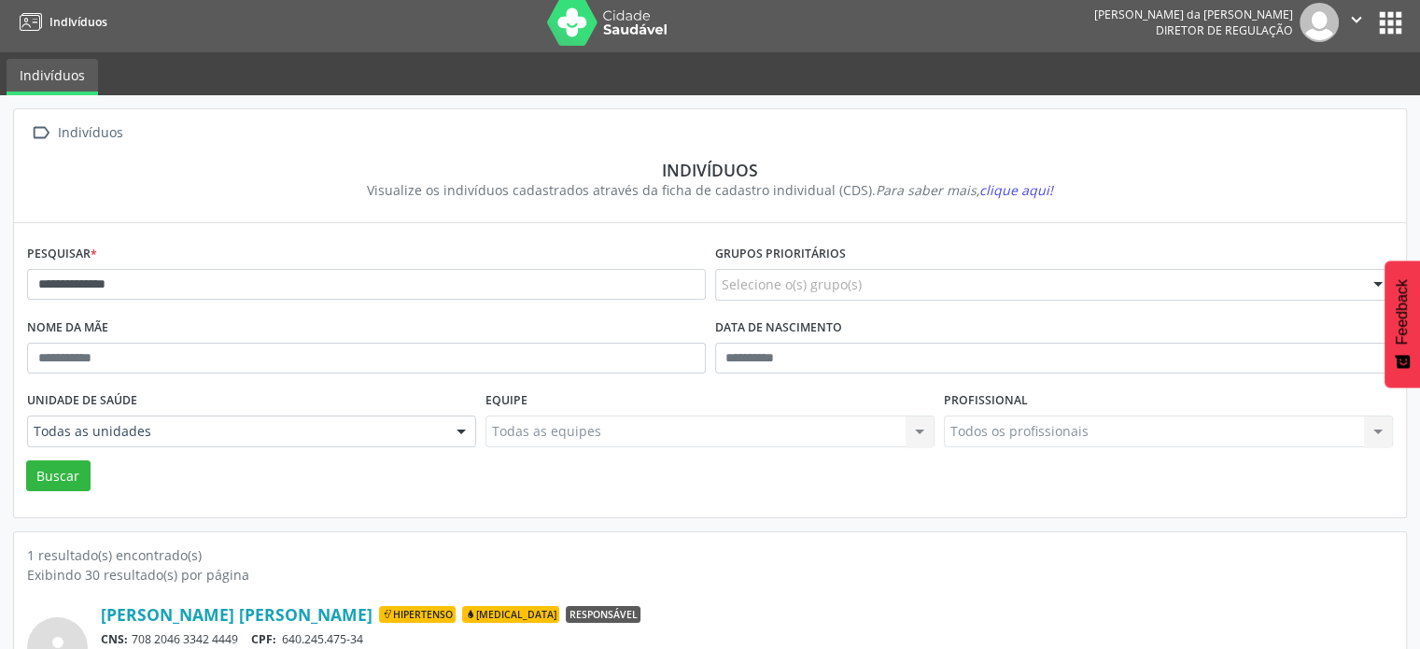
scroll to position [111, 0]
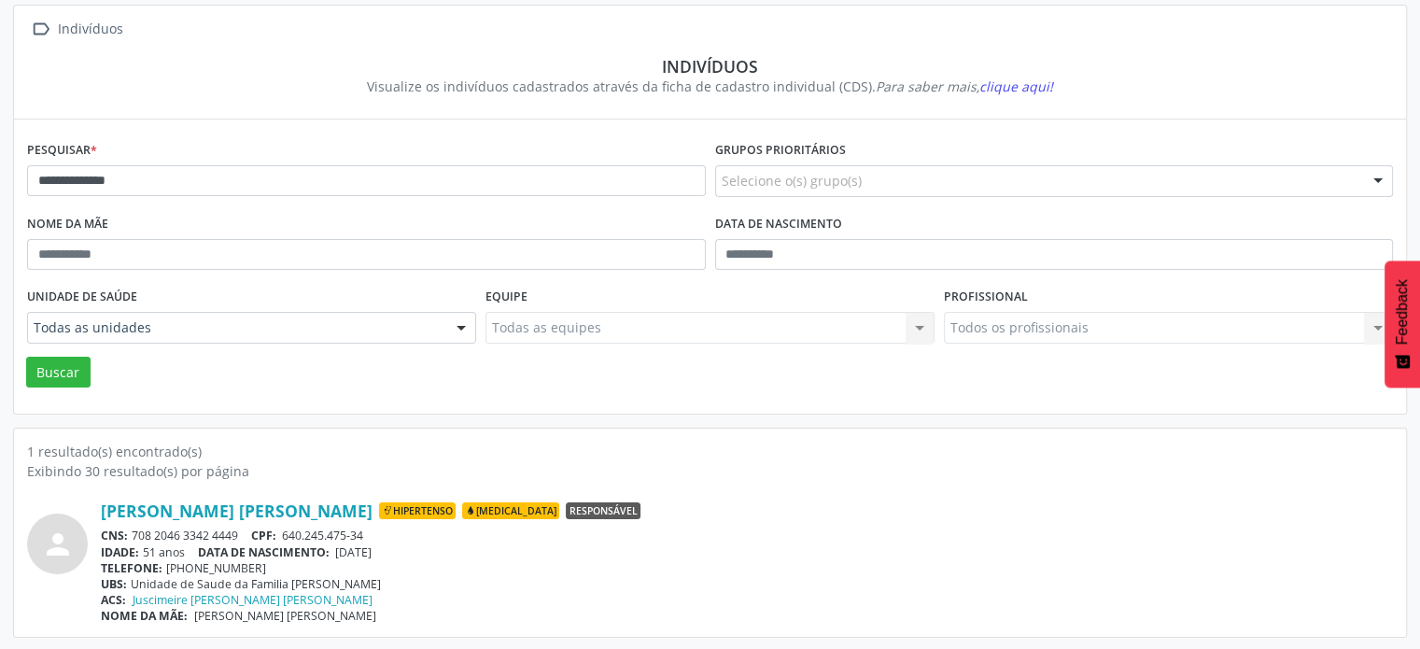
drag, startPoint x: 249, startPoint y: 532, endPoint x: 134, endPoint y: 528, distance: 115.9
click at [134, 528] on div "CNS: 708 2046 3342 4449 CPF: 640.245.475-34" at bounding box center [747, 536] width 1292 height 16
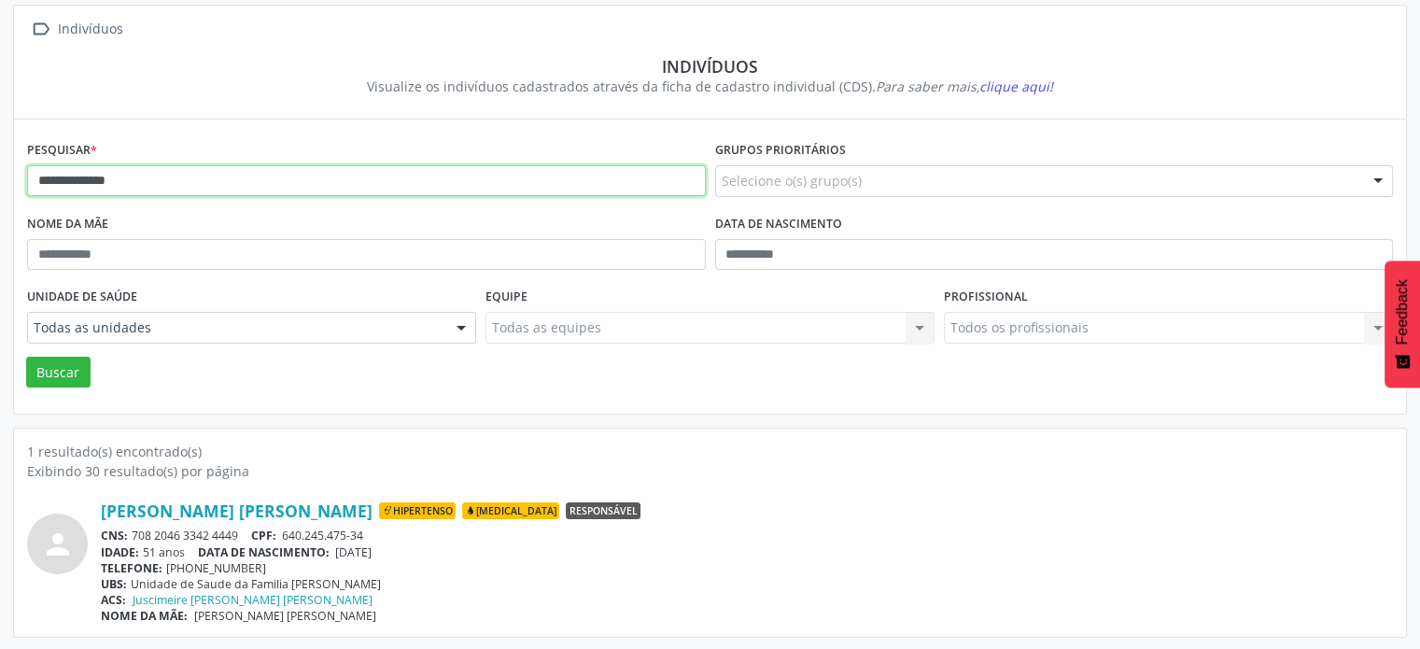
click at [205, 186] on input "**********" at bounding box center [366, 181] width 679 height 32
type input "*"
click at [26, 357] on button "Buscar" at bounding box center [58, 373] width 64 height 32
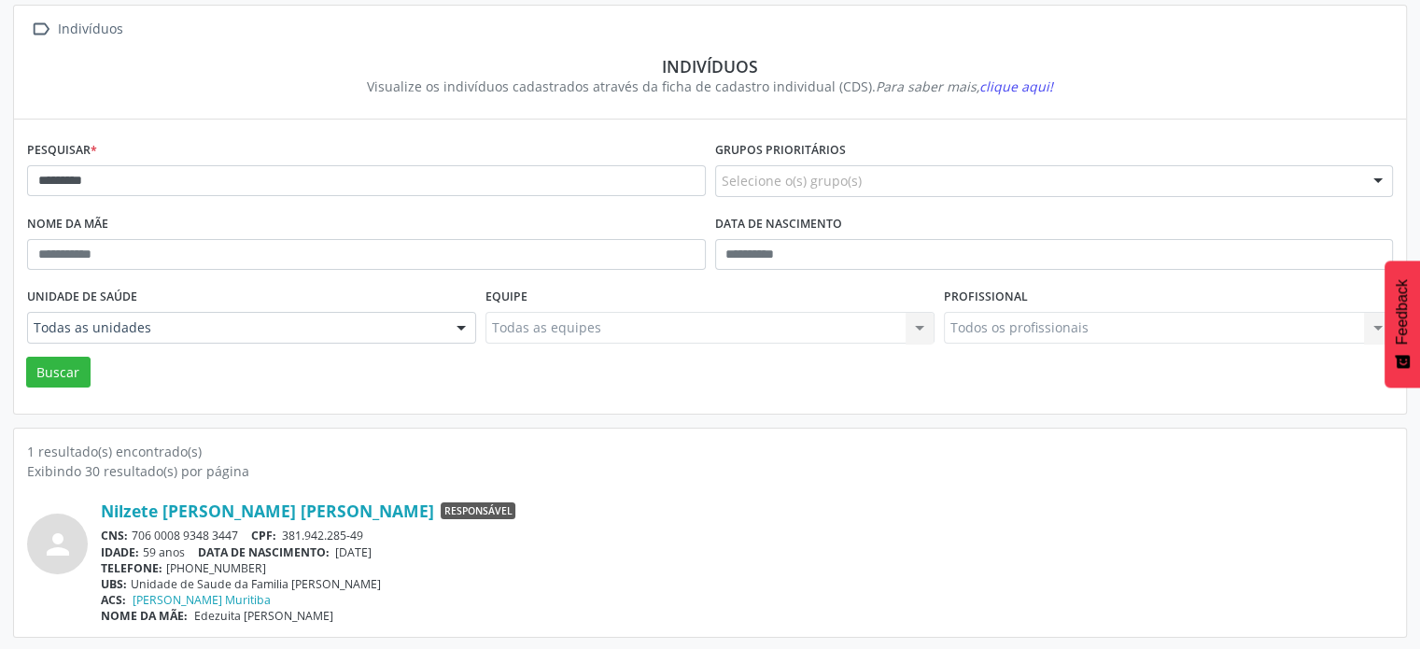
drag, startPoint x: 248, startPoint y: 530, endPoint x: 131, endPoint y: 529, distance: 117.7
click at [131, 529] on div "CNS: 706 0008 9348 3447 CPF: 381.942.285-49" at bounding box center [747, 536] width 1292 height 16
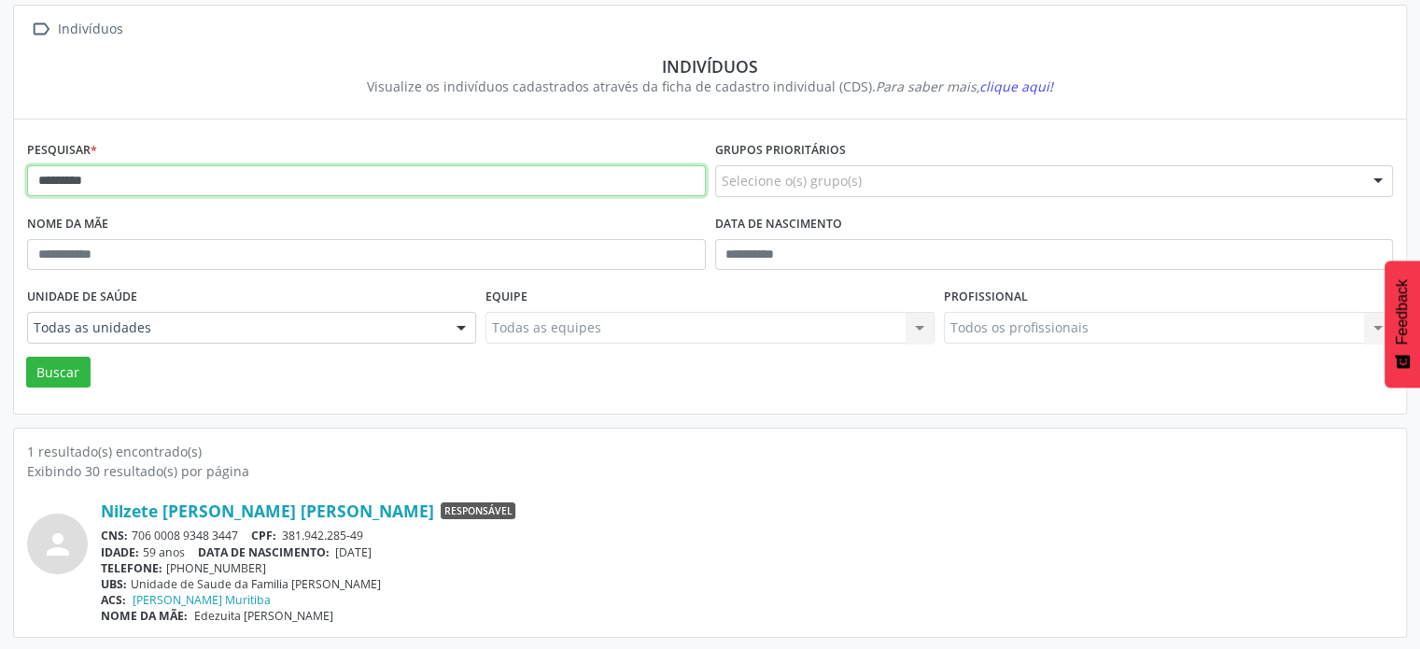
click at [119, 193] on input "*********" at bounding box center [366, 181] width 679 height 32
type input "*"
click at [26, 357] on button "Buscar" at bounding box center [58, 373] width 64 height 32
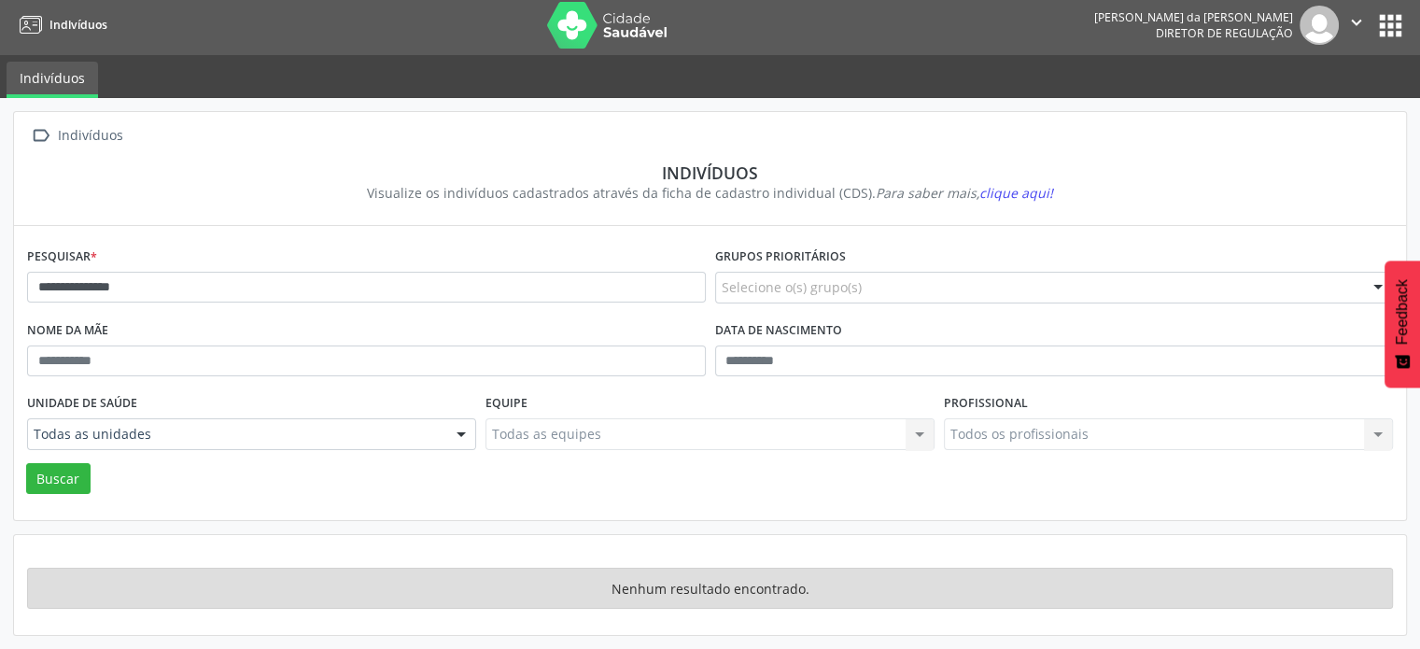
scroll to position [2, 0]
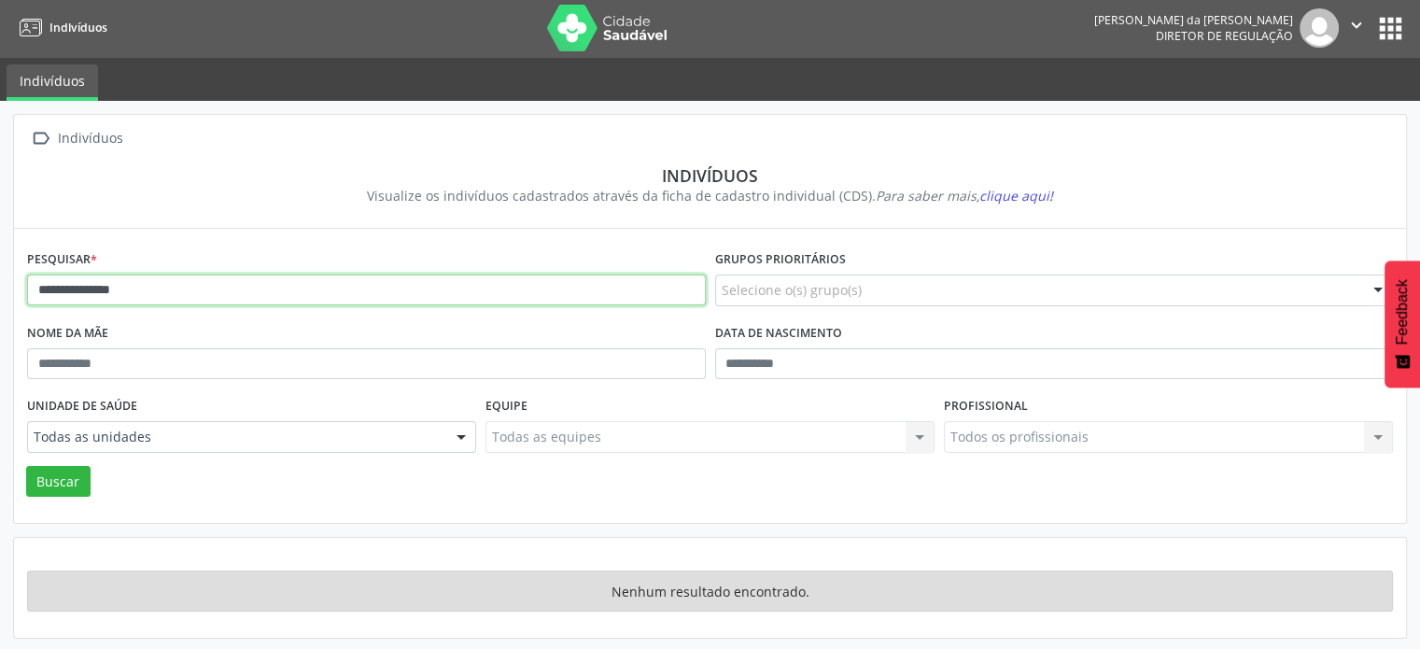
click at [149, 283] on input "**********" at bounding box center [366, 291] width 679 height 32
click at [26, 466] on button "Buscar" at bounding box center [58, 482] width 64 height 32
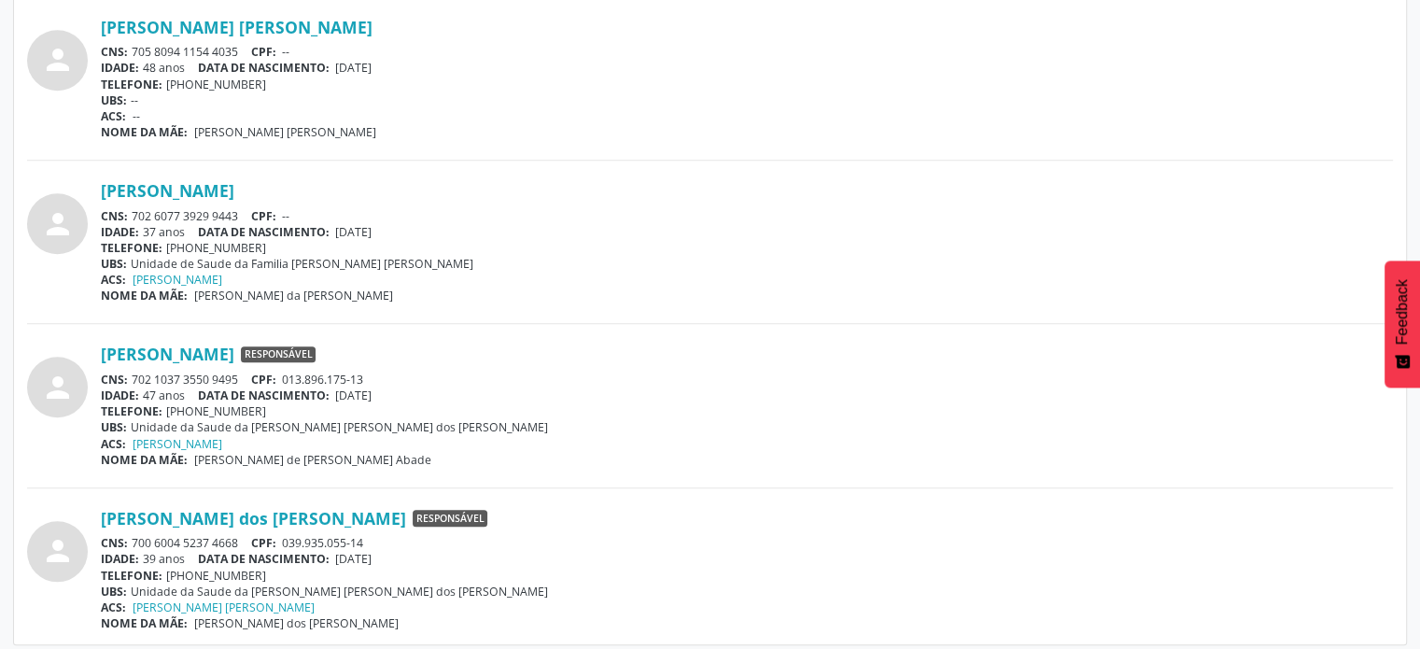
scroll to position [1910, 0]
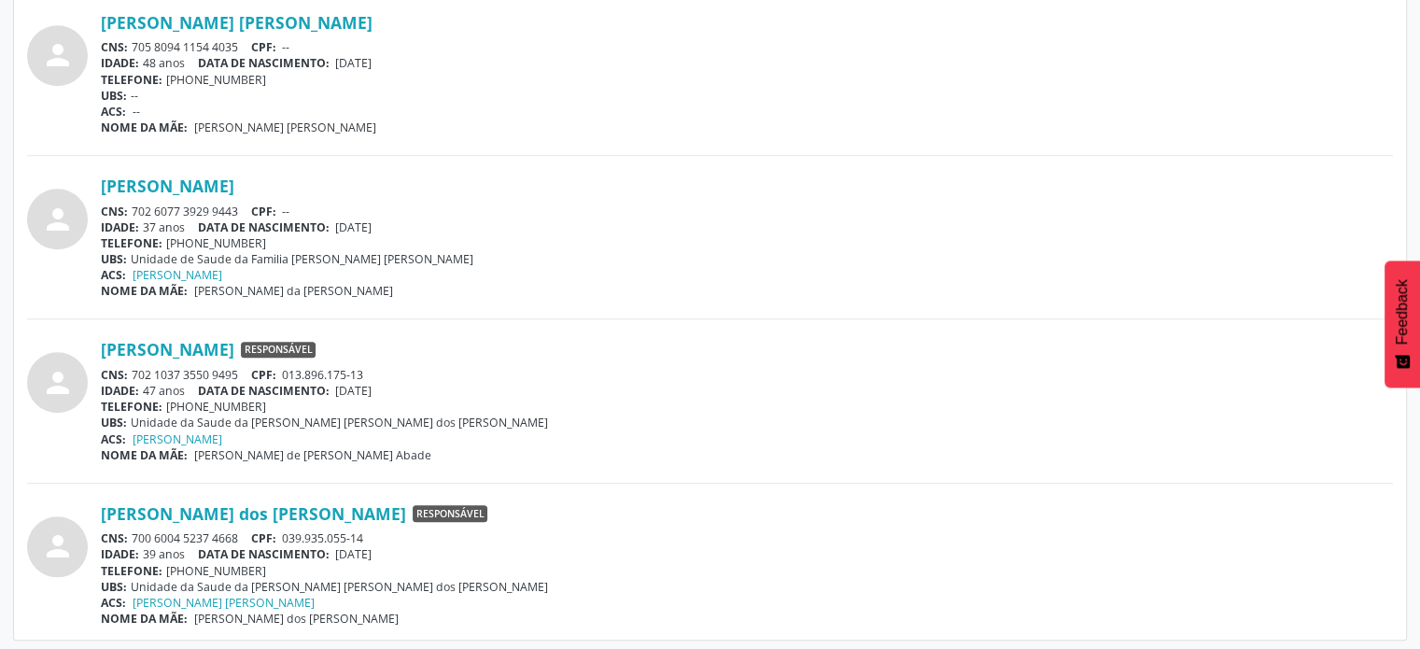
drag, startPoint x: 239, startPoint y: 530, endPoint x: 139, endPoint y: 533, distance: 100.0
click at [134, 533] on div "CNS: 700 6004 5237 4668 CPF: 039.935.055-14" at bounding box center [747, 538] width 1292 height 16
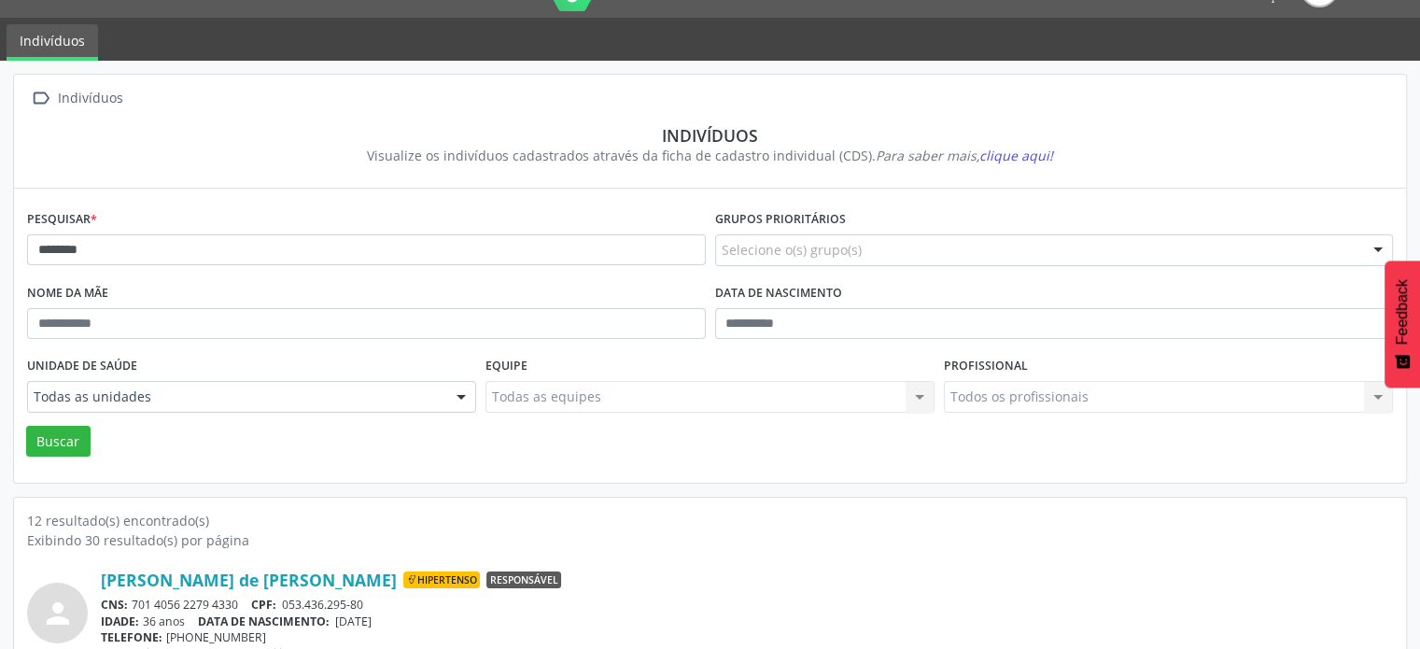
scroll to position [0, 0]
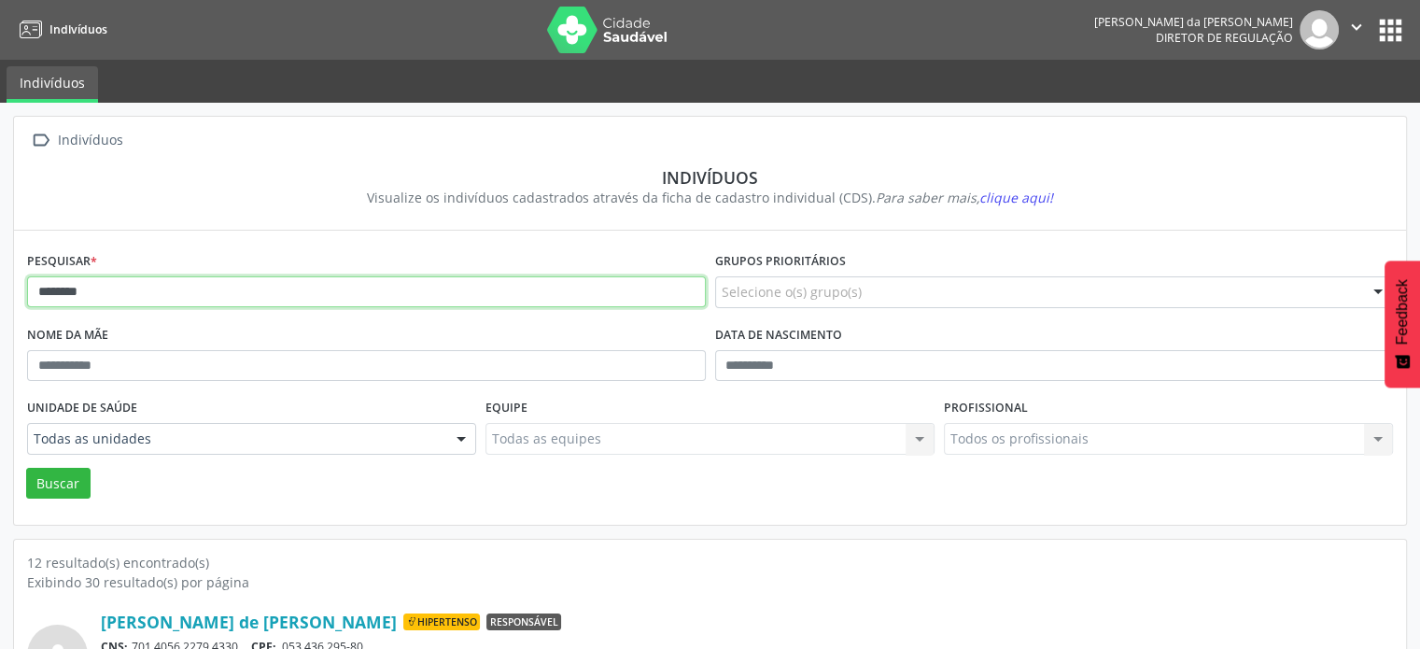
click at [213, 289] on input "*******" at bounding box center [366, 292] width 679 height 32
type input "*"
click at [26, 468] on button "Buscar" at bounding box center [58, 484] width 64 height 32
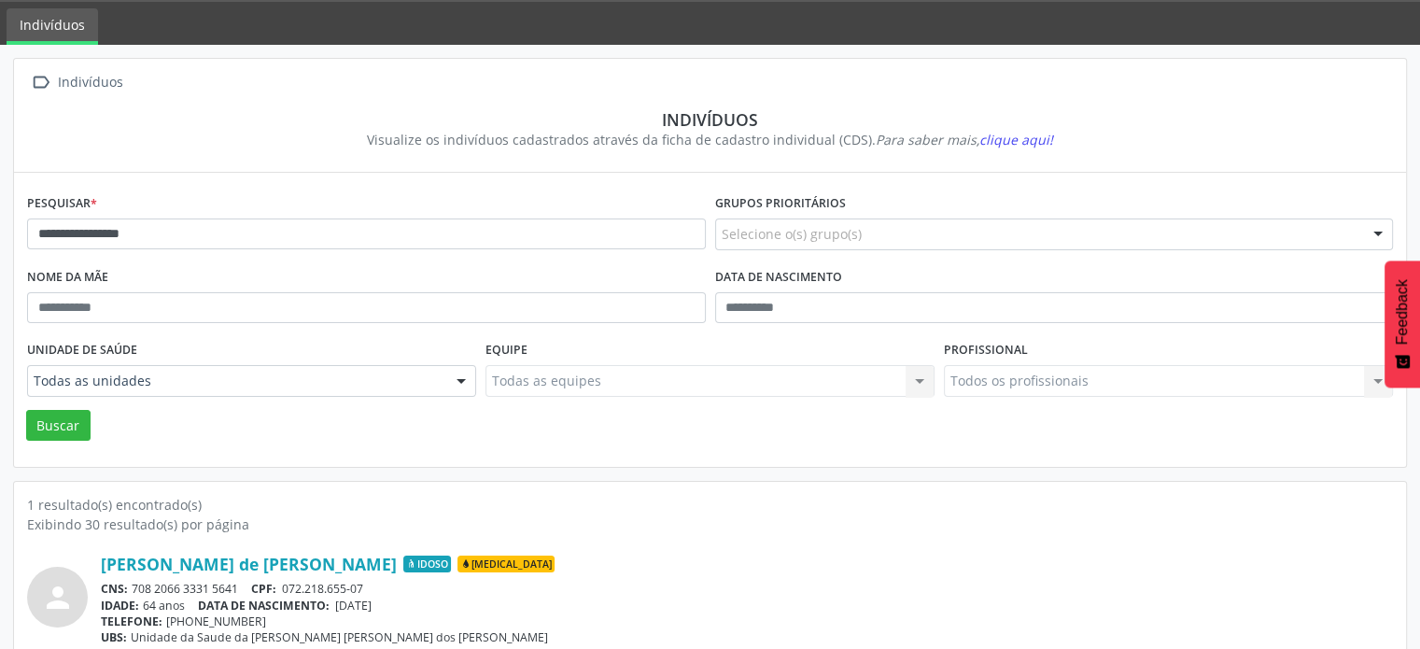
scroll to position [111, 0]
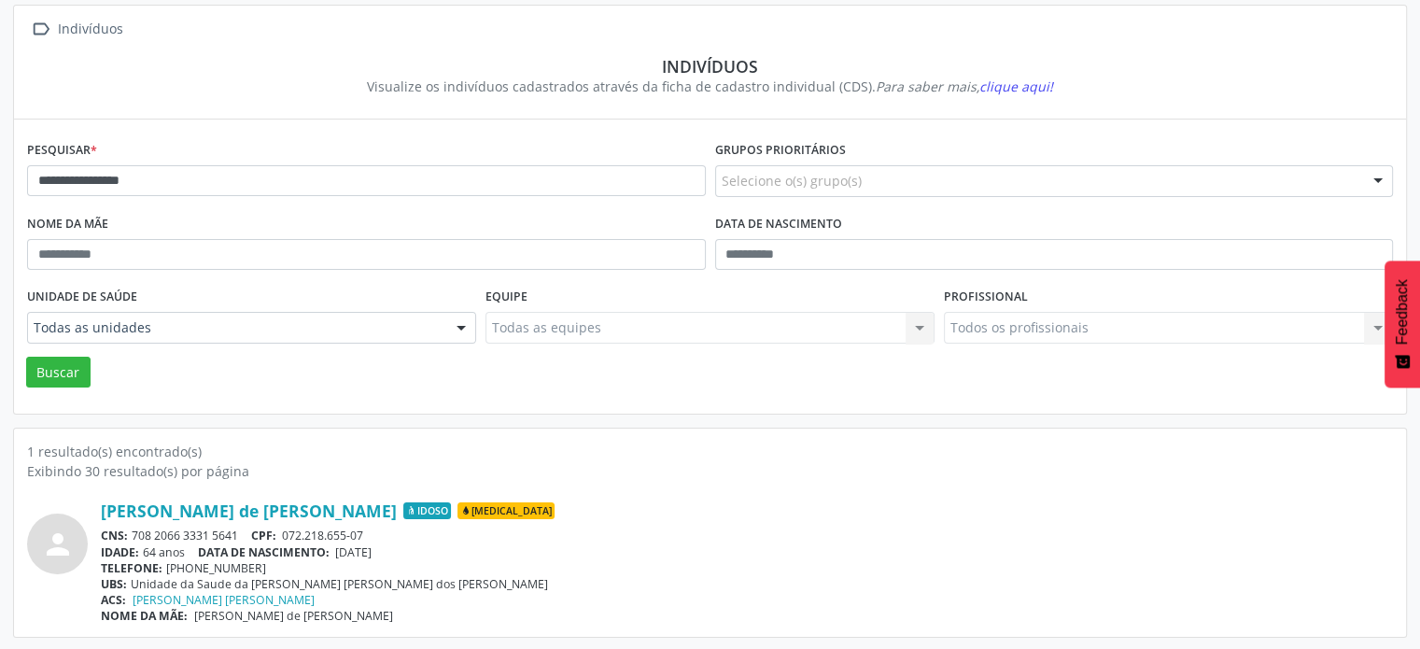
drag, startPoint x: 247, startPoint y: 534, endPoint x: 143, endPoint y: 529, distance: 104.7
click at [130, 529] on div "CNS: 708 2066 3331 5641 CPF: 072.218.655-07" at bounding box center [747, 536] width 1292 height 16
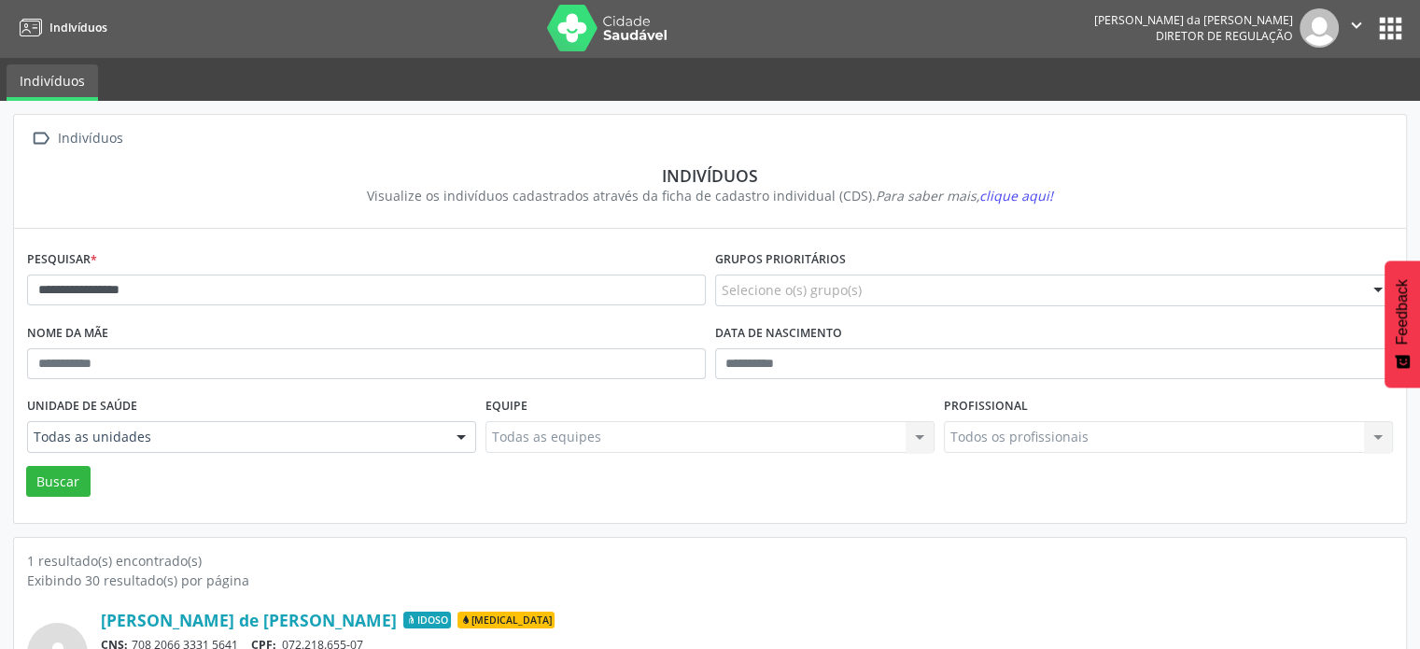
scroll to position [0, 0]
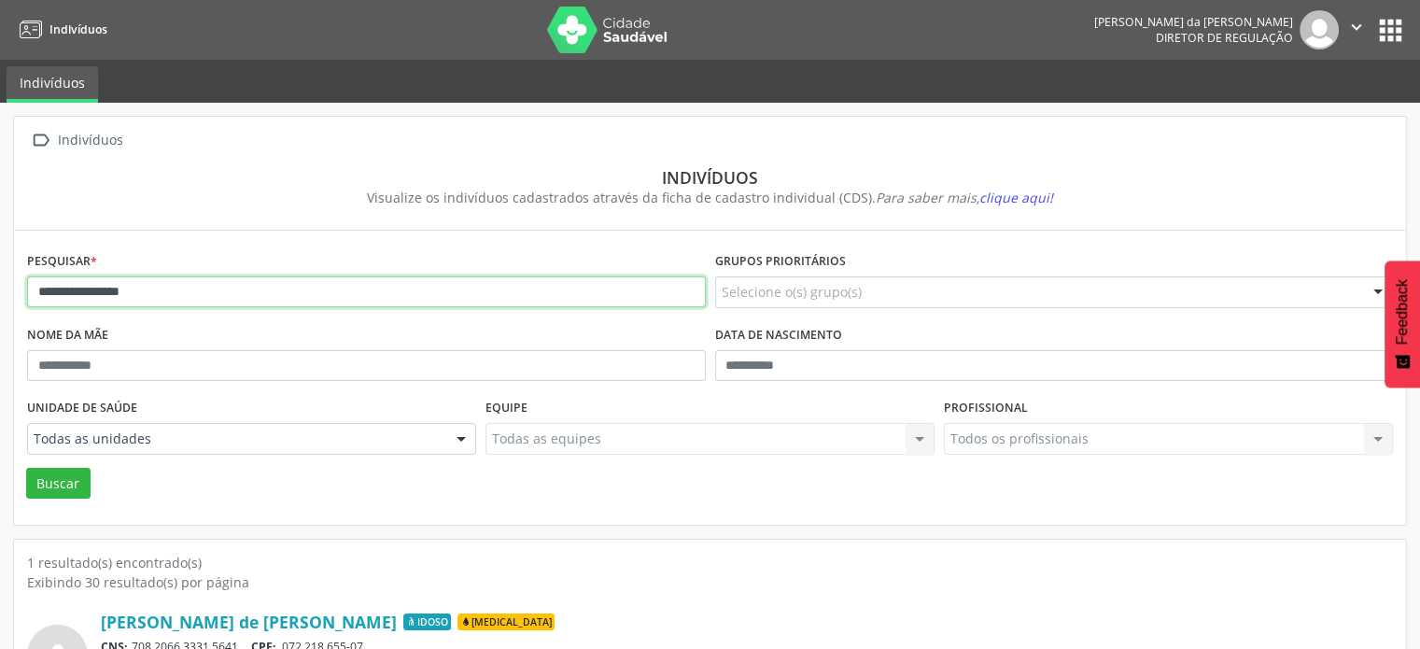
click at [191, 298] on input "**********" at bounding box center [366, 292] width 679 height 32
type input "*"
click at [26, 468] on button "Buscar" at bounding box center [58, 484] width 64 height 32
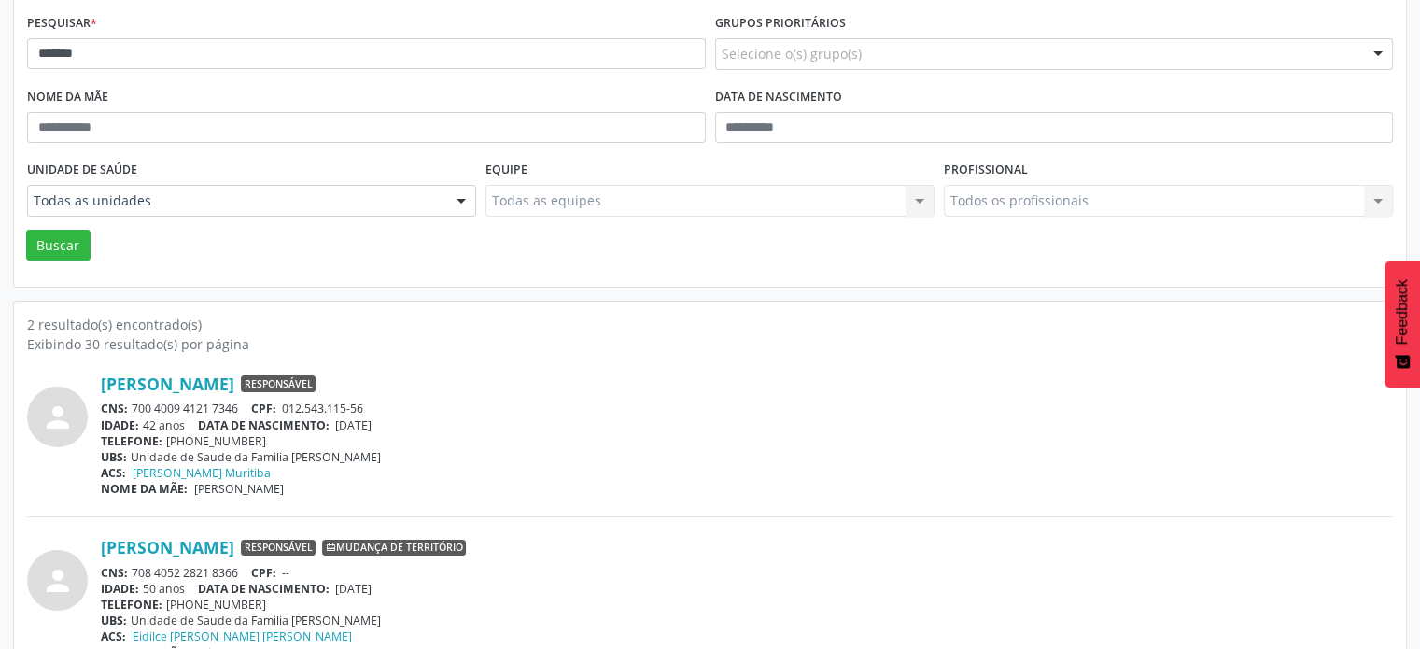
scroll to position [275, 0]
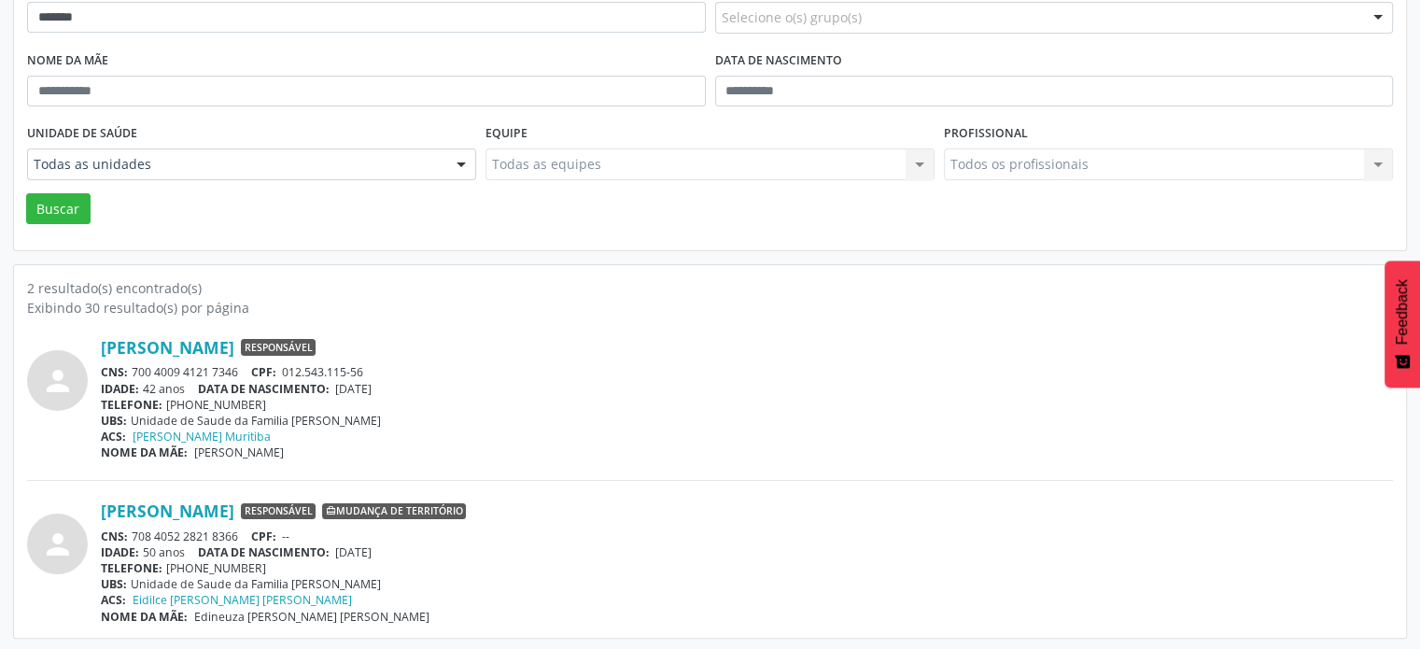
drag, startPoint x: 241, startPoint y: 368, endPoint x: 131, endPoint y: 369, distance: 110.2
click at [130, 370] on div "CNS: 700 4009 4121 7346 CPF: 012.543.115-56" at bounding box center [747, 372] width 1292 height 16
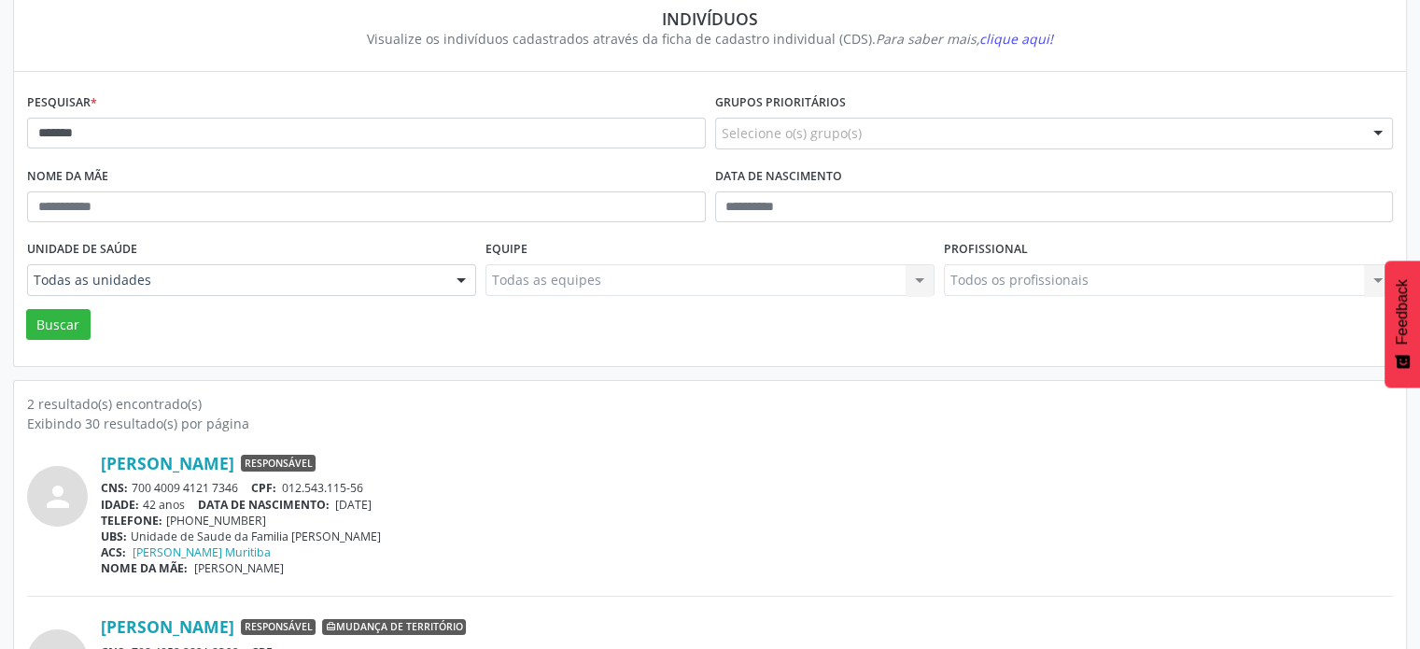
scroll to position [0, 0]
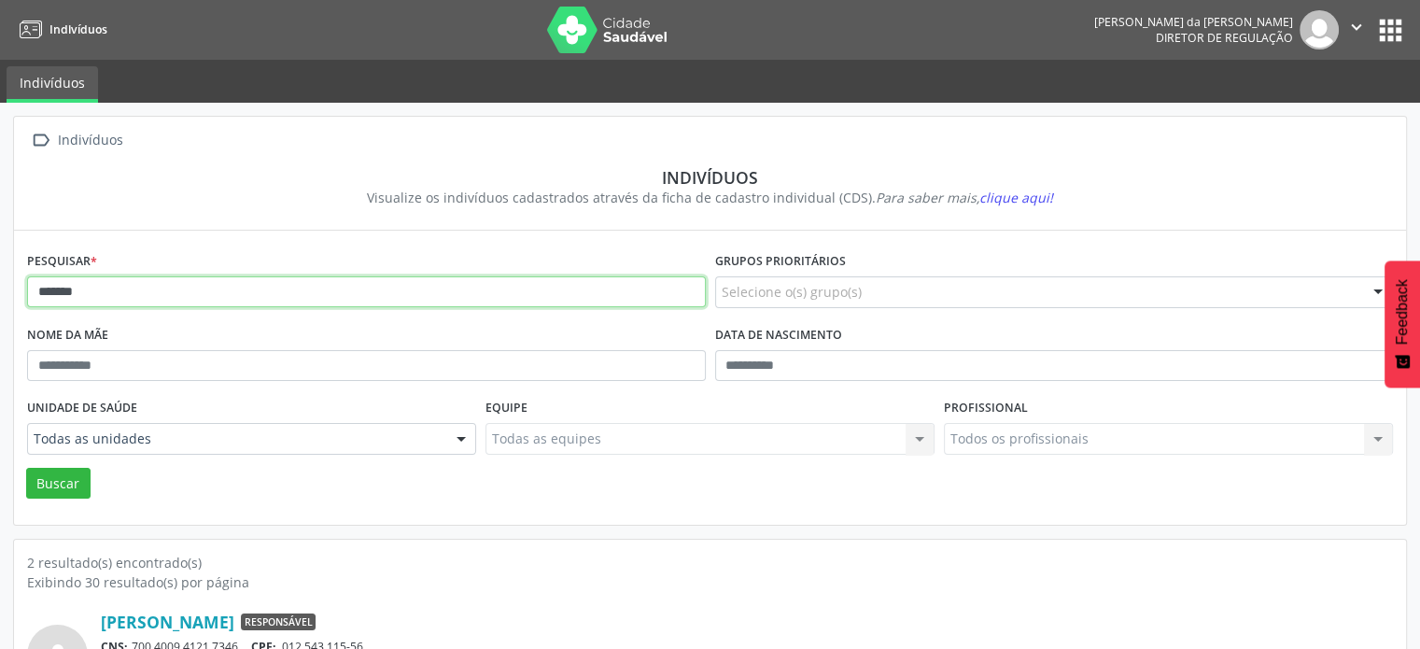
click at [160, 294] on input "******" at bounding box center [366, 292] width 679 height 32
type input "*"
click at [26, 468] on button "Buscar" at bounding box center [58, 484] width 64 height 32
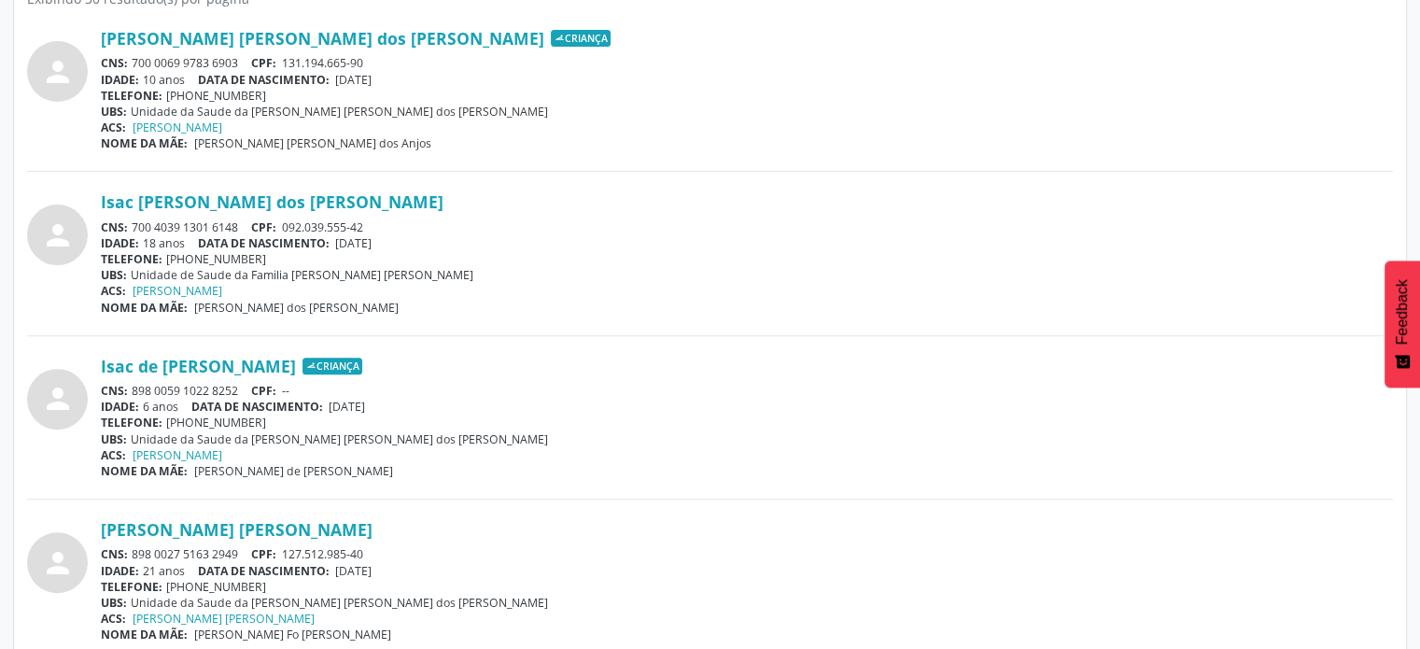
scroll to position [601, 0]
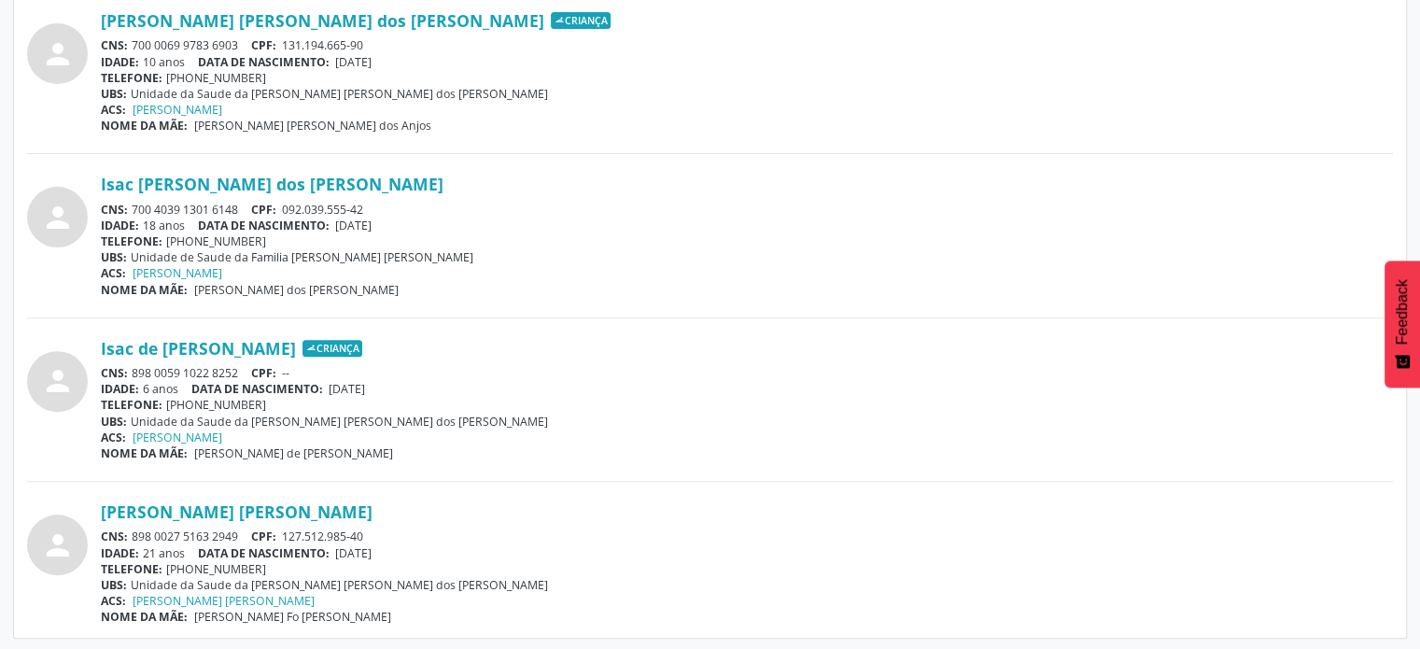
drag, startPoint x: 246, startPoint y: 41, endPoint x: 141, endPoint y: 42, distance: 104.6
click at [135, 44] on div "CNS: 700 0069 9783 6903 CPF: 131.194.665-90" at bounding box center [747, 45] width 1292 height 16
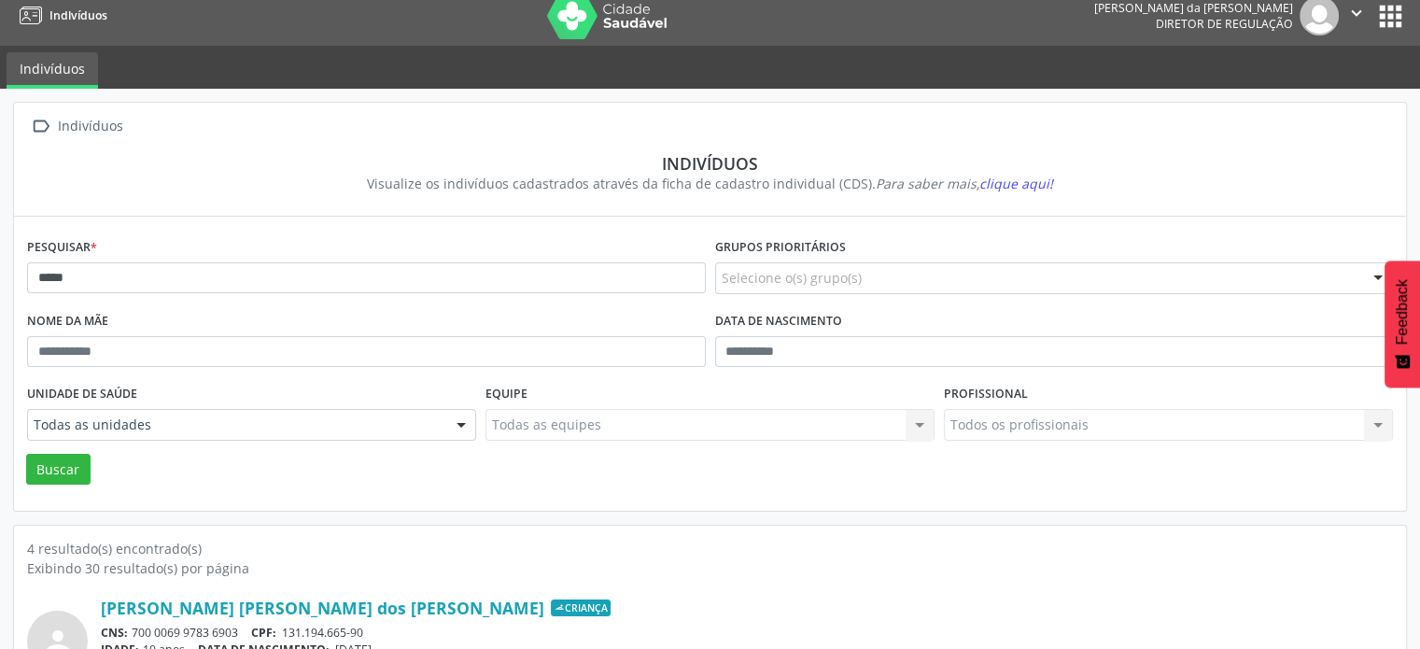
scroll to position [0, 0]
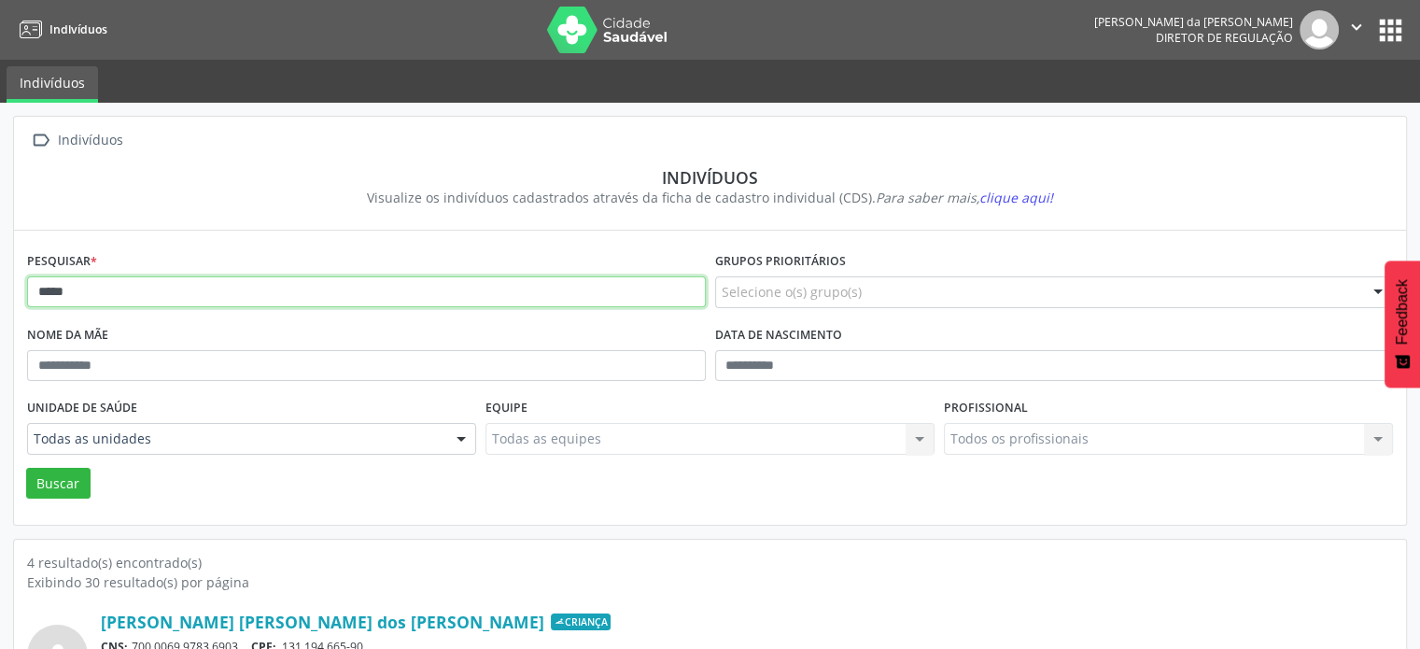
click at [113, 287] on input "****" at bounding box center [366, 292] width 679 height 32
type input "*"
click at [26, 468] on button "Buscar" at bounding box center [58, 484] width 64 height 32
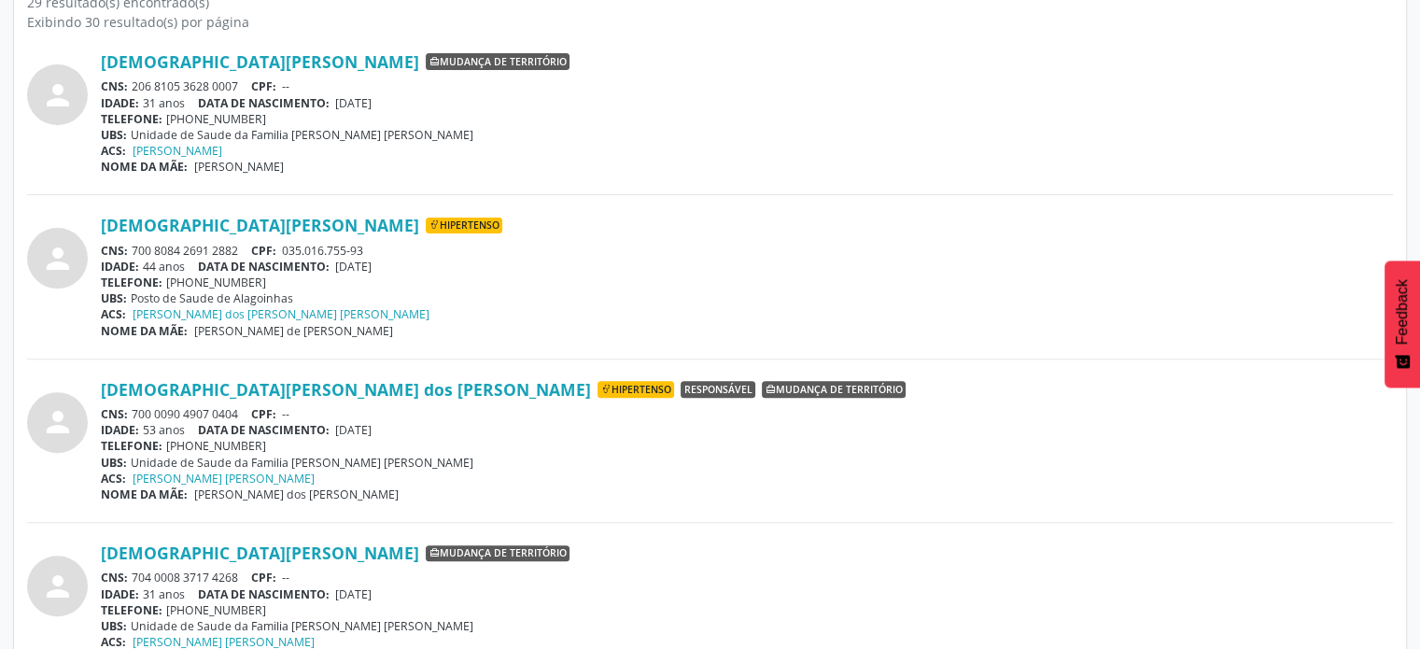
scroll to position [467, 0]
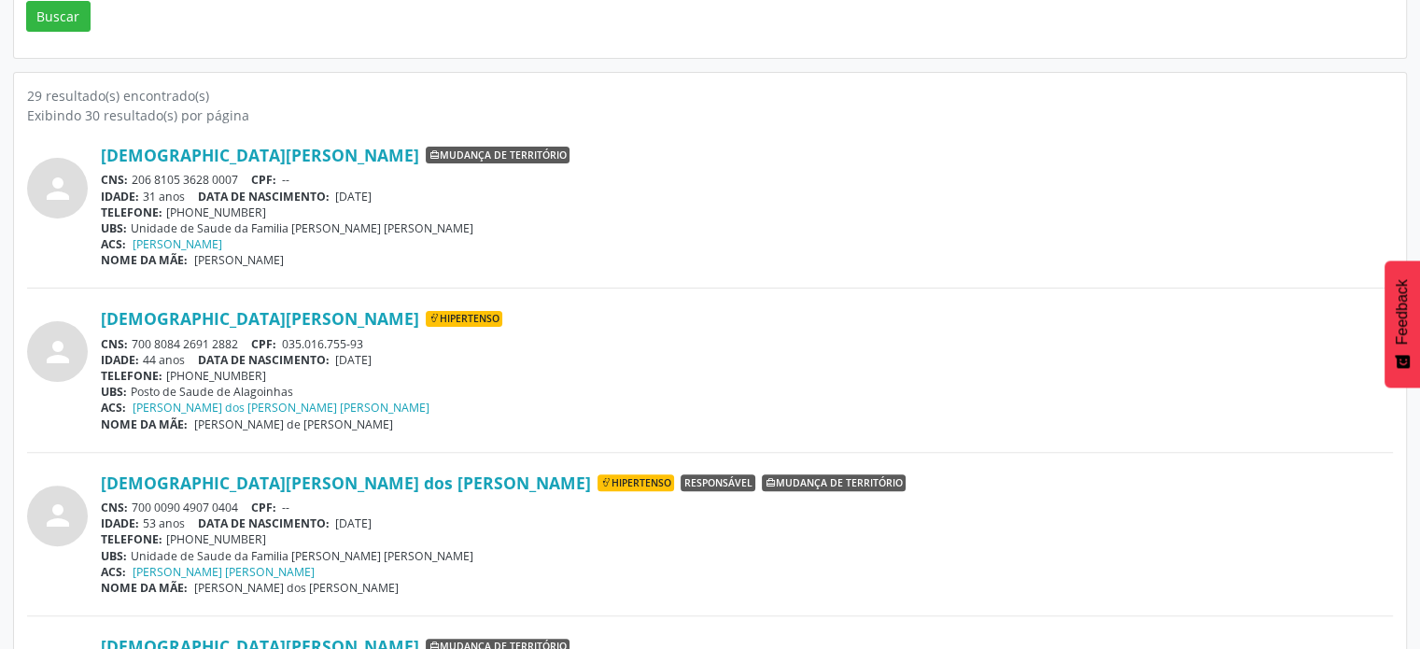
drag, startPoint x: 243, startPoint y: 335, endPoint x: 126, endPoint y: 339, distance: 116.8
click at [123, 340] on div "CNS: 700 8084 2691 2882 CPF: 035.016.755-93" at bounding box center [747, 344] width 1292 height 16
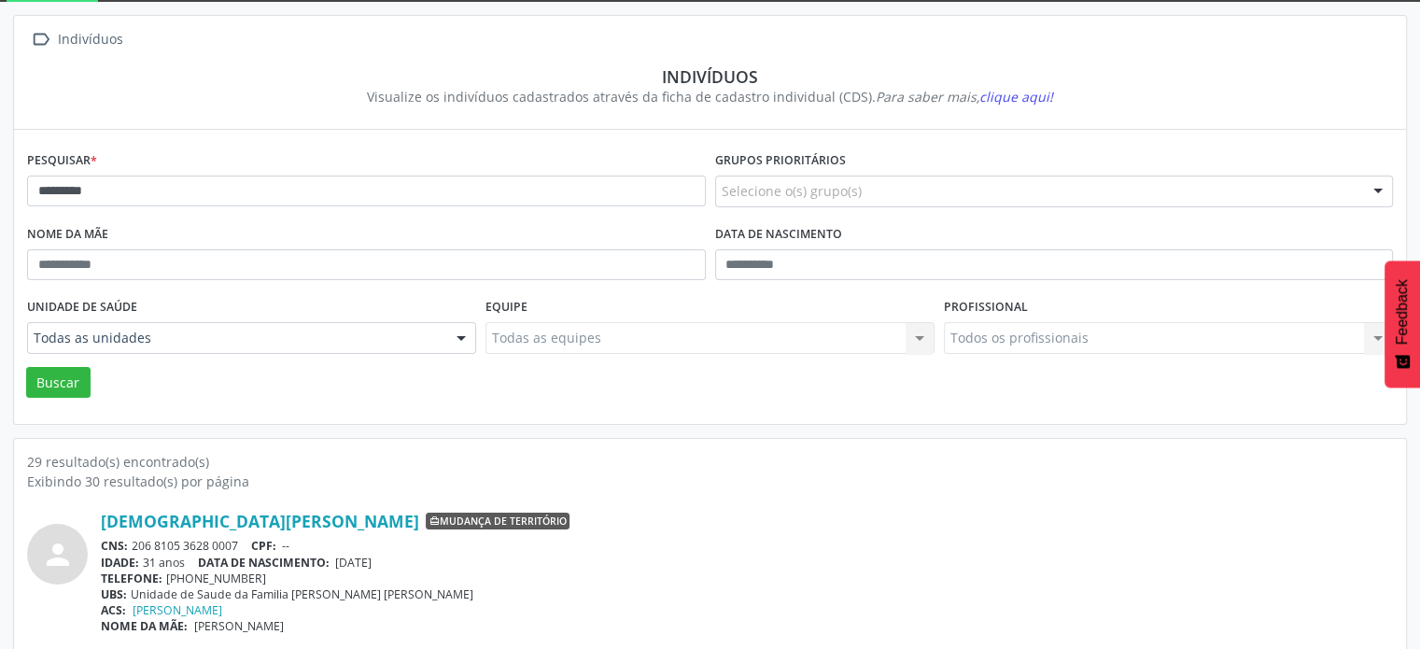
scroll to position [0, 0]
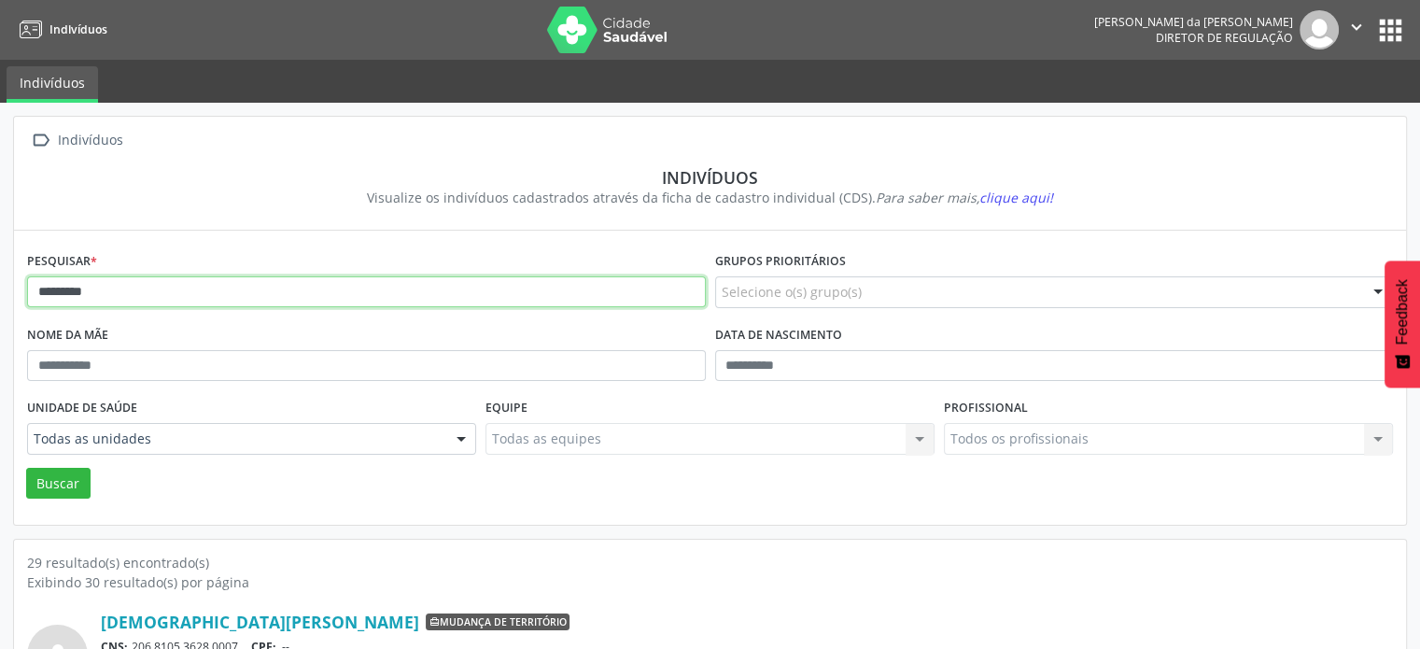
click at [100, 294] on input "*********" at bounding box center [366, 292] width 679 height 32
type input "*"
click at [26, 468] on button "Buscar" at bounding box center [58, 484] width 64 height 32
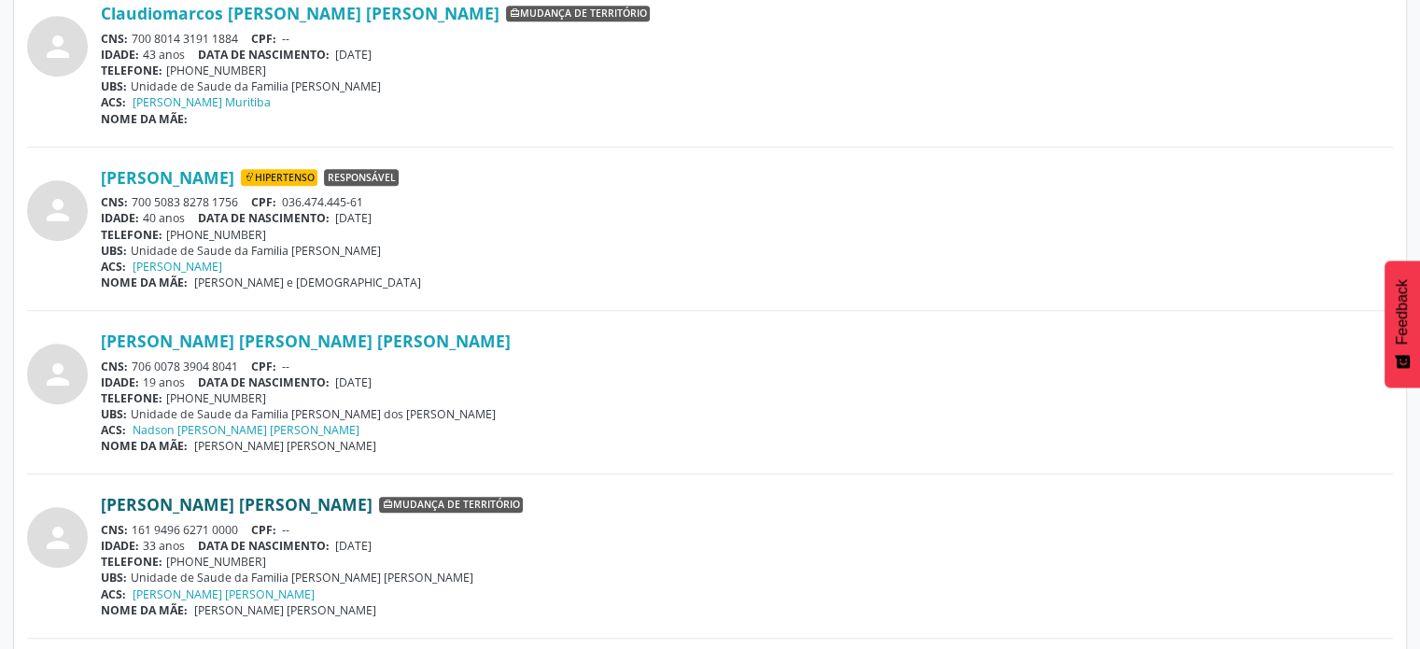
scroll to position [1868, 0]
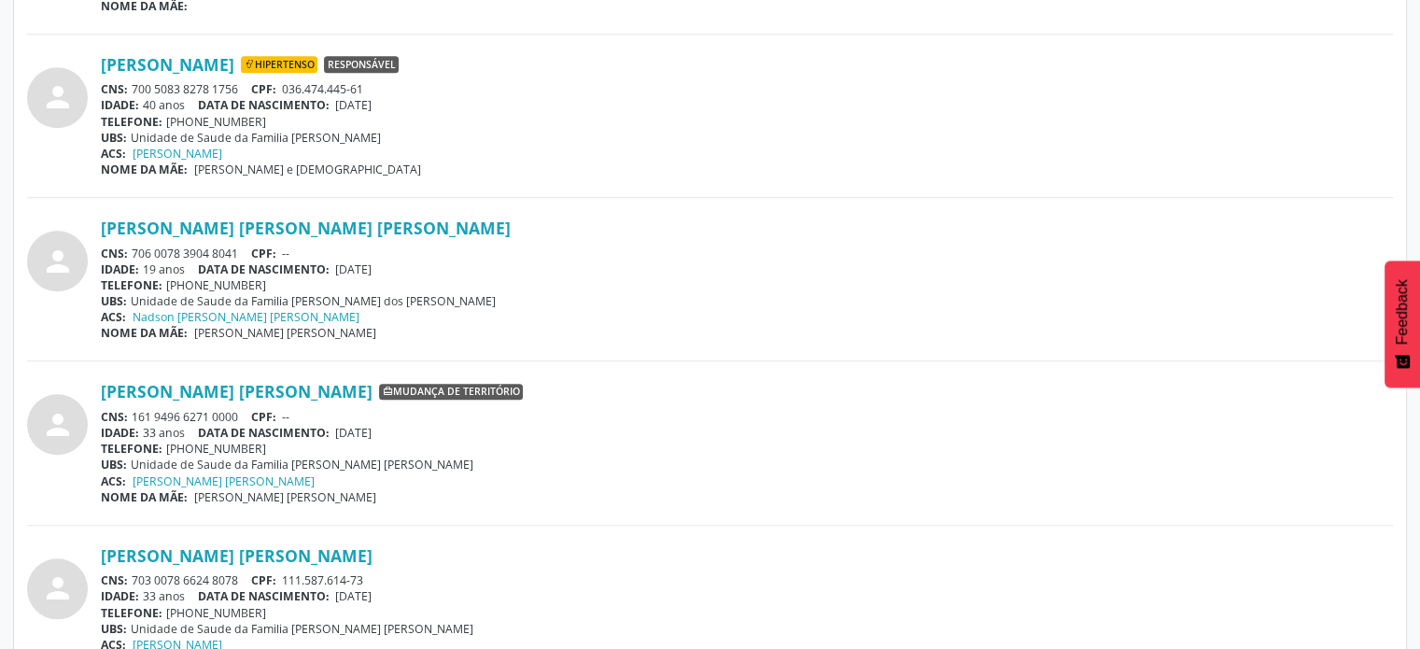
drag, startPoint x: 240, startPoint y: 414, endPoint x: 132, endPoint y: 413, distance: 108.3
click at [132, 413] on div "CNS: 161 9496 6271 0000 CPF: --" at bounding box center [747, 417] width 1292 height 16
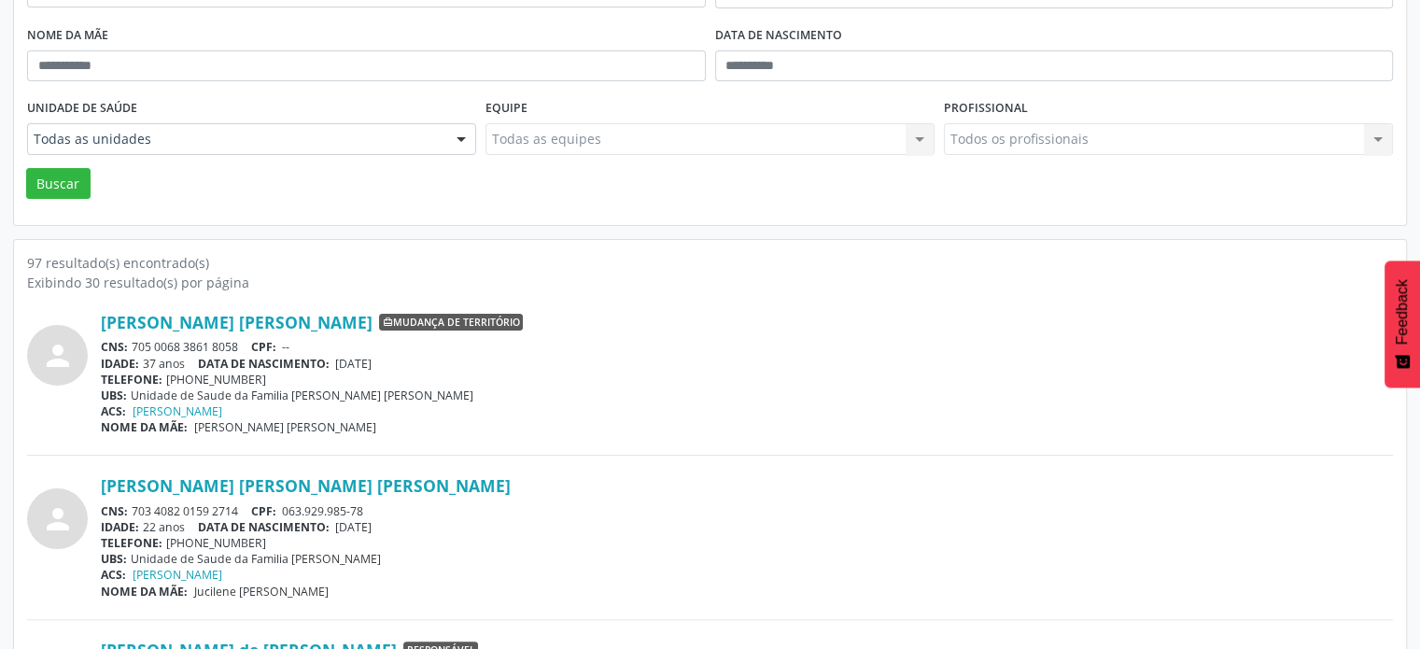
scroll to position [0, 0]
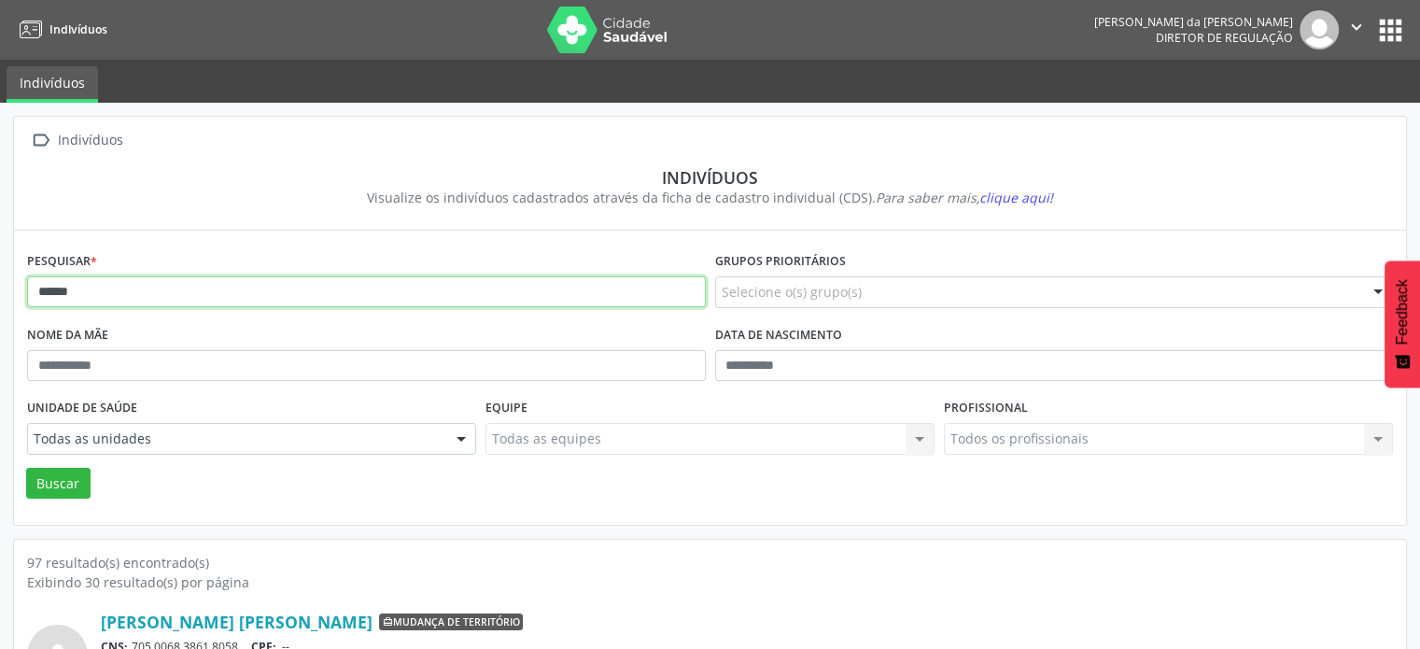
click at [197, 287] on input "******" at bounding box center [366, 292] width 679 height 32
type input "*"
click at [26, 468] on button "Buscar" at bounding box center [58, 484] width 64 height 32
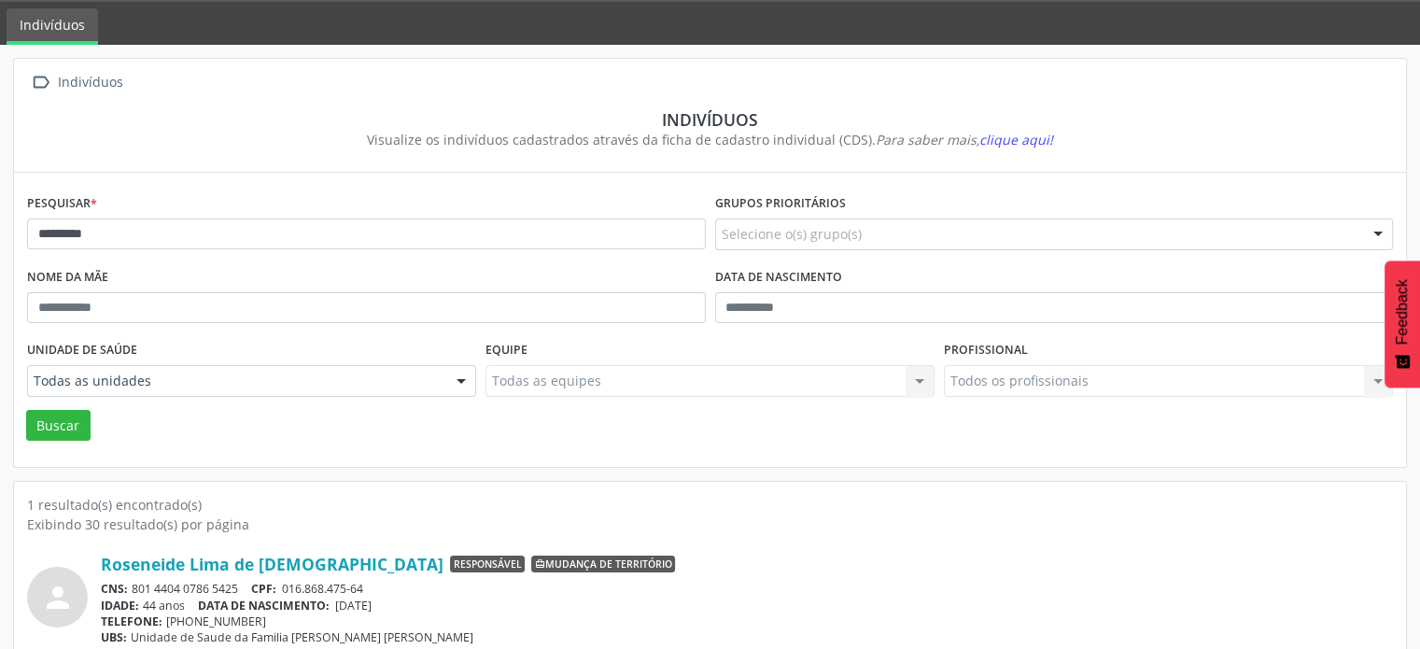
scroll to position [111, 0]
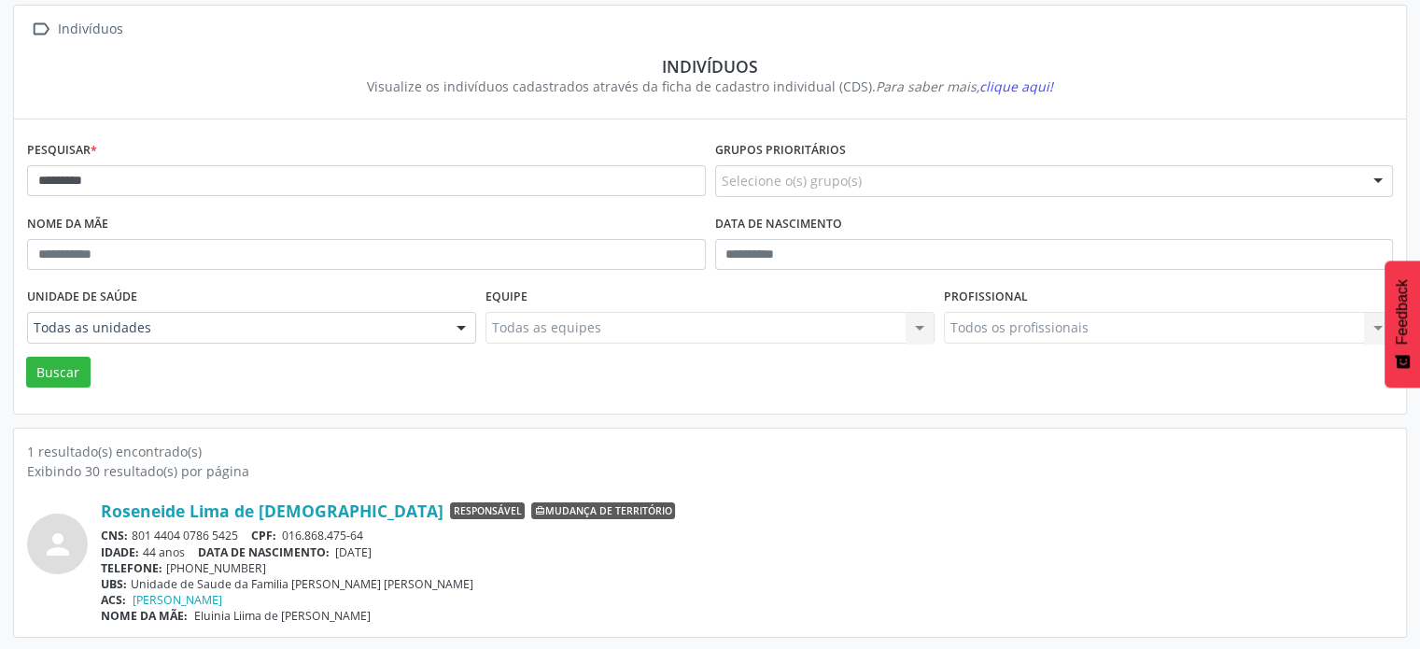
drag, startPoint x: 243, startPoint y: 531, endPoint x: 134, endPoint y: 531, distance: 108.3
click at [131, 540] on div "CNS: 801 4404 0786 5425 CPF: 016.868.475-64" at bounding box center [747, 536] width 1292 height 16
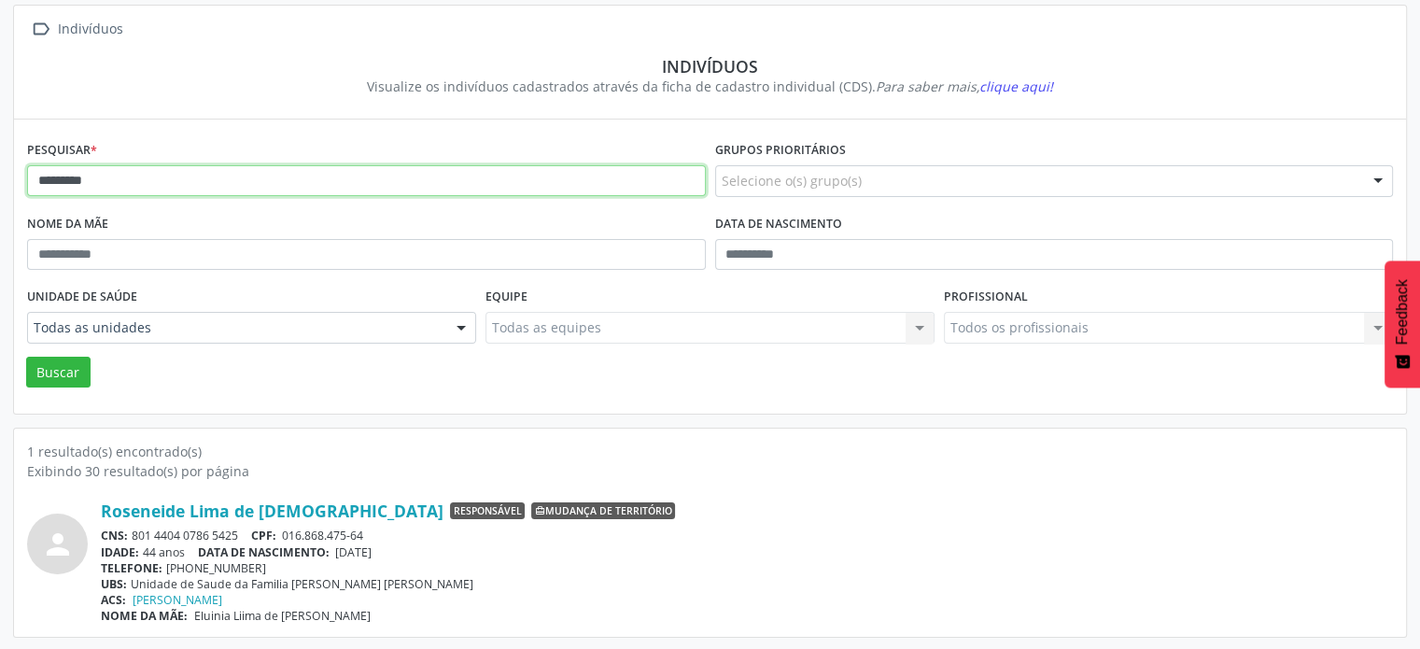
click at [120, 176] on input "*********" at bounding box center [366, 181] width 679 height 32
type input "*"
click at [26, 357] on button "Buscar" at bounding box center [58, 373] width 64 height 32
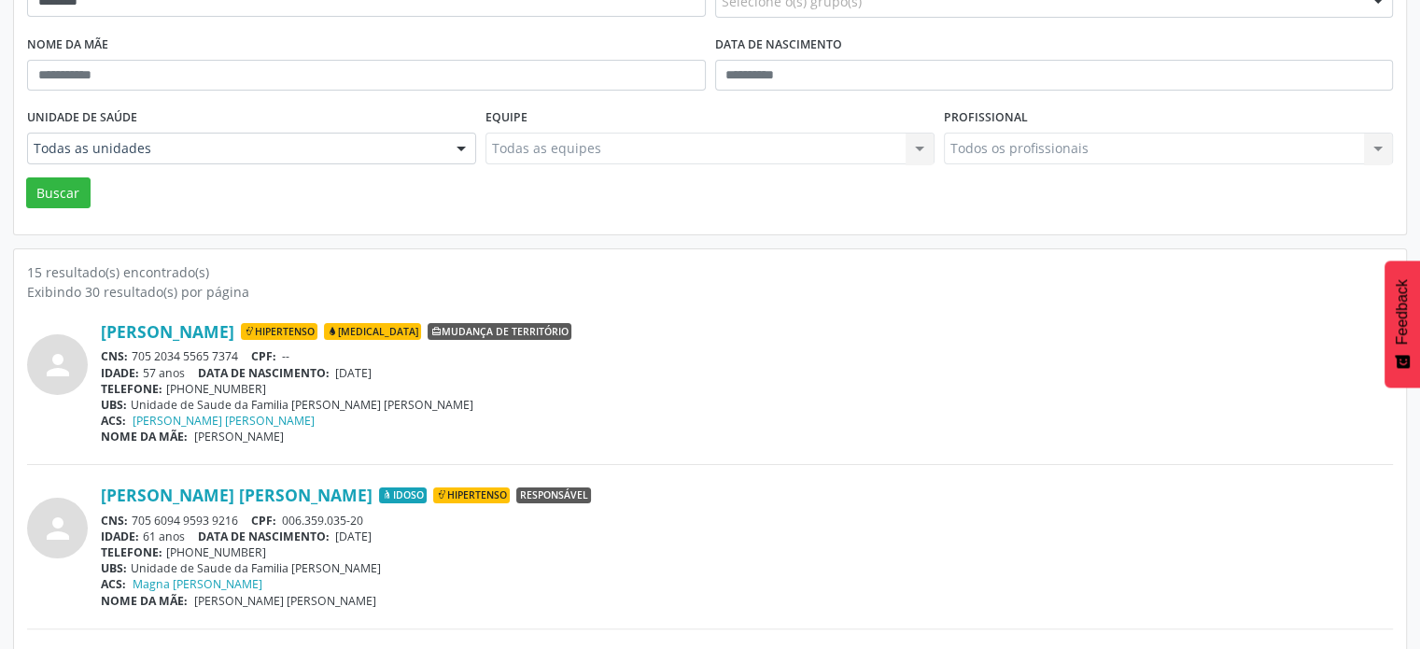
scroll to position [298, 0]
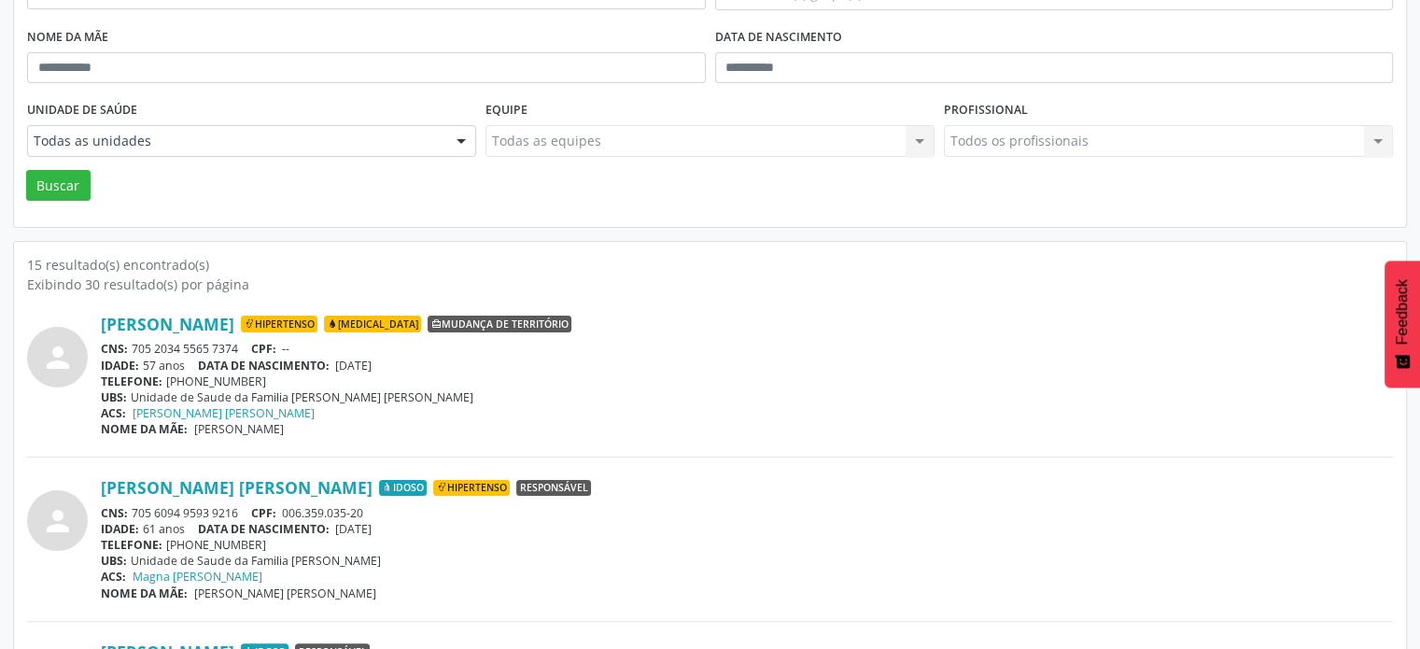
drag, startPoint x: 239, startPoint y: 345, endPoint x: 133, endPoint y: 344, distance: 106.5
click at [133, 344] on div "CNS: 705 2034 5565 7374 CPF: --" at bounding box center [747, 349] width 1292 height 16
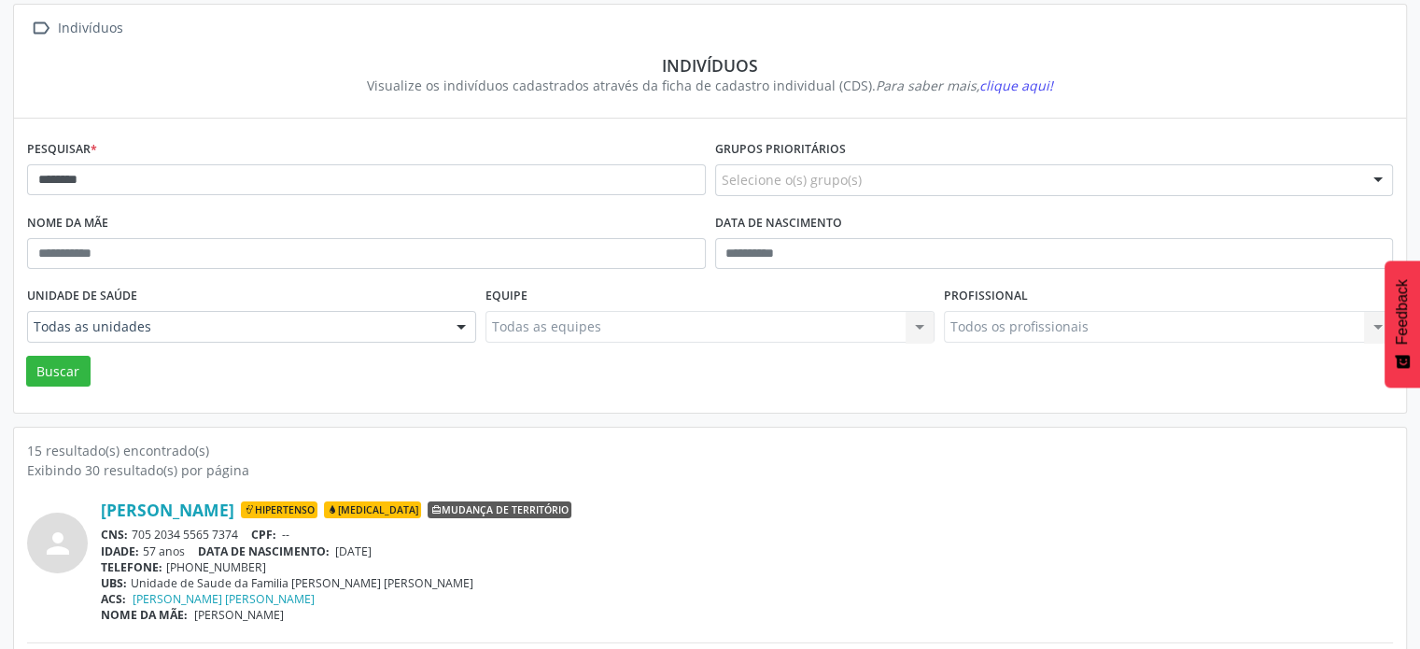
scroll to position [111, 0]
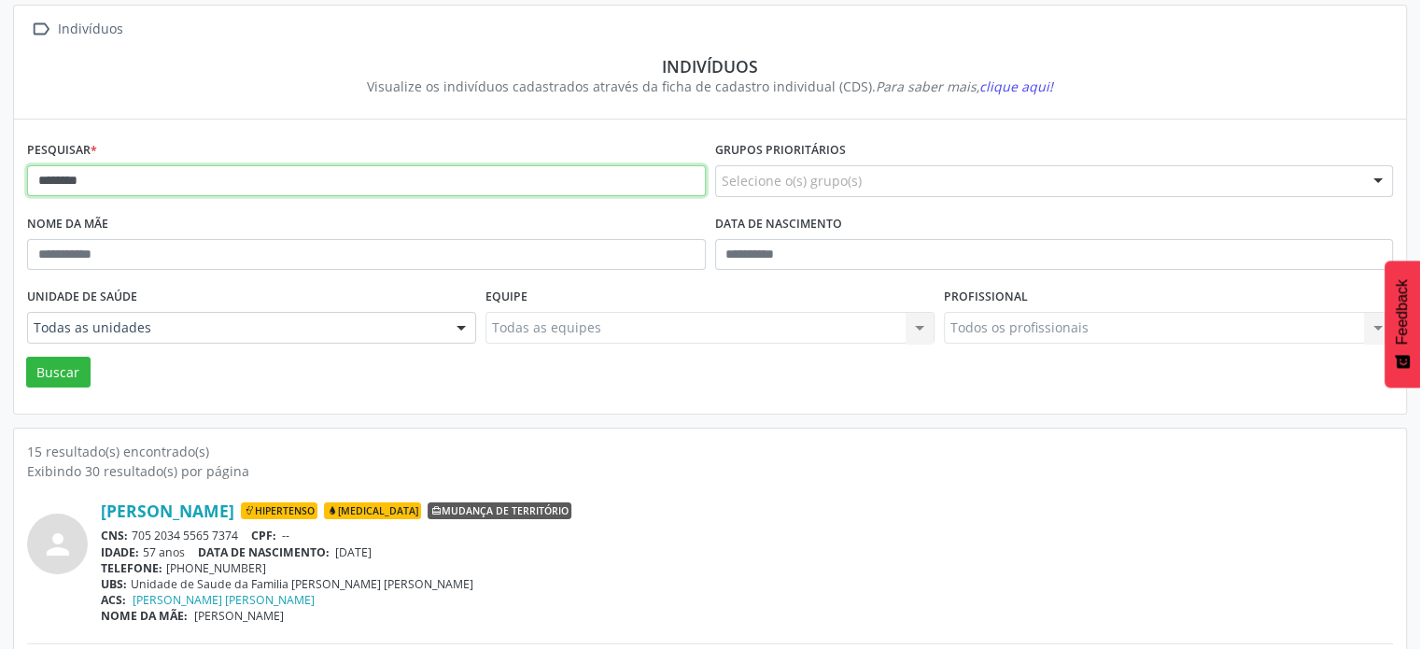
click at [169, 178] on input "********" at bounding box center [366, 181] width 679 height 32
type input "*"
click at [26, 357] on button "Buscar" at bounding box center [58, 373] width 64 height 32
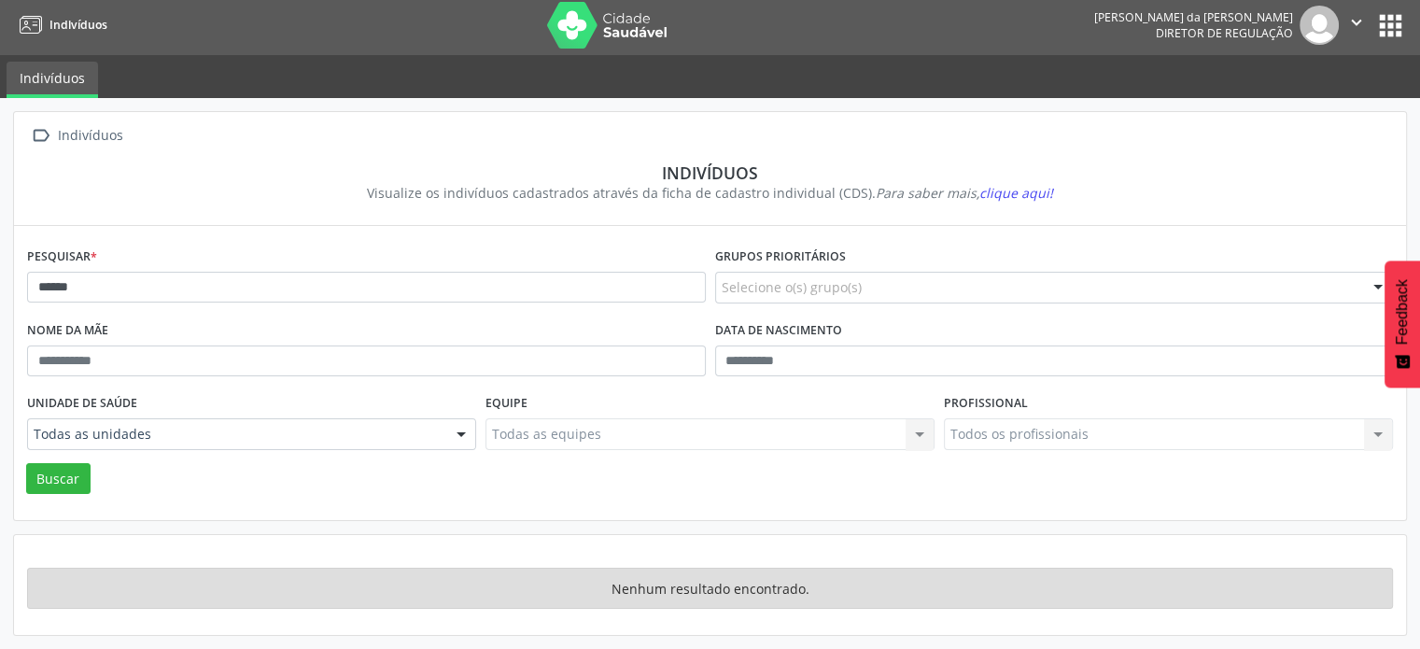
scroll to position [2, 0]
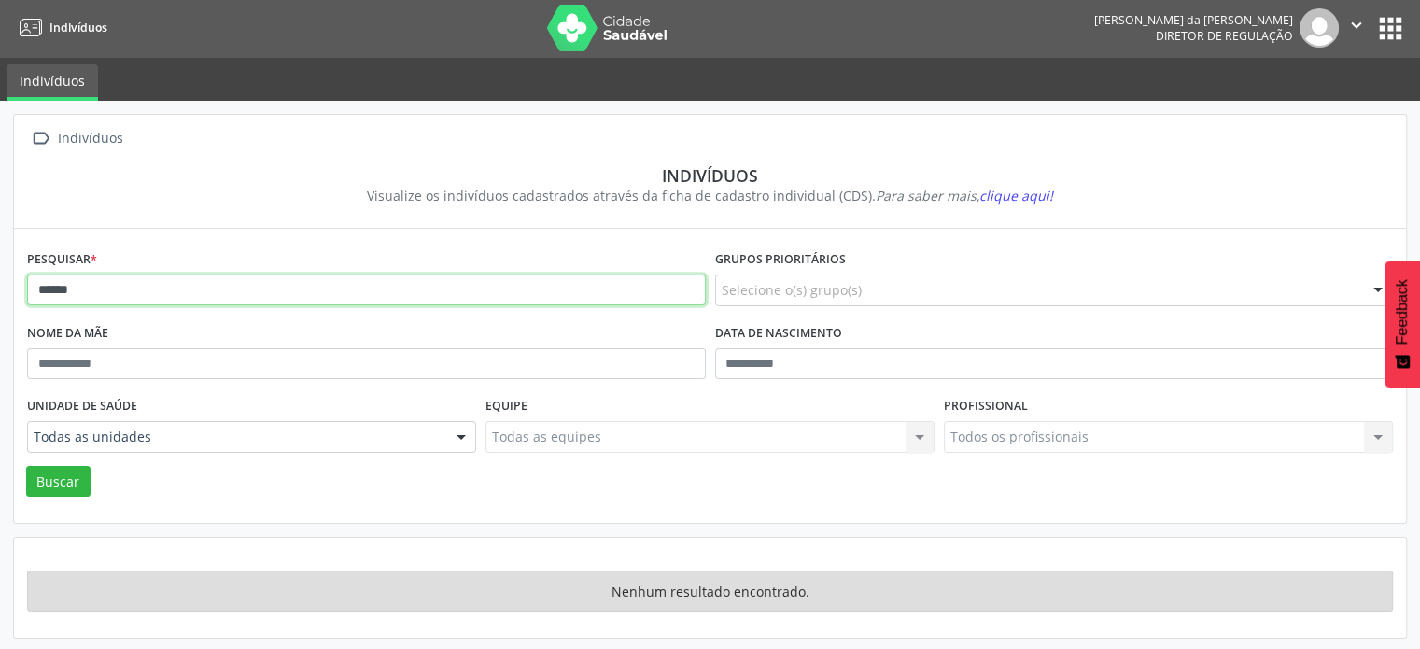
click at [150, 302] on input "******" at bounding box center [366, 291] width 679 height 32
click at [26, 466] on button "Buscar" at bounding box center [58, 482] width 64 height 32
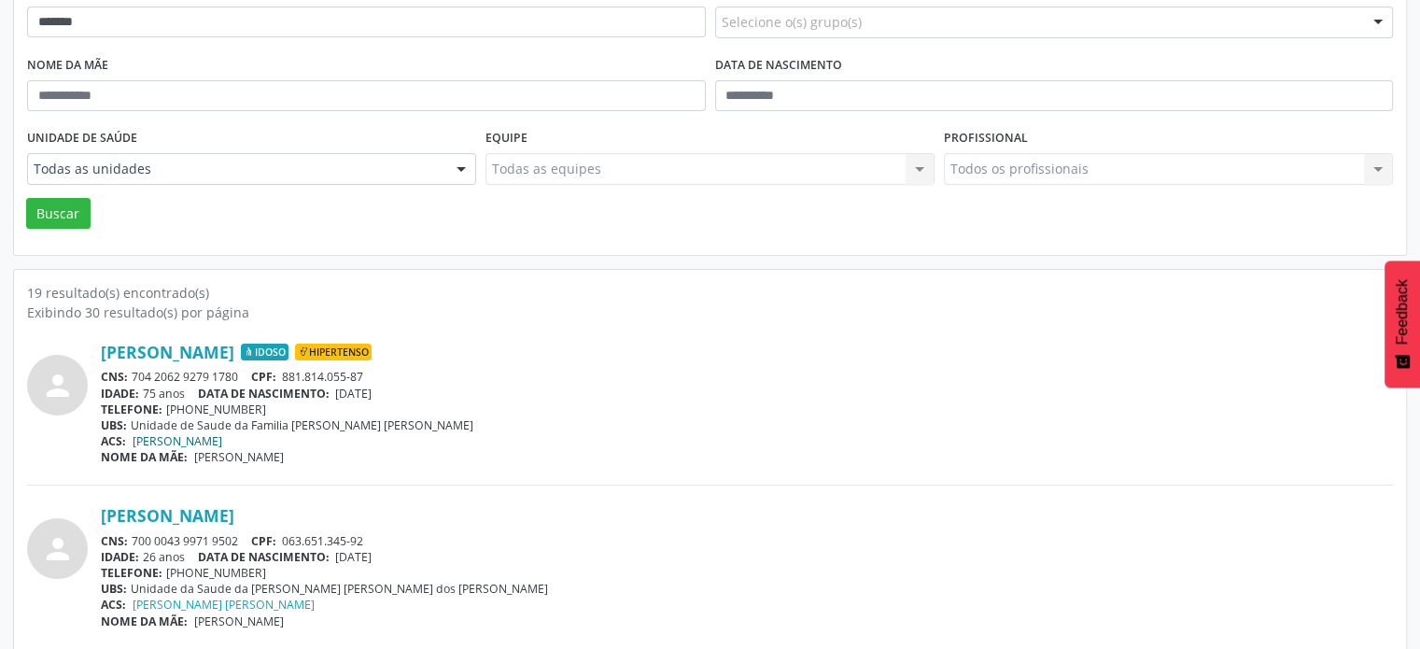
scroll to position [282, 0]
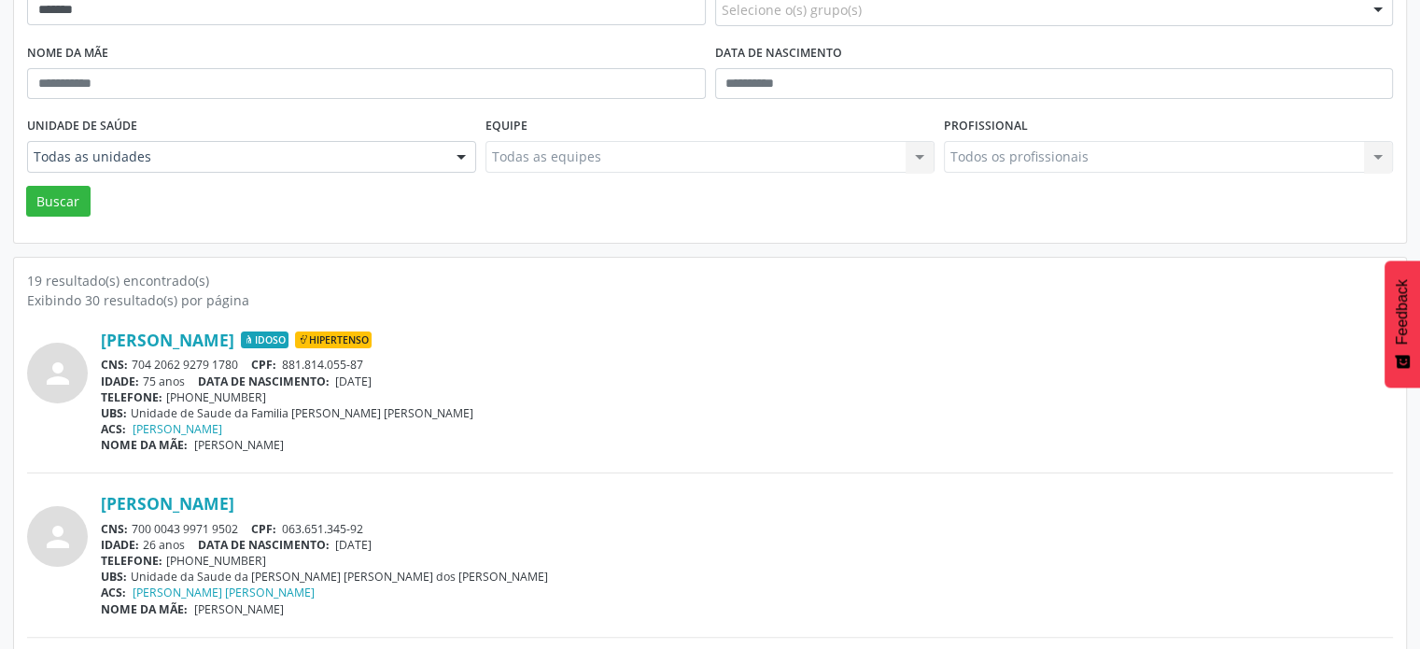
drag, startPoint x: 246, startPoint y: 357, endPoint x: 128, endPoint y: 362, distance: 117.8
click at [128, 362] on div "CNS: 704 2062 9279 1780 CPF: 881.814.055-87" at bounding box center [747, 365] width 1292 height 16
click at [132, 362] on div "CNS: 704 2062 9279 1780 CPF: 881.814.055-87" at bounding box center [747, 365] width 1292 height 16
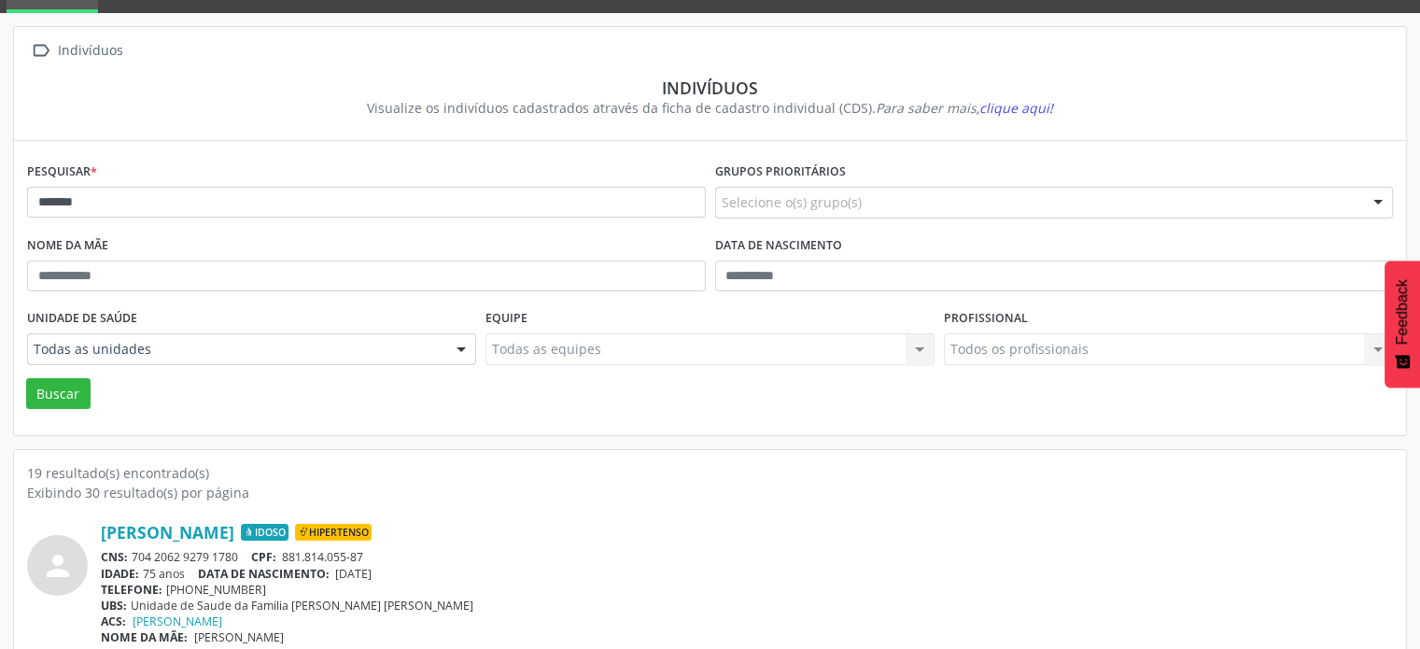
scroll to position [0, 0]
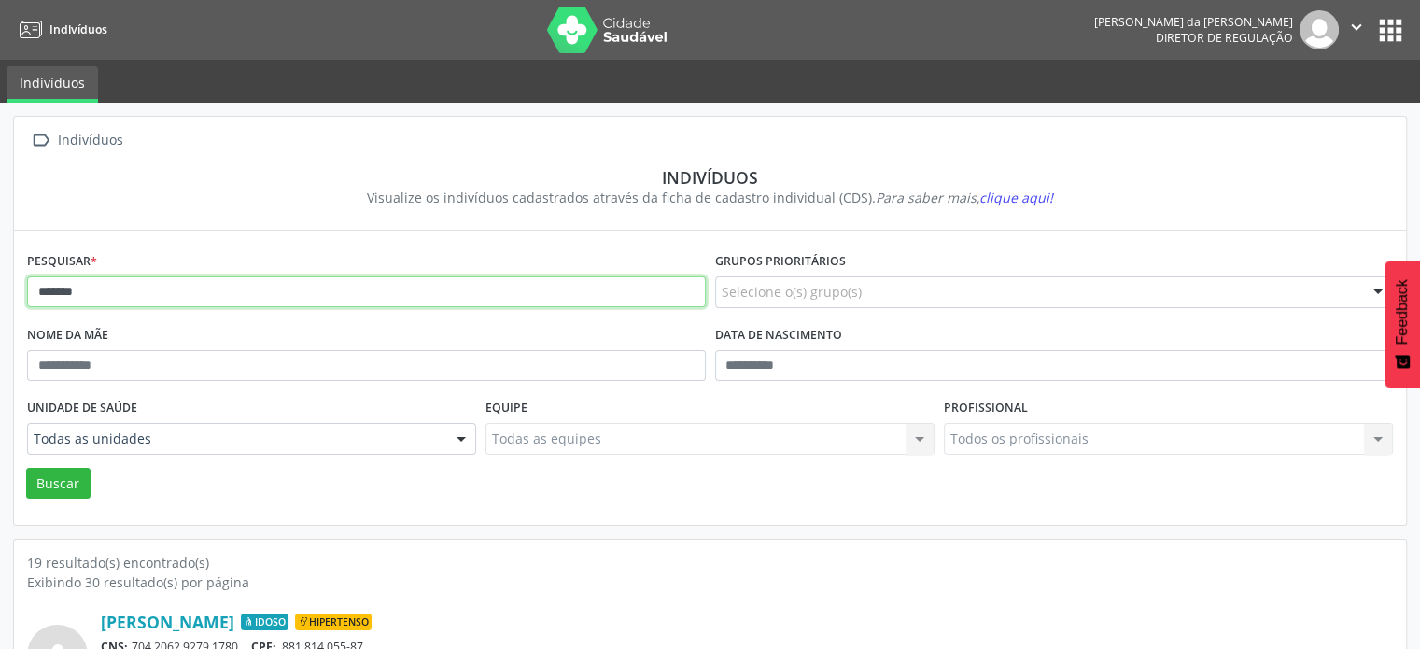
click at [159, 294] on input "*******" at bounding box center [366, 292] width 679 height 32
type input "*"
type input "**********"
click at [26, 468] on button "Buscar" at bounding box center [58, 484] width 64 height 32
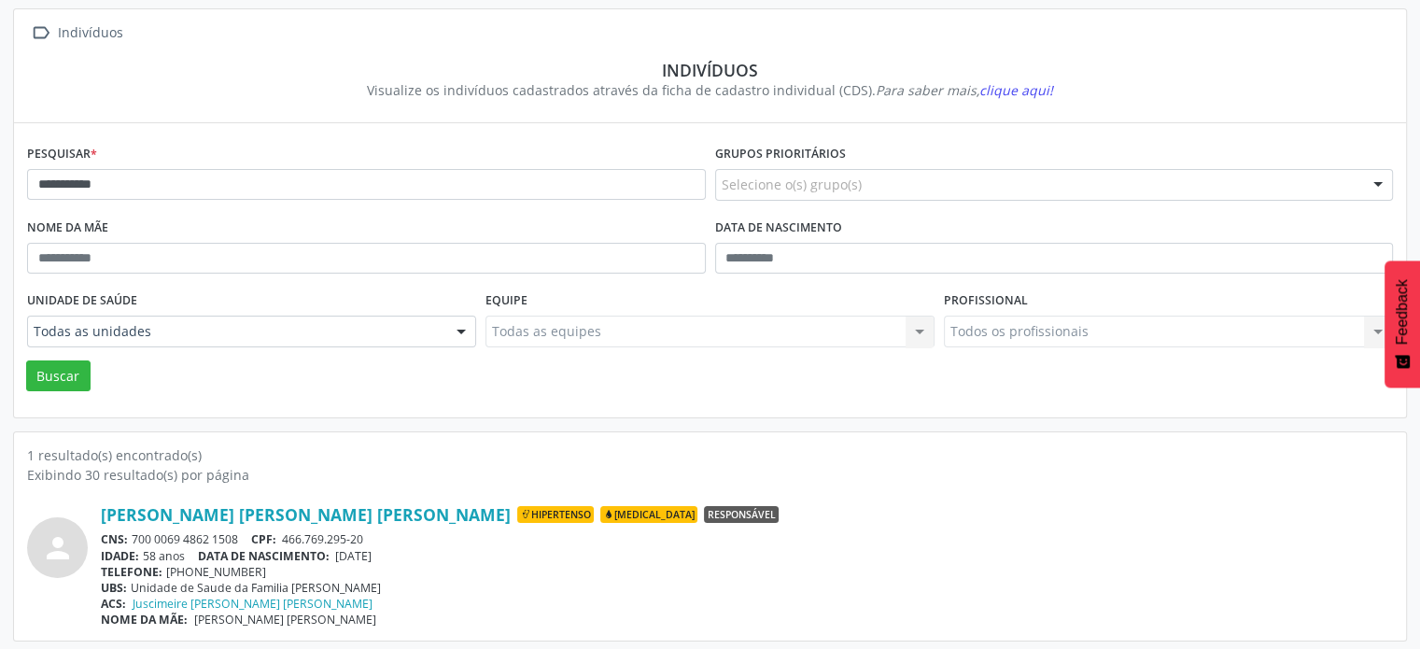
scroll to position [111, 0]
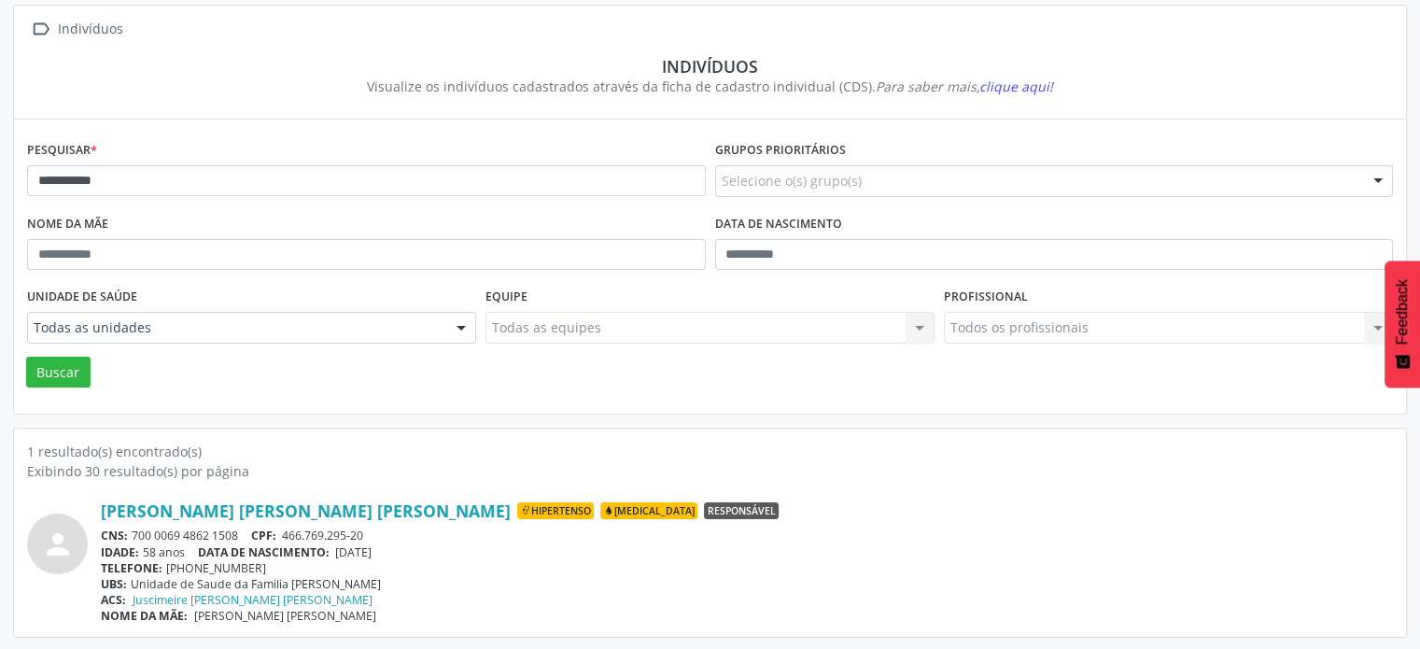
drag, startPoint x: 238, startPoint y: 535, endPoint x: 134, endPoint y: 526, distance: 104.1
click at [129, 529] on div "CNS: 700 0069 4862 1508 CPF: 466.769.295-20" at bounding box center [747, 536] width 1292 height 16
